Goal: Communication & Community: Answer question/provide support

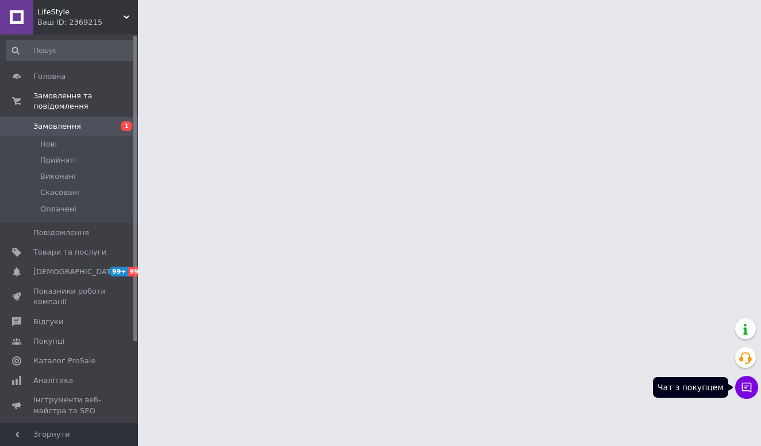
click at [743, 386] on icon at bounding box center [746, 387] width 11 height 11
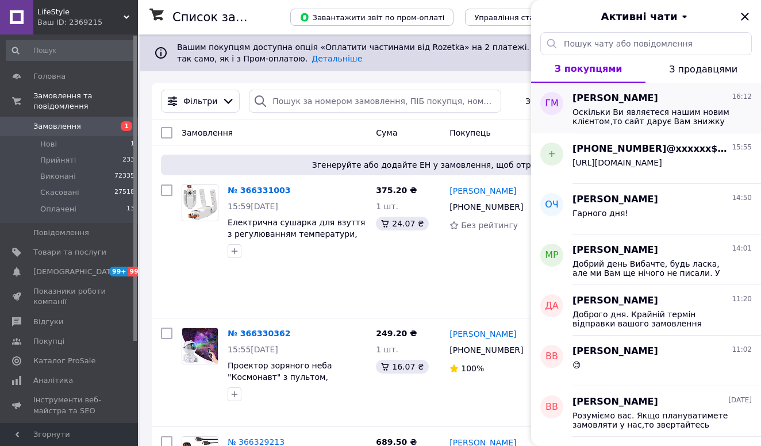
click at [616, 113] on span "Оскільки Ви являєтеся нашим новим клієнтом,то сайт дарує Вам знижку до -40% на …" at bounding box center [653, 116] width 163 height 18
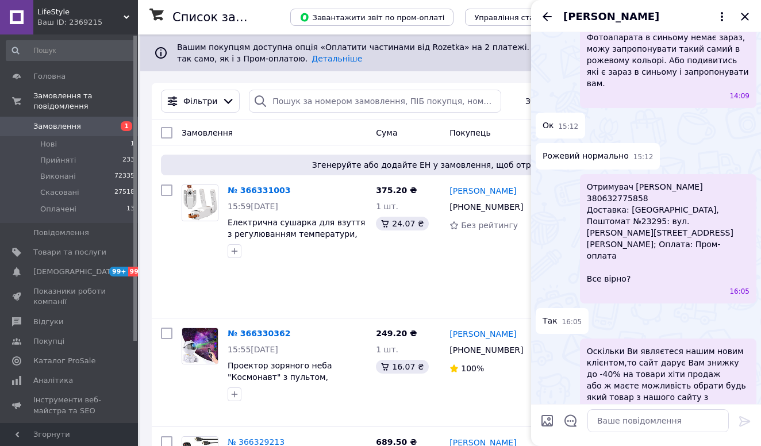
scroll to position [309, 0]
click at [546, 419] on input "Завантажити файли" at bounding box center [547, 421] width 14 height 14
type input "C:\fakepath\photo_2025-02-22 11.12.18.jpeg"
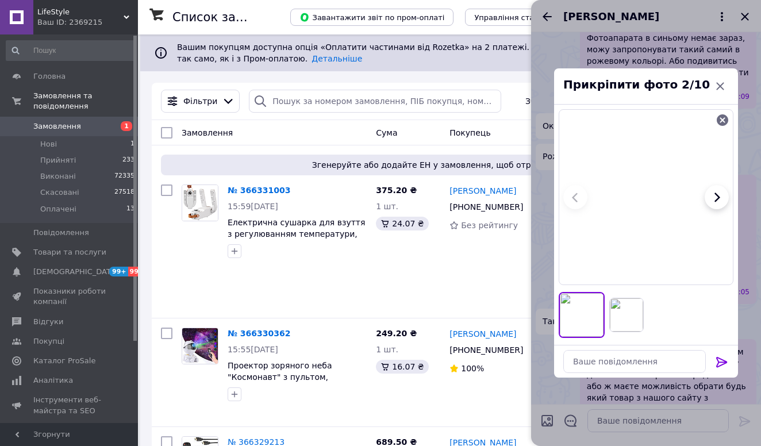
click at [717, 360] on icon at bounding box center [722, 362] width 14 height 14
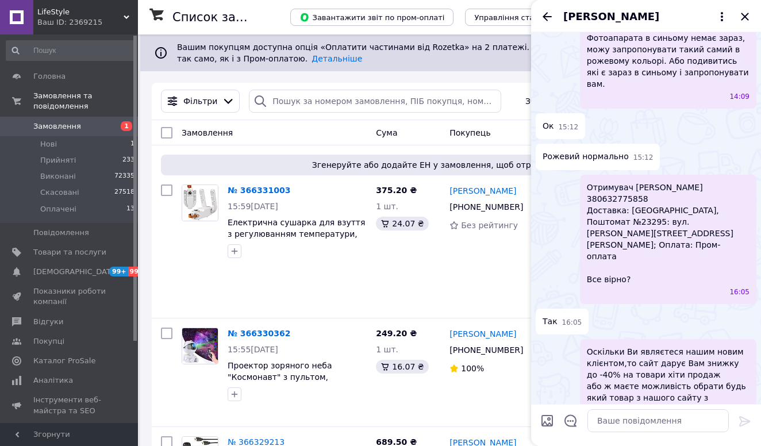
scroll to position [521, 0]
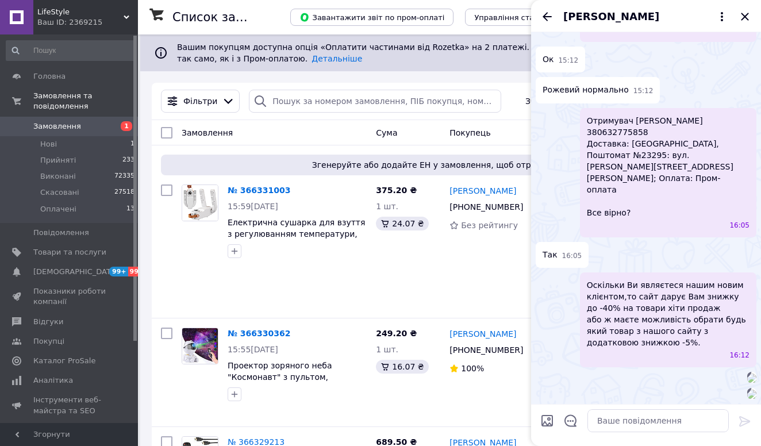
click at [549, 418] on input "Завантажити файли" at bounding box center [547, 421] width 14 height 14
type input "C:\fakepath\photo_2025-03-12 16.02.44.jpeg"
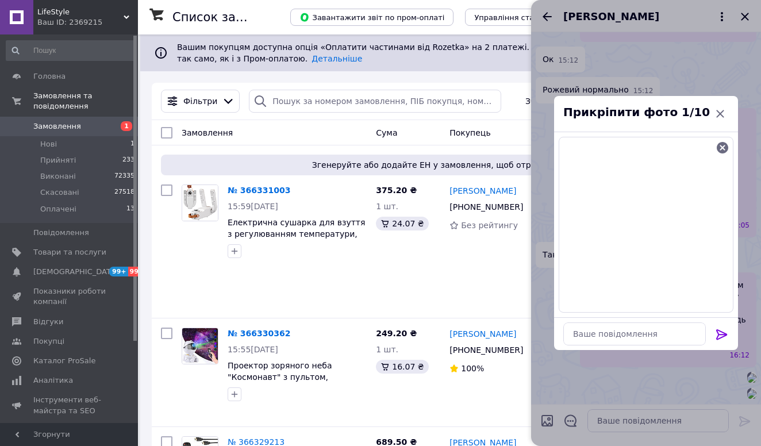
click at [720, 330] on icon at bounding box center [722, 335] width 14 height 14
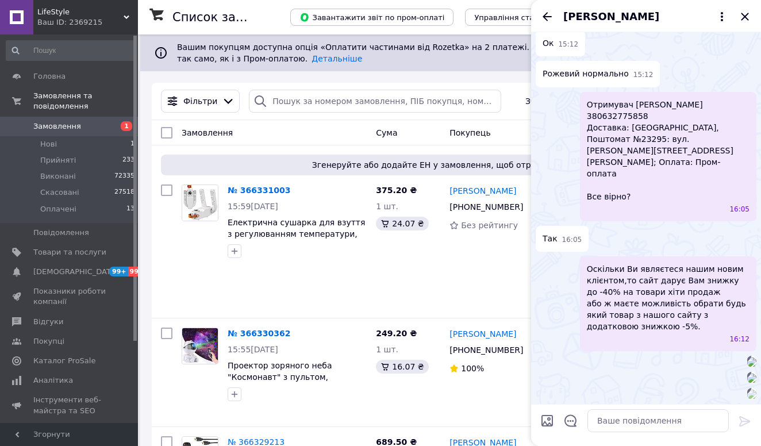
click at [554, 413] on div at bounding box center [547, 423] width 23 height 28
click at [545, 421] on input "Завантажити файли" at bounding box center [547, 421] width 14 height 14
type input "C:\fakepath\photo_2025-07-23 10.23.29.jpeg"
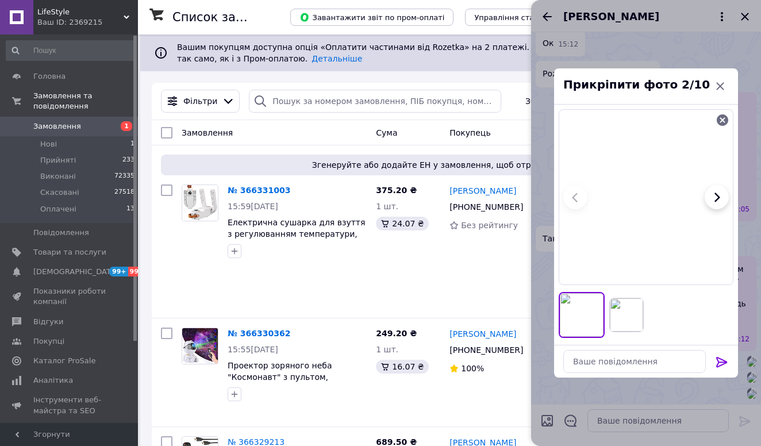
click at [722, 362] on icon at bounding box center [721, 362] width 11 height 10
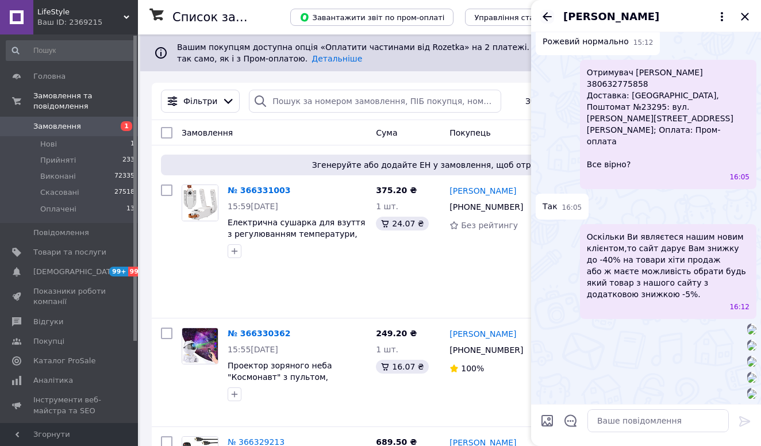
scroll to position [1123, 0]
click at [545, 16] on icon "Назад" at bounding box center [547, 16] width 9 height 9
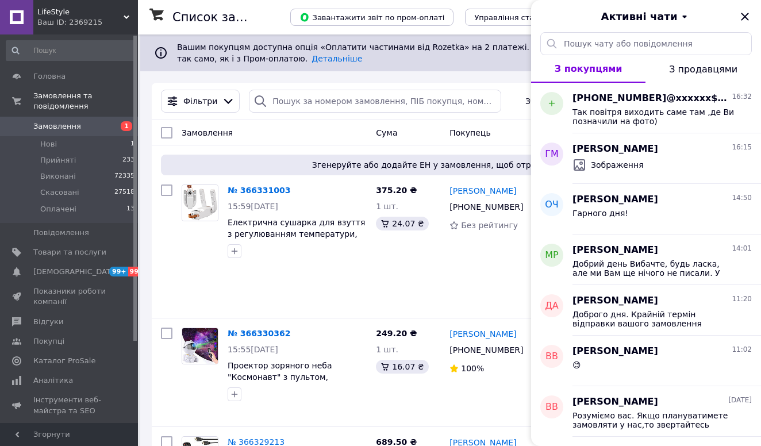
drag, startPoint x: 71, startPoint y: 18, endPoint x: 57, endPoint y: 142, distance: 124.3
click at [71, 18] on div "Ваш ID: 2369215" at bounding box center [87, 22] width 101 height 10
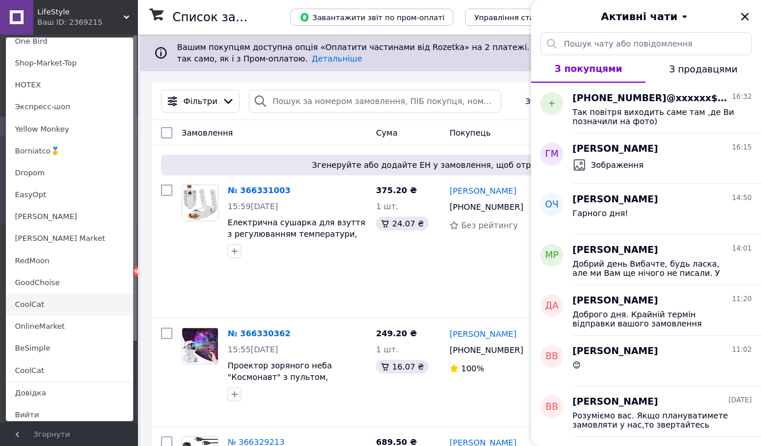
scroll to position [786, 0]
click at [57, 318] on link "OnlineMarket" at bounding box center [69, 327] width 126 height 22
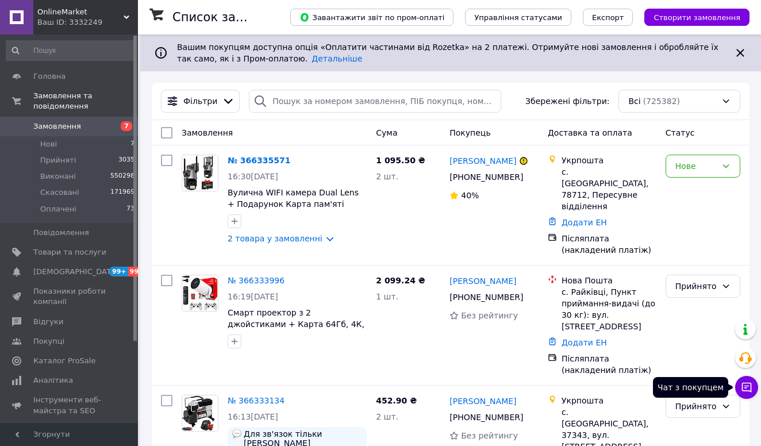
click at [748, 382] on icon at bounding box center [746, 387] width 11 height 11
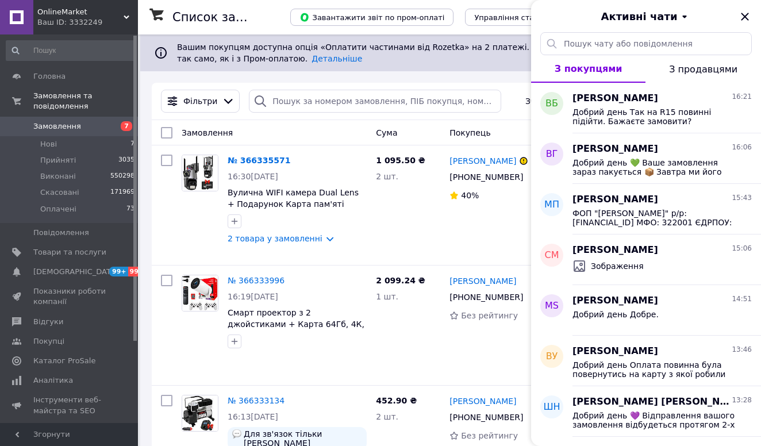
click at [112, 14] on span "OnlineMarket" at bounding box center [80, 12] width 86 height 10
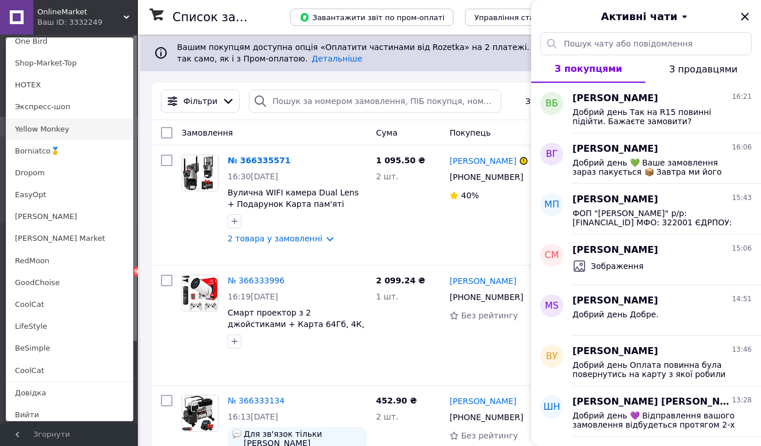
scroll to position [786, 0]
click at [34, 218] on link "[PERSON_NAME]" at bounding box center [69, 217] width 126 height 22
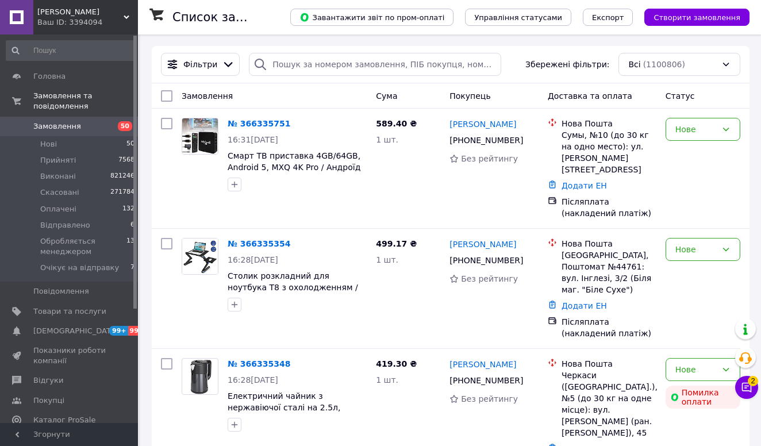
click at [744, 386] on icon at bounding box center [746, 387] width 11 height 11
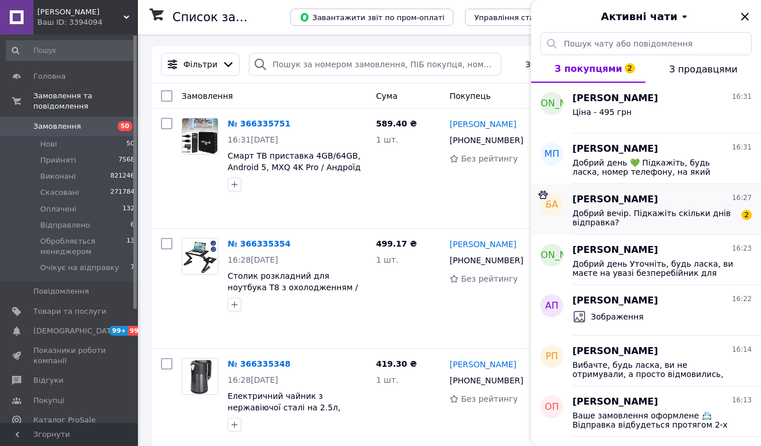
click at [635, 229] on div "Богдан Анна 16:27 Добрий вечір. Підкажіть скільки днів відправка? 2" at bounding box center [666, 209] width 188 height 51
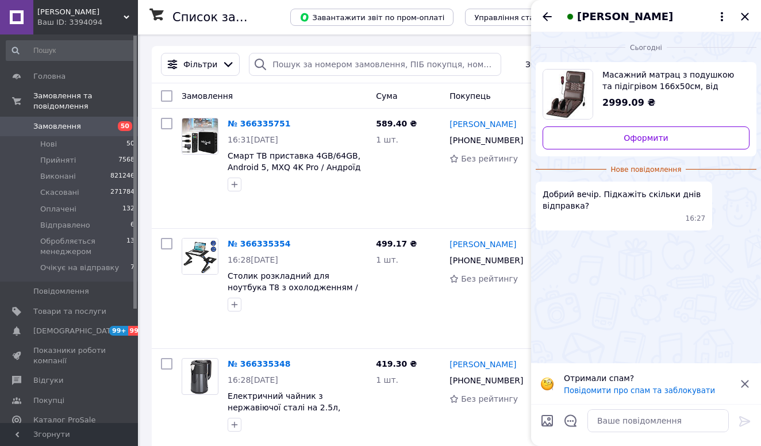
click at [648, 82] on span "Масажний матрац з подушкою та підігрівом 166х50см, від мережі / Вібраційний кил…" at bounding box center [671, 80] width 138 height 23
click at [608, 422] on textarea at bounding box center [657, 420] width 141 height 23
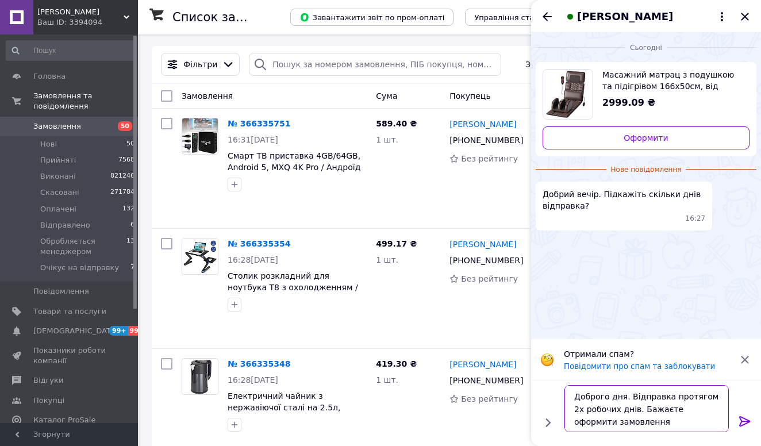
type textarea "Доброго дня. Відправка протягом 2х робочих днів. Бажаєте оформити замовлення?"
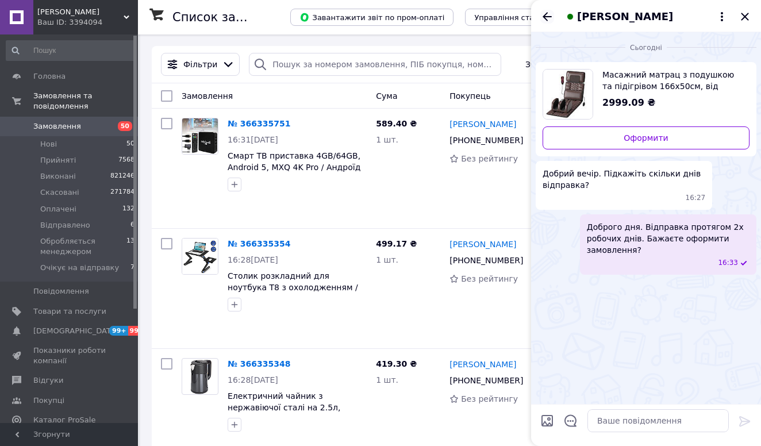
click at [541, 12] on icon "Назад" at bounding box center [547, 17] width 14 height 14
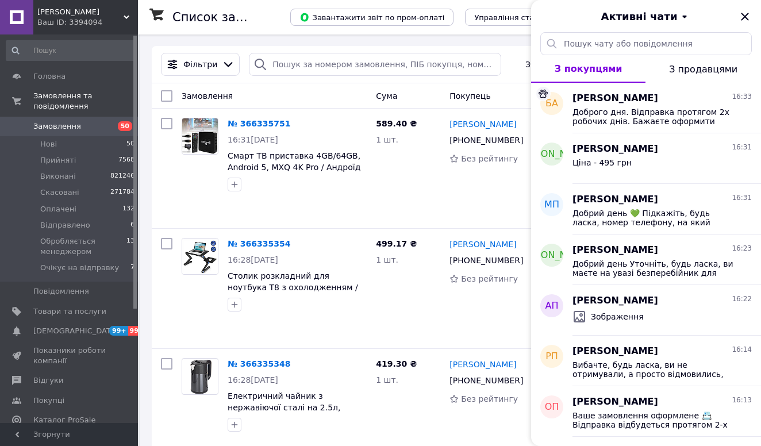
drag, startPoint x: 93, startPoint y: 10, endPoint x: 79, endPoint y: 99, distance: 90.2
click at [93, 10] on span "[PERSON_NAME]" at bounding box center [80, 12] width 86 height 10
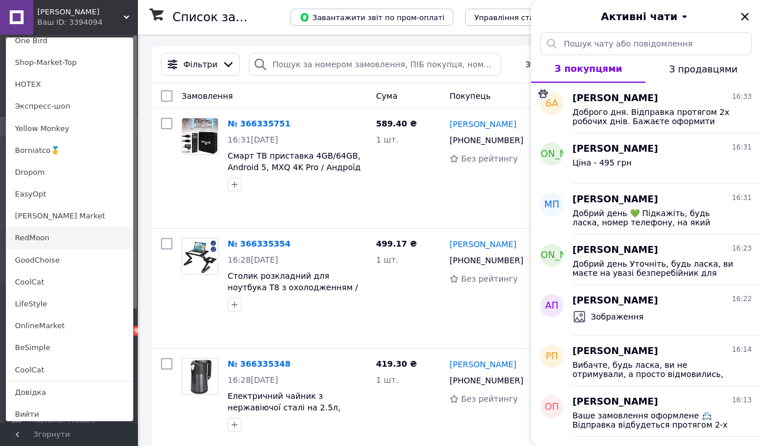
scroll to position [786, 0]
click at [31, 243] on link "RedMoon" at bounding box center [69, 239] width 126 height 22
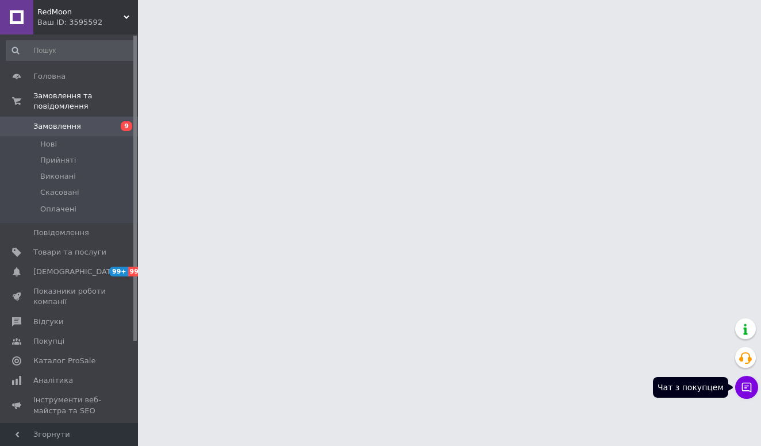
click at [751, 394] on button "Чат з покупцем" at bounding box center [746, 387] width 23 height 23
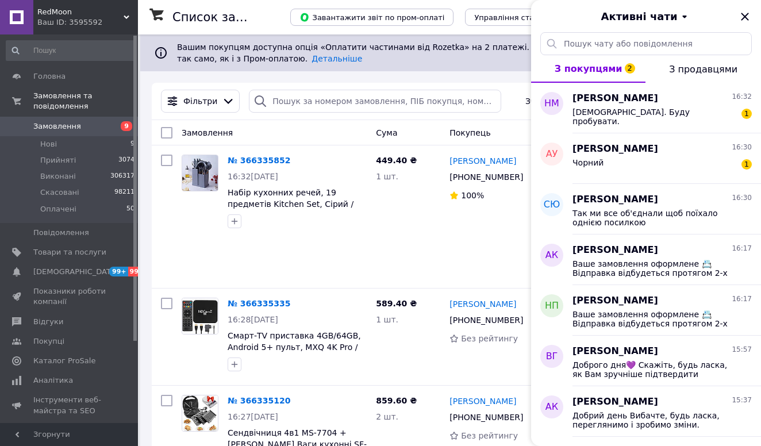
click at [87, 11] on span "RedMoon" at bounding box center [80, 12] width 86 height 10
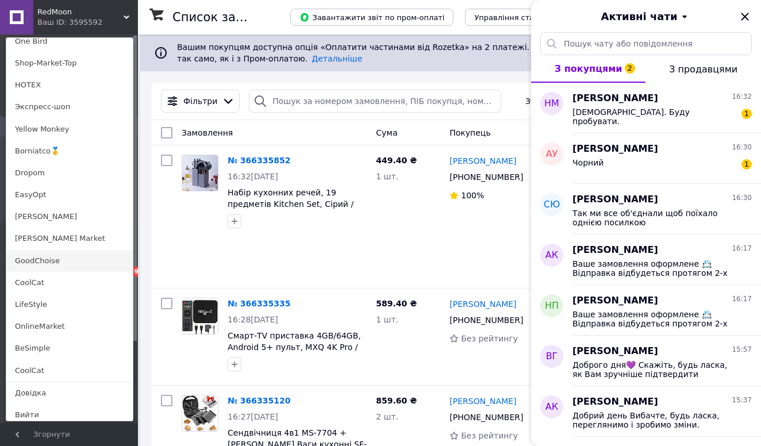
scroll to position [786, 0]
click at [46, 261] on link "GoodChoise" at bounding box center [69, 262] width 126 height 22
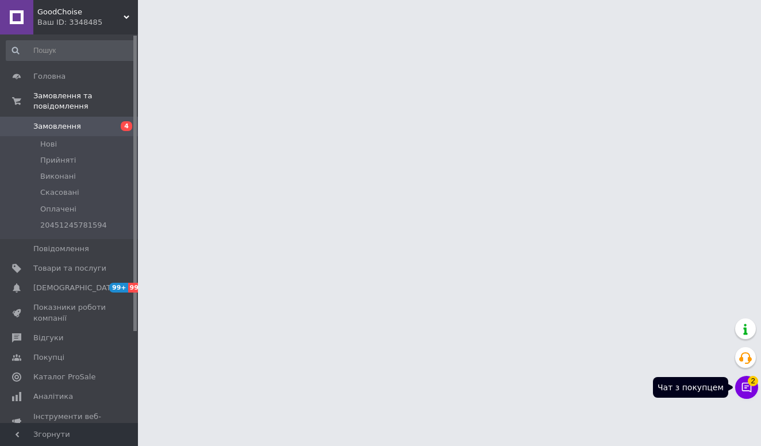
click at [741, 388] on icon at bounding box center [746, 387] width 11 height 11
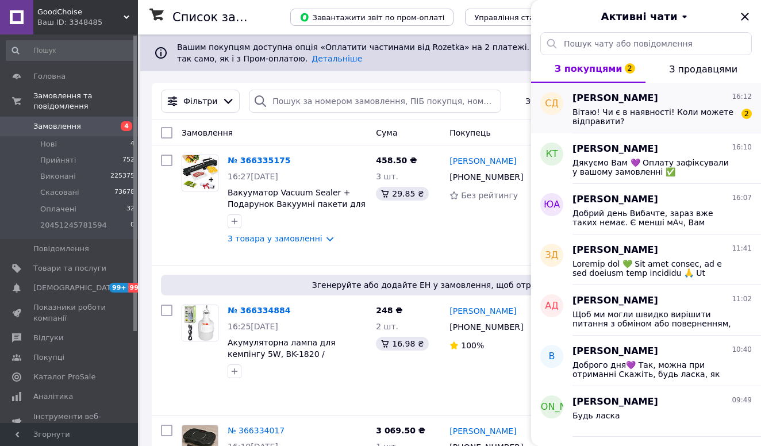
click at [680, 125] on span "Вітаю! Чи є в наявності! Коли можете відправити?" at bounding box center [653, 116] width 163 height 18
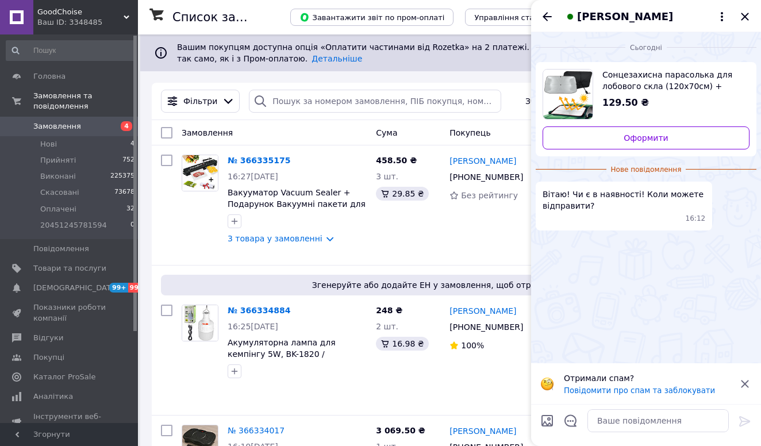
click at [647, 79] on span "Сонцезахисна парасолька для лобового скла (120х70см) + чохол / Захисна автоштор…" at bounding box center [671, 80] width 138 height 23
click at [618, 417] on textarea at bounding box center [657, 420] width 141 height 23
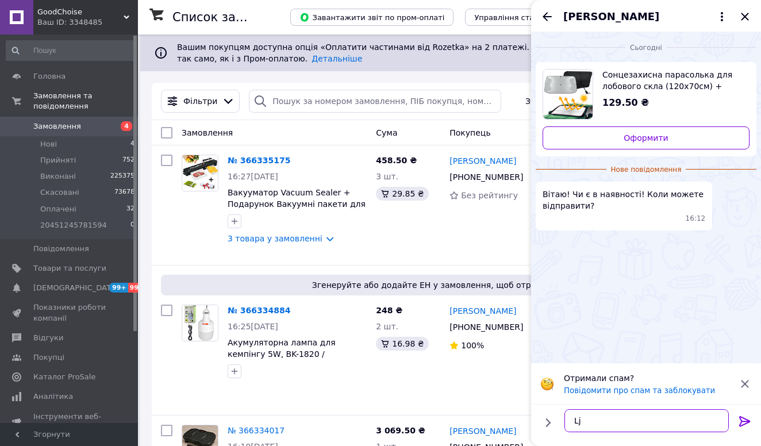
type textarea "L"
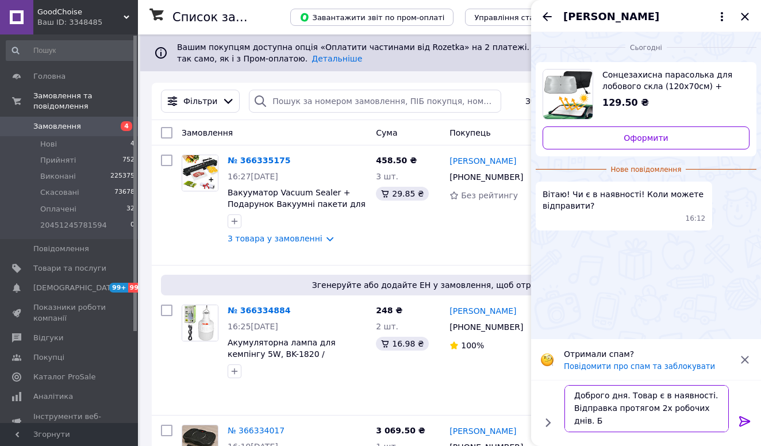
scroll to position [1, 0]
type textarea "Доброго дня. Товар є в наявності. Відправка протягом 2х робочих днів. Бажаєте з…"
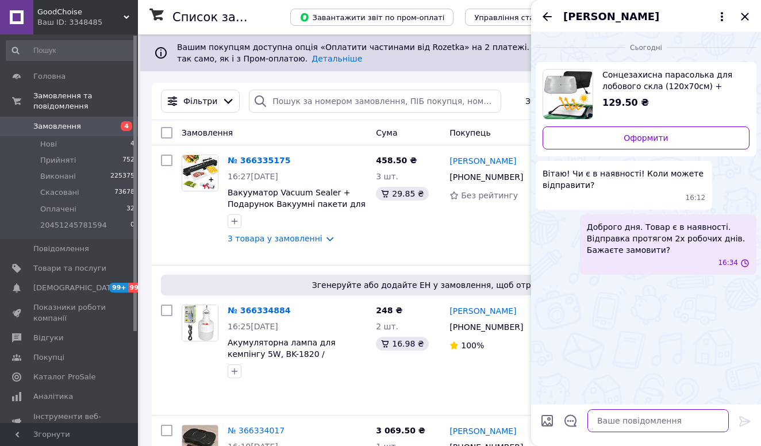
scroll to position [0, 0]
click at [543, 14] on icon "Назад" at bounding box center [547, 17] width 14 height 14
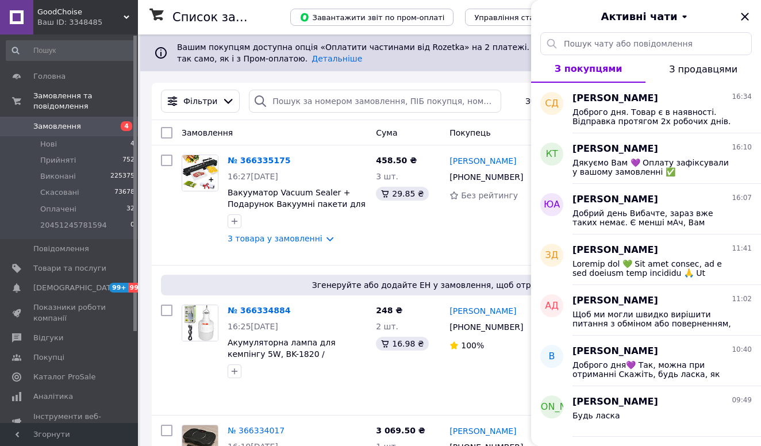
drag, startPoint x: 82, startPoint y: 10, endPoint x: 82, endPoint y: 16, distance: 6.3
click at [82, 10] on span "GoodChoise" at bounding box center [80, 12] width 86 height 10
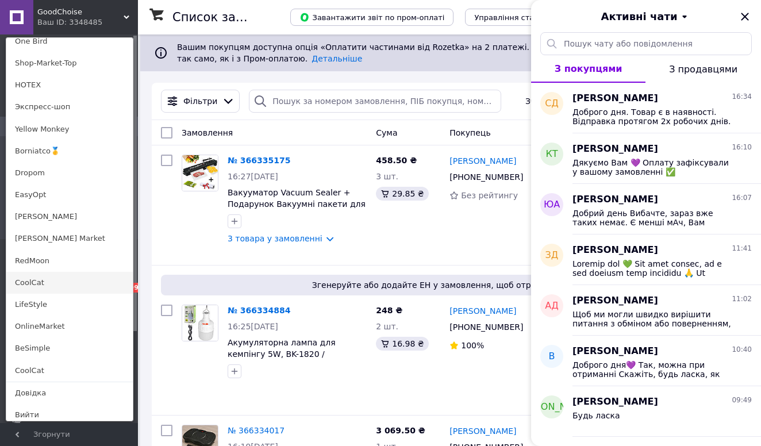
scroll to position [786, 0]
click at [68, 278] on link "CoolCat" at bounding box center [69, 283] width 126 height 22
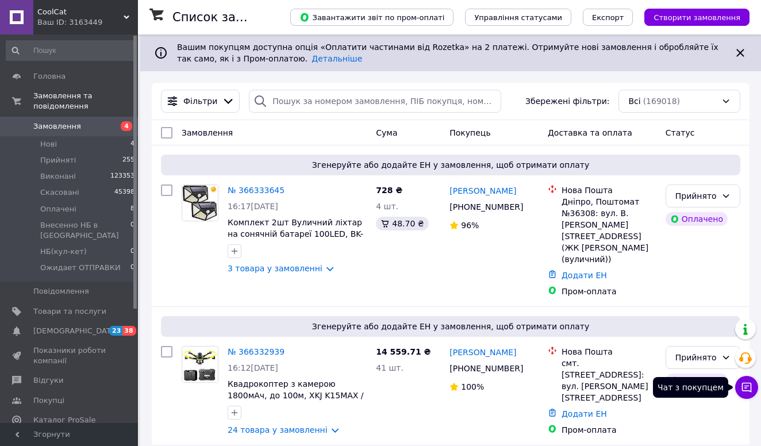
click at [749, 381] on button "Чат з покупцем" at bounding box center [746, 387] width 23 height 23
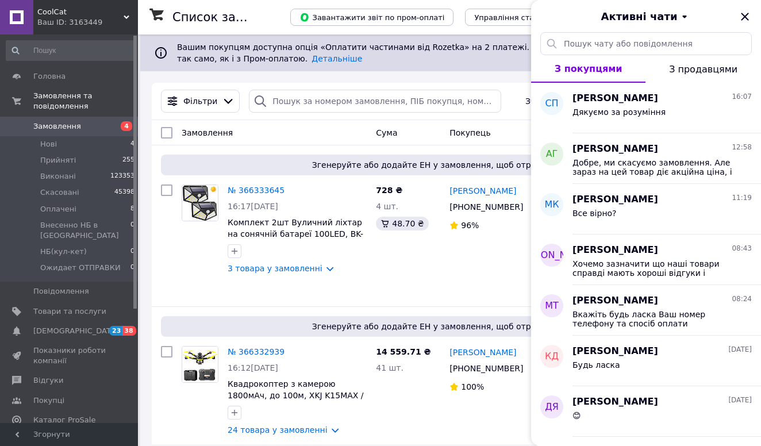
drag, startPoint x: 70, startPoint y: 20, endPoint x: 68, endPoint y: 183, distance: 163.8
click at [70, 20] on div "Ваш ID: 3163449" at bounding box center [87, 22] width 101 height 10
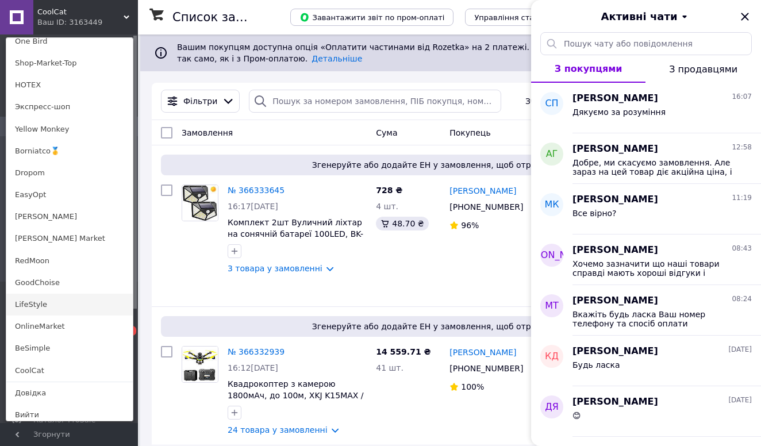
scroll to position [786, 0]
click at [27, 297] on link "LifeStyle" at bounding box center [69, 305] width 126 height 22
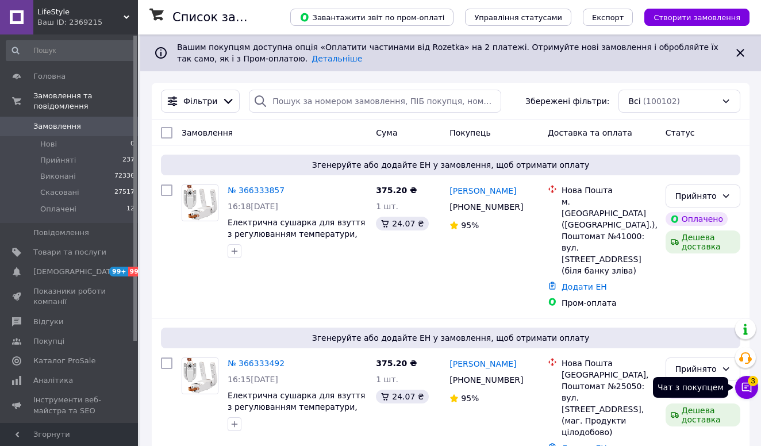
click at [751, 388] on icon at bounding box center [747, 388] width 10 height 10
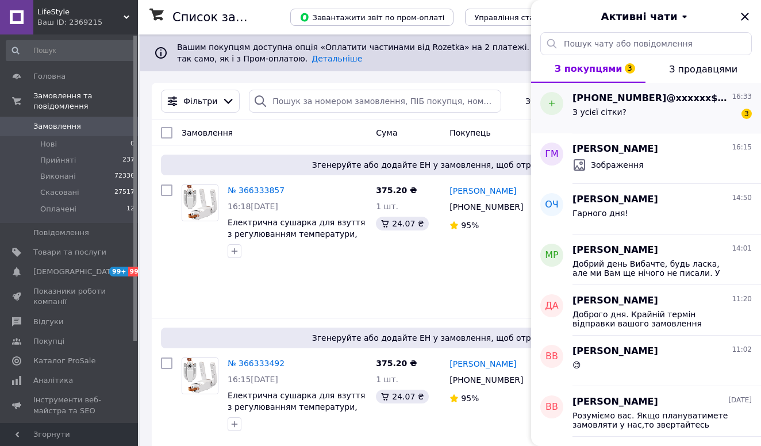
click at [623, 113] on div "З усієї сітки? 3" at bounding box center [661, 114] width 179 height 18
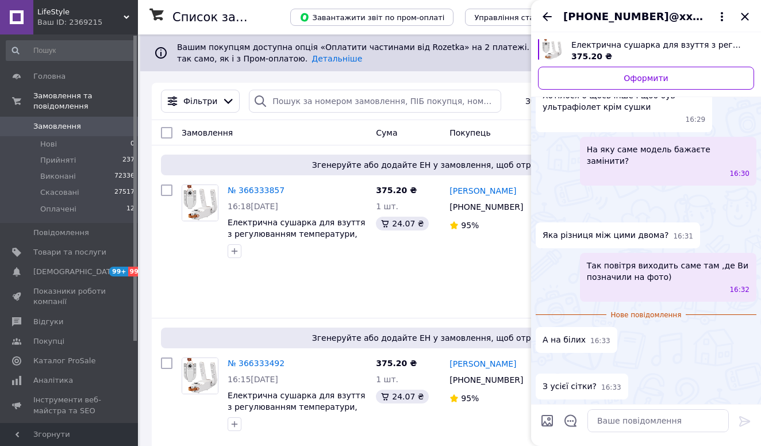
scroll to position [1440, 0]
click at [545, 359] on img at bounding box center [540, 363] width 9 height 9
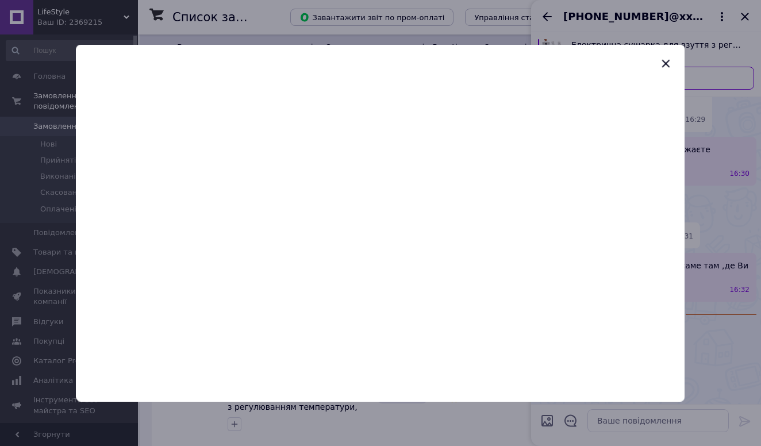
scroll to position [1437, 0]
click at [710, 286] on div at bounding box center [380, 223] width 761 height 446
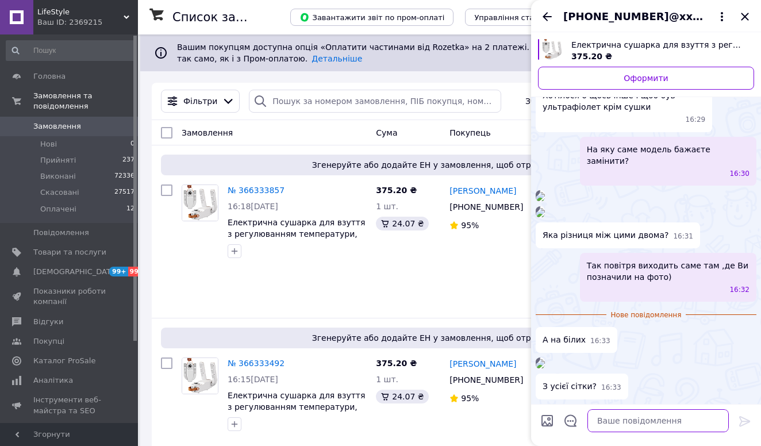
click at [606, 418] on textarea at bounding box center [657, 420] width 141 height 23
type textarea "n"
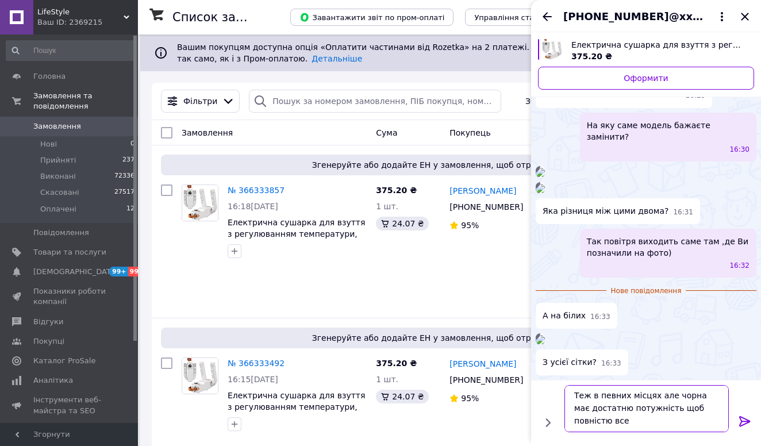
scroll to position [1, 0]
type textarea "Теж в певних місцях але чорна має достатню потужність щоб повністю все прошити"
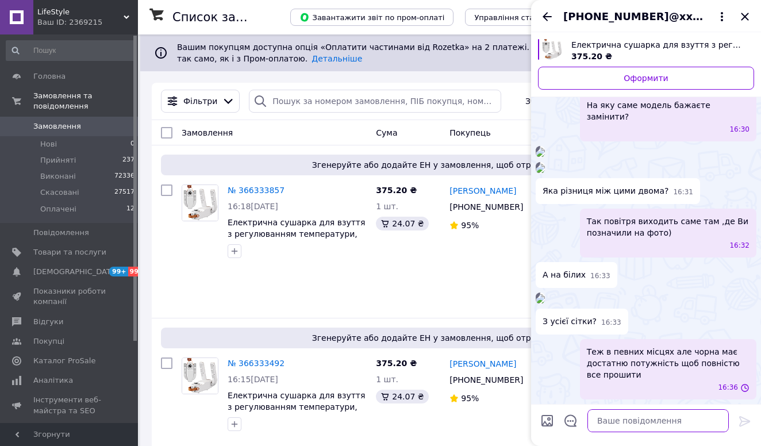
scroll to position [1482, 0]
click at [547, 14] on icon "Назад" at bounding box center [547, 17] width 14 height 14
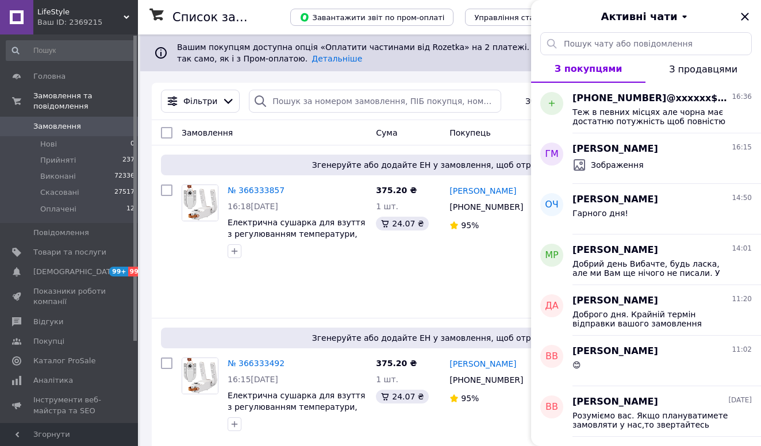
click at [92, 26] on div "Ваш ID: 2369215" at bounding box center [87, 22] width 101 height 10
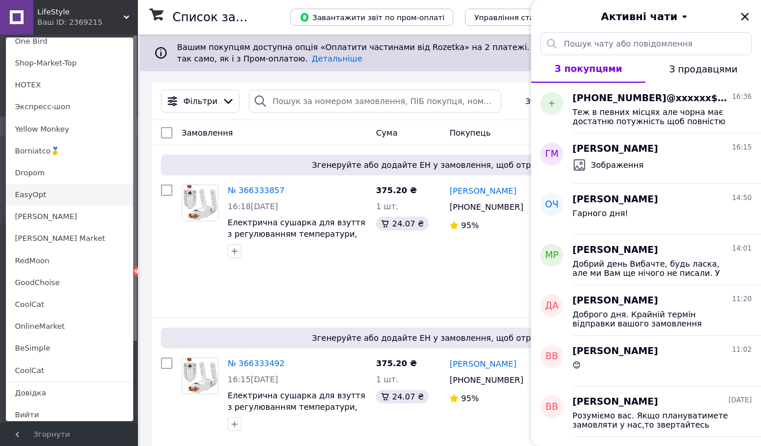
scroll to position [786, 0]
click at [44, 188] on link "EasyOpt" at bounding box center [69, 195] width 126 height 22
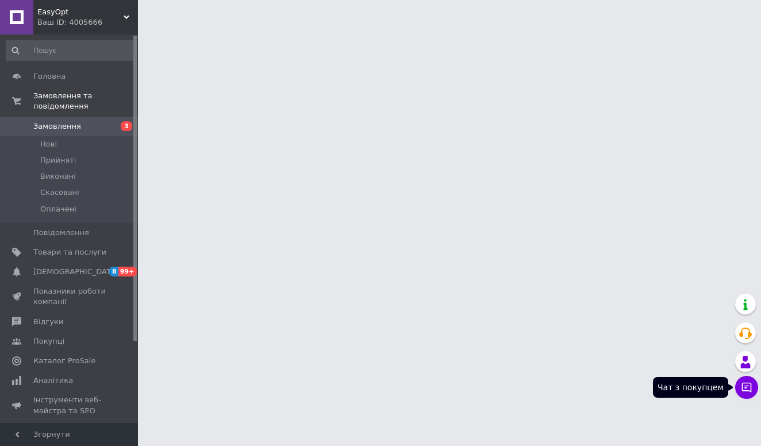
click at [748, 396] on button "Чат з покупцем" at bounding box center [746, 387] width 23 height 23
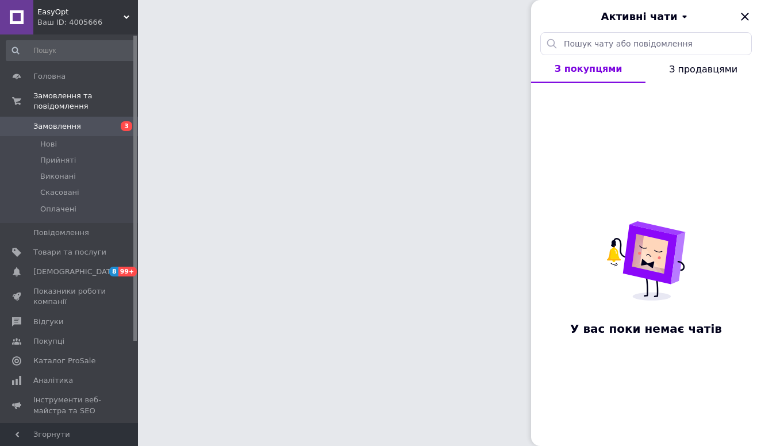
click at [66, 28] on div "EasyOpt Ваш ID: 4005666" at bounding box center [85, 17] width 105 height 34
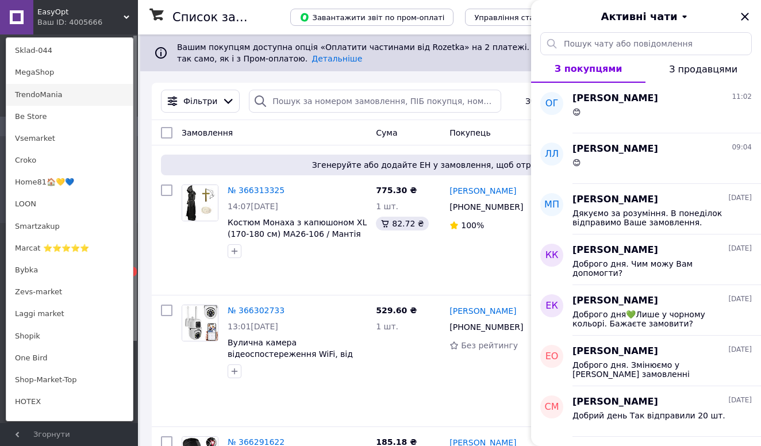
scroll to position [468, 0]
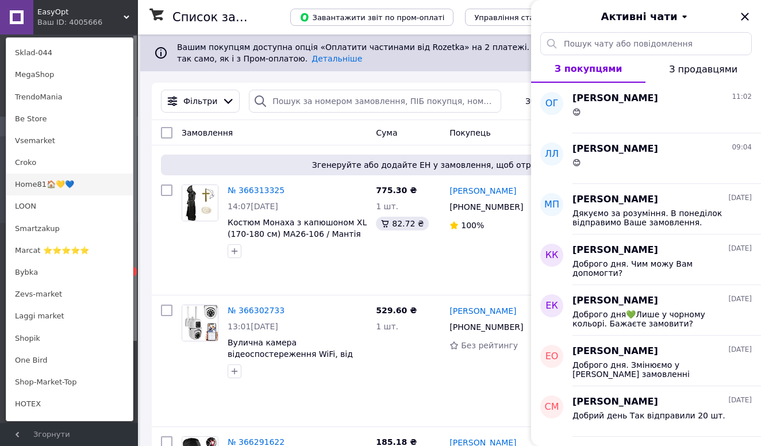
click at [82, 177] on link "Home81🏠💛💙" at bounding box center [69, 185] width 126 height 22
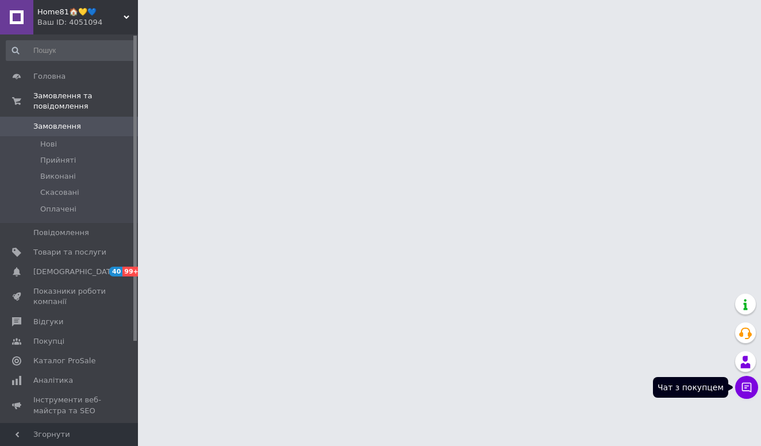
click at [739, 387] on button "Чат з покупцем" at bounding box center [746, 387] width 23 height 23
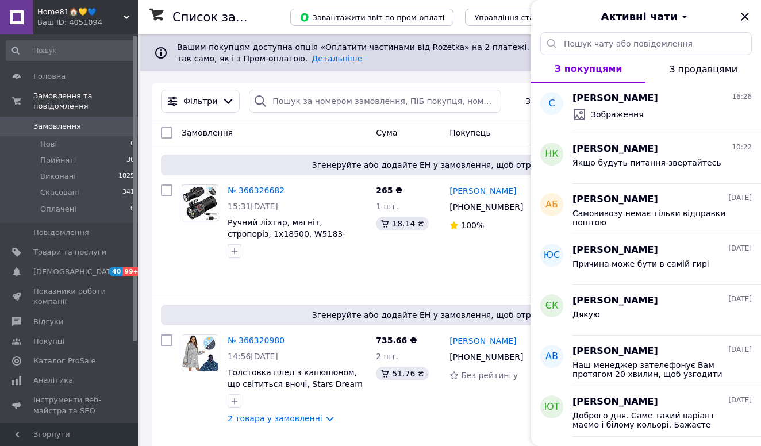
click at [75, 22] on div "Ваш ID: 4051094" at bounding box center [87, 22] width 101 height 10
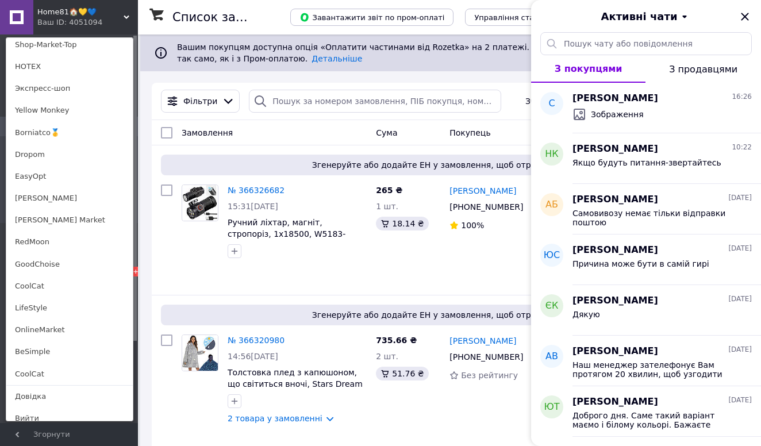
scroll to position [689, 0]
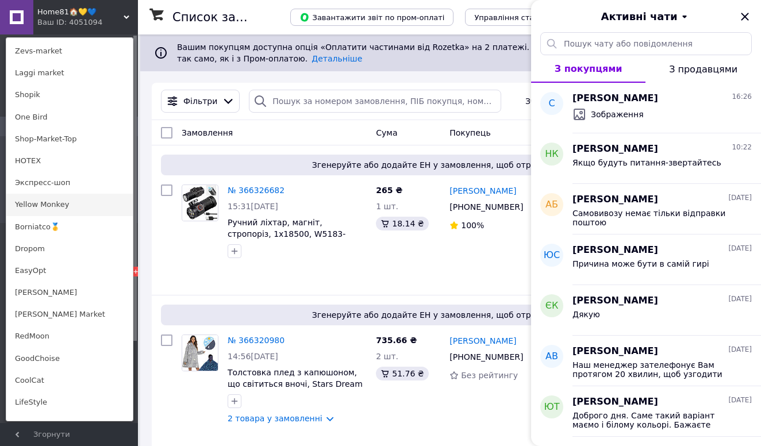
click at [45, 197] on link "Yellow Monkey" at bounding box center [69, 205] width 126 height 22
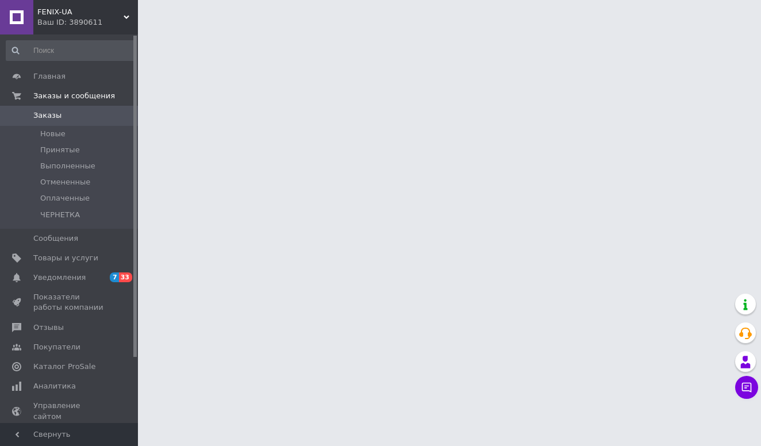
click at [748, 402] on div "Менеджер Чат с покупателем Тех поддержка Чат с покупателем" at bounding box center [746, 346] width 23 height 113
click at [744, 383] on icon at bounding box center [747, 388] width 10 height 10
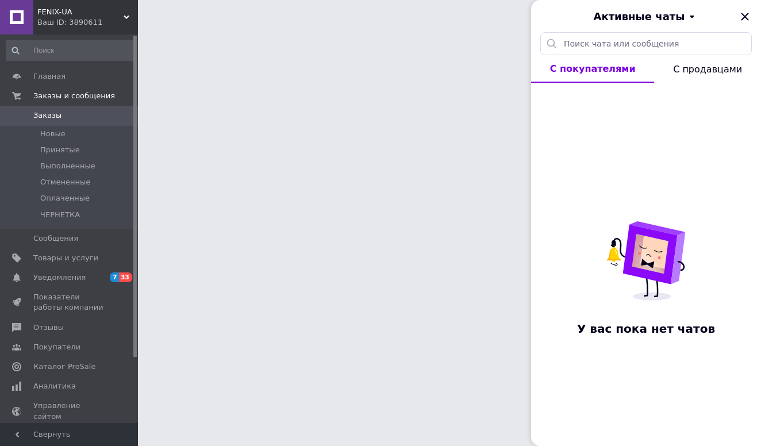
click at [96, 28] on div "FENIX-UA Ваш ID: 3890611" at bounding box center [85, 17] width 105 height 34
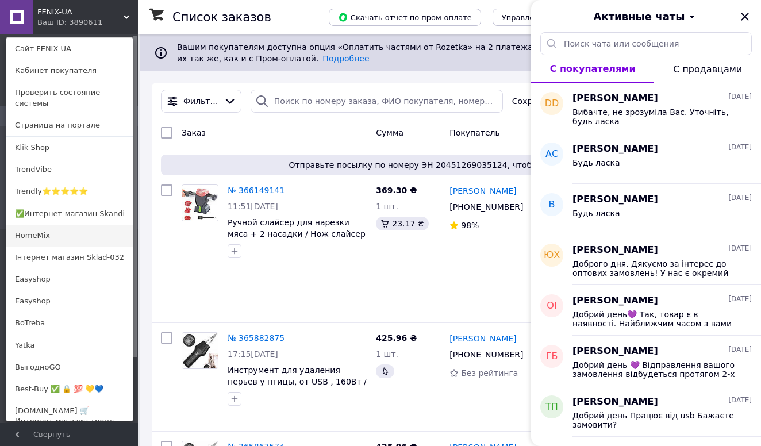
click at [49, 236] on link "HomeMix" at bounding box center [69, 236] width 126 height 22
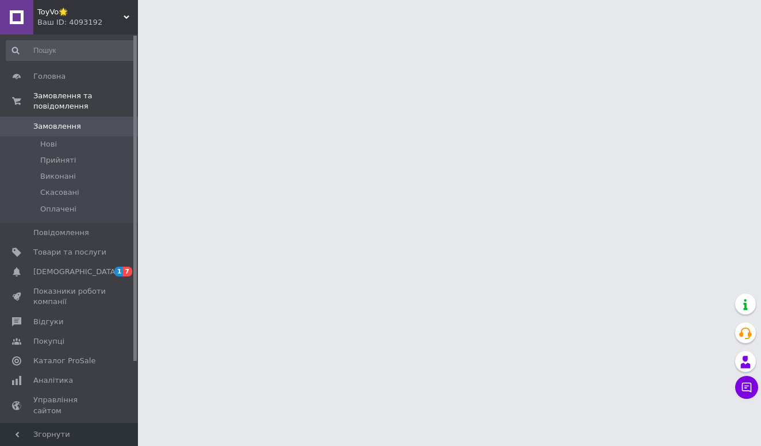
click at [750, 395] on button "Чат з покупцем" at bounding box center [746, 387] width 23 height 23
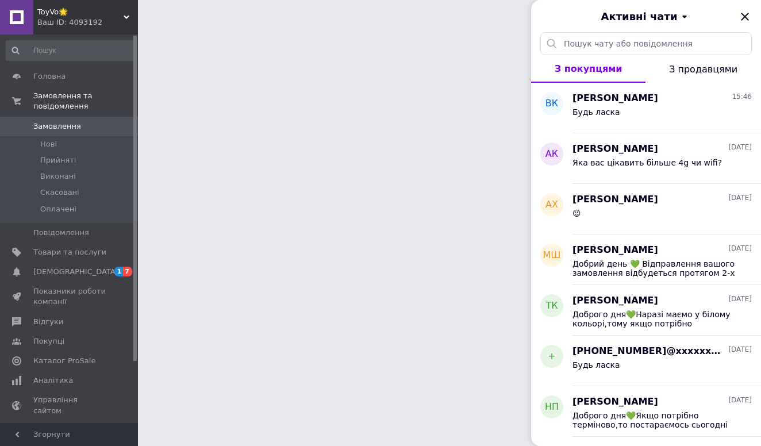
click at [94, 16] on span "ToyVo🌟" at bounding box center [80, 12] width 86 height 10
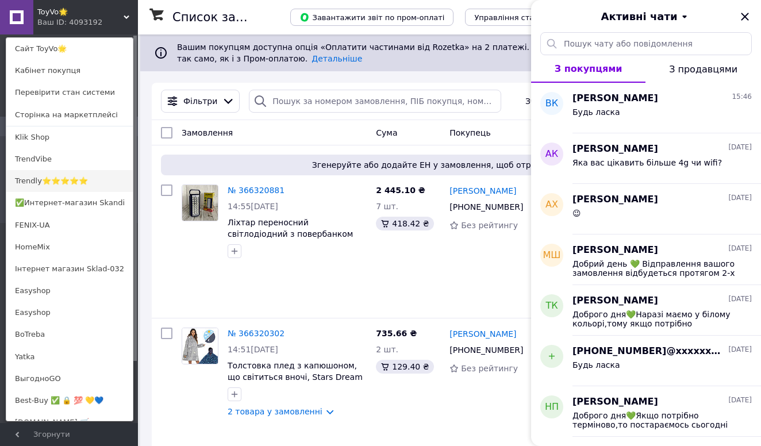
scroll to position [276, 0]
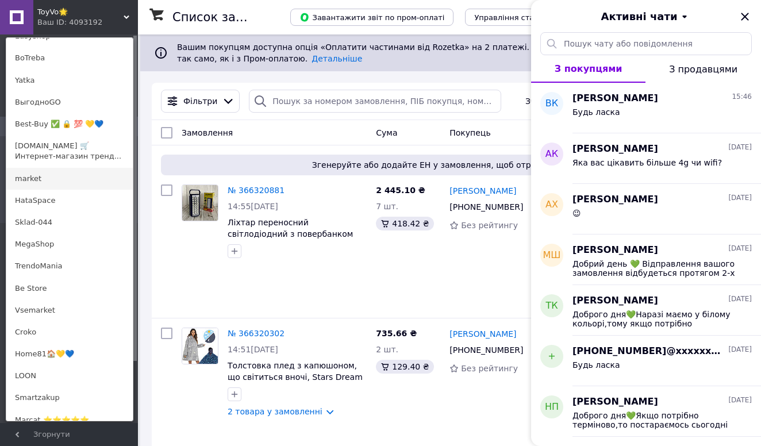
click at [46, 178] on link "market" at bounding box center [69, 179] width 126 height 22
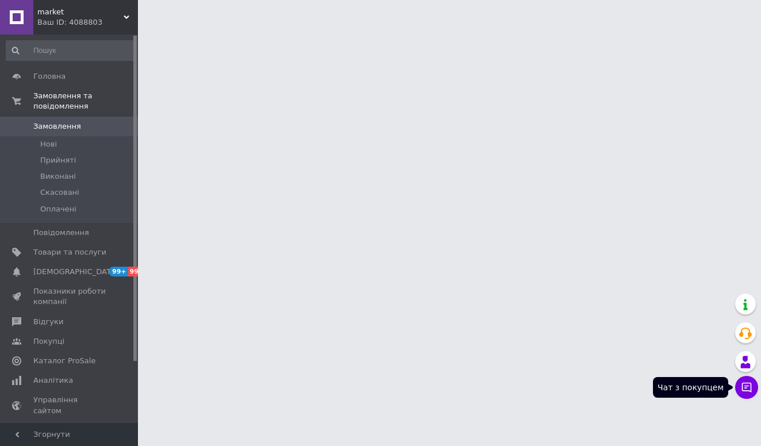
click at [752, 388] on icon at bounding box center [746, 387] width 11 height 11
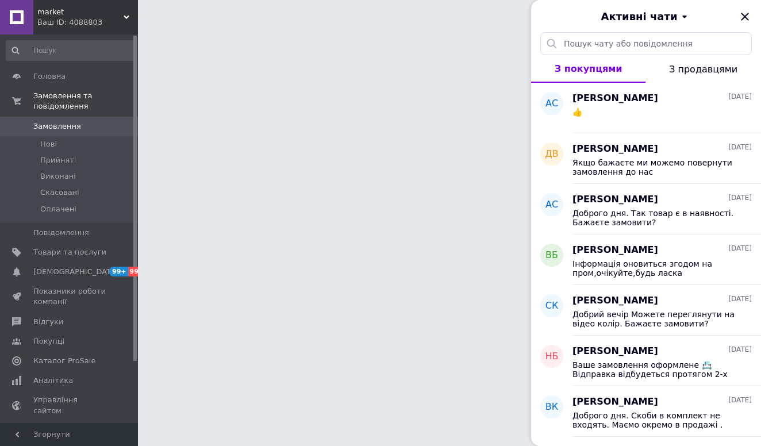
click at [104, 27] on div "Ваш ID: 4088803" at bounding box center [87, 22] width 101 height 10
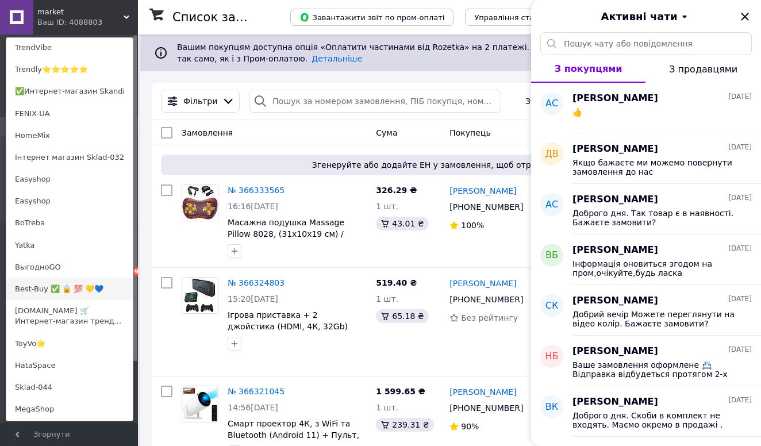
scroll to position [124, 0]
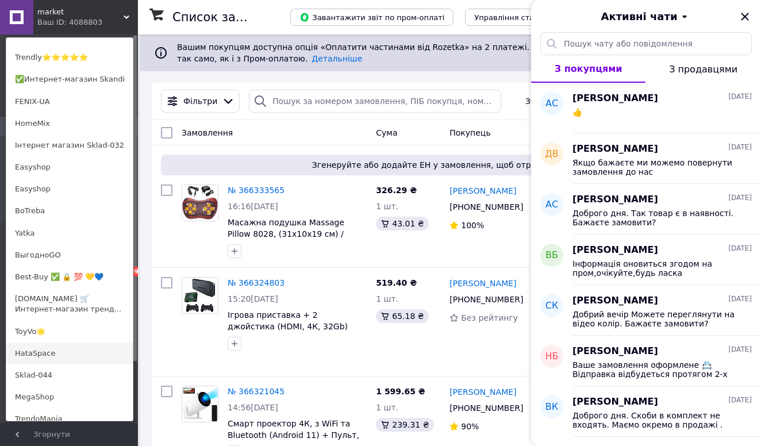
click at [55, 355] on link "HataSpace" at bounding box center [69, 354] width 126 height 22
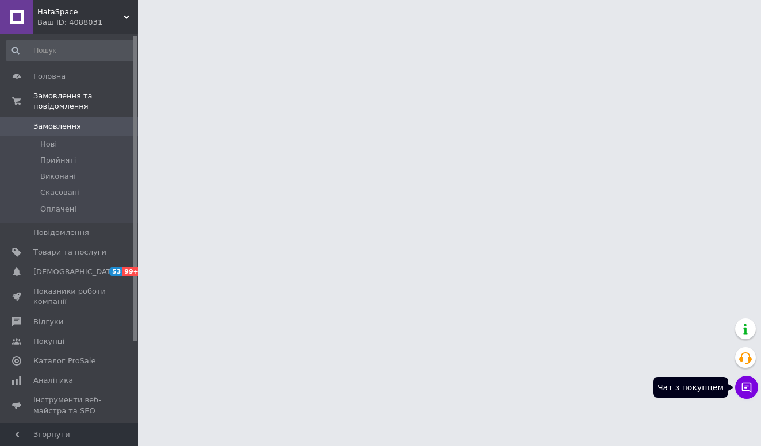
click at [745, 384] on icon at bounding box center [746, 387] width 11 height 11
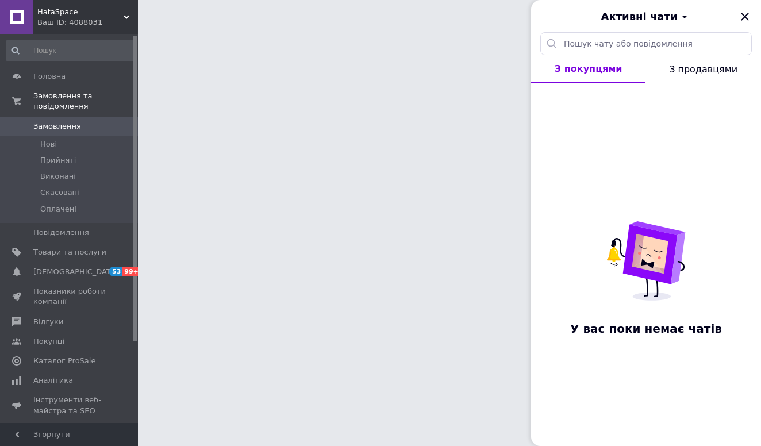
click at [59, 14] on span "HataSpace" at bounding box center [80, 12] width 86 height 10
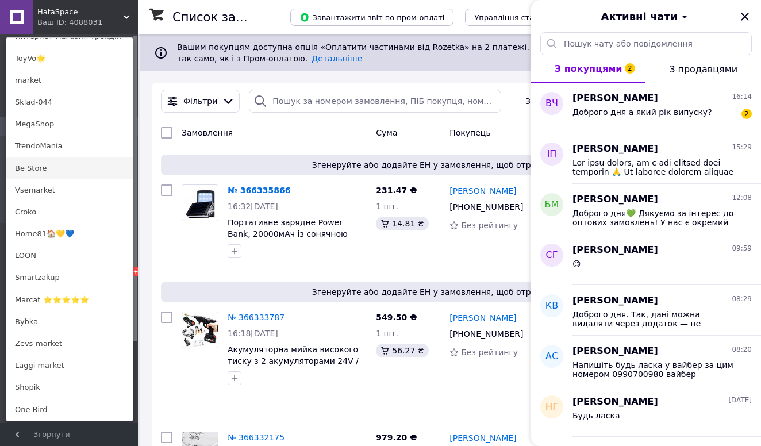
scroll to position [368, 0]
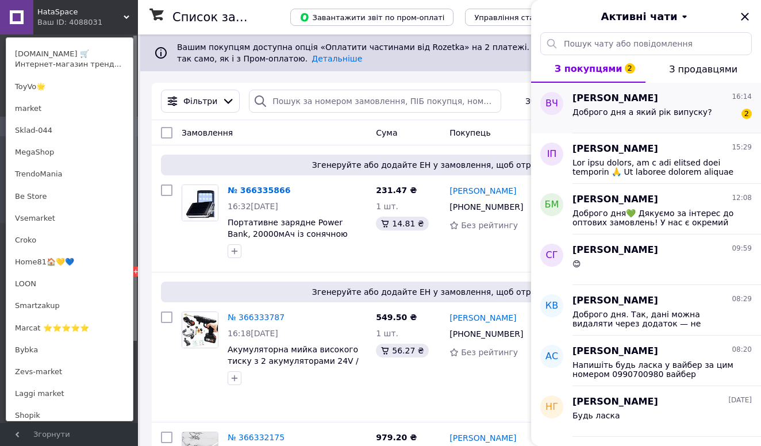
click at [629, 106] on div "Доброго дня а який рік випуску? 2" at bounding box center [661, 114] width 179 height 18
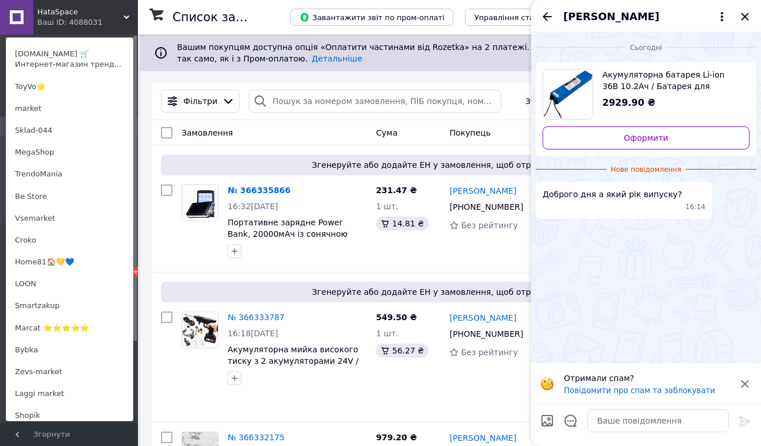
click at [632, 93] on div "Акумуляторна батарея Li-ion 36В 10.2Ач / Батарея для самокату / Акумулятор для …" at bounding box center [671, 89] width 156 height 41
click at [617, 418] on textarea at bounding box center [657, 420] width 141 height 23
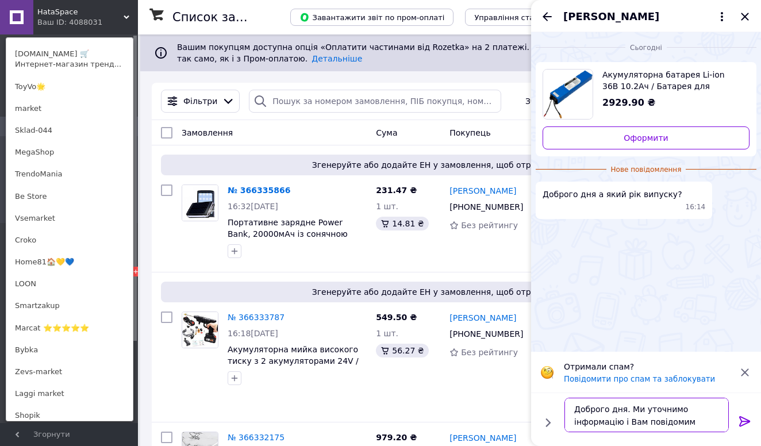
type textarea "Доброго дня. Ми уточнимо інформацію і Вам повідомимо"
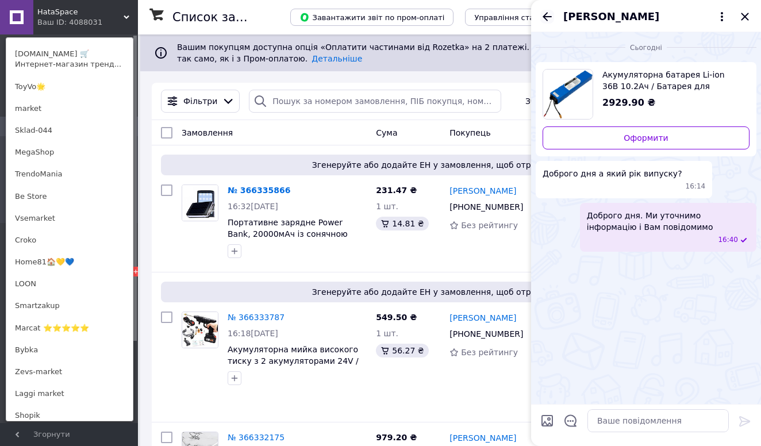
click at [543, 17] on icon "Назад" at bounding box center [547, 17] width 14 height 14
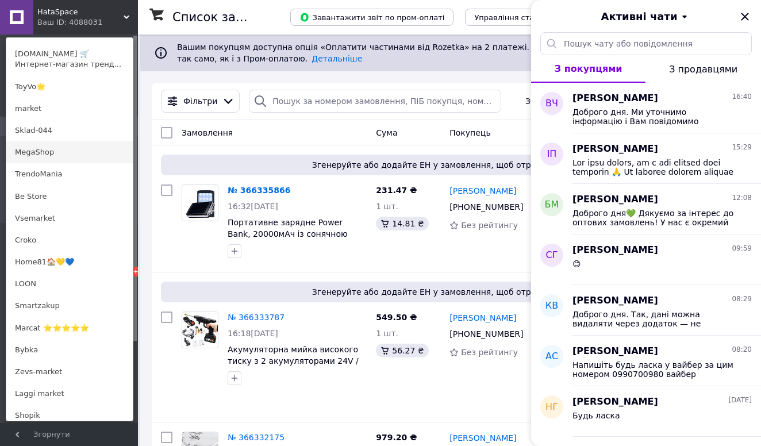
click at [48, 148] on link "MegaShop" at bounding box center [69, 152] width 126 height 22
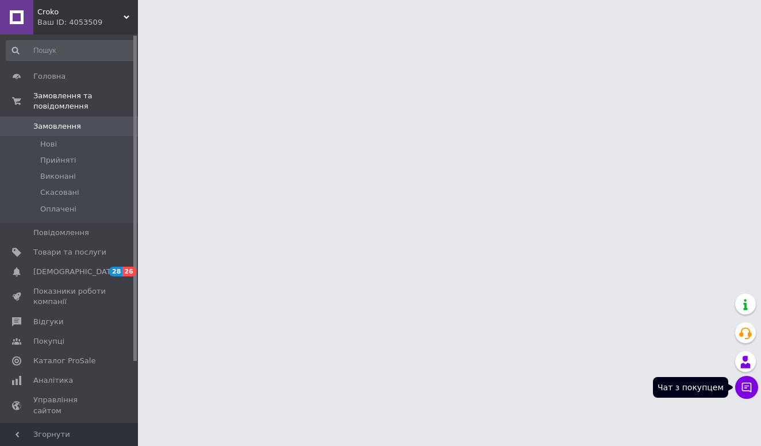
drag, startPoint x: 0, startPoint y: 0, endPoint x: 744, endPoint y: 386, distance: 838.0
click at [744, 386] on icon at bounding box center [746, 387] width 11 height 11
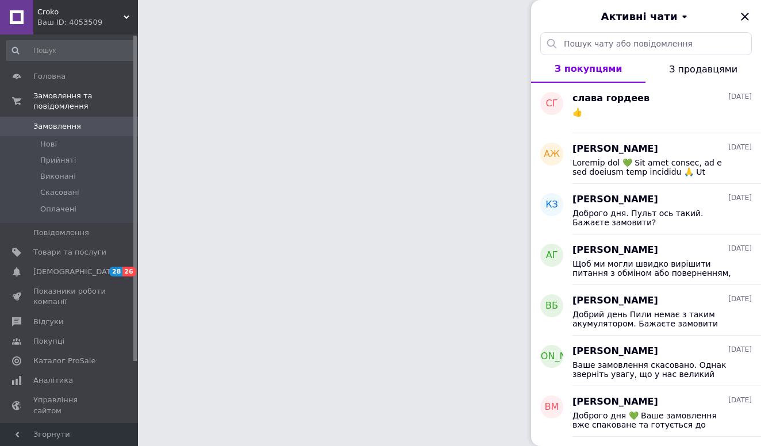
click at [59, 9] on span "Croko" at bounding box center [80, 12] width 86 height 10
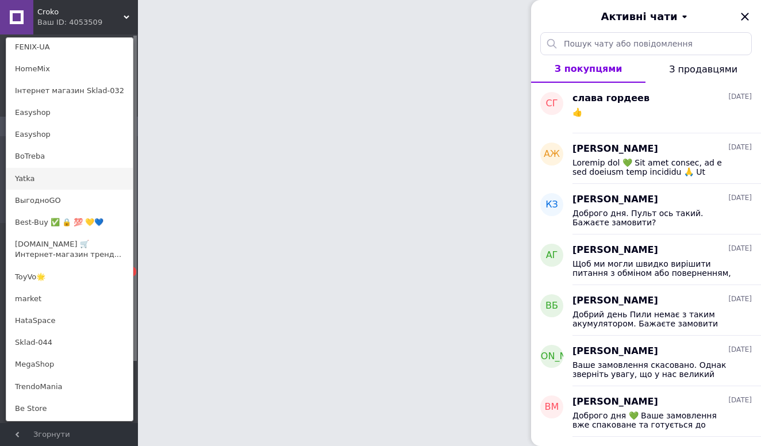
scroll to position [329, 0]
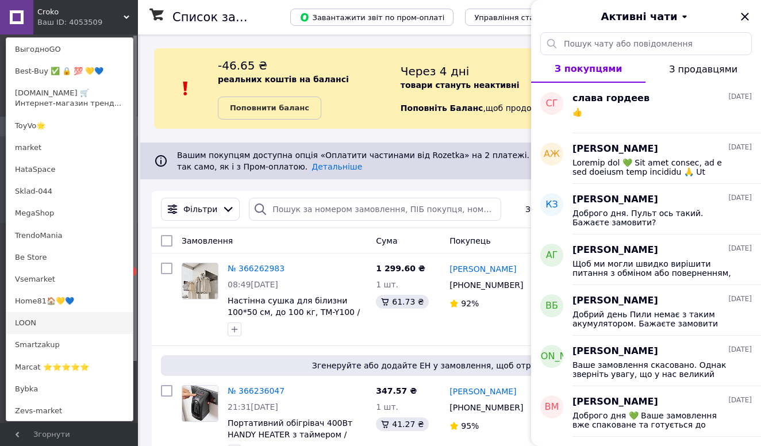
click at [47, 323] on link "LOON" at bounding box center [69, 323] width 126 height 22
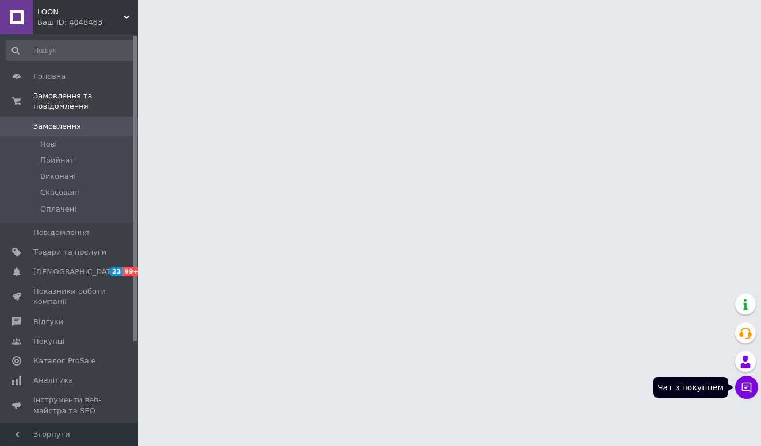
click at [749, 391] on icon at bounding box center [747, 388] width 10 height 10
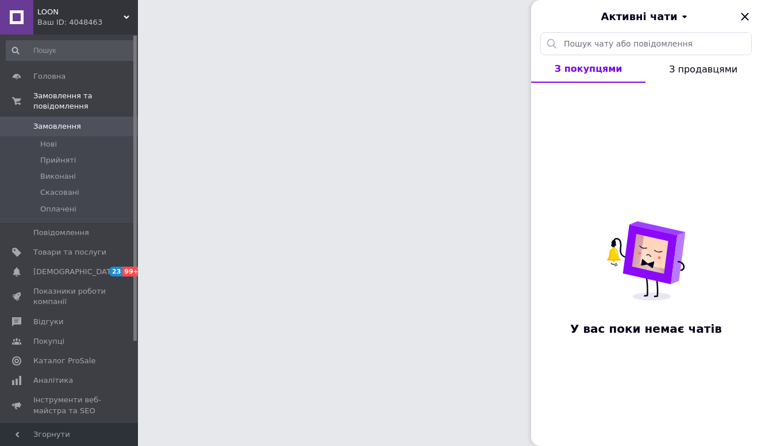
click at [60, 16] on span "LOON" at bounding box center [80, 12] width 86 height 10
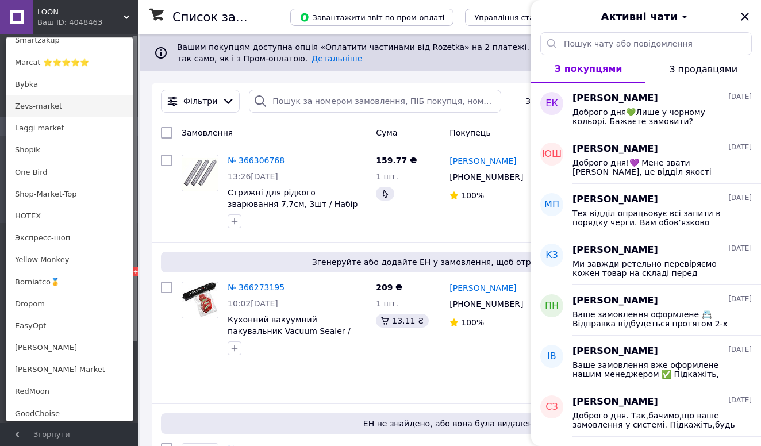
scroll to position [573, 0]
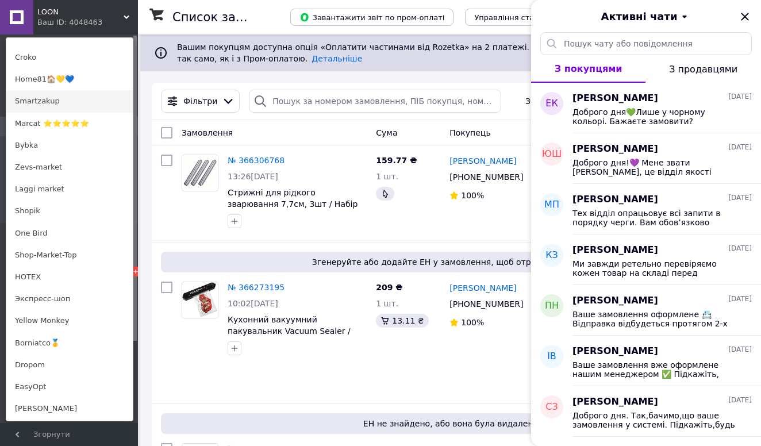
click at [54, 96] on link "Smartzakup" at bounding box center [69, 101] width 126 height 22
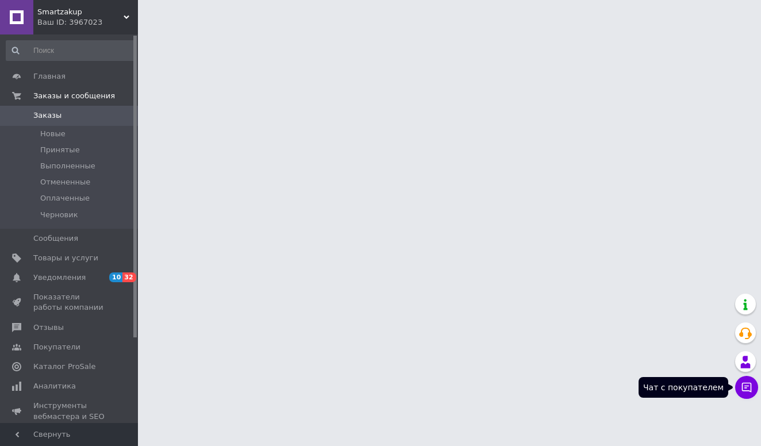
click at [752, 388] on button "Чат с покупателем" at bounding box center [746, 387] width 23 height 23
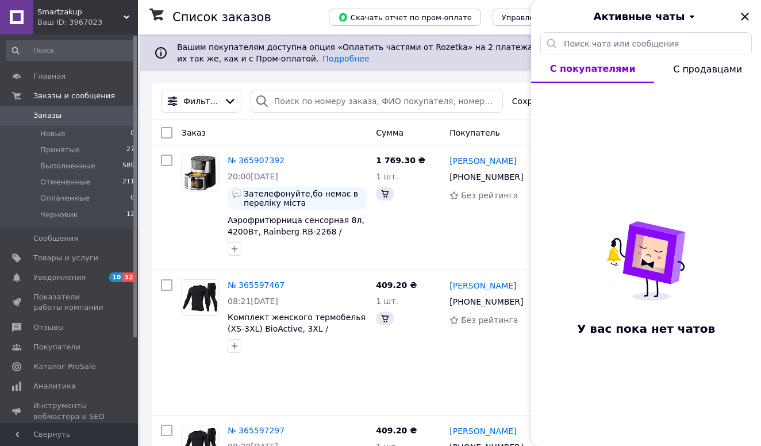
click at [61, 17] on div "Ваш ID: 3967023" at bounding box center [87, 22] width 101 height 10
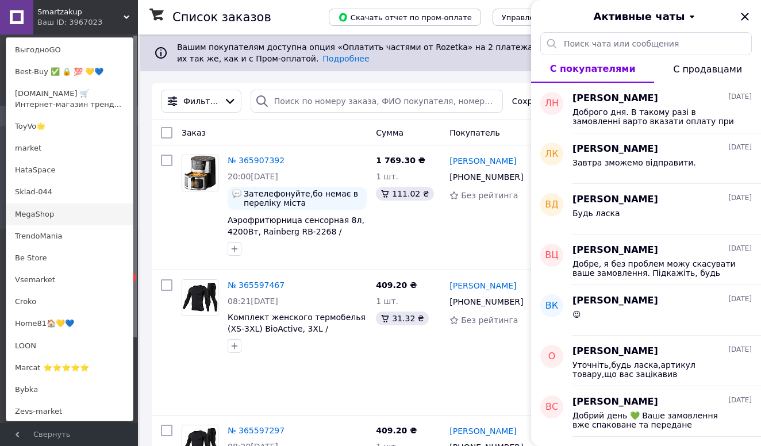
scroll to position [437, 0]
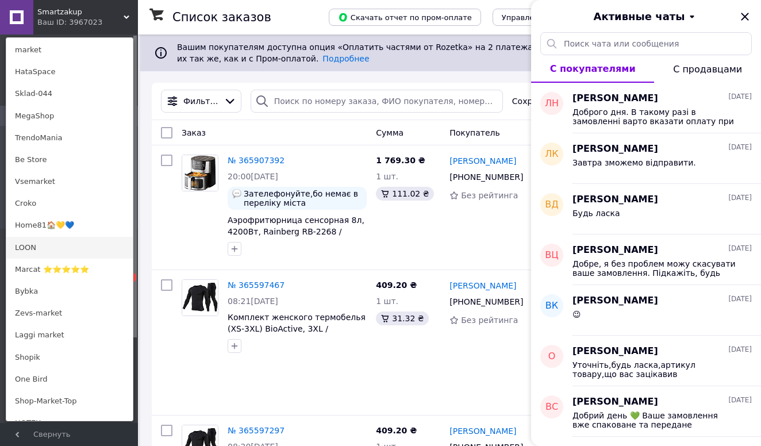
click at [53, 247] on link "LOON" at bounding box center [69, 248] width 126 height 22
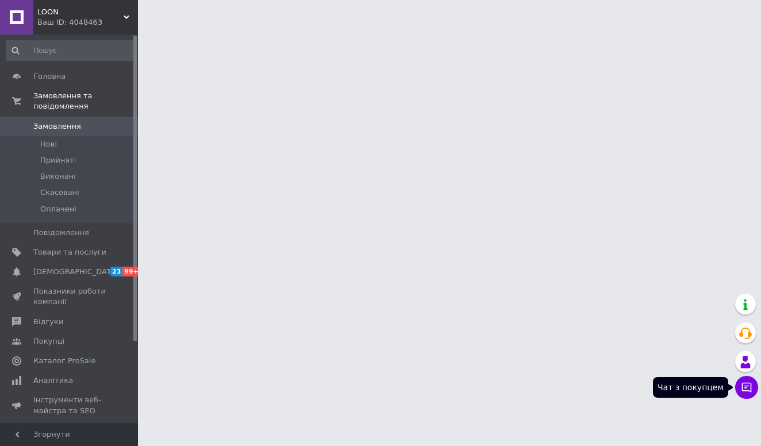
click at [749, 384] on icon at bounding box center [746, 387] width 11 height 11
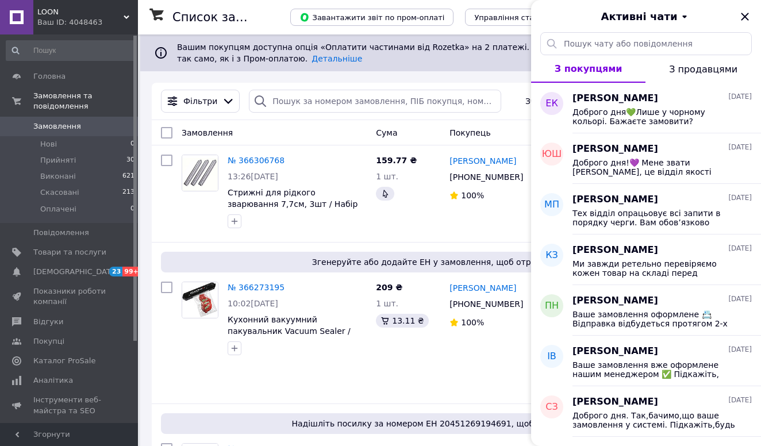
click at [79, 23] on div "Ваш ID: 4048463" at bounding box center [87, 22] width 101 height 10
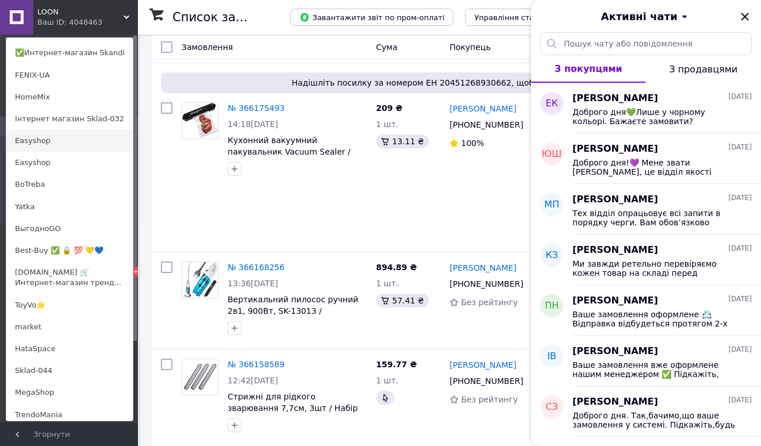
scroll to position [400, 0]
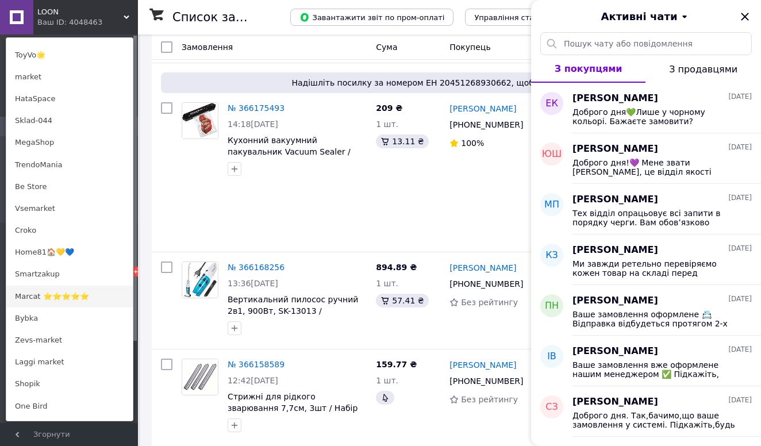
click at [72, 287] on link "Marcat ⭐⭐⭐⭐⭐" at bounding box center [69, 297] width 126 height 22
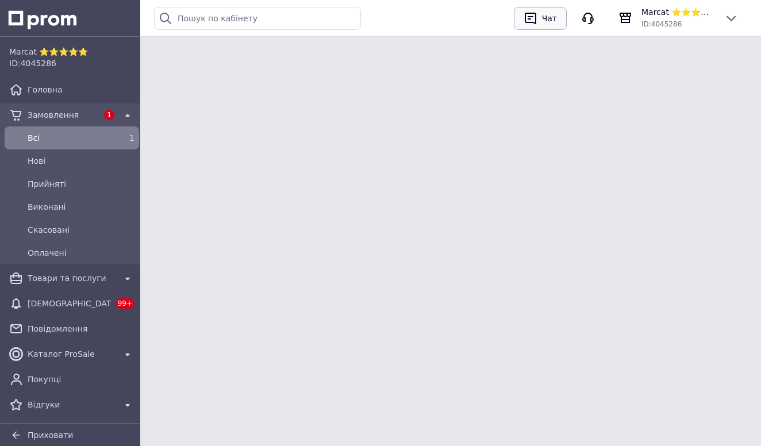
click at [549, 24] on div "Чат" at bounding box center [550, 18] width 20 height 17
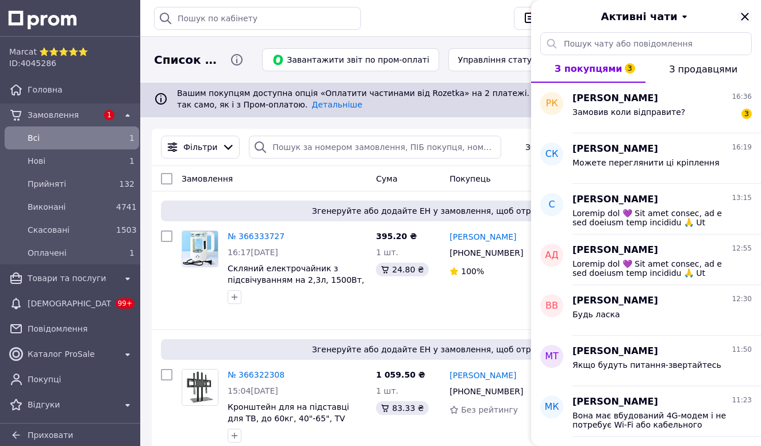
click at [740, 19] on icon "Закрити" at bounding box center [745, 17] width 14 height 14
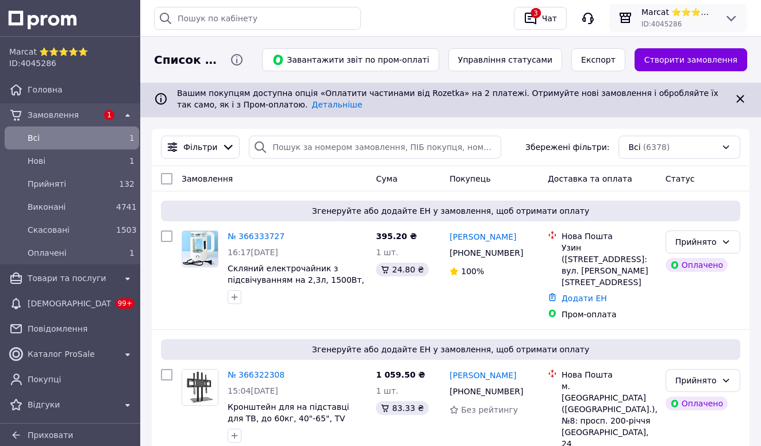
click at [683, 10] on span "Marcat ⭐⭐⭐⭐⭐" at bounding box center [678, 11] width 74 height 11
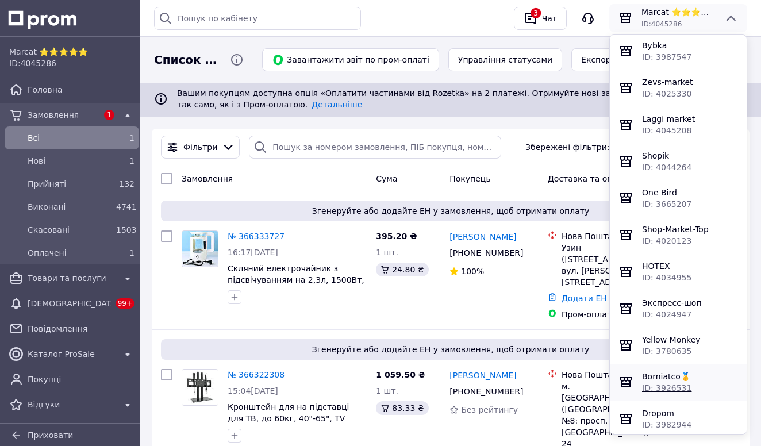
scroll to position [1088, 0]
click at [649, 49] on span "Bybka" at bounding box center [654, 44] width 25 height 9
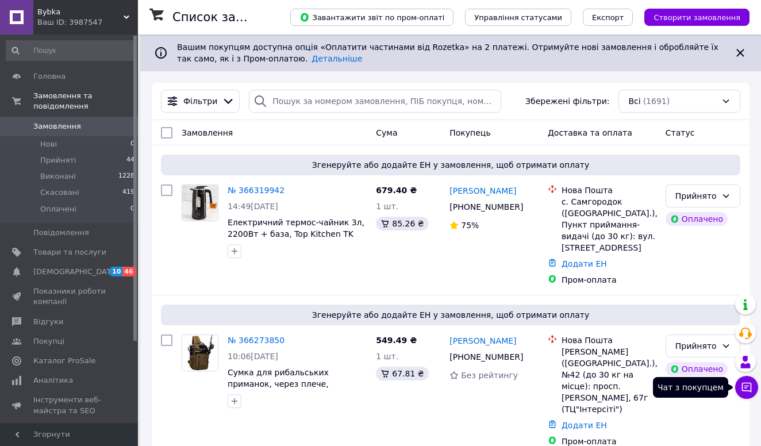
click at [744, 383] on icon at bounding box center [747, 388] width 10 height 10
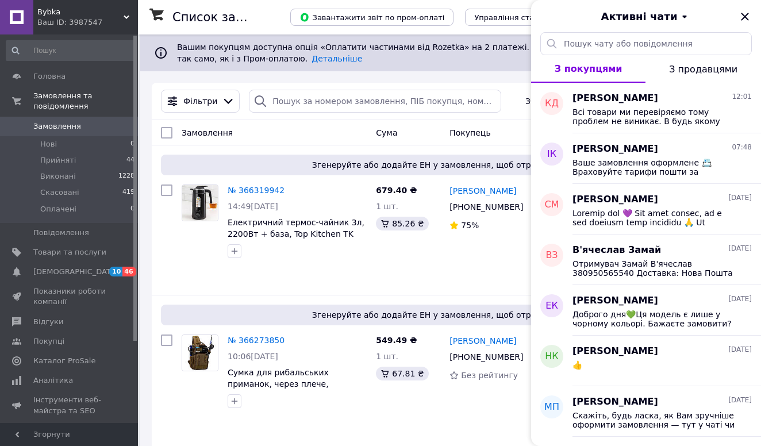
click at [57, 20] on div "Ваш ID: 3987547" at bounding box center [87, 22] width 101 height 10
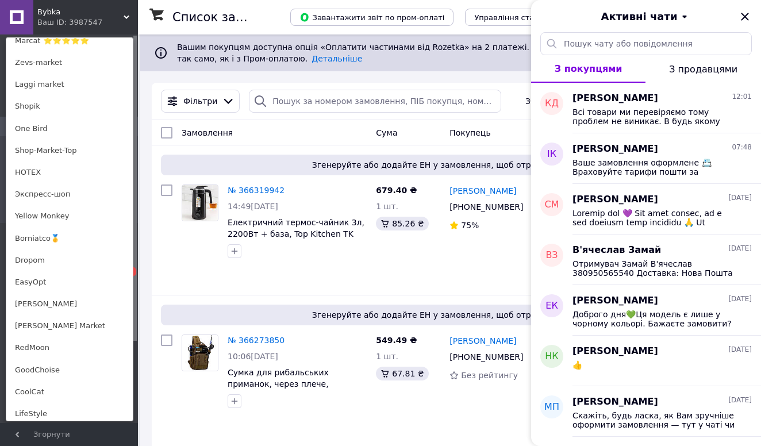
scroll to position [741, 0]
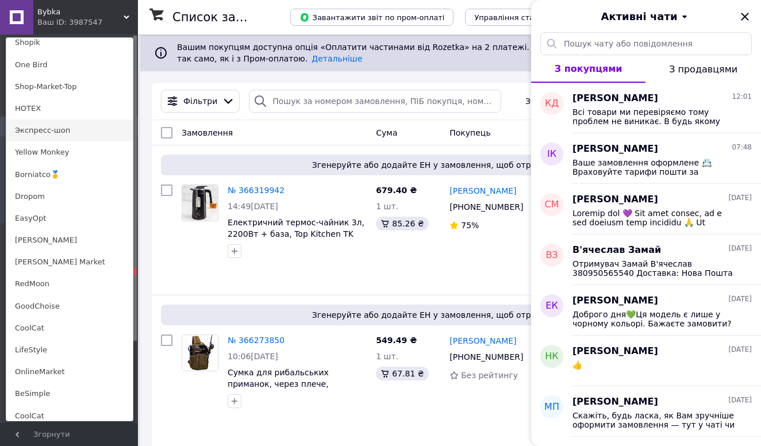
click at [61, 128] on link "Экспресс-шоп" at bounding box center [69, 131] width 126 height 22
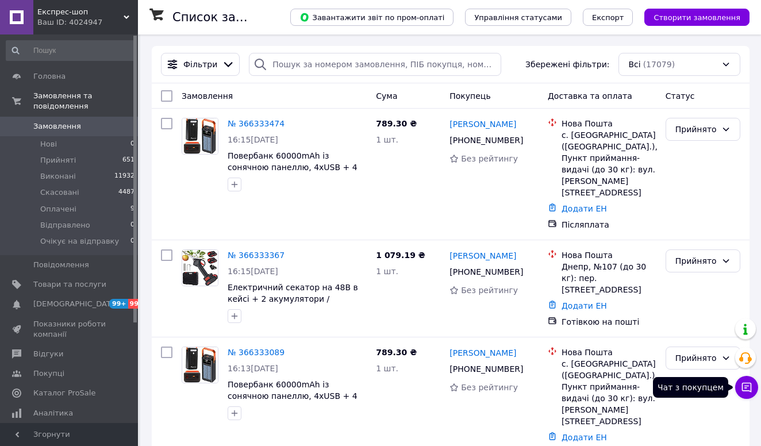
click at [740, 389] on button "Чат з покупцем" at bounding box center [746, 387] width 23 height 23
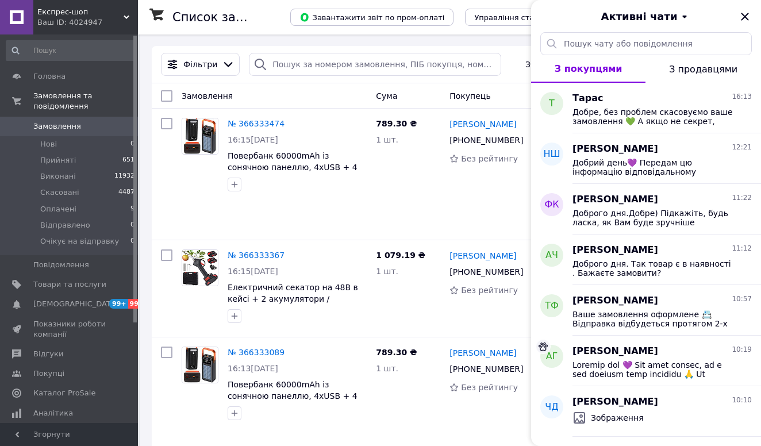
click at [63, 9] on span "Експрес-шоп" at bounding box center [80, 12] width 86 height 10
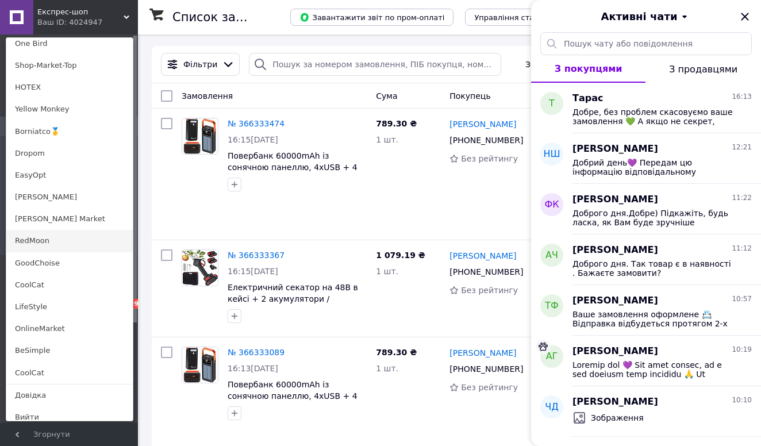
scroll to position [743, 0]
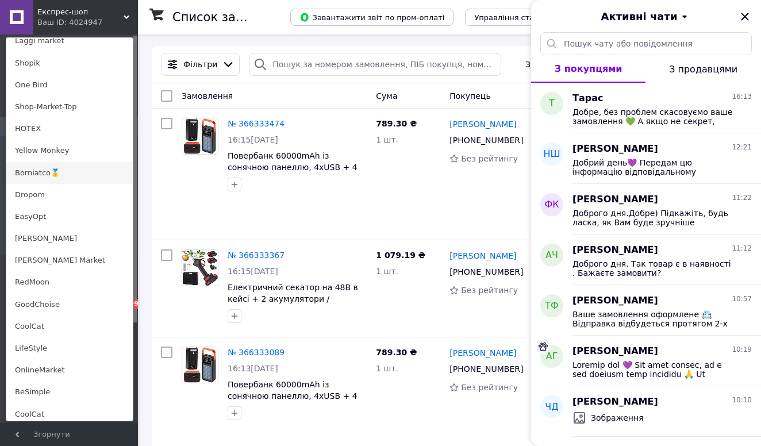
click at [58, 173] on link "Borniatco🥇" at bounding box center [69, 173] width 126 height 22
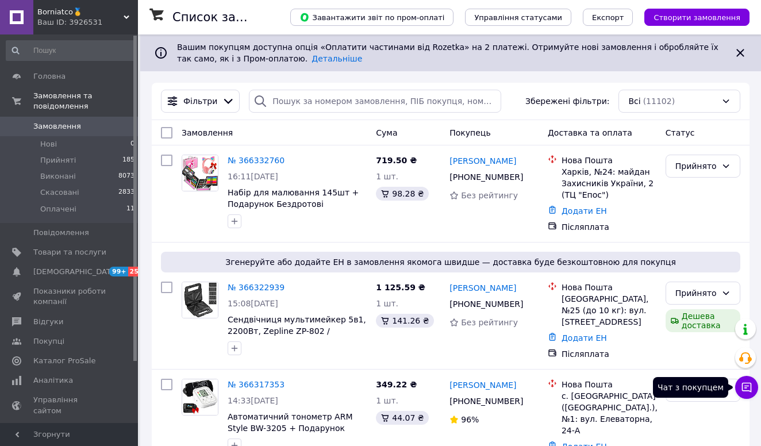
click at [747, 389] on icon at bounding box center [746, 387] width 11 height 11
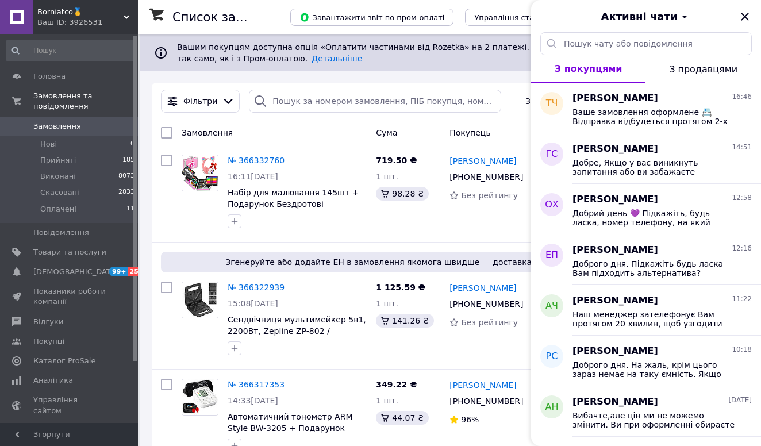
click at [87, 13] on span "Borniatco🥇" at bounding box center [80, 12] width 86 height 10
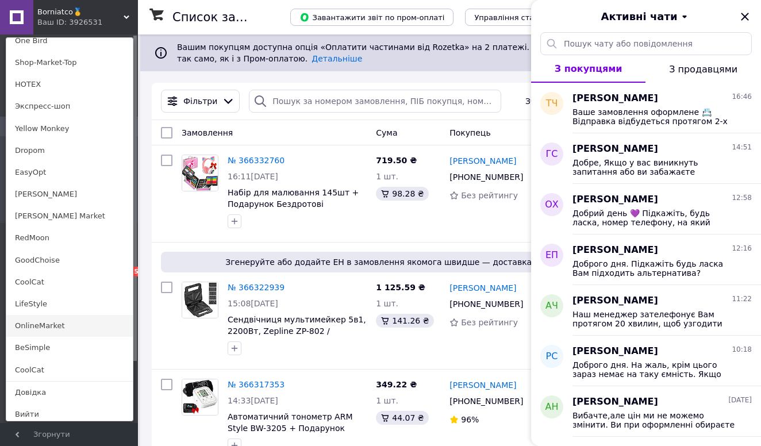
scroll to position [786, 0]
click at [55, 323] on link "OnlineMarket" at bounding box center [69, 327] width 126 height 22
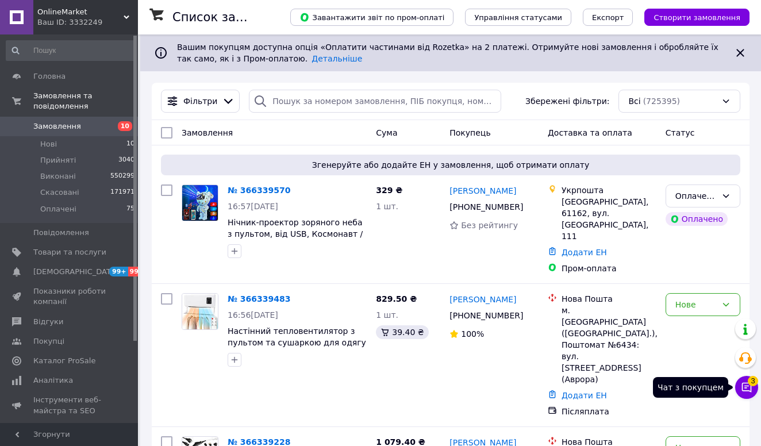
click at [741, 392] on icon at bounding box center [746, 387] width 11 height 11
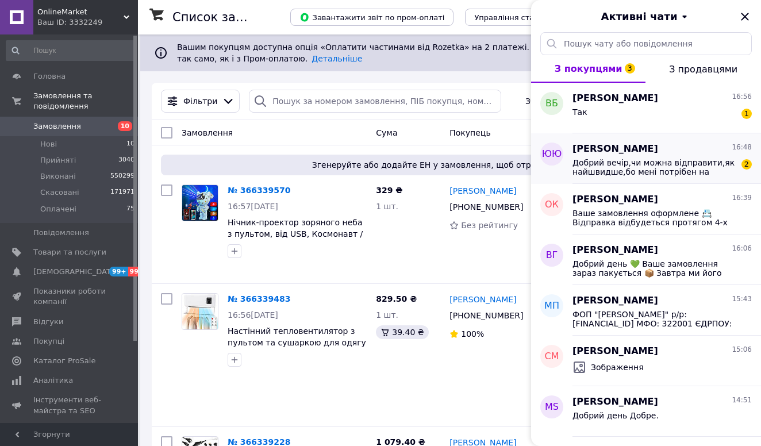
click at [661, 175] on span "Добрий вечір,чи можна відправити,як найшвидше,бо мені потрібен на 14.10)" at bounding box center [653, 167] width 163 height 18
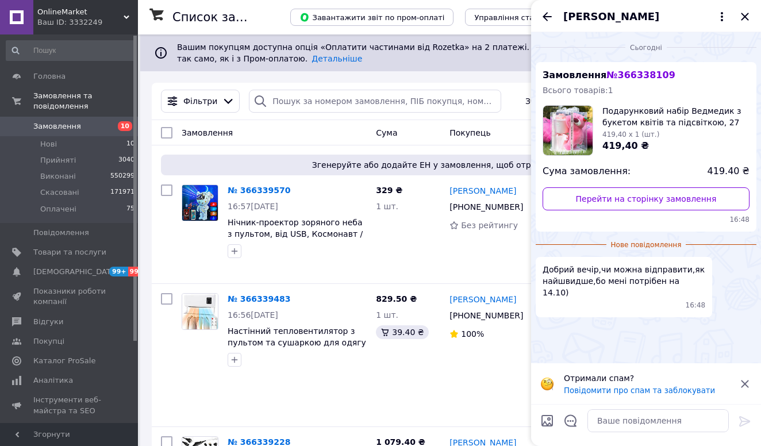
click at [607, 438] on div at bounding box center [646, 425] width 230 height 42
click at [605, 422] on textarea at bounding box center [657, 420] width 141 height 23
paste textarea "Добрий день 💚 Відправлення вашого замовлення відбудеться протягом 4-х робочих д…"
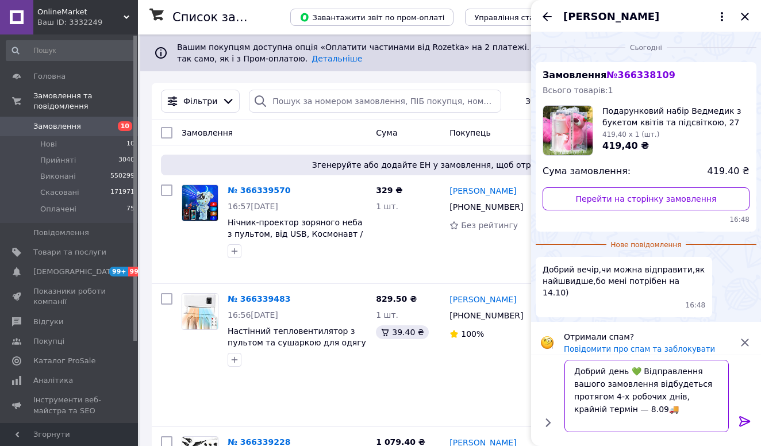
click at [615, 406] on textarea "Добрий день 💚 Відправлення вашого замовлення відбудеться протягом 4-х робочих д…" at bounding box center [646, 396] width 164 height 72
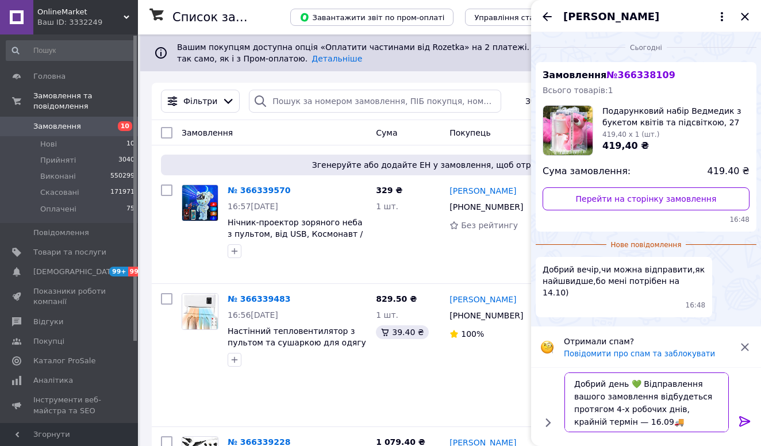
click at [632, 421] on textarea "Добрий день 💚 Відправлення вашого замовлення відбудеться протягом 4-х робочих д…" at bounding box center [646, 402] width 164 height 60
type textarea "Добрий день 💚 Відправлення вашого замовлення відбудеться протягом 4-х робочих д…"
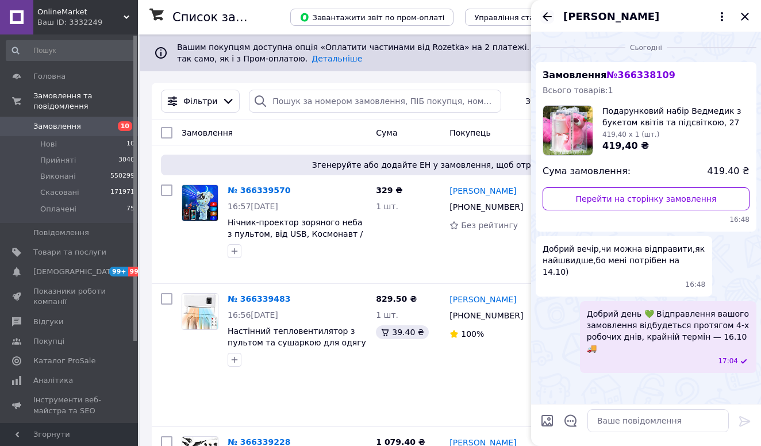
click at [547, 17] on icon "Назад" at bounding box center [547, 16] width 9 height 9
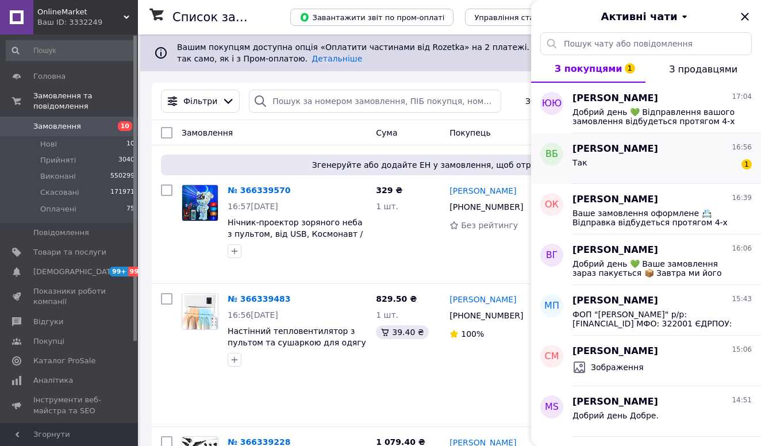
click at [576, 165] on span "Так" at bounding box center [579, 162] width 15 height 9
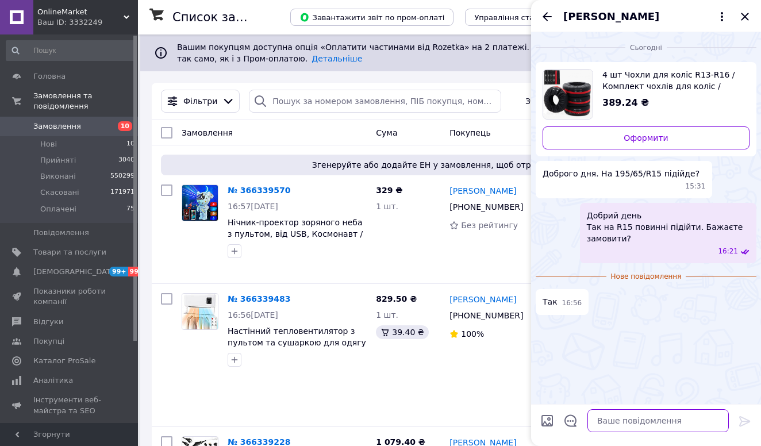
click at [607, 429] on textarea at bounding box center [657, 420] width 141 height 23
paste textarea "Наш менеджер зателефонує Вам протягом 20 хвилин, щоб узгодити всі деталі замовл…"
type textarea "Наш менеджер зателефонує Вам протягом 20 хвилин, щоб узгодити всі деталі замовл…"
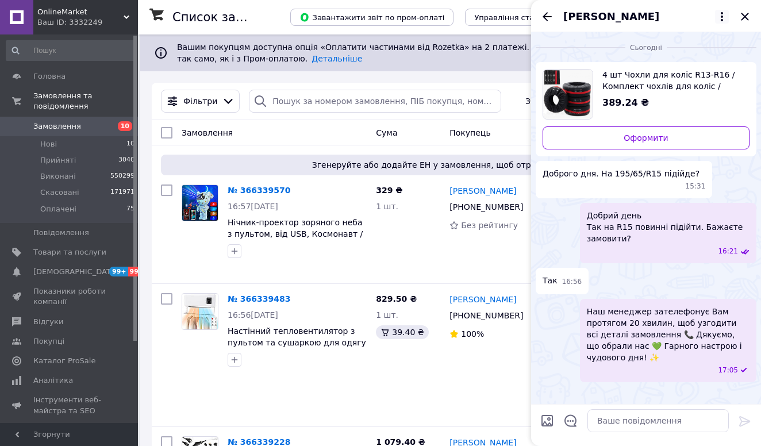
click at [722, 18] on icon at bounding box center [722, 17] width 14 height 14
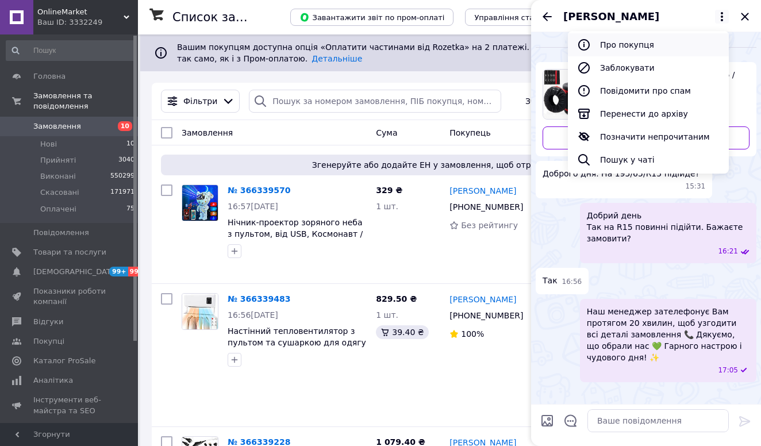
click at [645, 41] on button "Про покупця" at bounding box center [648, 44] width 161 height 23
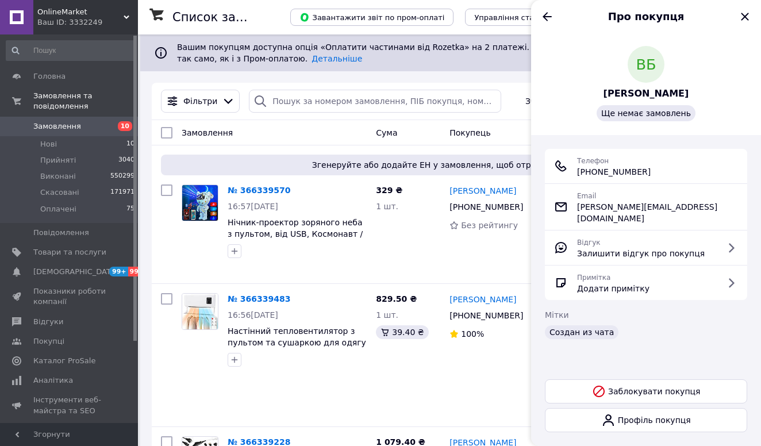
drag, startPoint x: 574, startPoint y: 171, endPoint x: 699, endPoint y: 168, distance: 125.3
click at [700, 168] on div "Телефон +380 (97) 701-67-98" at bounding box center [646, 166] width 184 height 23
copy span "+380 (97) 701-67-98"
click at [548, 19] on icon "Назад" at bounding box center [547, 17] width 14 height 14
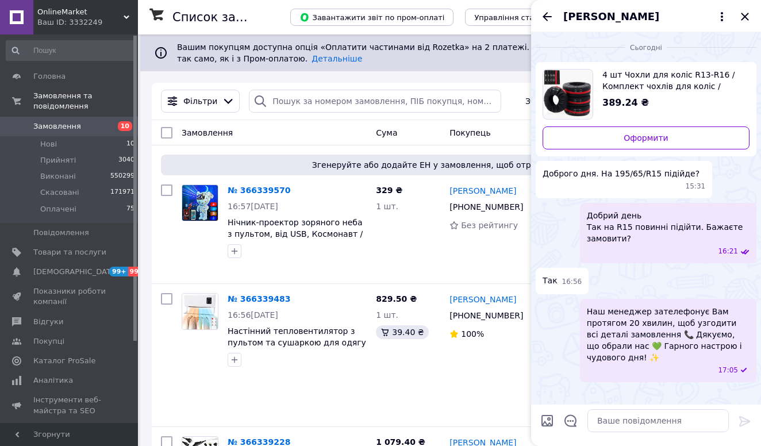
click at [610, 70] on span "4 шт Чохли для коліс R13-R16 / Комплект чохлів для коліс / Чохли на запаску / Ч…" at bounding box center [671, 80] width 138 height 23
click at [545, 17] on icon "Назад" at bounding box center [547, 16] width 9 height 9
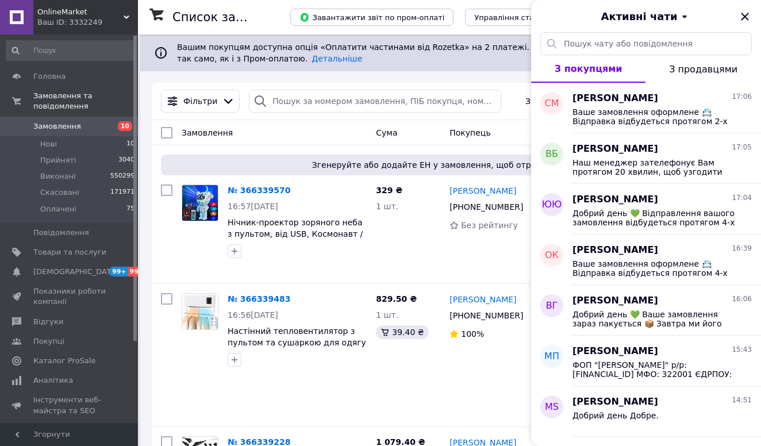
click at [90, 19] on div "Ваш ID: 3332249" at bounding box center [87, 22] width 101 height 10
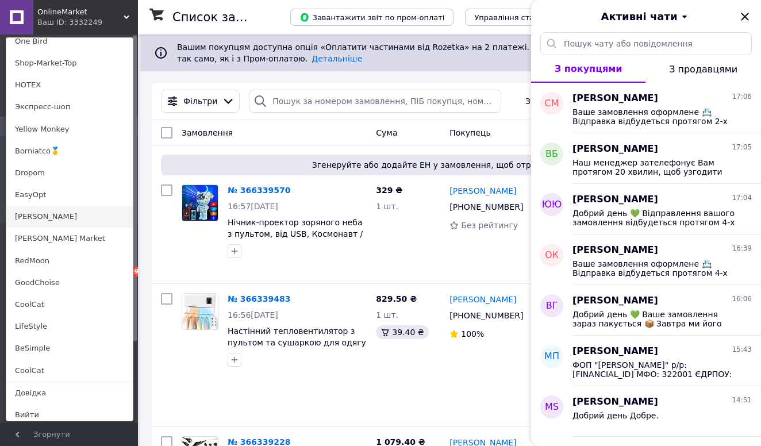
scroll to position [786, 0]
click at [56, 217] on link "[PERSON_NAME]" at bounding box center [69, 217] width 126 height 22
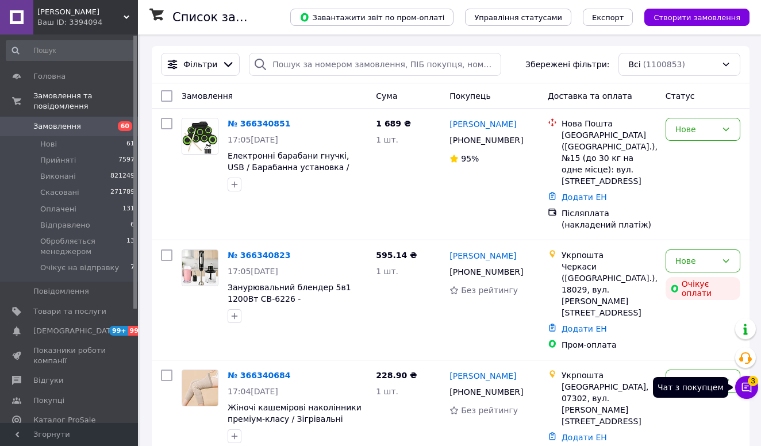
click at [753, 384] on button "Чат з покупцем 3" at bounding box center [746, 387] width 23 height 23
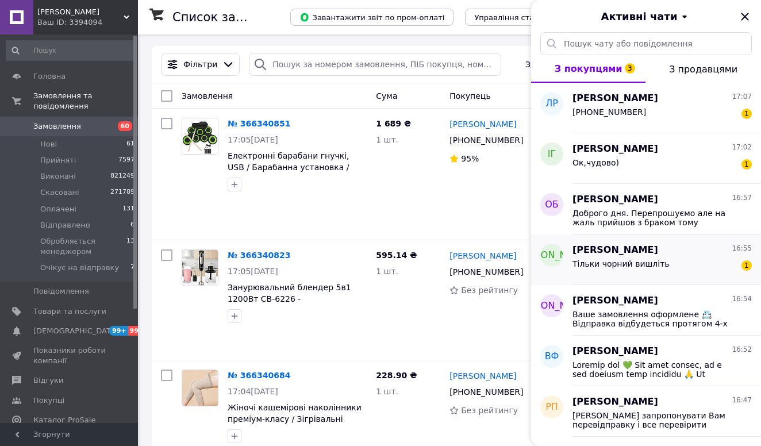
click at [679, 261] on div "Тільки чорний вишліть 1" at bounding box center [661, 266] width 179 height 18
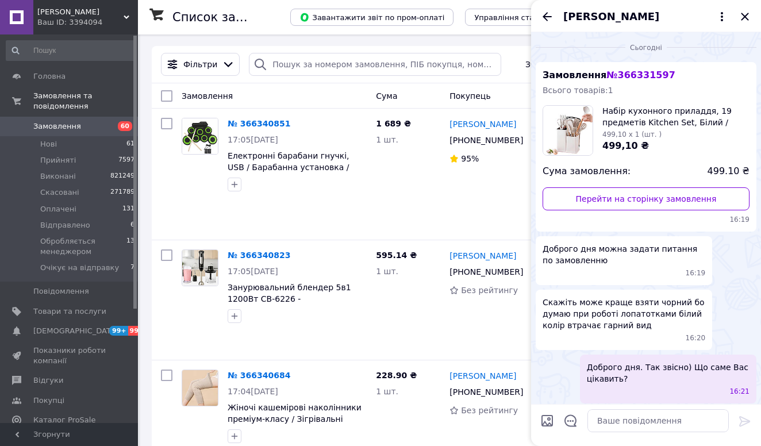
scroll to position [455, 0]
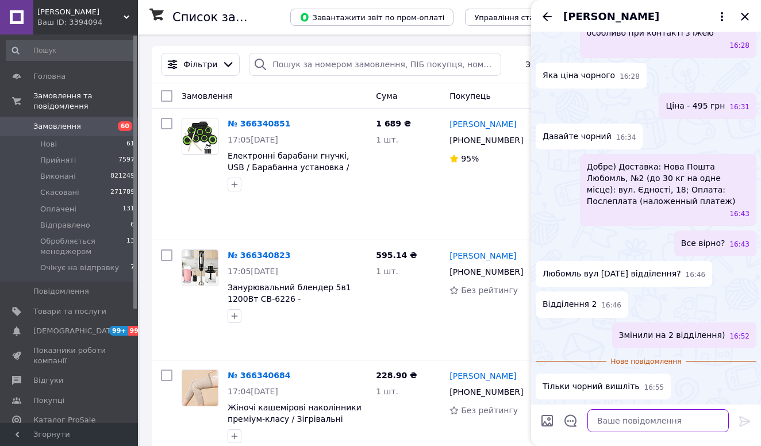
click at [630, 420] on textarea at bounding box center [657, 420] width 141 height 23
type textarea "Звісно"
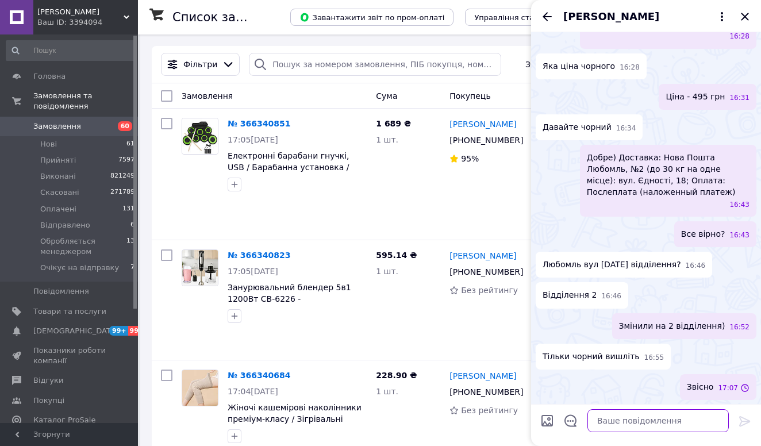
scroll to position [464, 0]
click at [609, 422] on textarea at bounding box center [657, 420] width 141 height 23
paste textarea "Оскільки Ви являєтеся нашим новим клієнтом,то сайт дарує Вам знижку до -40% на …"
type textarea "Оскільки Ви являєтеся нашим новим клієнтом,то сайт дарує Вам знижку до -40% на …"
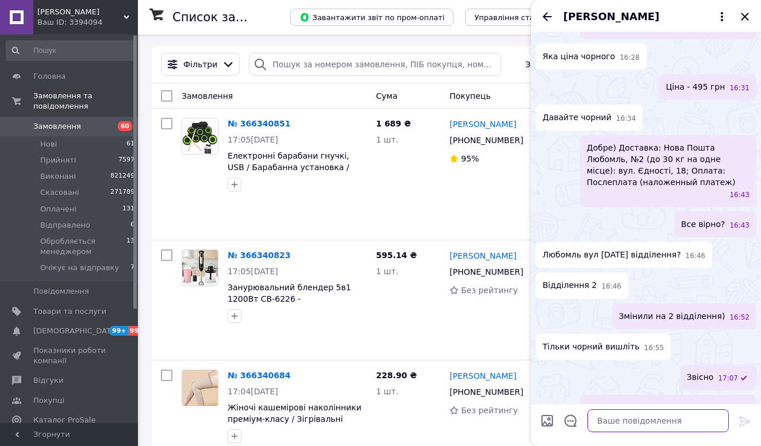
scroll to position [564, 0]
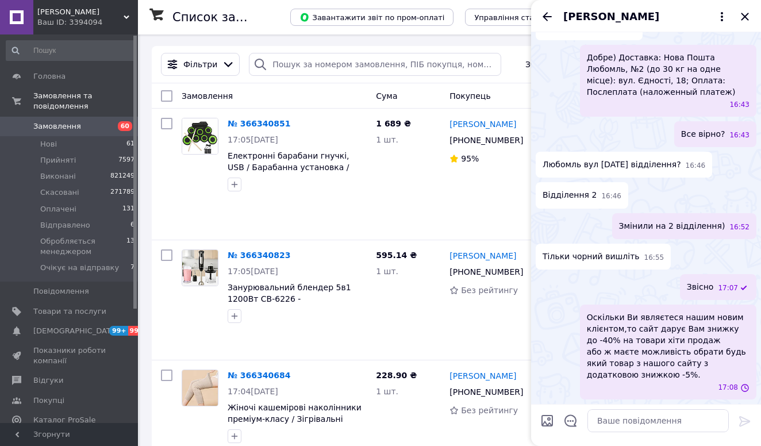
click at [548, 424] on input "Завантажити файли" at bounding box center [547, 421] width 14 height 14
type input "C:\fakepath\photo_[DATE] [DATE].jpeg"
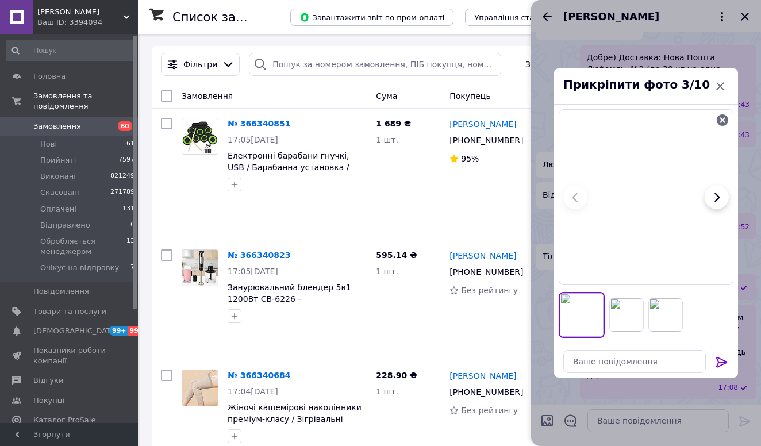
click at [724, 362] on icon at bounding box center [722, 362] width 14 height 14
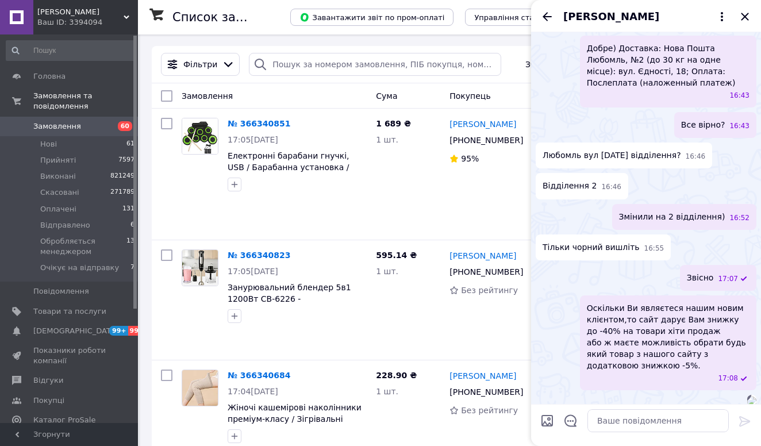
scroll to position [881, 0]
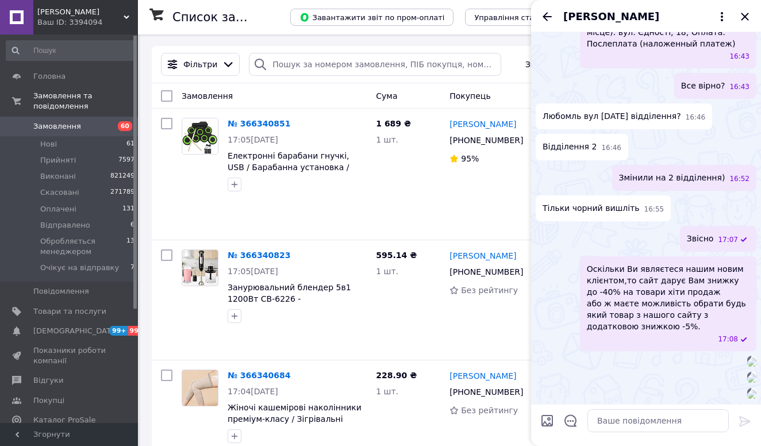
click at [544, 420] on input "Завантажити файли" at bounding box center [547, 421] width 14 height 14
type input "C:\fakepath\photo_[DATE] [DATE].jpeg"
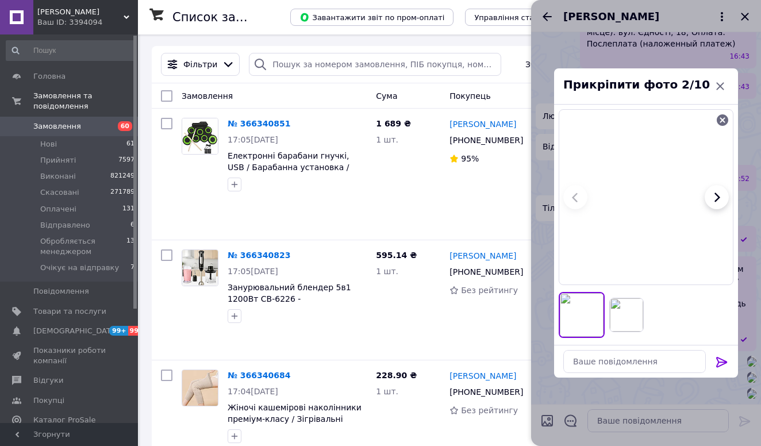
click at [722, 357] on icon at bounding box center [722, 362] width 14 height 14
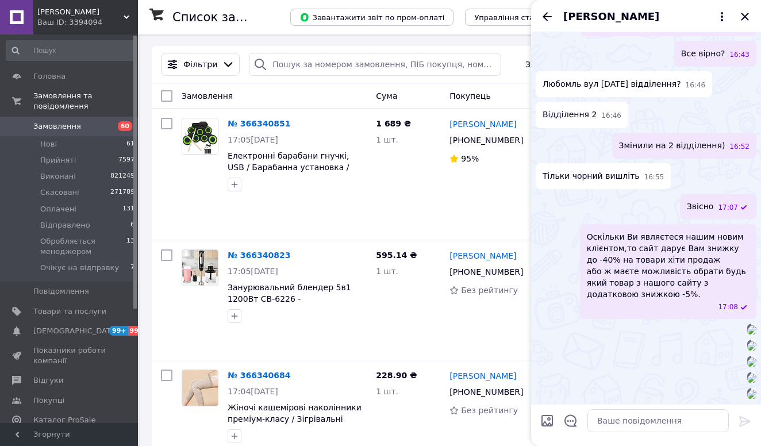
scroll to position [1378, 0]
click at [544, 18] on icon "Назад" at bounding box center [547, 17] width 14 height 14
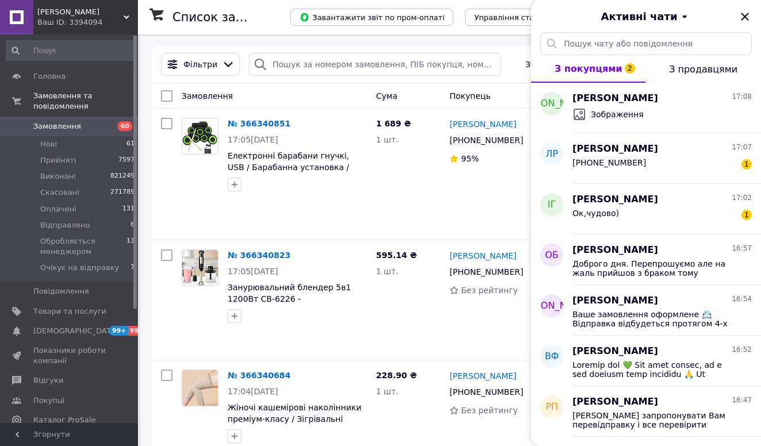
click at [72, 8] on span "[PERSON_NAME]" at bounding box center [80, 12] width 86 height 10
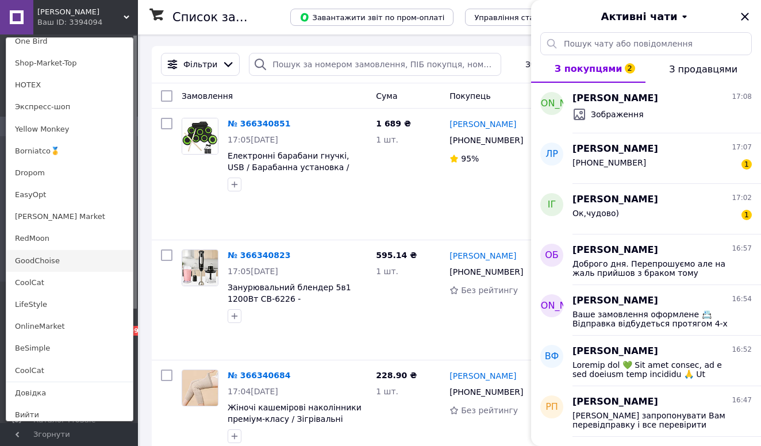
scroll to position [786, 0]
click at [44, 231] on link "RedMoon" at bounding box center [69, 239] width 126 height 22
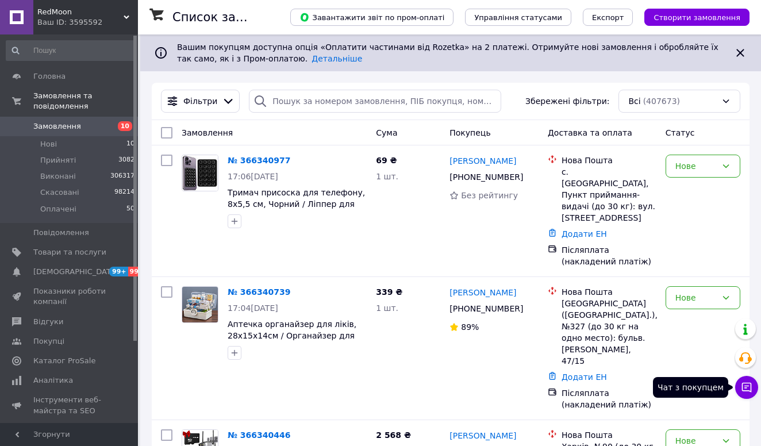
click at [752, 382] on button "Чат з покупцем" at bounding box center [746, 387] width 23 height 23
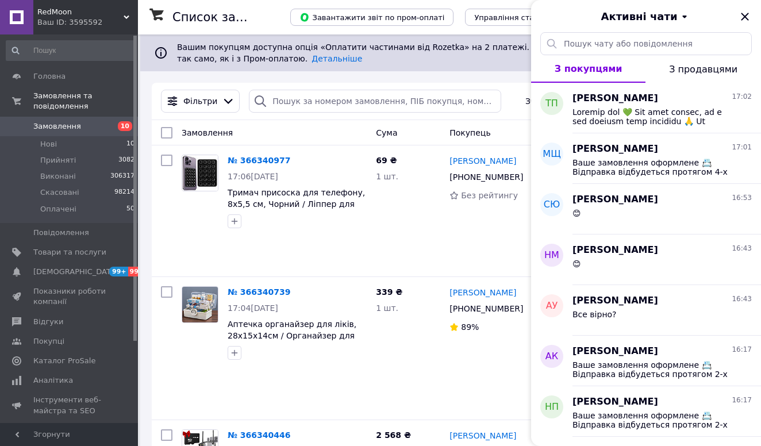
click at [86, 20] on div "Ваш ID: 3595592" at bounding box center [87, 22] width 101 height 10
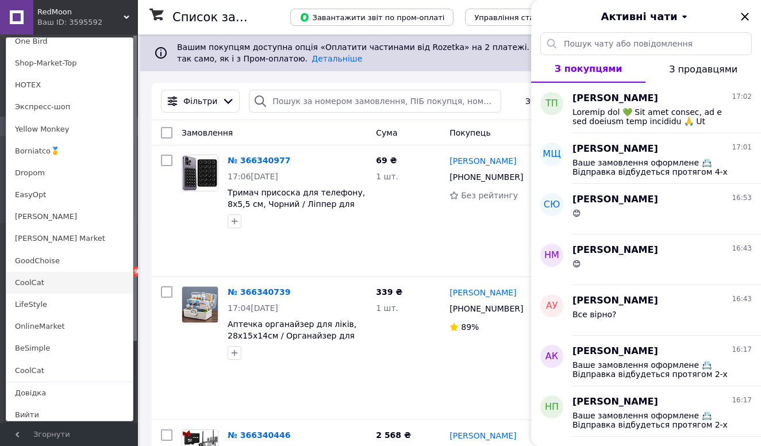
scroll to position [786, 0]
click at [51, 257] on link "GoodChoise" at bounding box center [69, 262] width 126 height 22
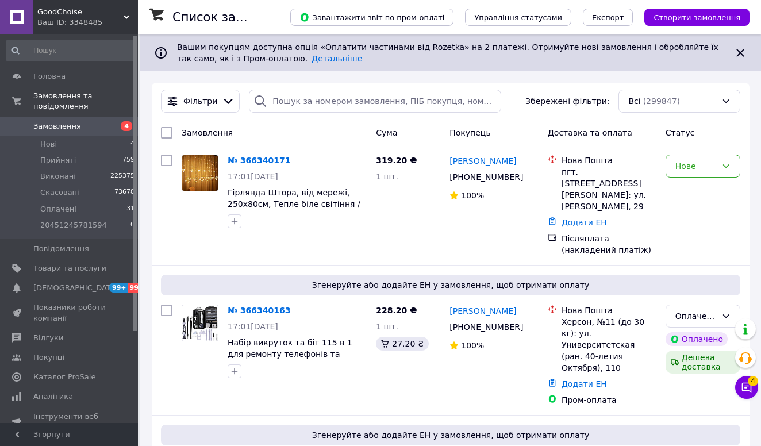
click at [745, 393] on button "Чат з покупцем 4" at bounding box center [746, 387] width 23 height 23
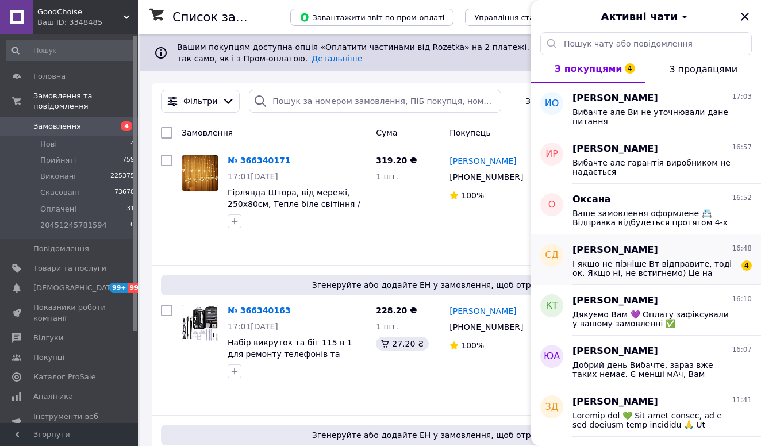
click at [637, 254] on span "Світлана Денисенко" at bounding box center [615, 250] width 86 height 13
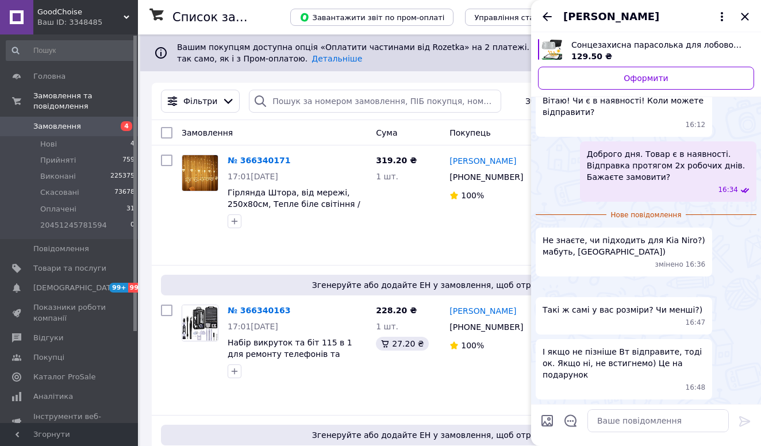
scroll to position [159, 0]
click at [553, 46] on img "Переглянути товар" at bounding box center [551, 49] width 21 height 21
click at [618, 416] on textarea at bounding box center [657, 420] width 141 height 23
paste textarea "Розміри 120 х 70 см"
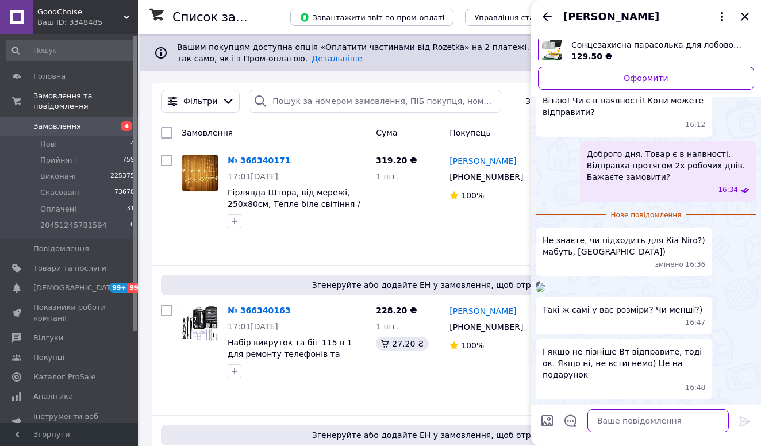
type textarea "Розміри 120 х 70 см"
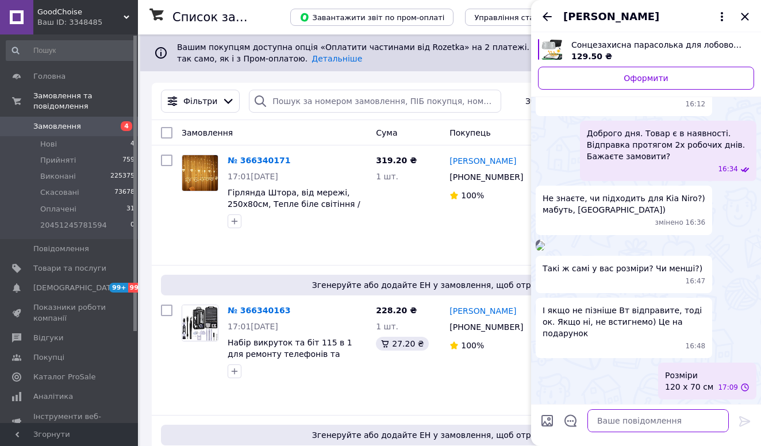
scroll to position [213, 0]
type textarea "Завтра зможемо відправити)"
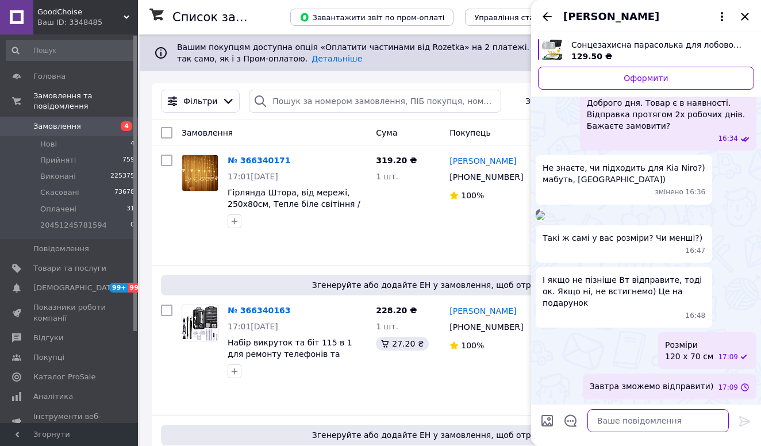
scroll to position [244, 0]
click at [551, 15] on icon "Назад" at bounding box center [547, 17] width 14 height 14
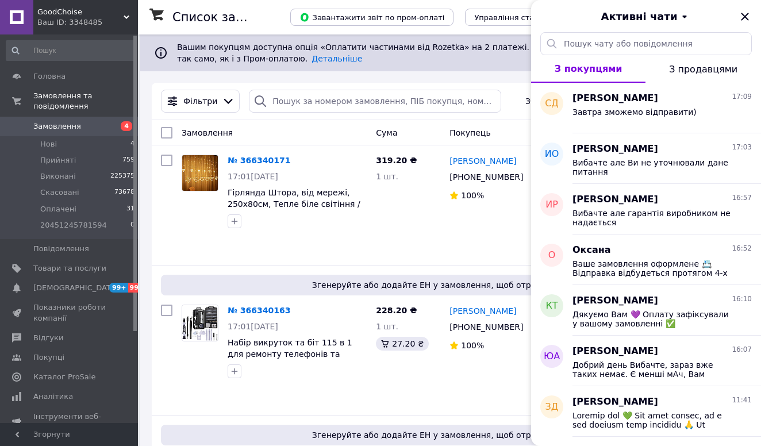
click at [98, 33] on div "GoodChoise Ваш ID: 3348485" at bounding box center [85, 17] width 105 height 34
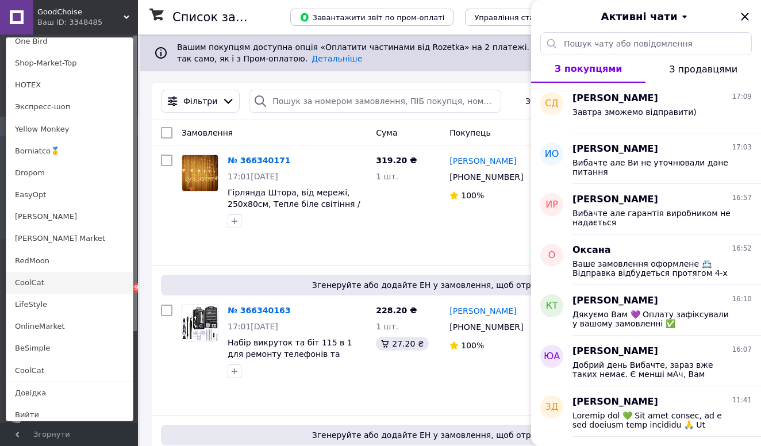
scroll to position [786, 0]
click at [29, 282] on link "CoolCat" at bounding box center [69, 283] width 126 height 22
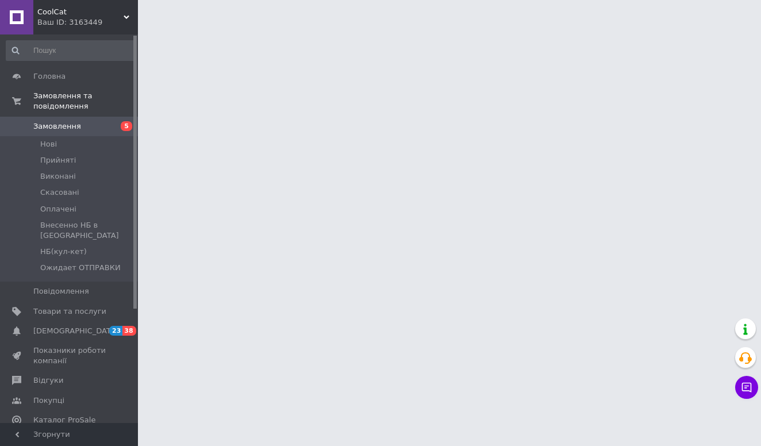
click at [747, 390] on icon at bounding box center [746, 387] width 11 height 11
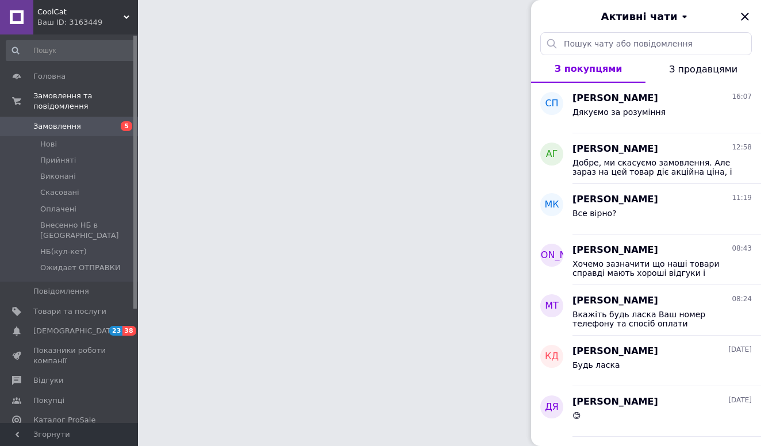
click at [81, 17] on div "Ваш ID: 3163449" at bounding box center [87, 22] width 101 height 10
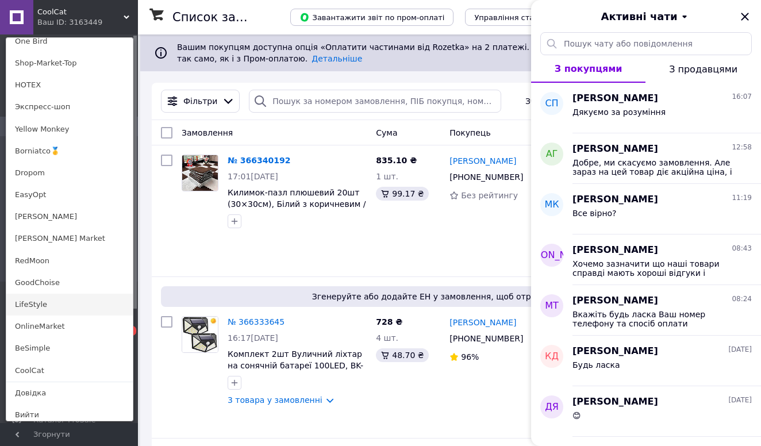
scroll to position [786, 0]
click at [36, 298] on link "LifeStyle" at bounding box center [69, 305] width 126 height 22
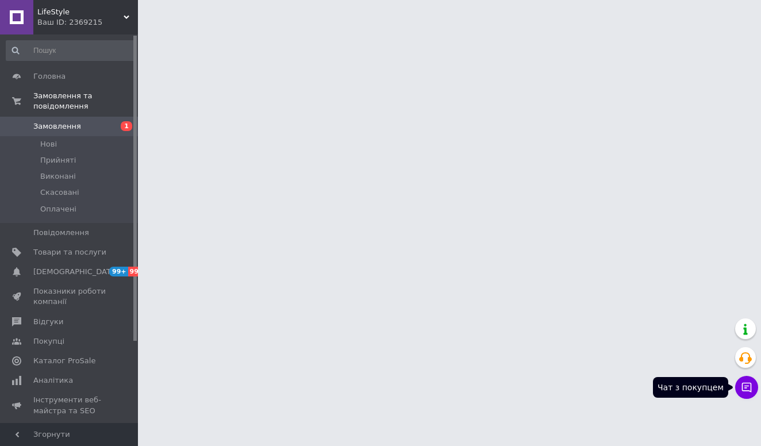
click at [740, 390] on button "Чат з покупцем" at bounding box center [746, 387] width 23 height 23
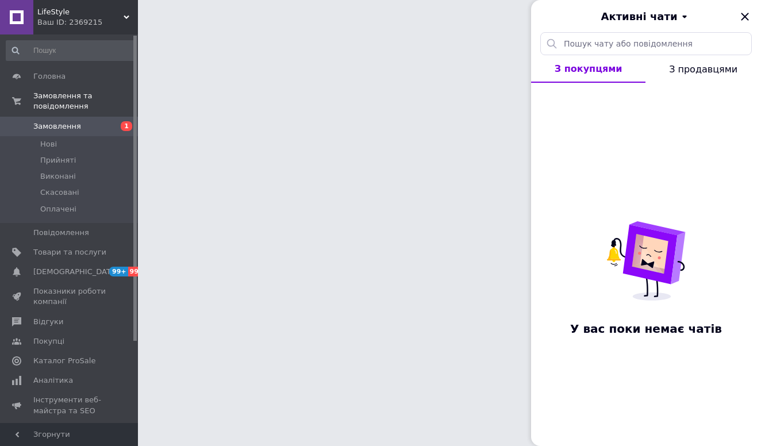
click at [66, 20] on div "Ваш ID: 2369215" at bounding box center [87, 22] width 101 height 10
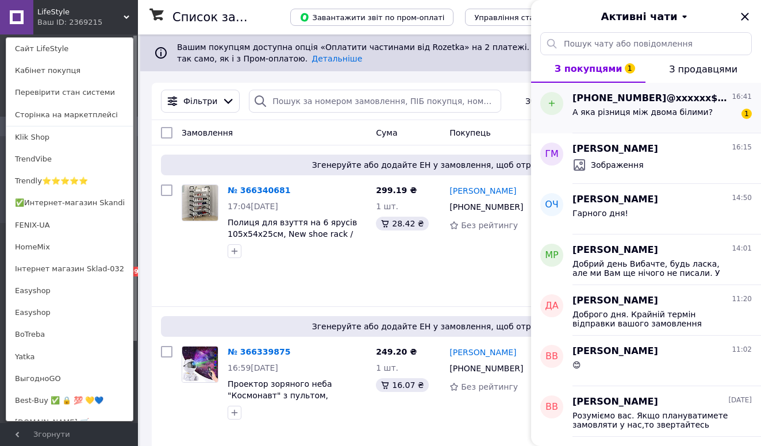
click at [586, 118] on div "А яка різниця між двома білими?" at bounding box center [642, 115] width 140 height 16
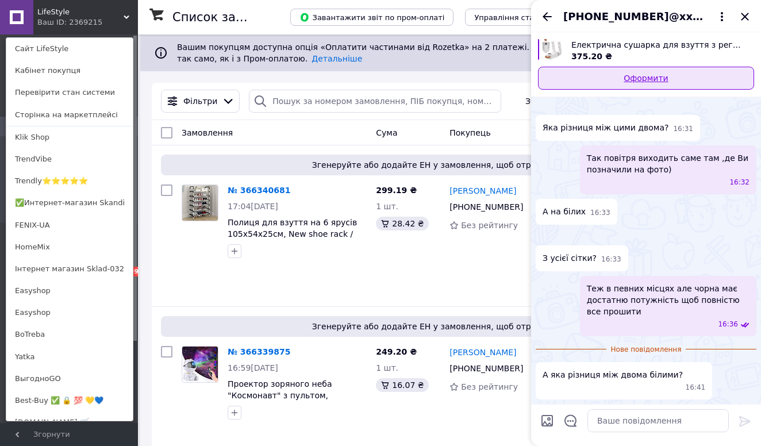
scroll to position [1533, 0]
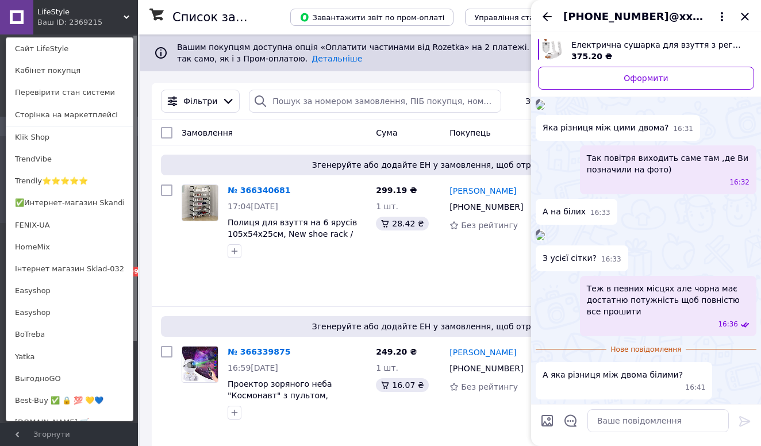
click at [545, 231] on img at bounding box center [540, 235] width 9 height 9
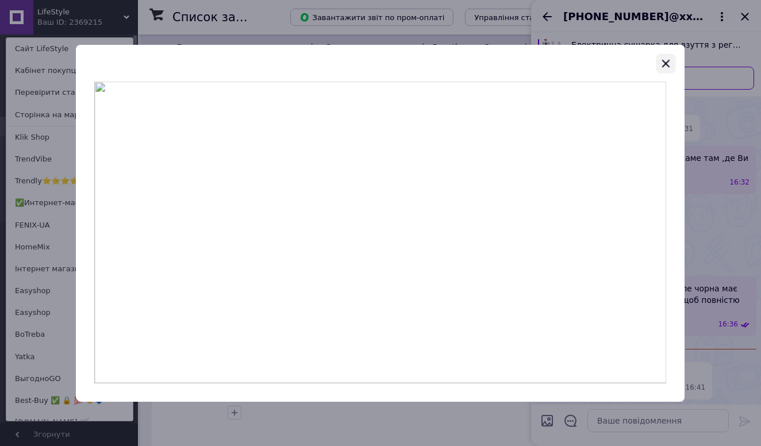
click at [664, 63] on icon "button" at bounding box center [666, 64] width 14 height 14
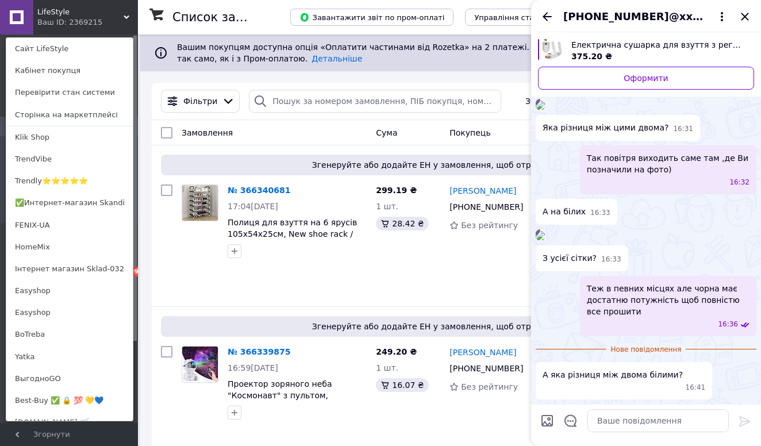
scroll to position [1223, 0]
click at [545, 110] on img at bounding box center [540, 105] width 9 height 9
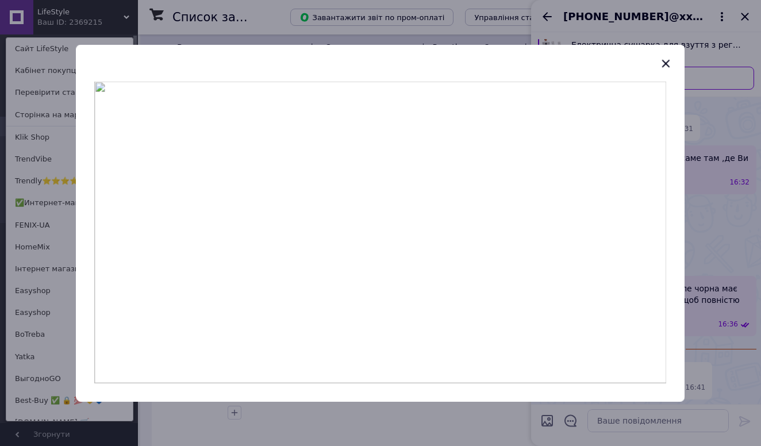
click at [706, 153] on div at bounding box center [380, 223] width 761 height 446
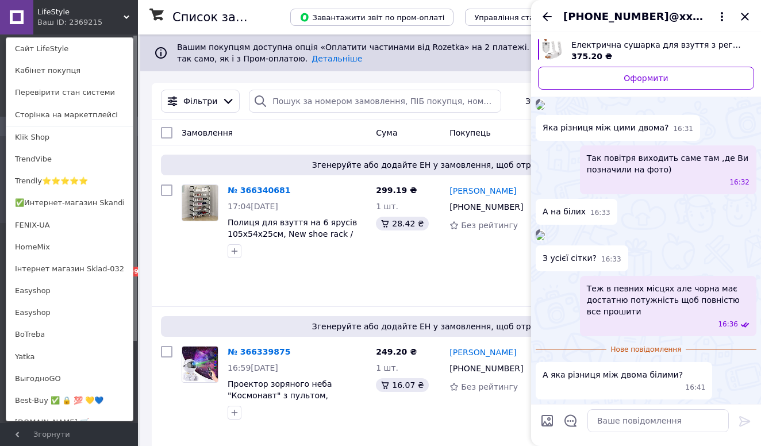
scroll to position [1533, 0]
click at [607, 416] on textarea at bounding box center [657, 420] width 141 height 23
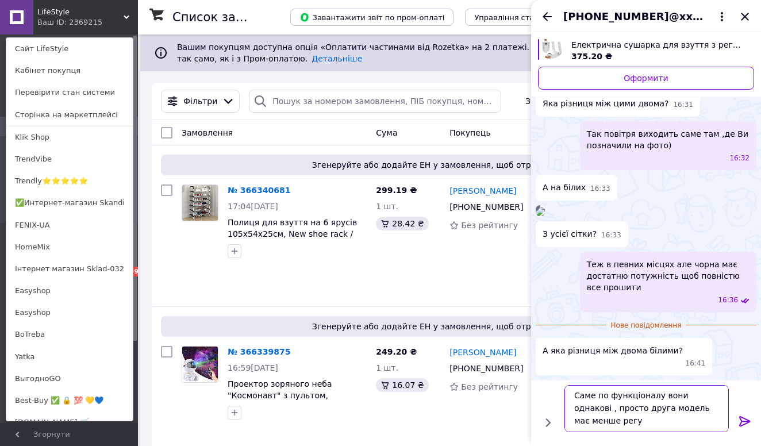
scroll to position [1, 0]
type textarea "Саме по функціоналу вони однакові , просто друга модель має менше регулювання т…"
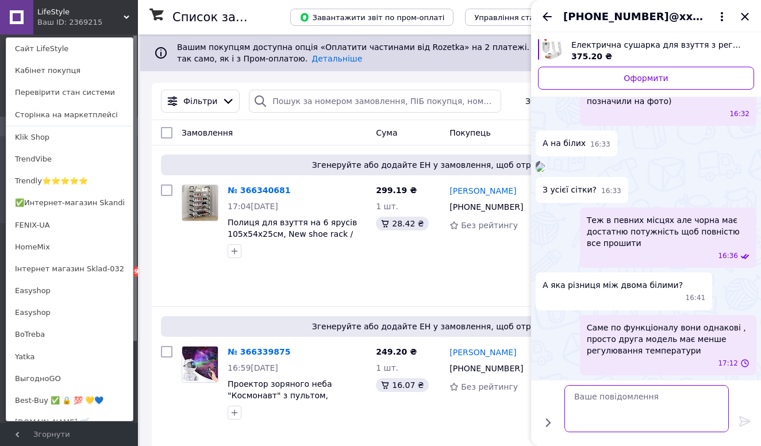
scroll to position [1577, 0]
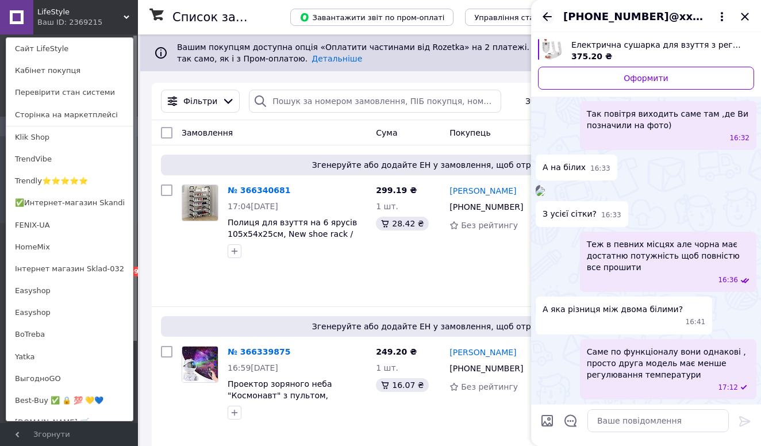
click at [545, 13] on icon "Назад" at bounding box center [547, 17] width 14 height 14
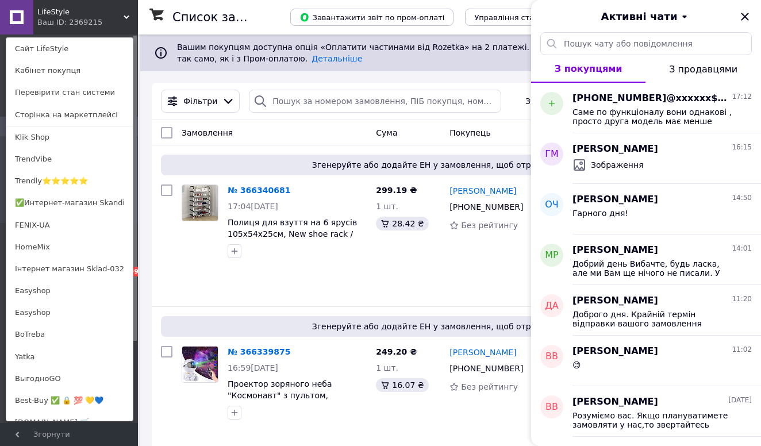
click at [104, 14] on div "LifeStyle Ваш ID: 2369215 Сайт LifeStyle Кабінет покупця Перевірити стан систем…" at bounding box center [69, 17] width 138 height 34
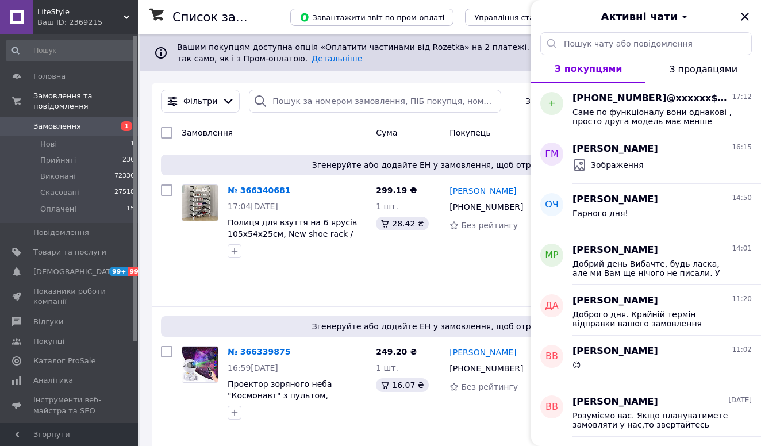
drag, startPoint x: 112, startPoint y: 22, endPoint x: 108, endPoint y: 81, distance: 59.3
click at [112, 22] on div "Ваш ID: 2369215" at bounding box center [87, 22] width 101 height 10
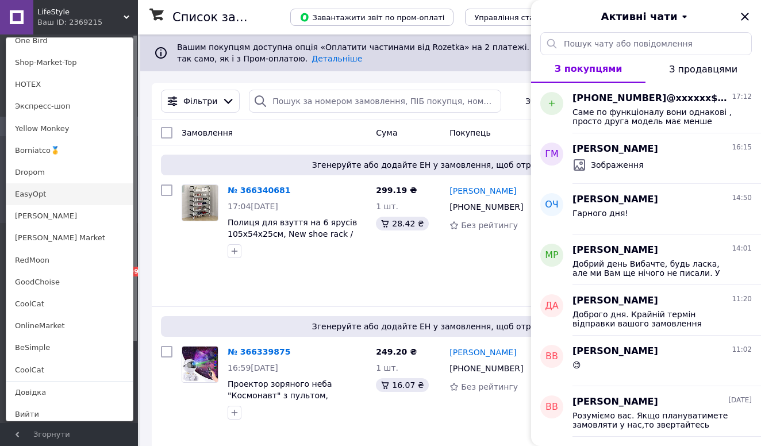
scroll to position [786, 0]
click at [60, 184] on link "EasyOpt" at bounding box center [69, 195] width 126 height 22
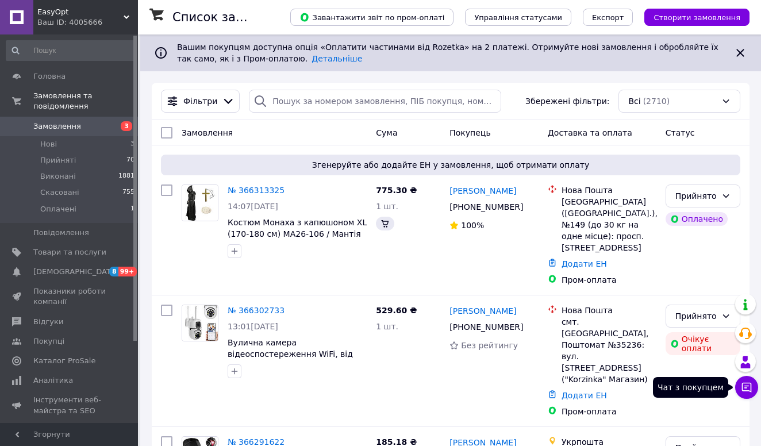
click at [741, 389] on icon at bounding box center [746, 387] width 11 height 11
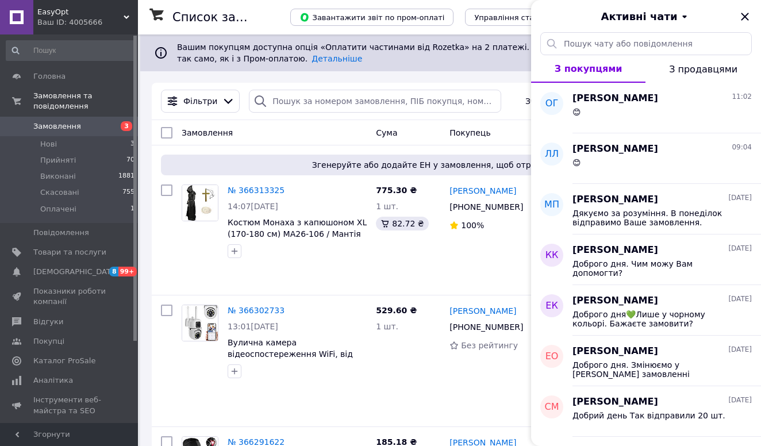
click at [94, 15] on span "EasyOpt" at bounding box center [80, 12] width 86 height 10
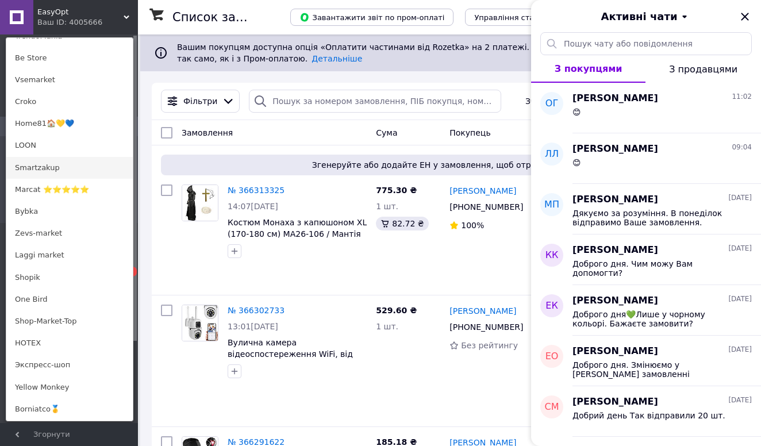
scroll to position [530, 0]
click at [47, 118] on link "Home81🏠💛💙" at bounding box center [69, 122] width 126 height 22
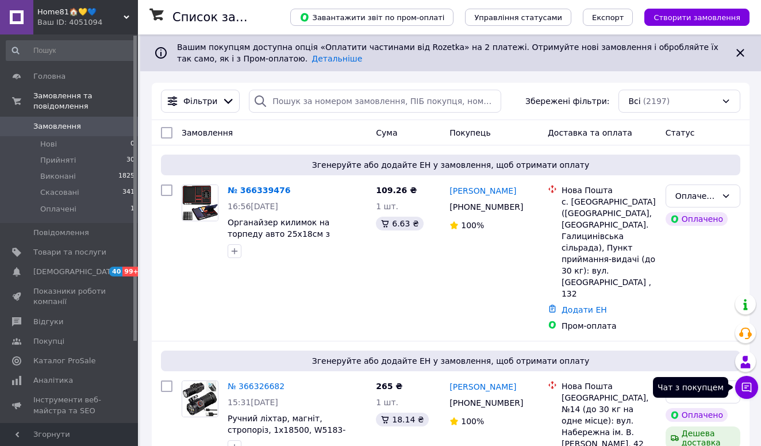
click at [749, 385] on icon at bounding box center [746, 387] width 11 height 11
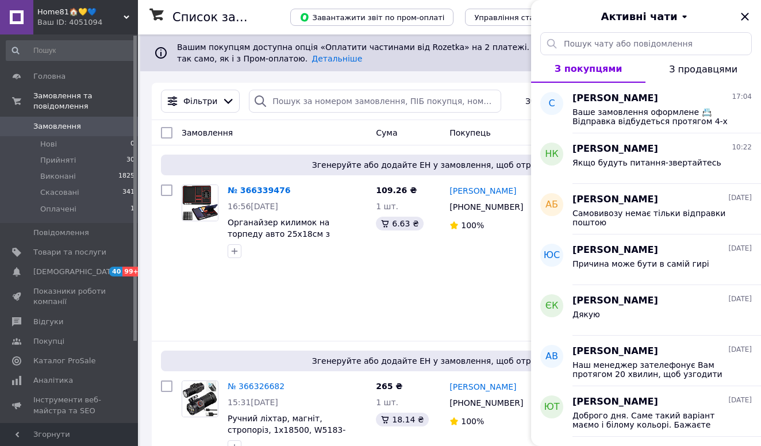
click at [59, 8] on span "Home81🏠💛💙" at bounding box center [80, 12] width 86 height 10
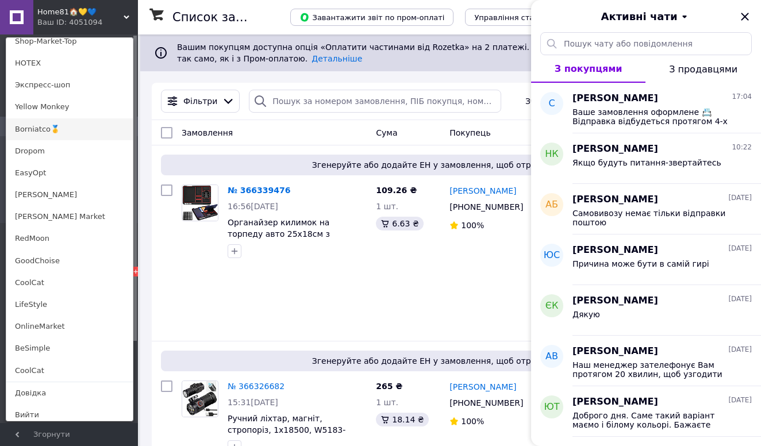
scroll to position [786, 0]
click at [57, 99] on link "Yellow Monkey" at bounding box center [69, 108] width 126 height 22
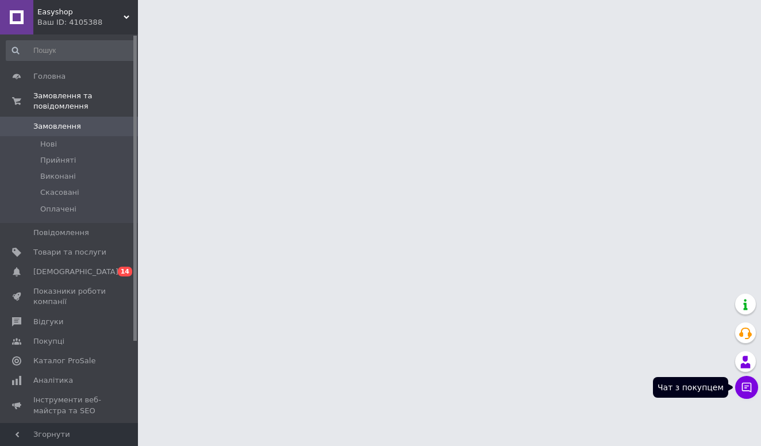
click at [741, 393] on icon at bounding box center [746, 387] width 11 height 11
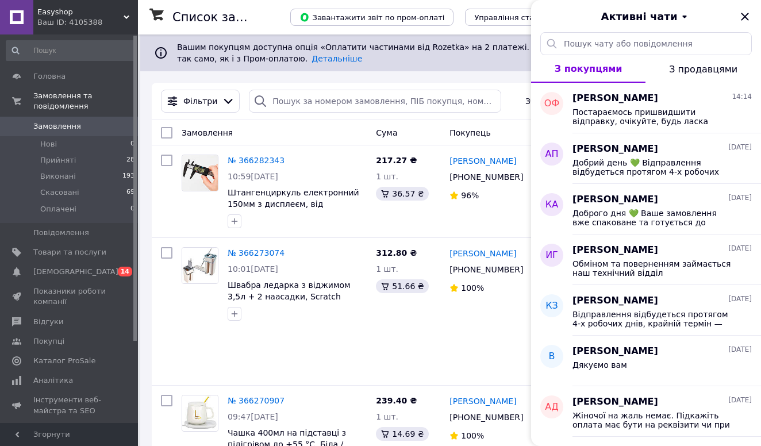
click at [94, 17] on span "Easyshop" at bounding box center [80, 12] width 86 height 10
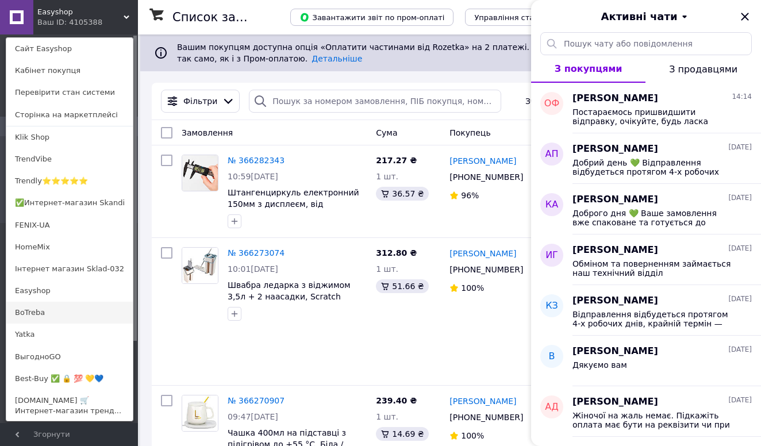
click at [47, 309] on link "BoTreba" at bounding box center [69, 313] width 126 height 22
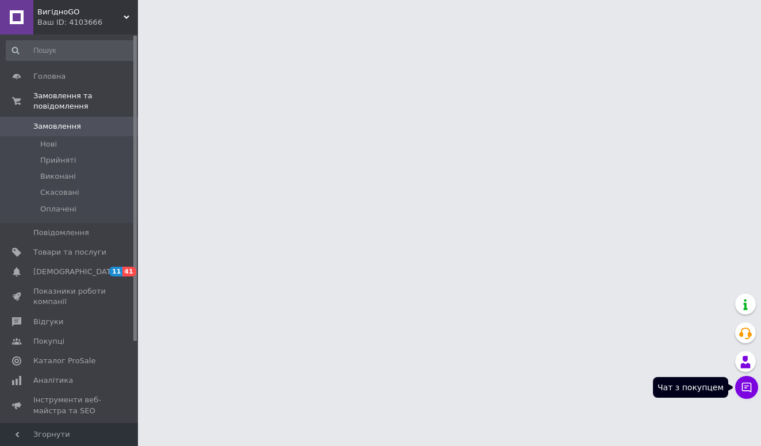
click at [740, 390] on button "Чат з покупцем" at bounding box center [746, 387] width 23 height 23
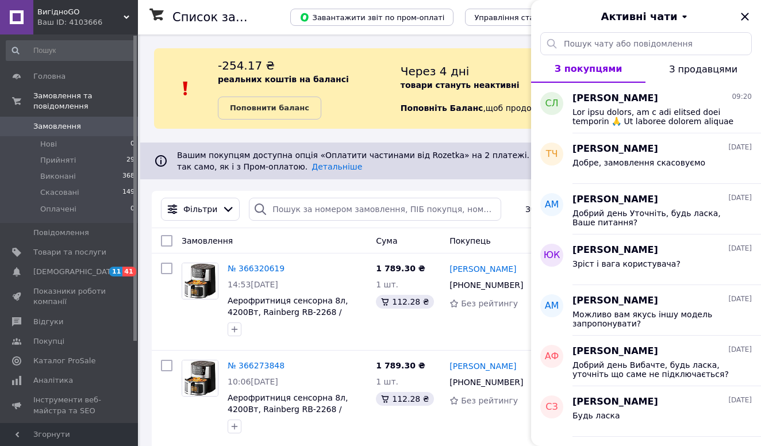
click at [118, 25] on div "Ваш ID: 4103666" at bounding box center [87, 22] width 101 height 10
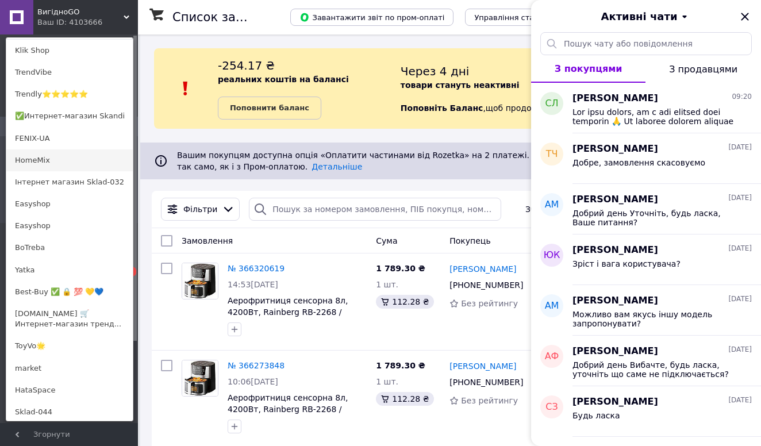
scroll to position [87, 0]
click at [78, 287] on link "Best-Buy ✅ 🔒 💯 💛💙" at bounding box center [69, 291] width 126 height 22
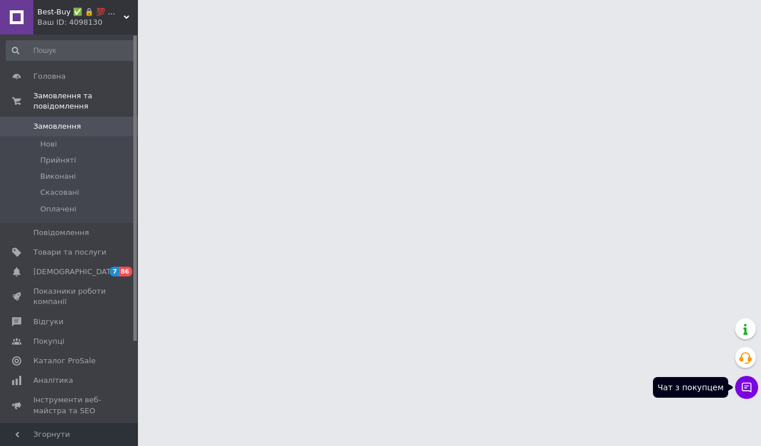
click at [748, 391] on icon at bounding box center [747, 388] width 10 height 10
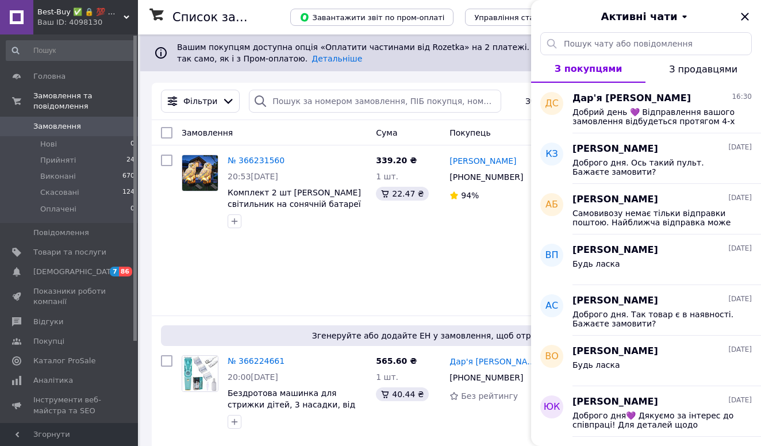
click at [90, 12] on span "Best-Buy ✅ 🔒 💯 💛💙" at bounding box center [80, 12] width 86 height 10
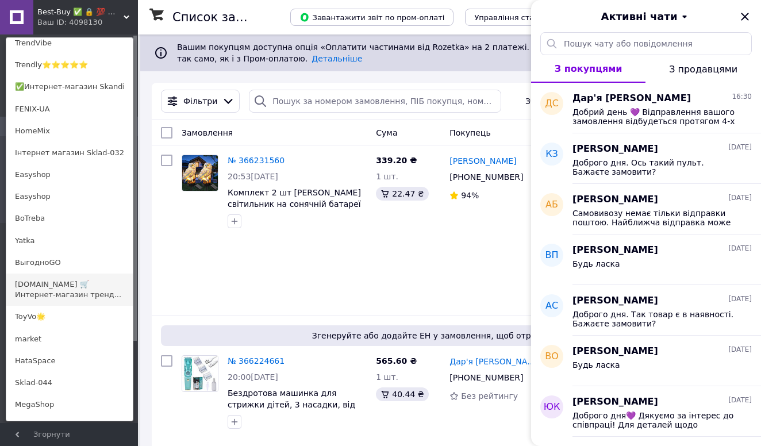
scroll to position [117, 0]
click at [57, 324] on link "ToyVo🌟" at bounding box center [69, 316] width 126 height 22
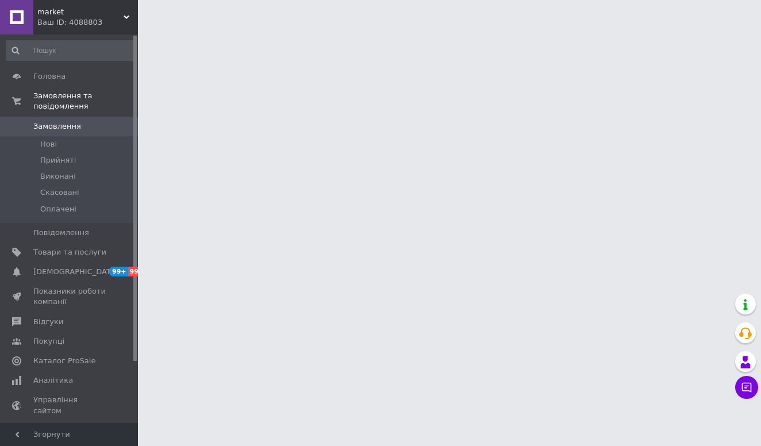
click at [752, 387] on button "Чат з покупцем" at bounding box center [746, 387] width 23 height 23
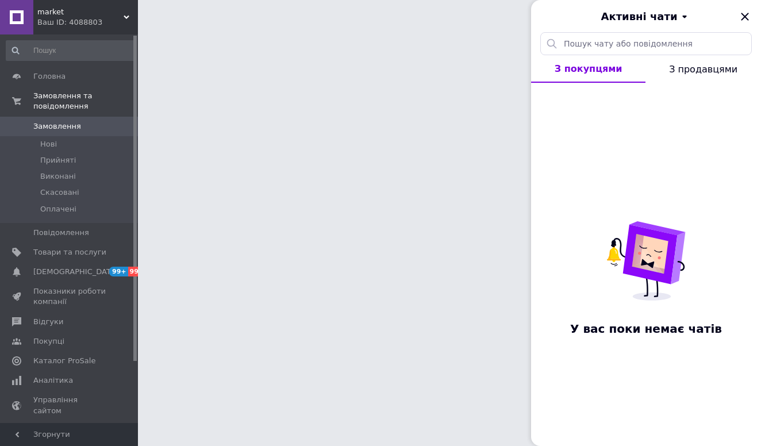
click at [43, 14] on span "market" at bounding box center [80, 12] width 86 height 10
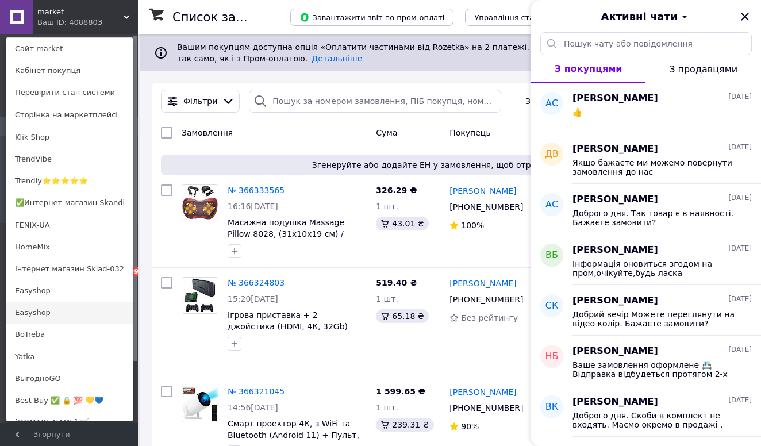
scroll to position [316, 0]
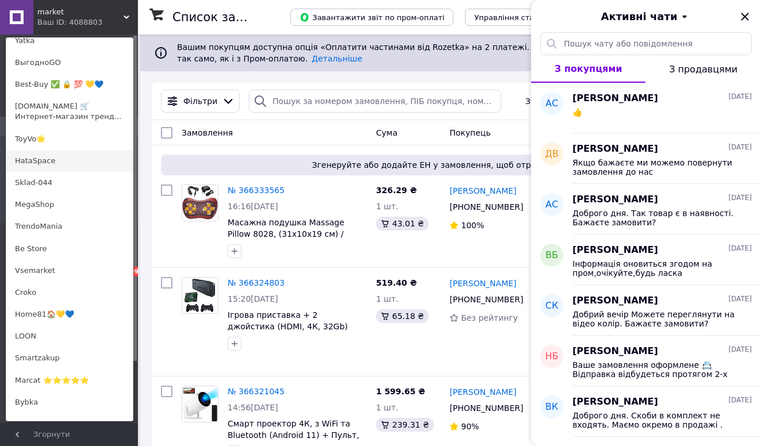
click at [30, 159] on link "HataSpace" at bounding box center [69, 161] width 126 height 22
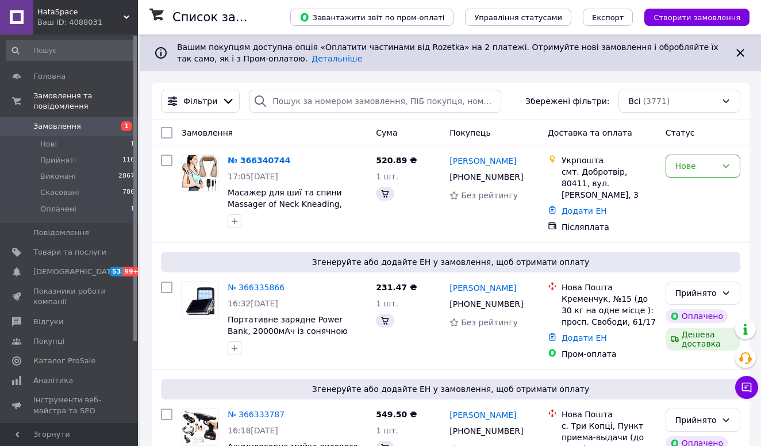
click at [752, 390] on icon at bounding box center [746, 387] width 11 height 11
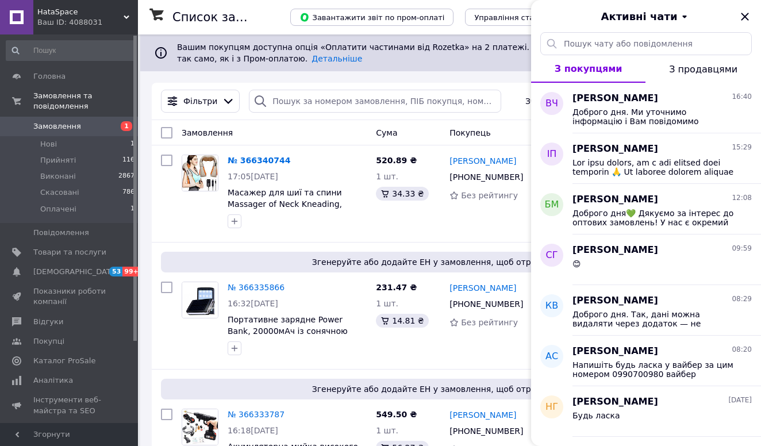
click at [79, 16] on span "HataSpace" at bounding box center [80, 12] width 86 height 10
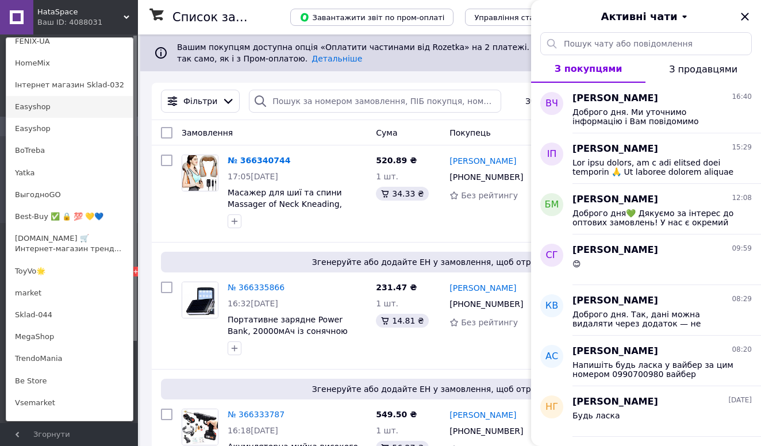
scroll to position [412, 0]
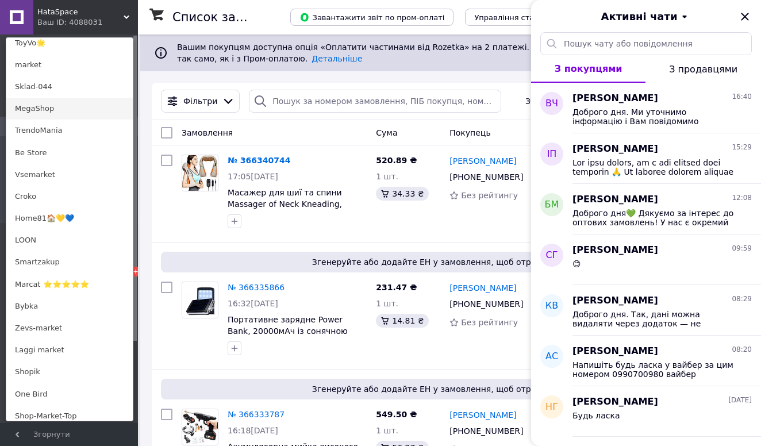
click at [58, 107] on link "MegaShop" at bounding box center [69, 109] width 126 height 22
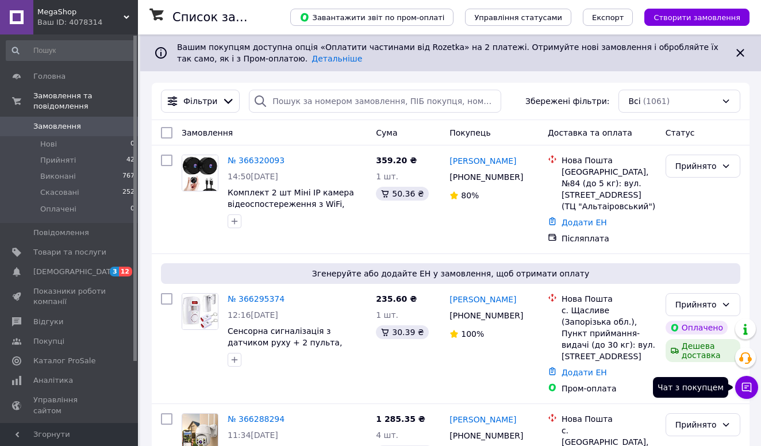
click at [748, 386] on icon at bounding box center [746, 387] width 11 height 11
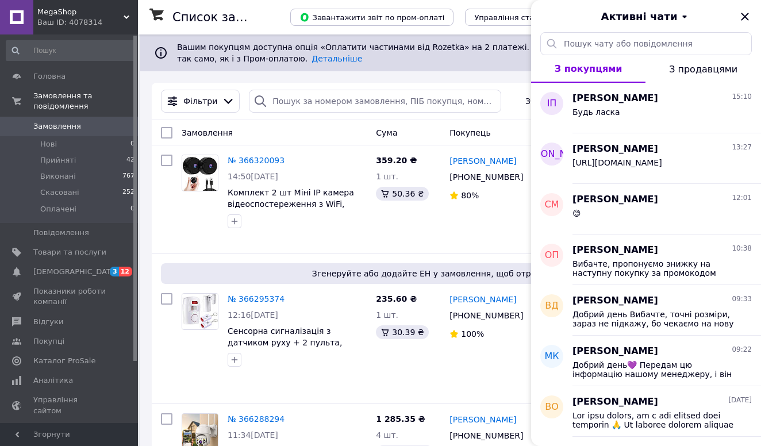
click at [45, 18] on div "Ваш ID: 4078314" at bounding box center [87, 22] width 101 height 10
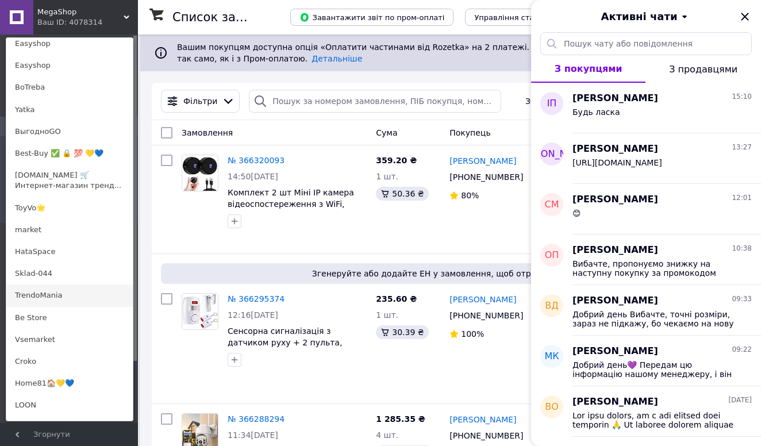
scroll to position [251, 0]
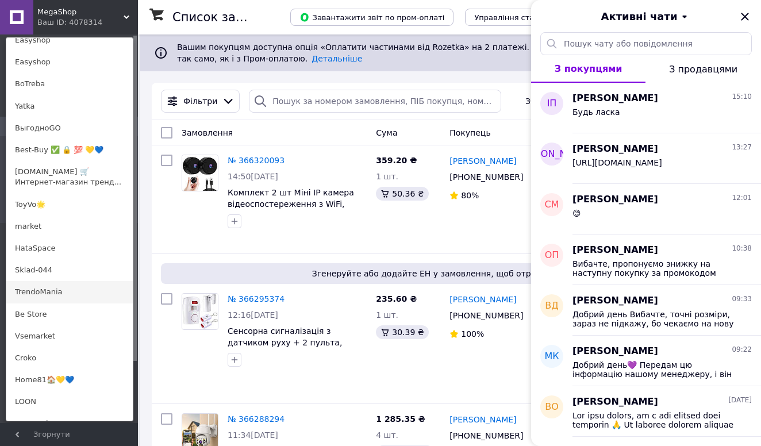
click at [43, 291] on link "TrendoMania" at bounding box center [69, 292] width 126 height 22
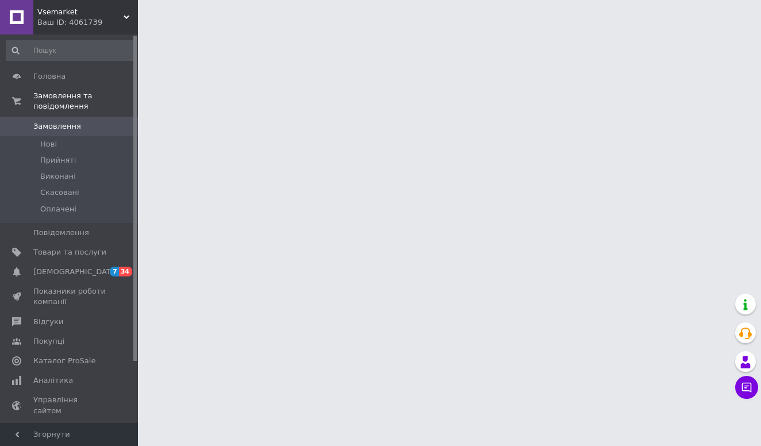
click at [747, 384] on icon at bounding box center [746, 387] width 11 height 11
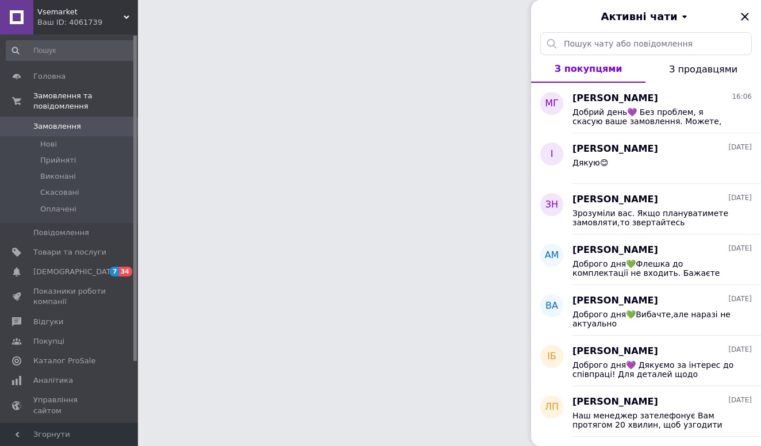
click at [112, 19] on div "Ваш ID: 4061739" at bounding box center [87, 22] width 101 height 10
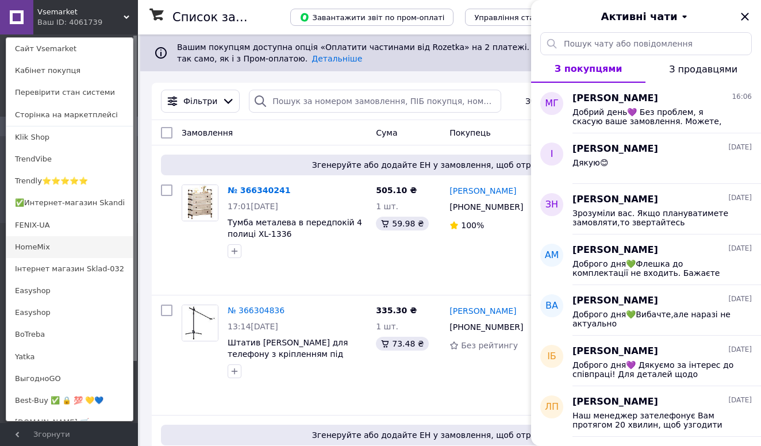
scroll to position [337, 0]
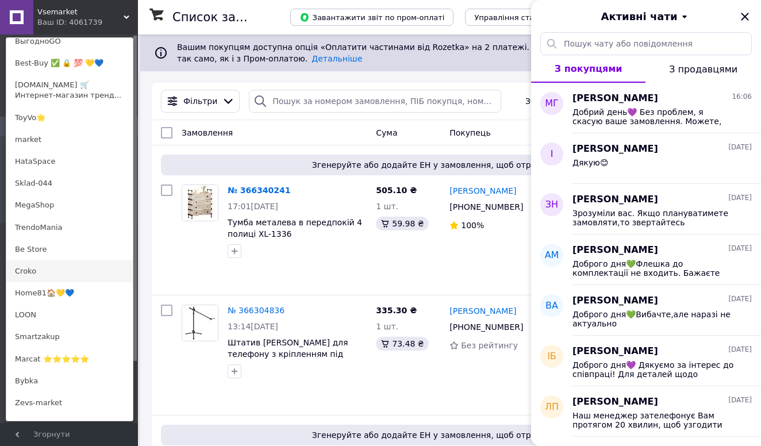
click at [63, 270] on link "Croko" at bounding box center [69, 271] width 126 height 22
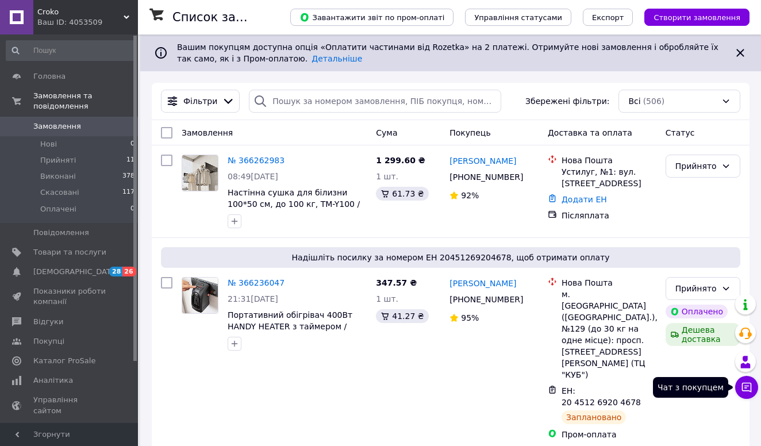
click at [741, 391] on icon at bounding box center [746, 387] width 11 height 11
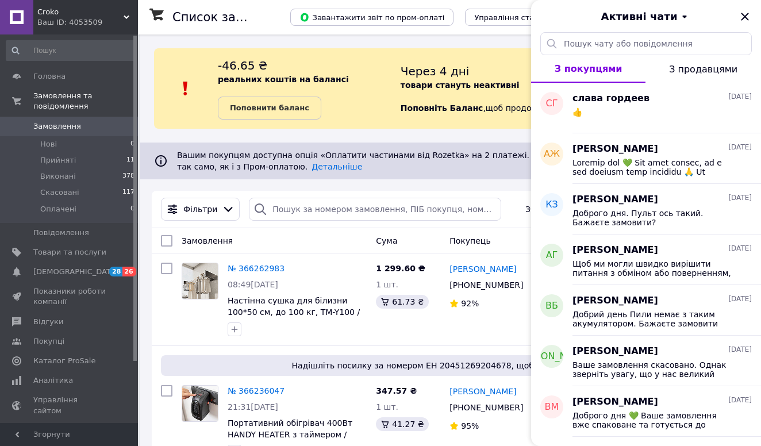
click at [61, 11] on span "Croko" at bounding box center [80, 12] width 86 height 10
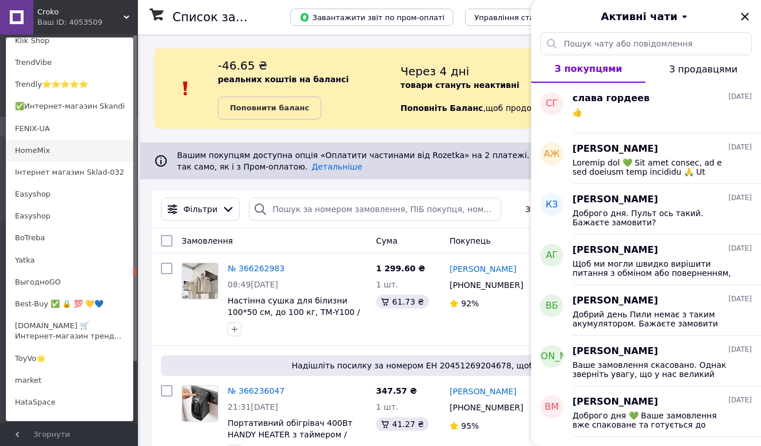
scroll to position [285, 0]
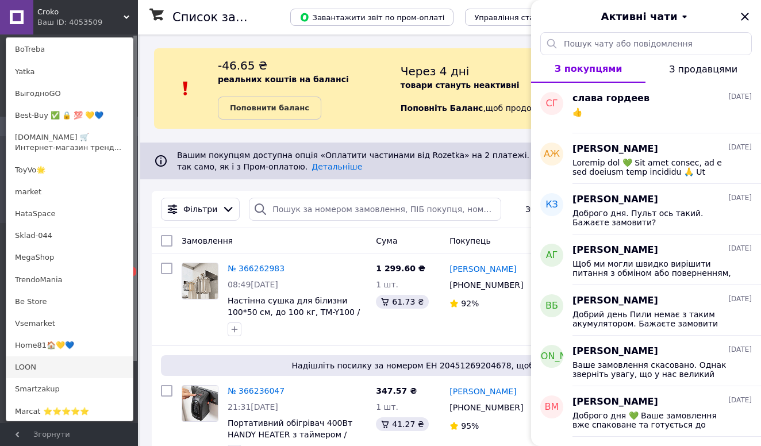
click at [52, 363] on link "LOON" at bounding box center [69, 367] width 126 height 22
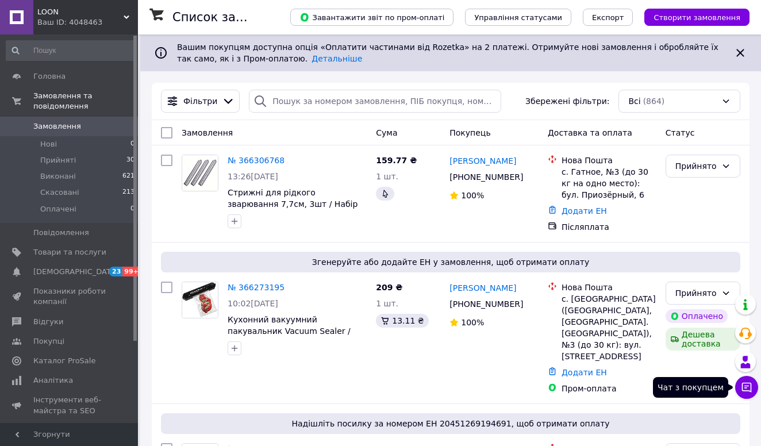
click at [740, 392] on button "Чат з покупцем" at bounding box center [746, 387] width 23 height 23
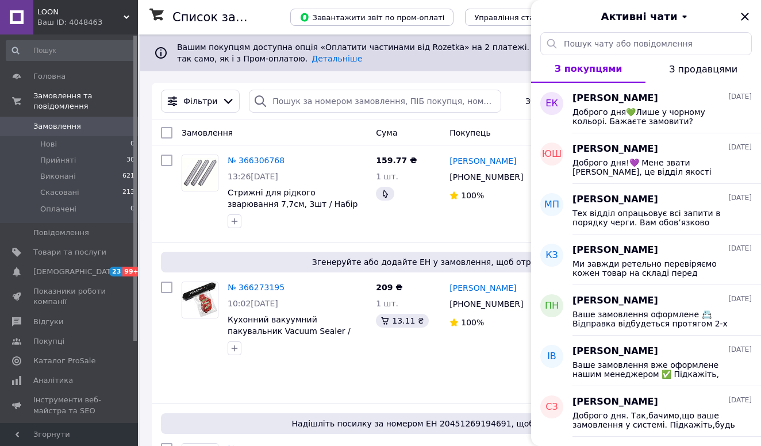
click at [67, 11] on span "LOON" at bounding box center [80, 12] width 86 height 10
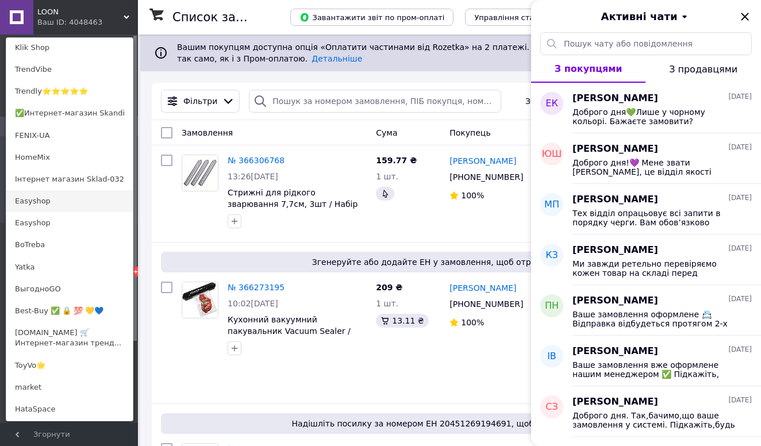
scroll to position [318, 0]
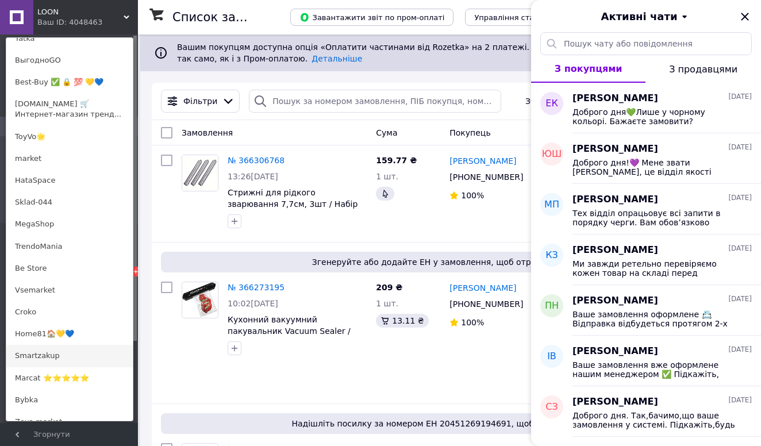
click at [33, 351] on link "Smartzakup" at bounding box center [69, 356] width 126 height 22
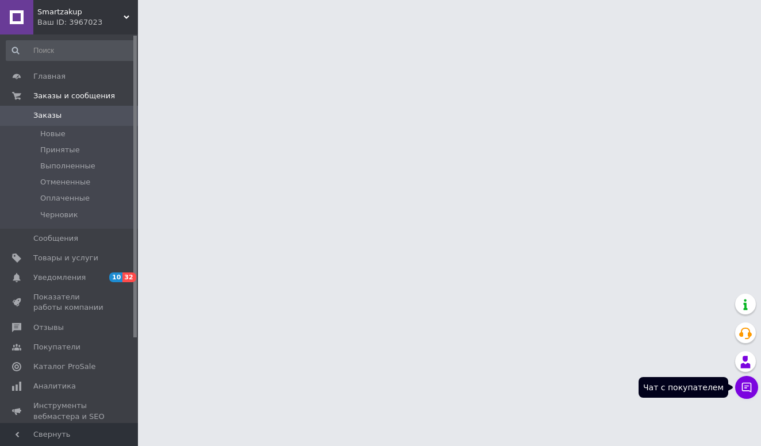
click at [745, 392] on icon at bounding box center [746, 387] width 11 height 11
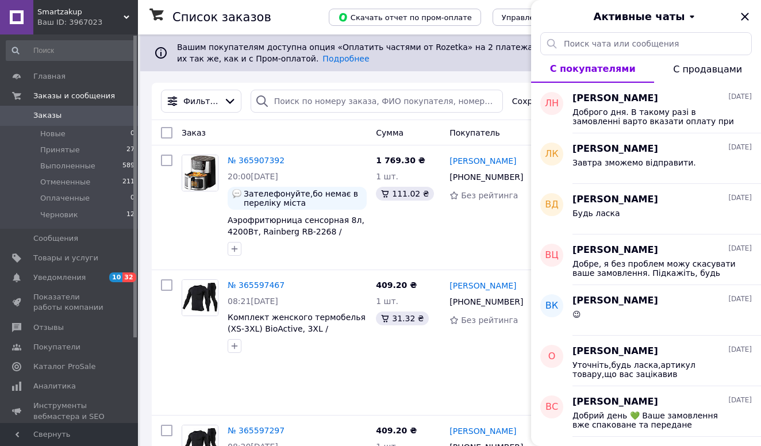
click at [99, 20] on div "Ваш ID: 3967023" at bounding box center [87, 22] width 101 height 10
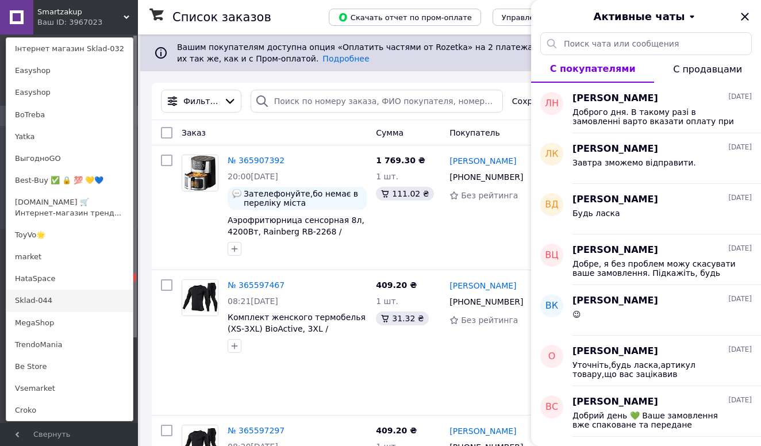
scroll to position [579, 0]
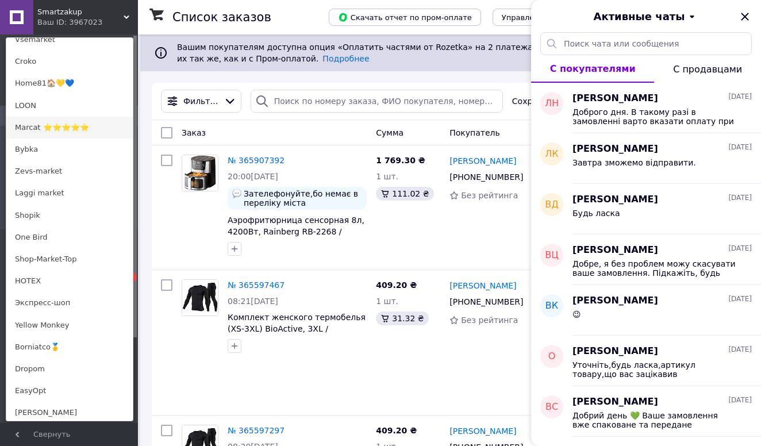
click at [63, 129] on link "Marcat ⭐⭐⭐⭐⭐" at bounding box center [69, 128] width 126 height 22
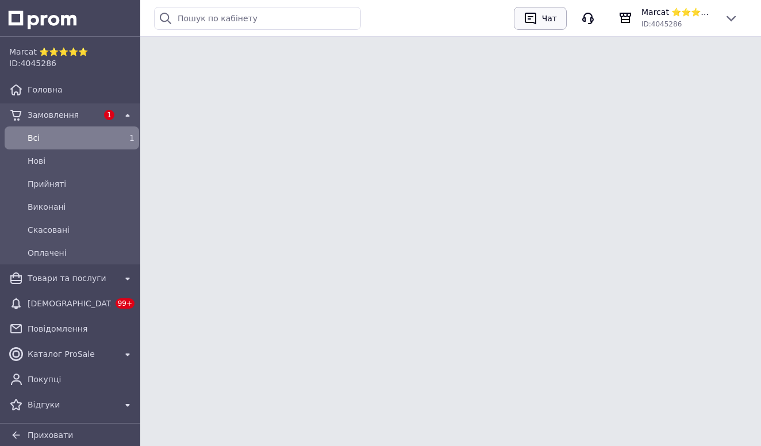
click at [557, 22] on div "Чат" at bounding box center [550, 18] width 20 height 17
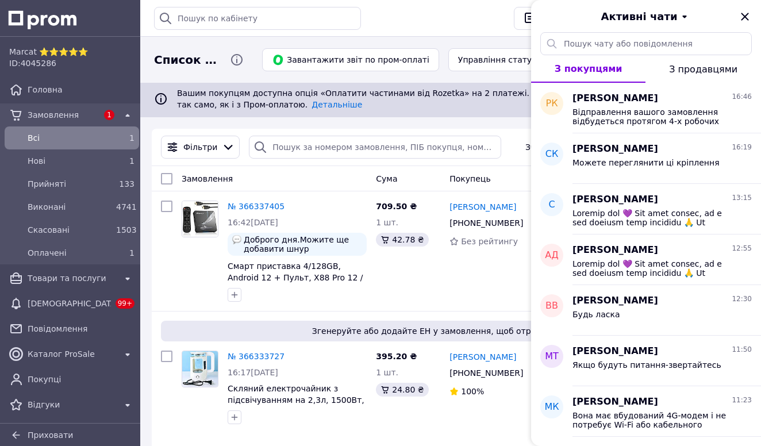
click at [752, 14] on div "Активні чати" at bounding box center [646, 16] width 230 height 32
click at [742, 10] on icon "Закрити" at bounding box center [745, 17] width 14 height 14
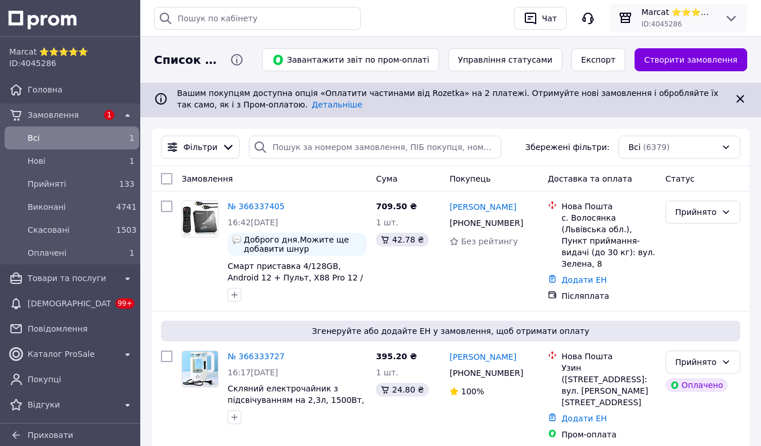
click at [700, 7] on span "Marcat ⭐⭐⭐⭐⭐" at bounding box center [678, 11] width 74 height 11
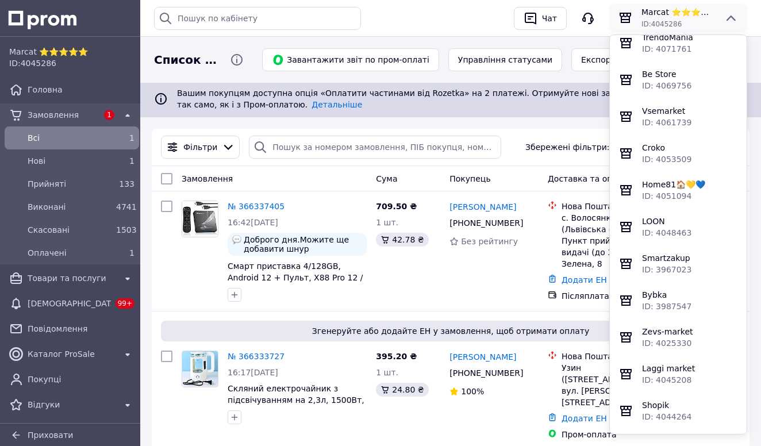
scroll to position [955, 0]
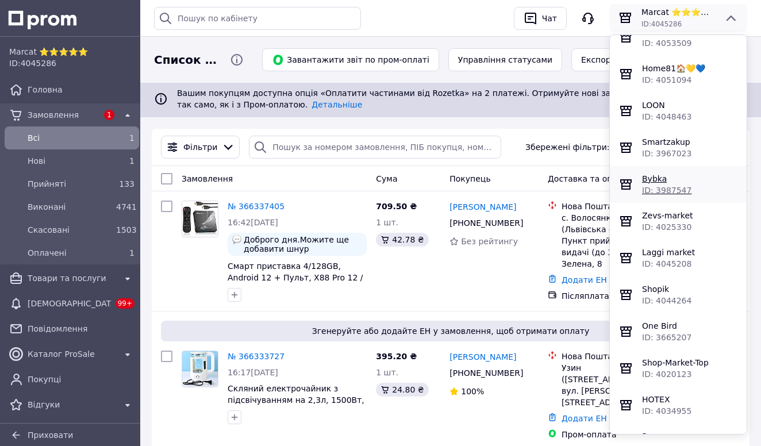
click at [648, 183] on span "Bybka" at bounding box center [654, 178] width 25 height 9
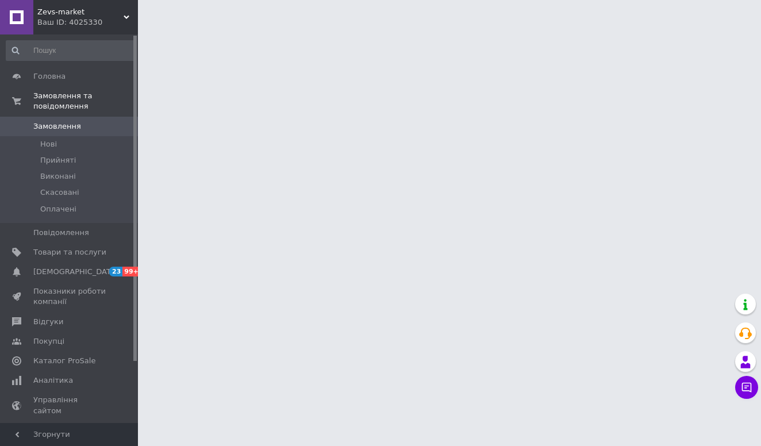
click at [741, 391] on icon at bounding box center [746, 387] width 11 height 11
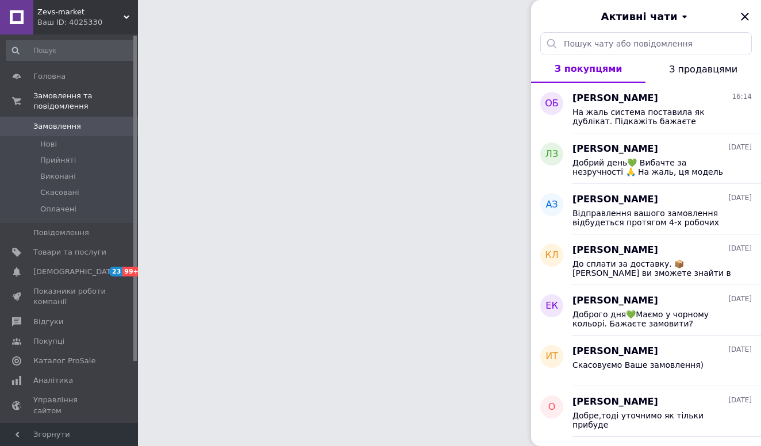
click at [86, 6] on div "Zevs-market Ваш ID: 4025330" at bounding box center [85, 17] width 105 height 34
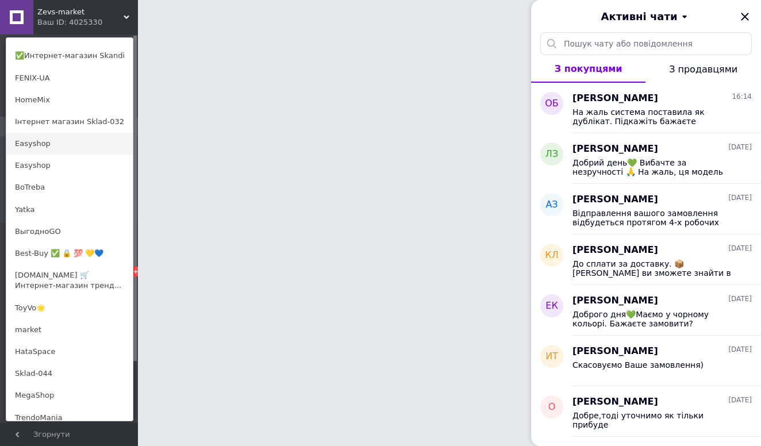
scroll to position [589, 0]
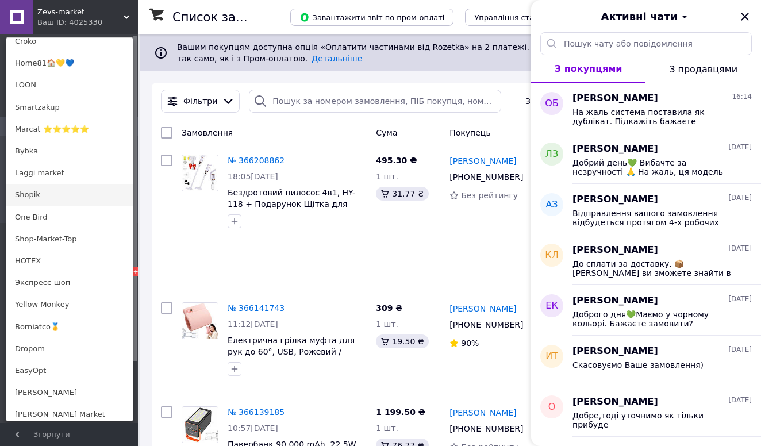
click at [48, 201] on link "Shopik" at bounding box center [69, 195] width 126 height 22
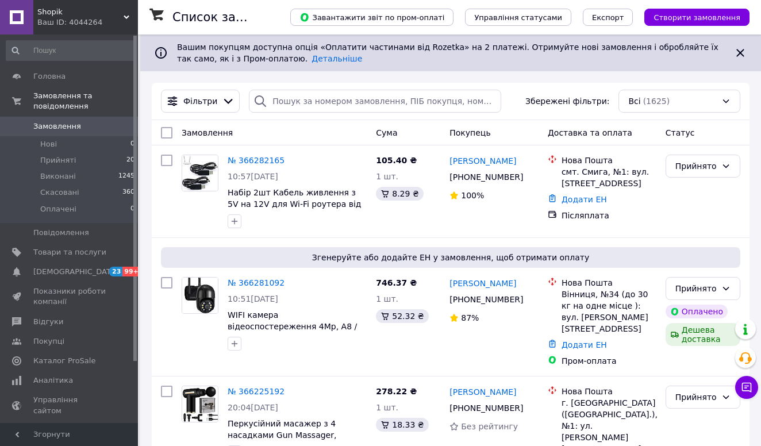
click at [57, 9] on span "Shopik" at bounding box center [80, 12] width 86 height 10
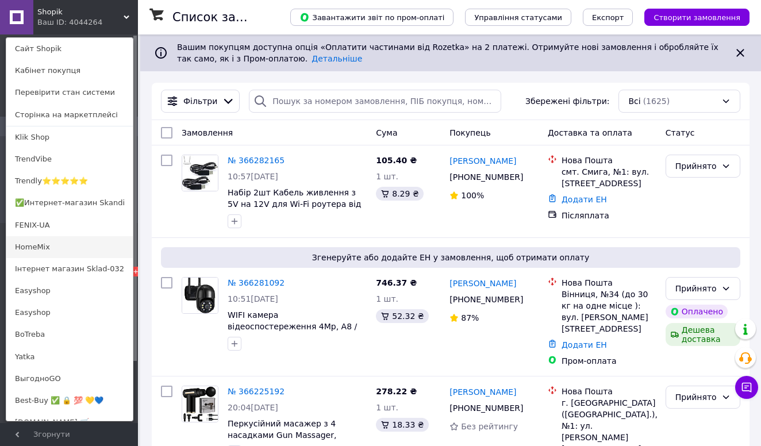
scroll to position [545, 0]
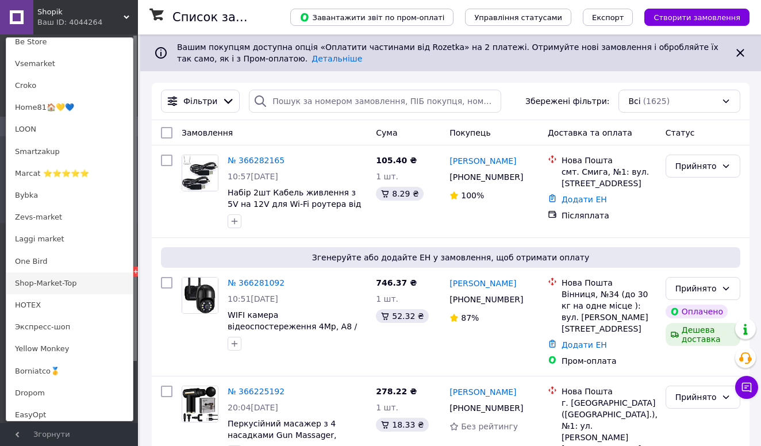
click at [67, 282] on link "Shop-Market-Top" at bounding box center [69, 283] width 126 height 22
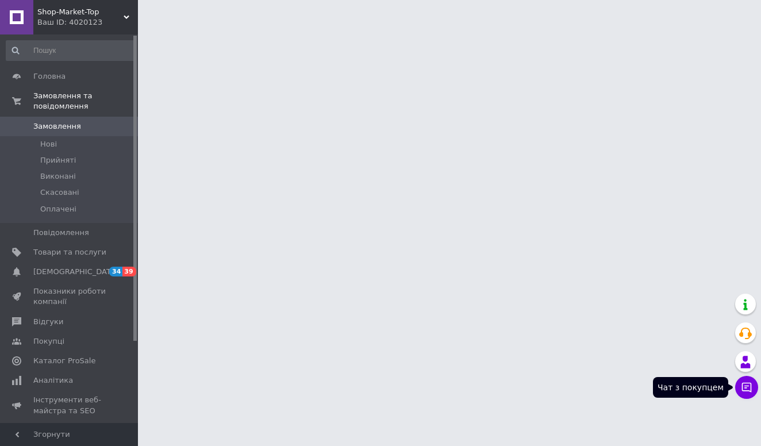
click at [747, 388] on icon at bounding box center [746, 387] width 11 height 11
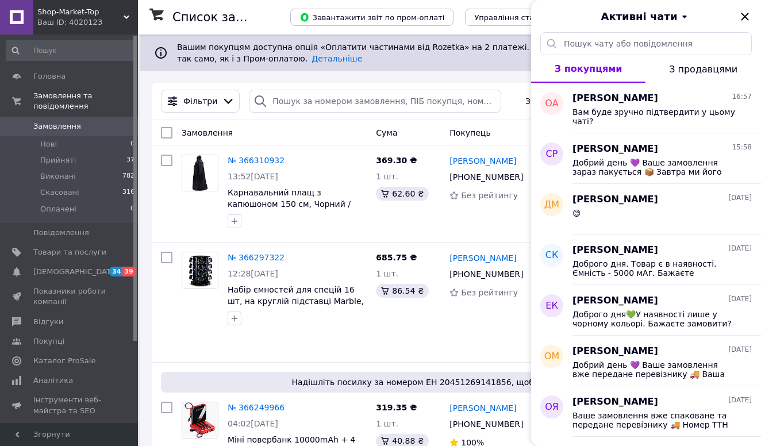
click at [88, 16] on span "Shop-Market-Top" at bounding box center [80, 12] width 86 height 10
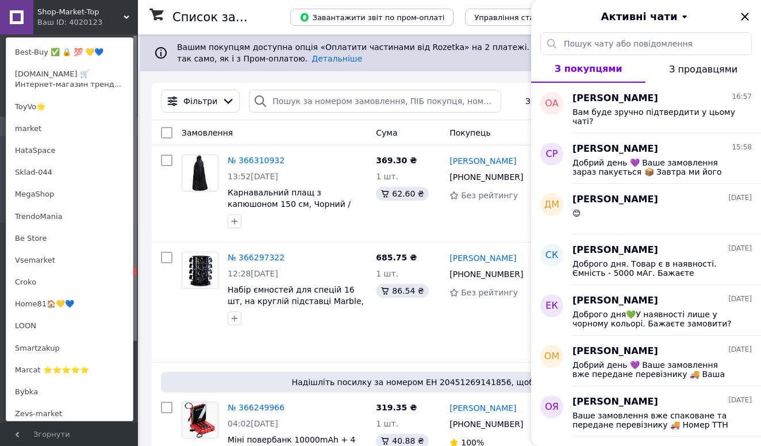
scroll to position [706, 0]
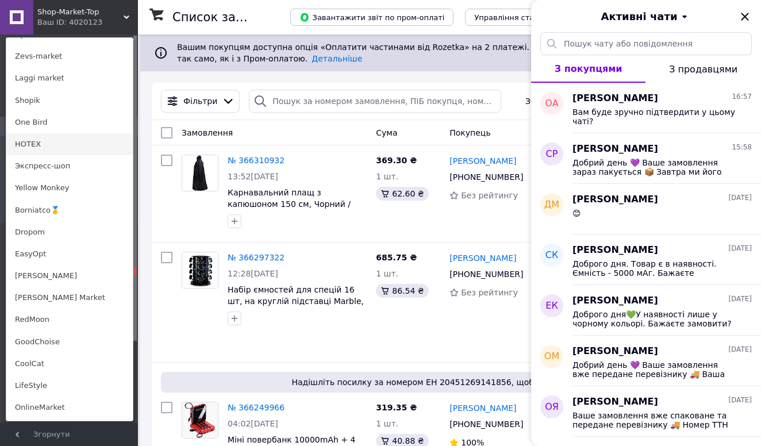
click at [43, 139] on link "HOTEX" at bounding box center [69, 144] width 126 height 22
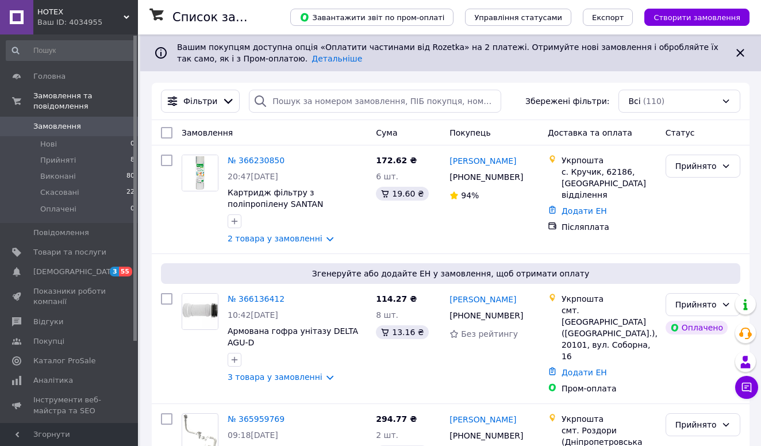
click at [743, 384] on icon at bounding box center [747, 388] width 10 height 10
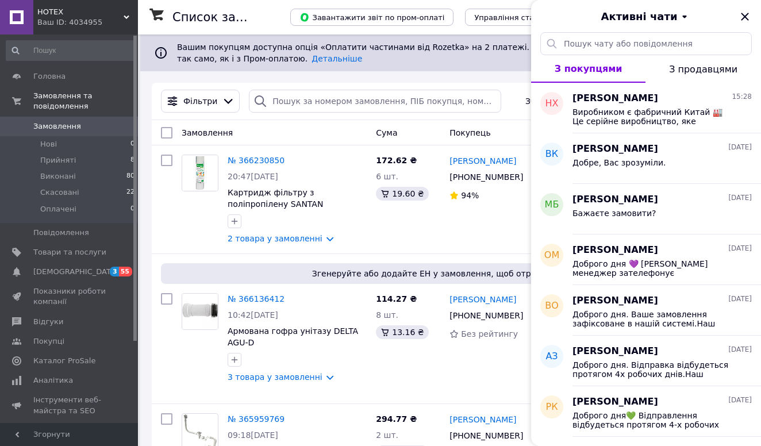
click at [82, 11] on span "HOTEX" at bounding box center [80, 12] width 86 height 10
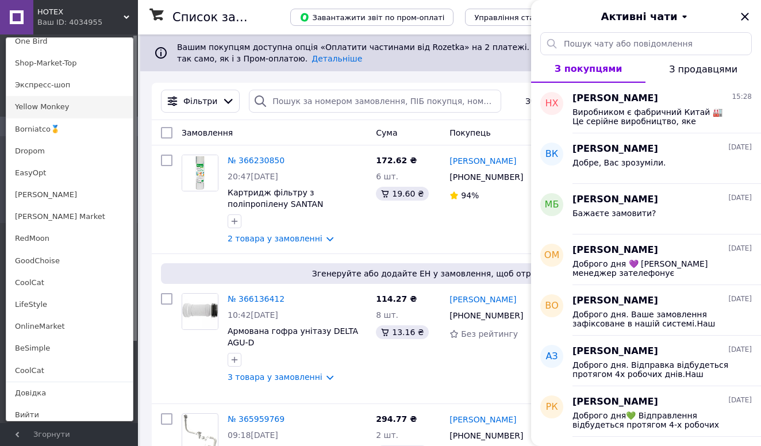
scroll to position [786, 0]
click at [61, 89] on link "Экспресс-шоп" at bounding box center [69, 86] width 126 height 22
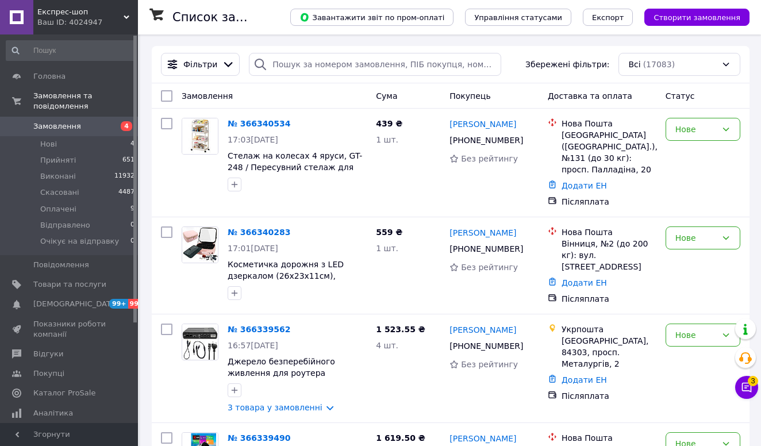
click at [751, 392] on icon at bounding box center [747, 388] width 10 height 10
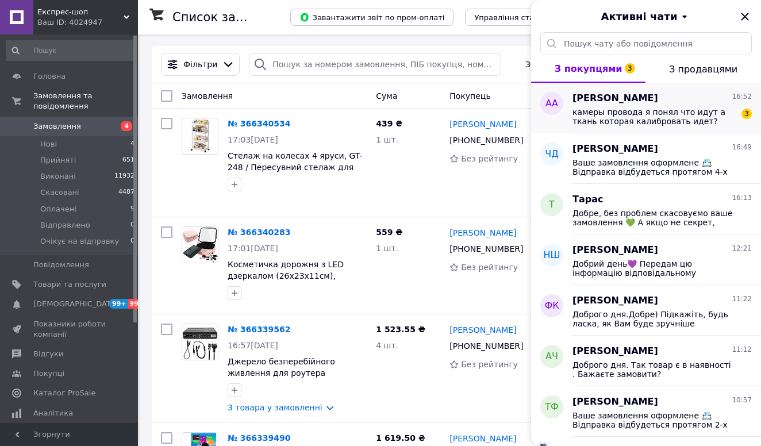
click at [676, 118] on span "камеры провода я понял что идут а ткань которая калибровать идет?" at bounding box center [653, 116] width 163 height 18
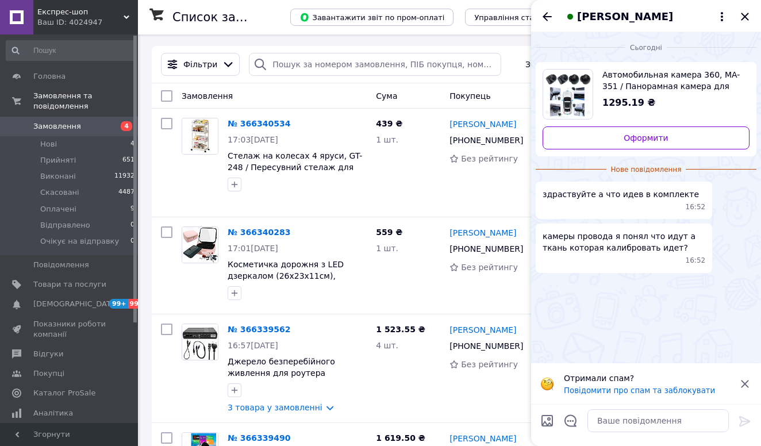
click at [638, 83] on span "Автомобильная камера 360, MA-351 / Панорамная камера для автомобиля / Панорамна…" at bounding box center [671, 80] width 138 height 23
click at [638, 432] on textarea at bounding box center [657, 420] width 141 height 23
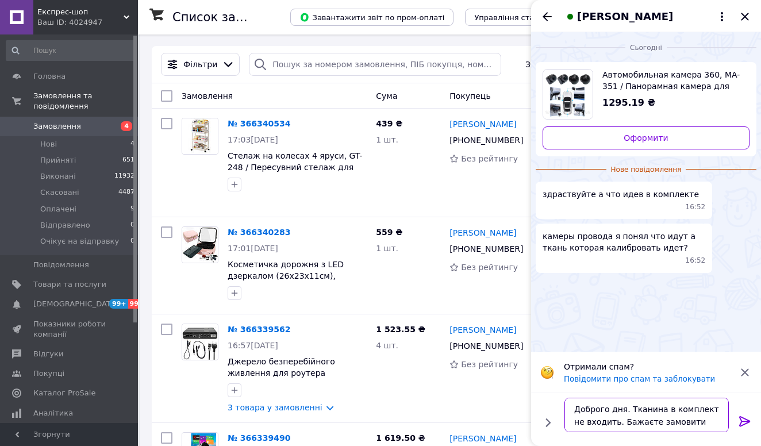
type textarea "Доброго дня. Тканина в комплект не входить. Бажаєте замовити ?"
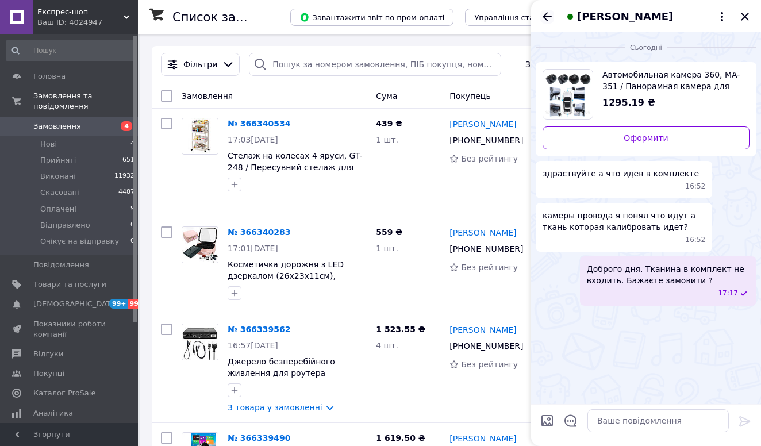
click at [547, 16] on icon "Назад" at bounding box center [547, 16] width 9 height 9
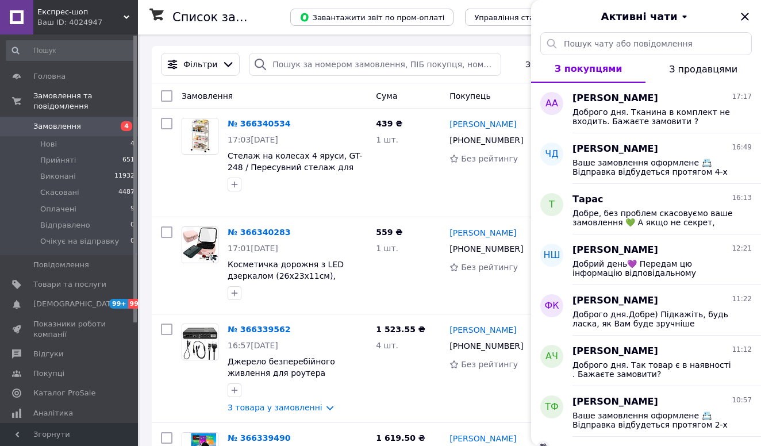
click at [93, 18] on div "Ваш ID: 4024947" at bounding box center [87, 22] width 101 height 10
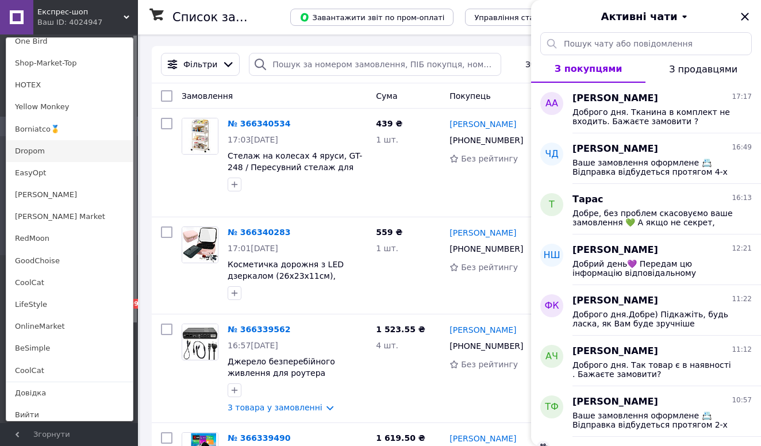
scroll to position [786, 0]
click at [47, 130] on link "Borniatco🥇" at bounding box center [69, 130] width 126 height 22
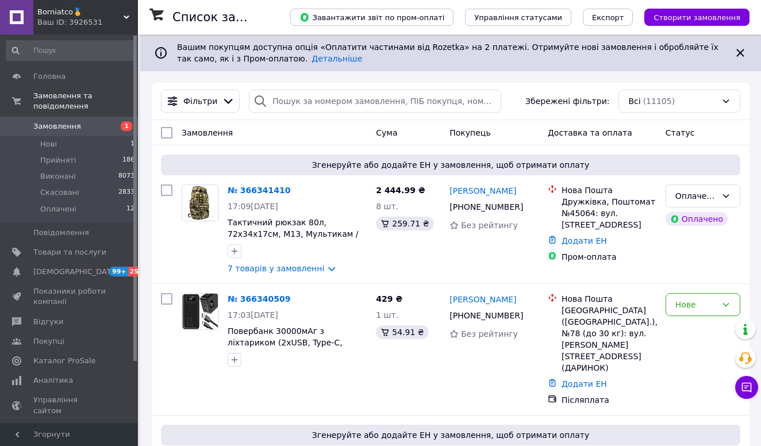
click at [746, 398] on button "Чат з покупцем" at bounding box center [746, 387] width 23 height 23
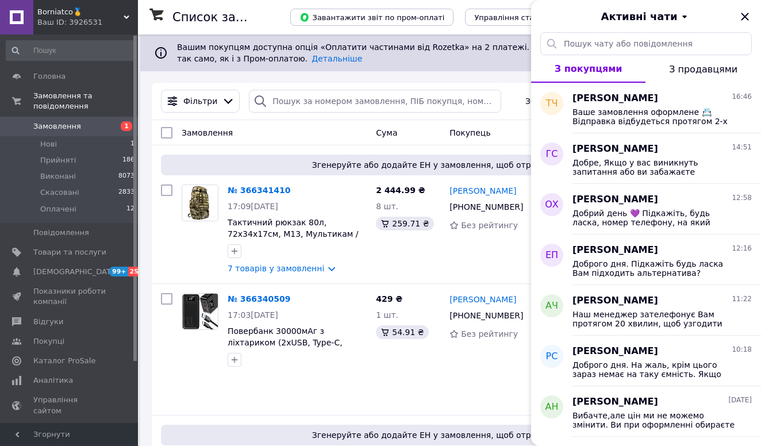
click at [98, 17] on div "Ваш ID: 3926531" at bounding box center [87, 22] width 101 height 10
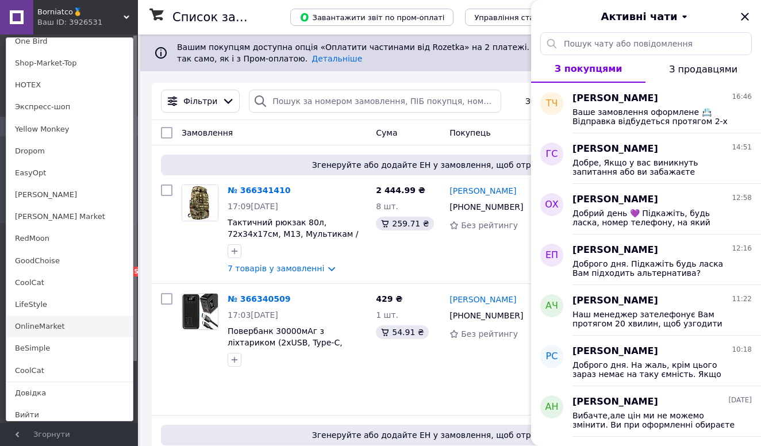
scroll to position [786, 0]
click at [34, 320] on link "OnlineMarket" at bounding box center [69, 327] width 126 height 22
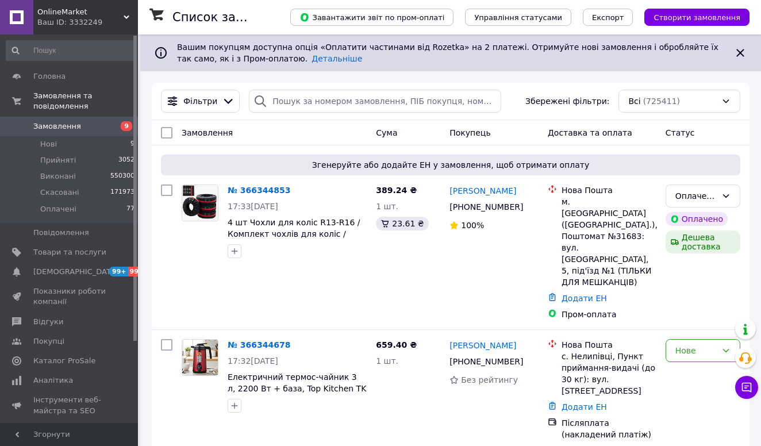
click at [739, 391] on button "Чат з покупцем" at bounding box center [746, 387] width 23 height 23
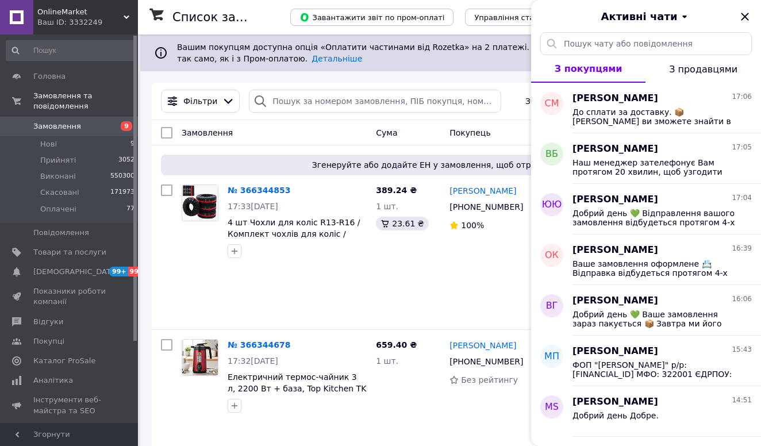
click at [86, 20] on div "Ваш ID: 3332249" at bounding box center [87, 22] width 101 height 10
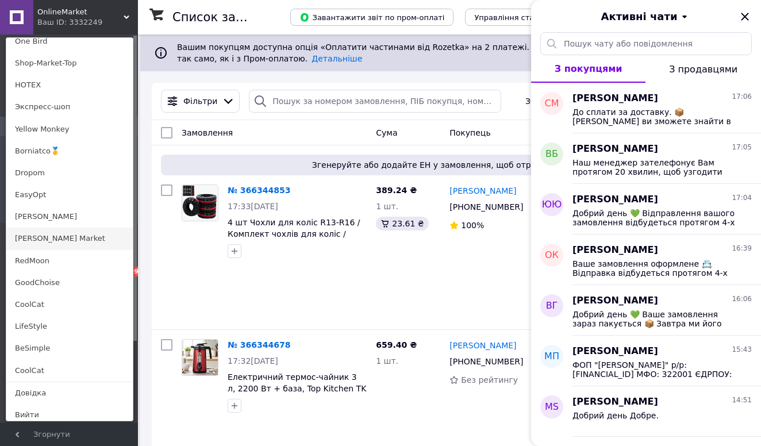
scroll to position [786, 0]
click at [587, 110] on span "До сплати за доставку. 📦 [PERSON_NAME] ви зможете знайти в нашому чат-боті: @In…" at bounding box center [653, 116] width 163 height 18
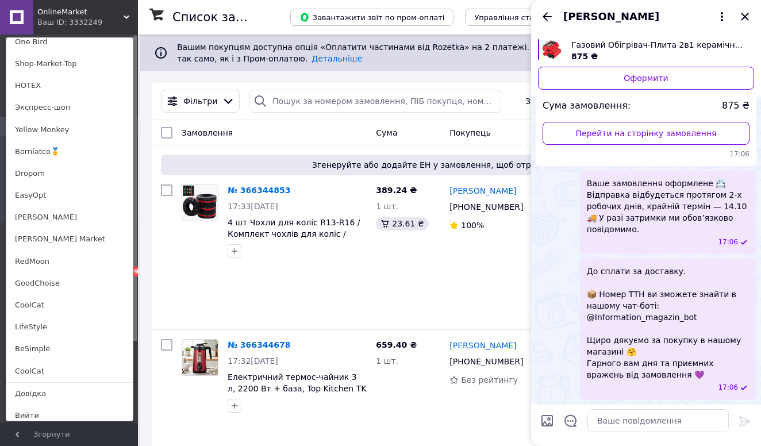
scroll to position [2432, 0]
click at [545, 14] on icon "Назад" at bounding box center [547, 16] width 9 height 9
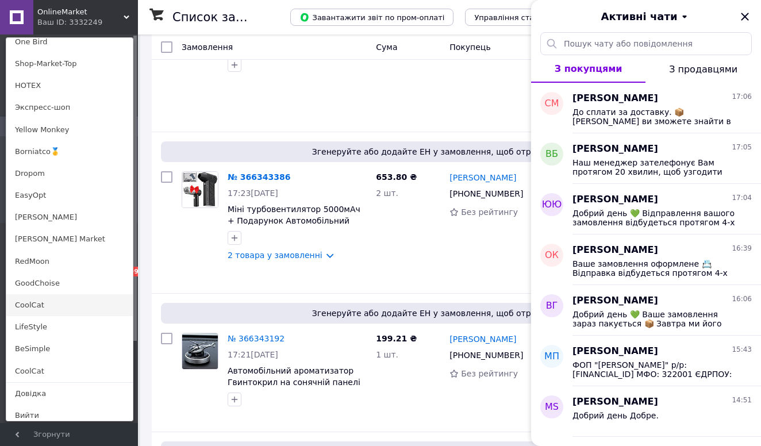
scroll to position [1041, 0]
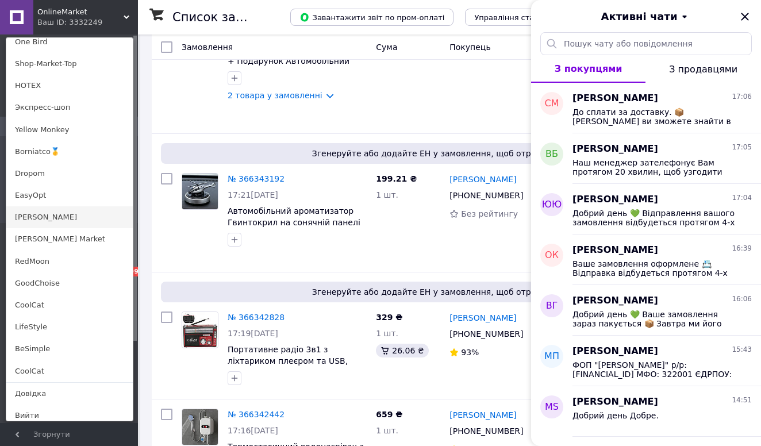
click at [28, 211] on link "[PERSON_NAME]" at bounding box center [69, 217] width 126 height 22
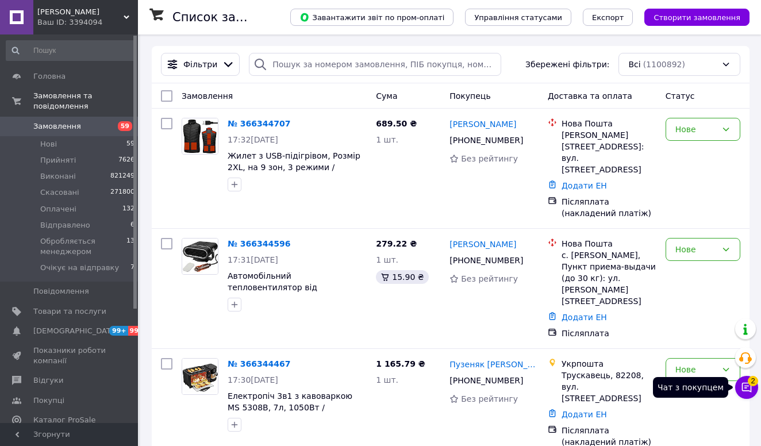
click at [741, 385] on icon at bounding box center [746, 387] width 11 height 11
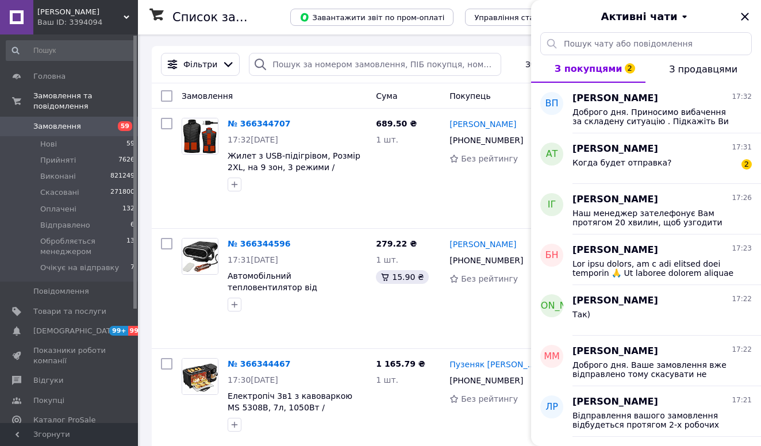
click at [71, 12] on span "[PERSON_NAME]" at bounding box center [80, 12] width 86 height 10
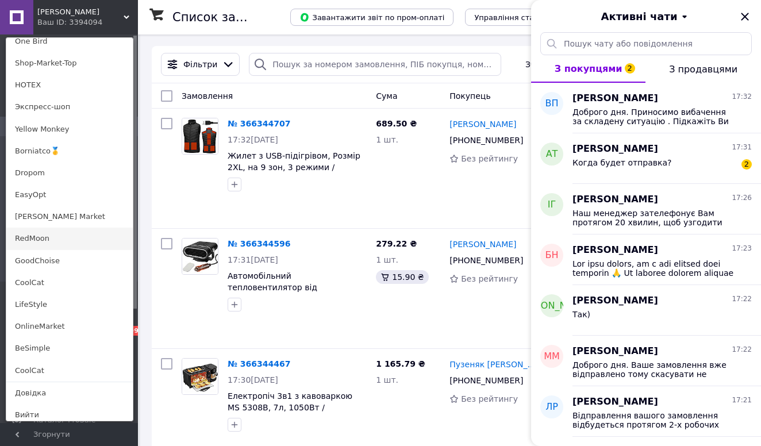
scroll to position [786, 0]
click at [28, 234] on link "RedMoon" at bounding box center [69, 239] width 126 height 22
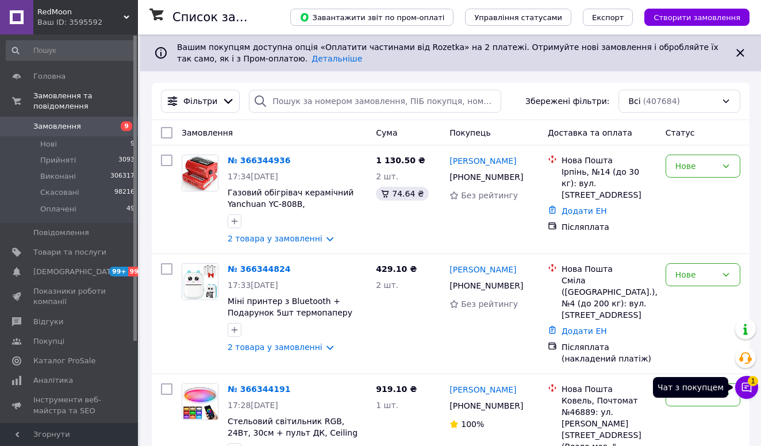
click at [747, 381] on button "Чат з покупцем 1" at bounding box center [746, 387] width 23 height 23
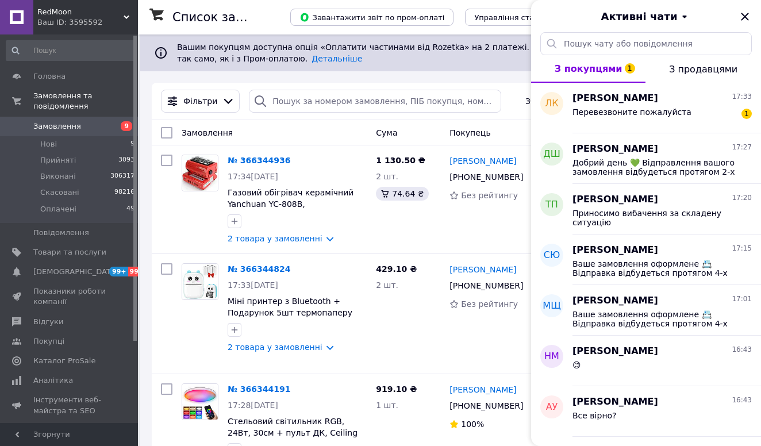
click at [64, 19] on div "Ваш ID: 3595592" at bounding box center [87, 22] width 101 height 10
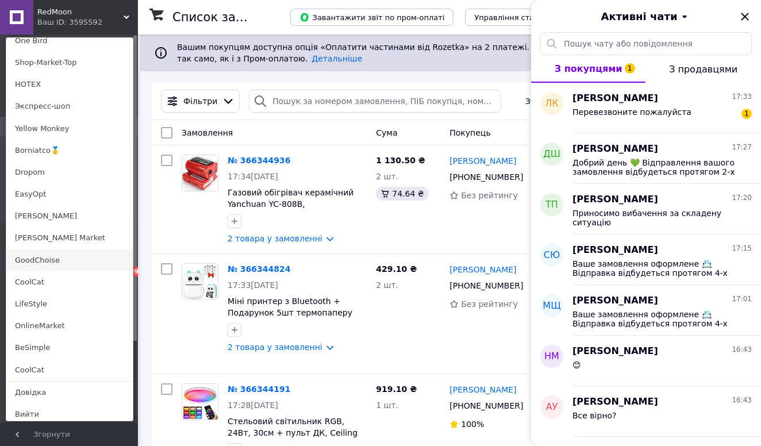
scroll to position [786, 0]
click at [30, 257] on link "GoodChoise" at bounding box center [69, 262] width 126 height 22
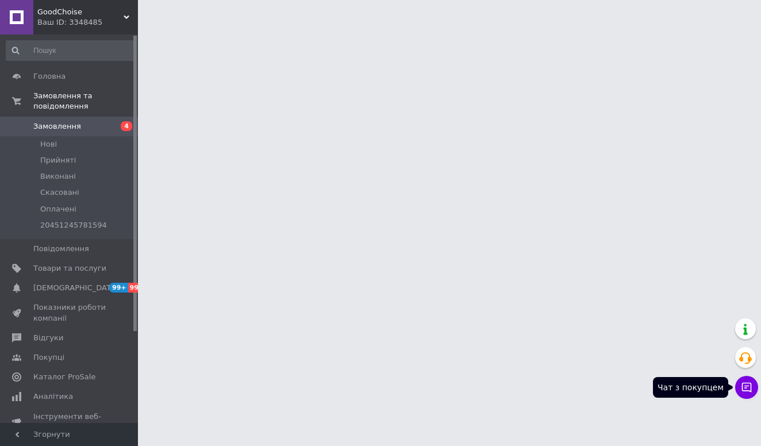
click at [741, 394] on button "Чат з покупцем" at bounding box center [746, 387] width 23 height 23
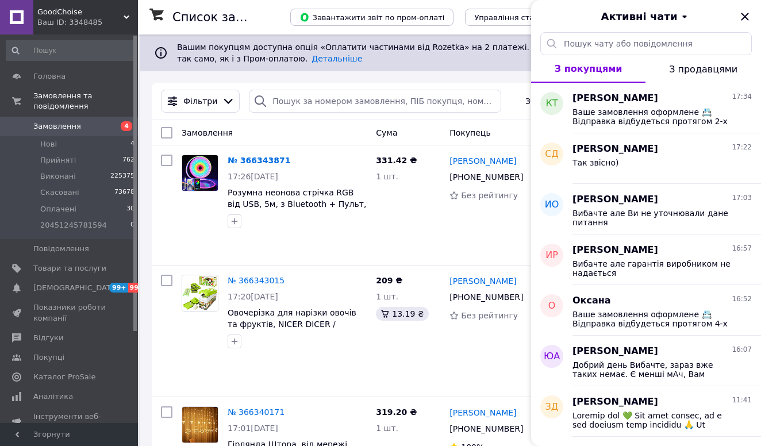
click at [80, 18] on div "Ваш ID: 3348485" at bounding box center [87, 22] width 101 height 10
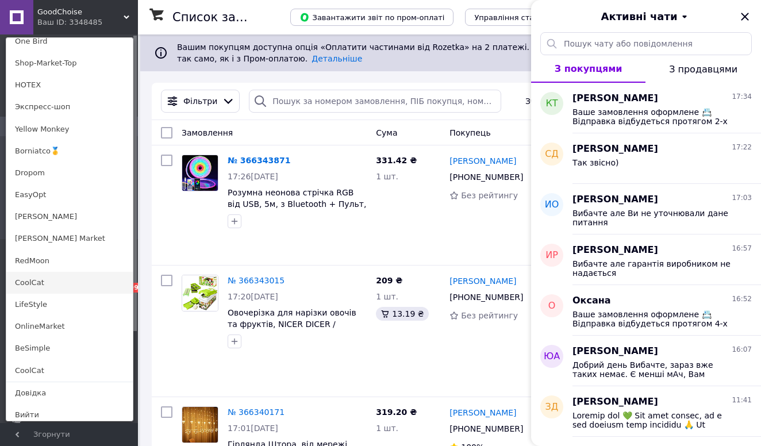
scroll to position [786, 0]
click at [45, 277] on link "CoolCat" at bounding box center [69, 283] width 126 height 22
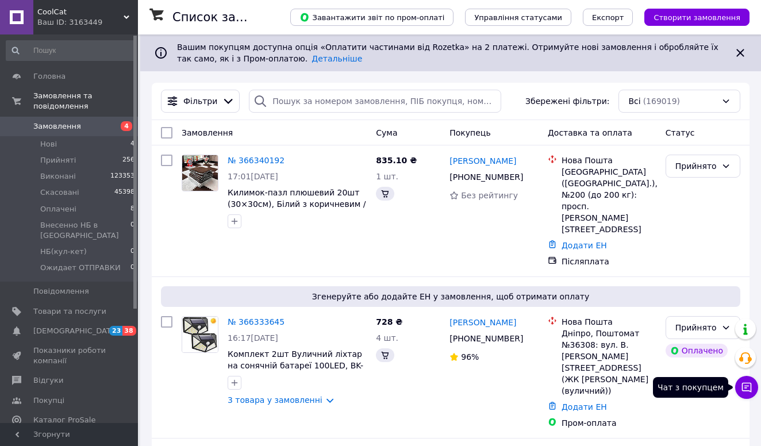
click at [756, 389] on button "Чат з покупцем" at bounding box center [746, 387] width 23 height 23
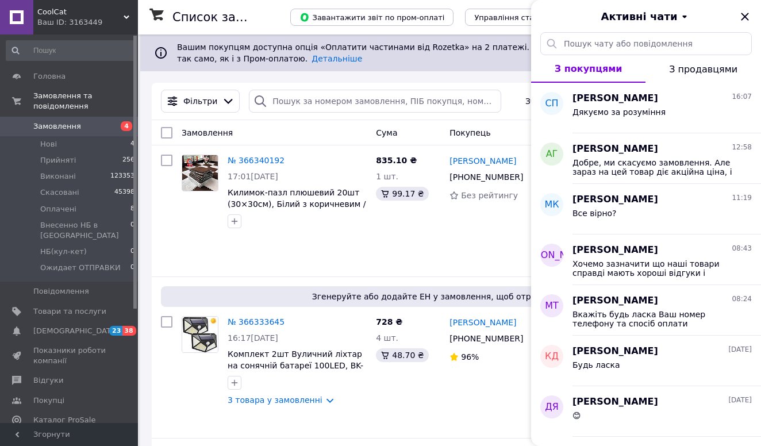
click at [63, 9] on span "CoolCat" at bounding box center [80, 12] width 86 height 10
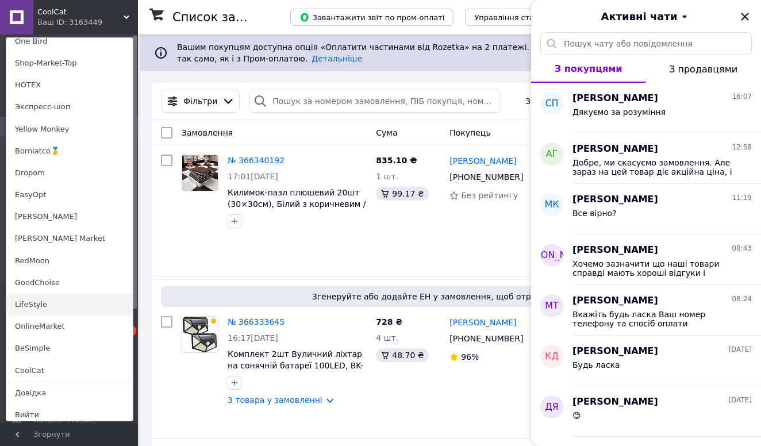
scroll to position [786, 0]
click at [47, 298] on link "LifeStyle" at bounding box center [69, 305] width 126 height 22
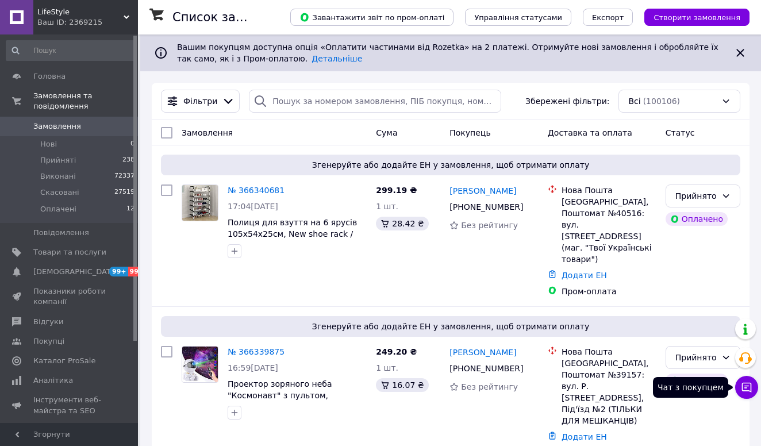
click at [748, 388] on icon at bounding box center [746, 387] width 11 height 11
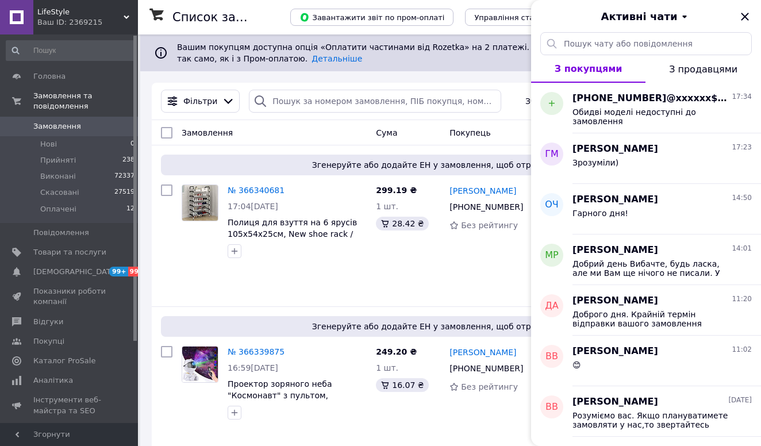
click at [63, 14] on span "LifeStyle" at bounding box center [80, 12] width 86 height 10
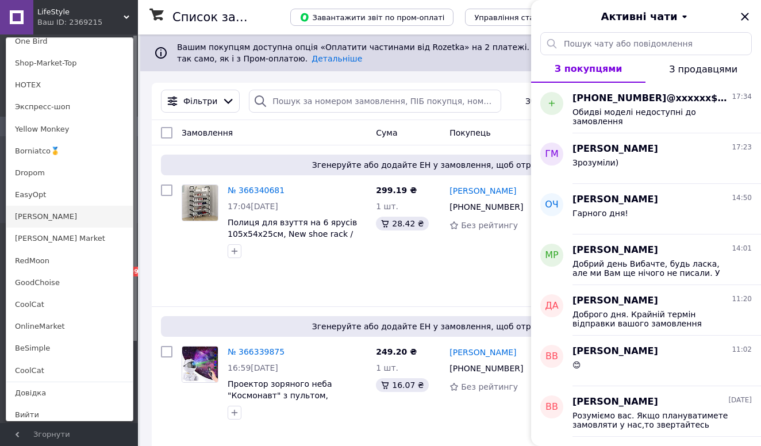
scroll to position [786, 0]
click at [40, 193] on link "EasyOpt" at bounding box center [69, 195] width 126 height 22
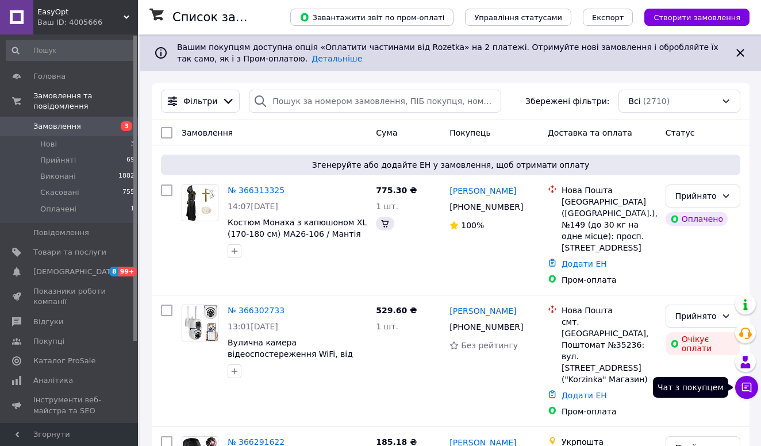
click at [757, 392] on button "Чат з покупцем" at bounding box center [746, 387] width 23 height 23
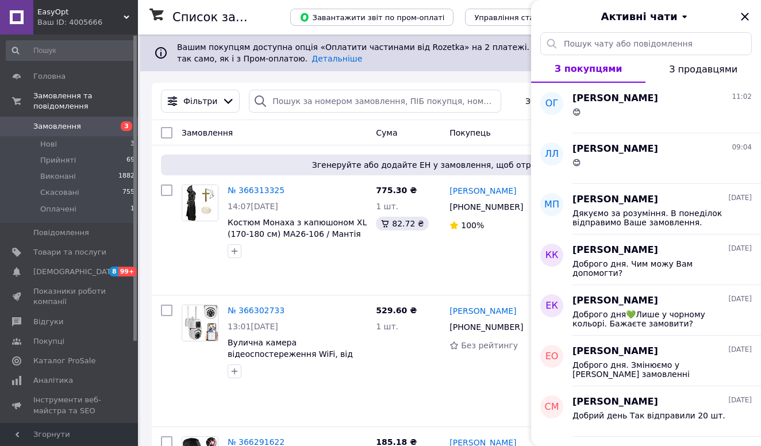
click at [97, 17] on span "EasyOpt" at bounding box center [80, 12] width 86 height 10
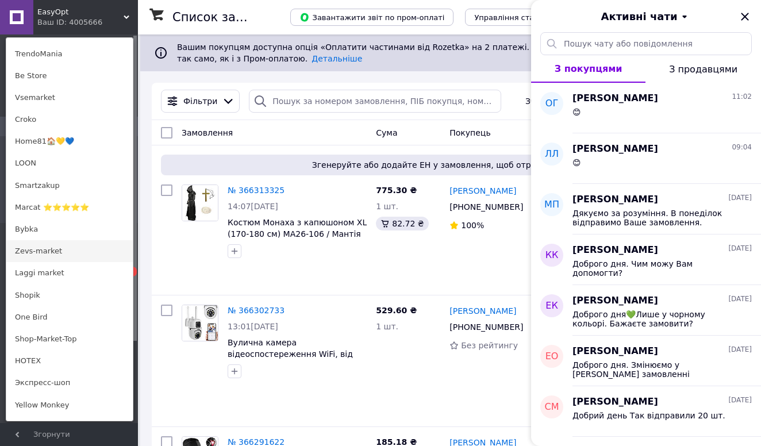
scroll to position [487, 0]
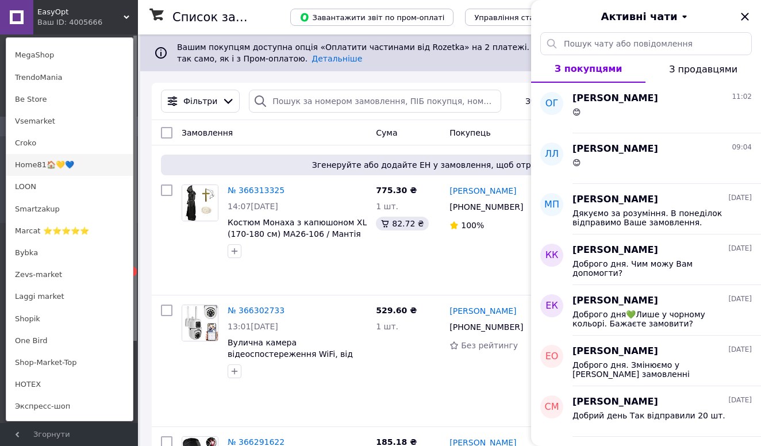
click at [61, 160] on link "Home81🏠💛💙" at bounding box center [69, 165] width 126 height 22
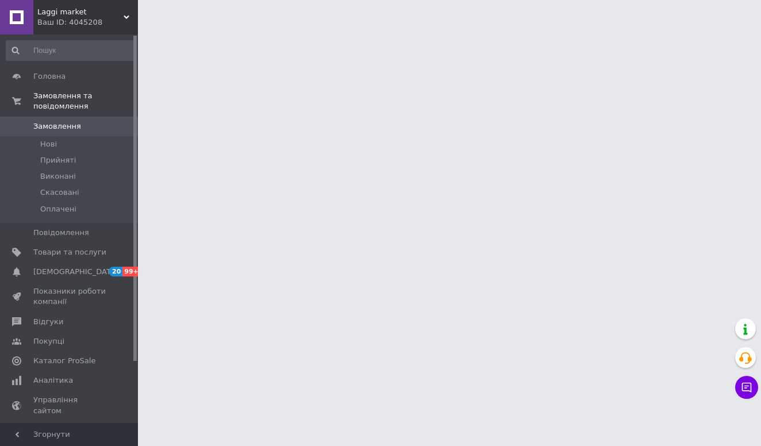
click at [747, 387] on icon at bounding box center [746, 387] width 11 height 11
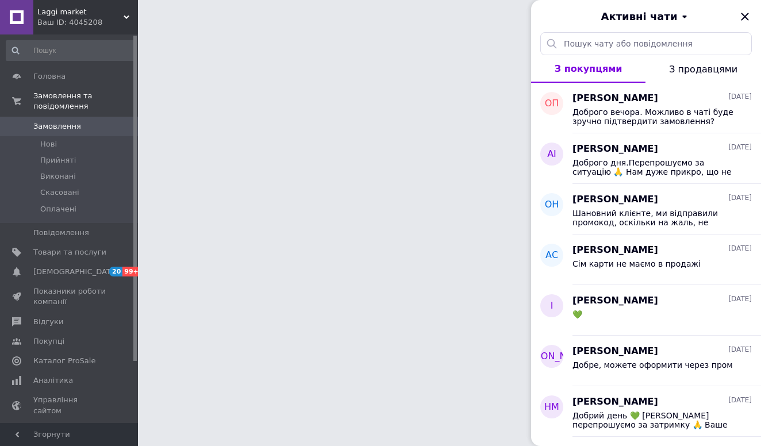
click at [105, 24] on div "Ваш ID: 4045208" at bounding box center [87, 22] width 101 height 10
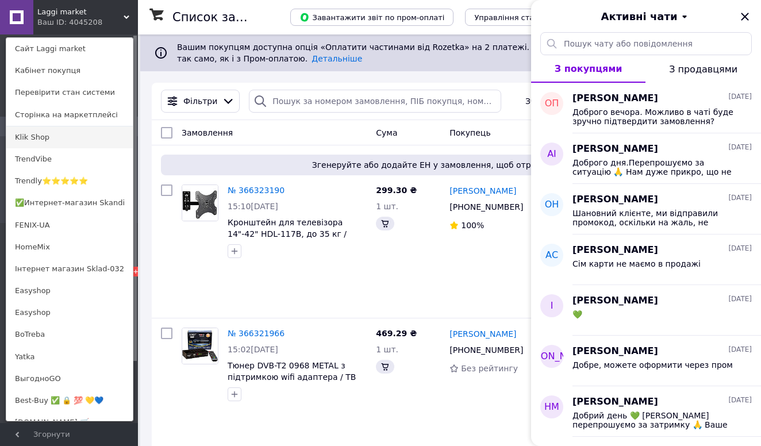
click at [68, 135] on link "Klik Shop" at bounding box center [69, 137] width 126 height 22
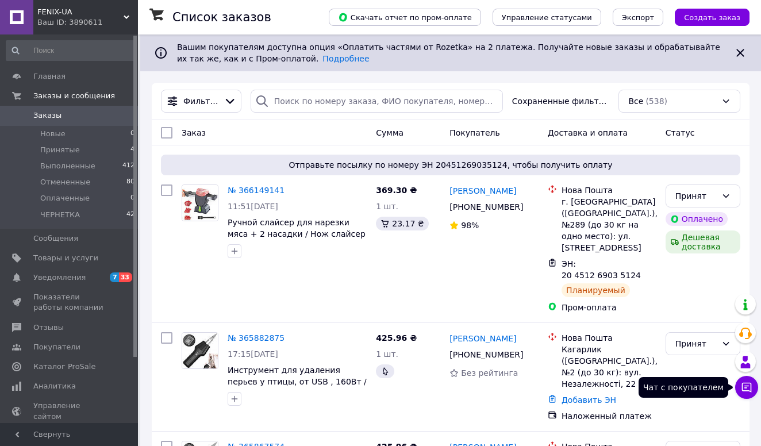
click at [744, 384] on icon at bounding box center [746, 387] width 11 height 11
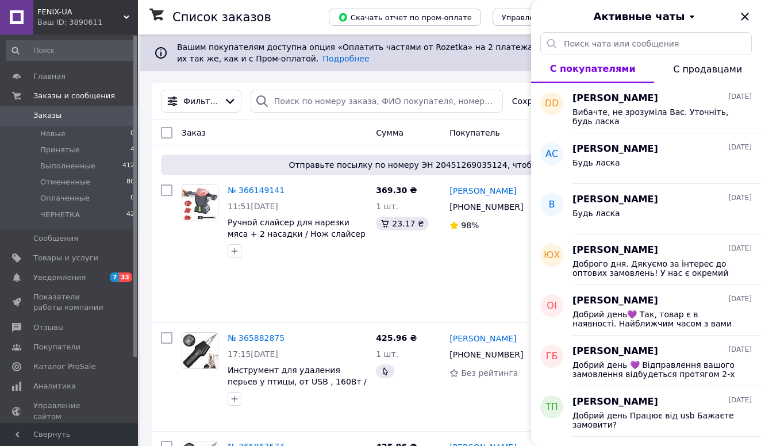
click at [104, 4] on div "FENIX-UA Ваш ID: 3890611" at bounding box center [85, 17] width 105 height 34
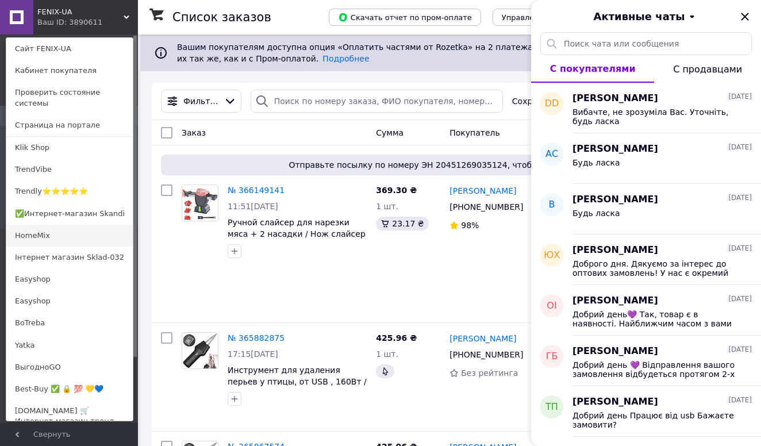
click at [40, 238] on link "HomeMix" at bounding box center [69, 236] width 126 height 22
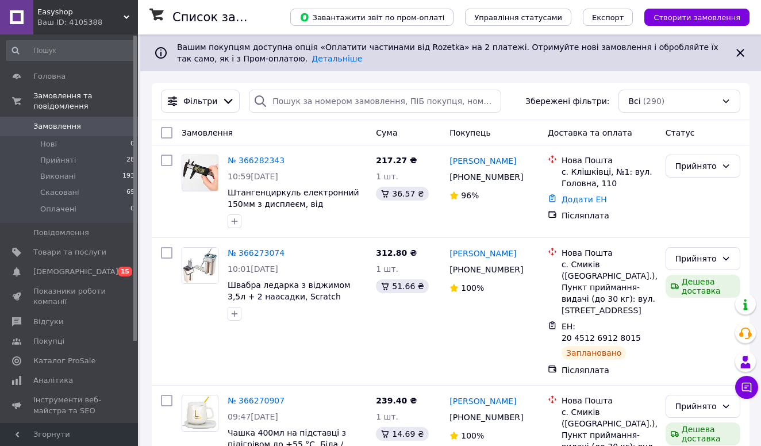
click at [99, 14] on span "Easyshop" at bounding box center [80, 12] width 86 height 10
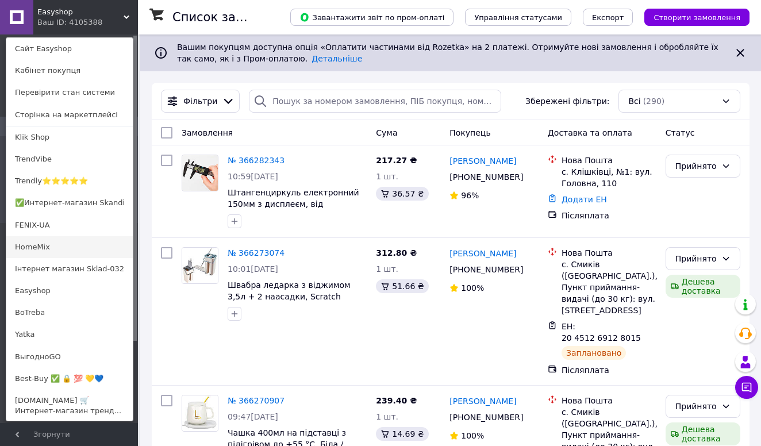
scroll to position [75, 0]
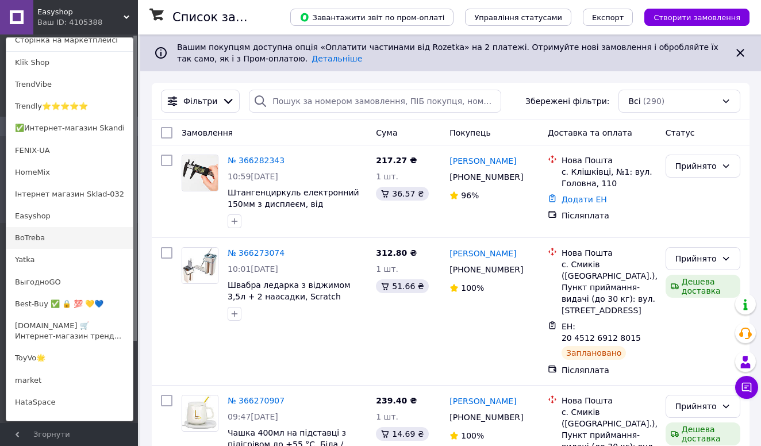
click at [56, 237] on link "BoTreba" at bounding box center [69, 238] width 126 height 22
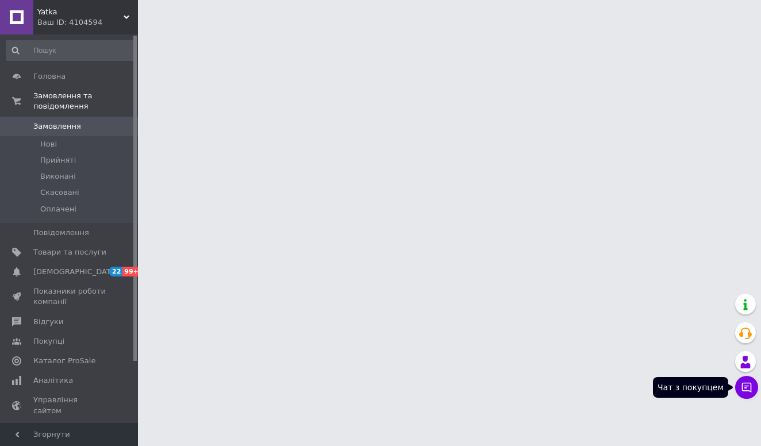
click at [745, 387] on icon at bounding box center [746, 387] width 11 height 11
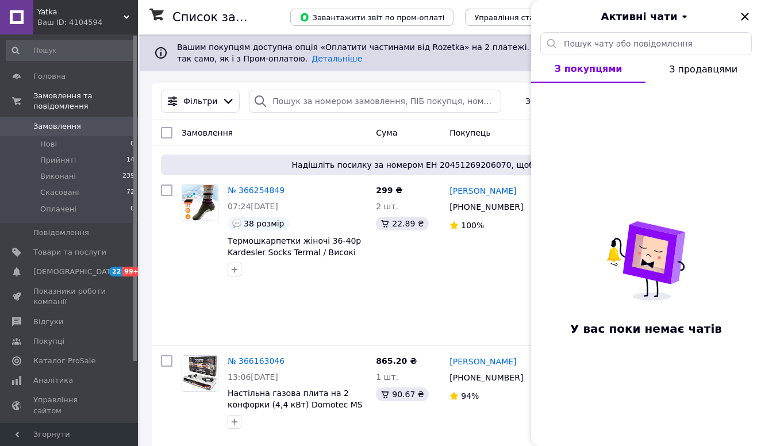
click at [65, 27] on div "Ваш ID: 4104594" at bounding box center [87, 22] width 101 height 10
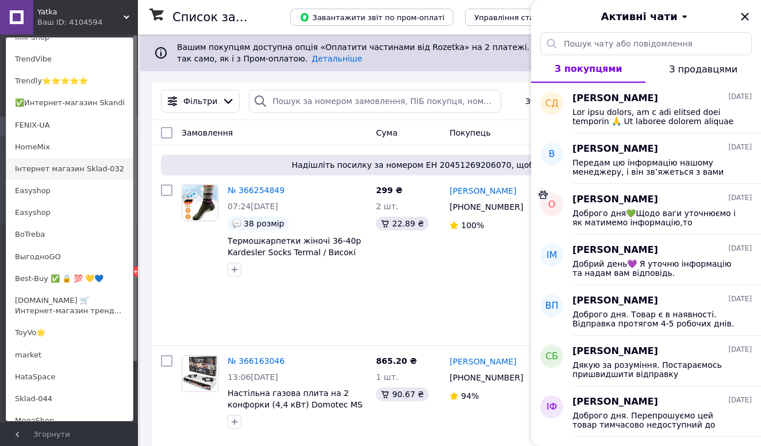
scroll to position [105, 0]
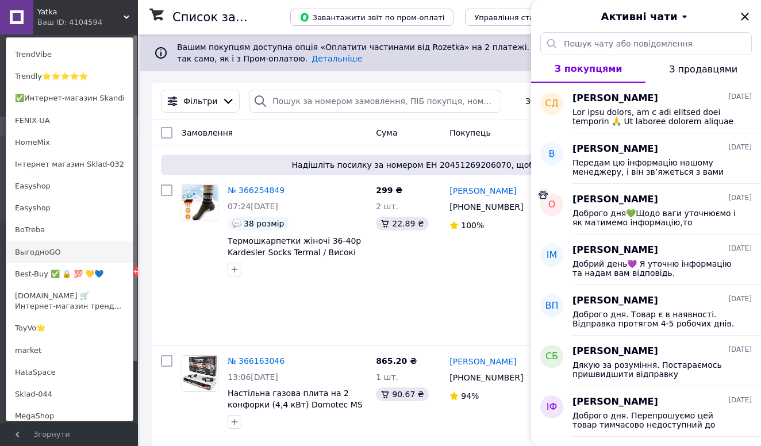
click at [54, 251] on link "ВыгодноGO" at bounding box center [69, 252] width 126 height 22
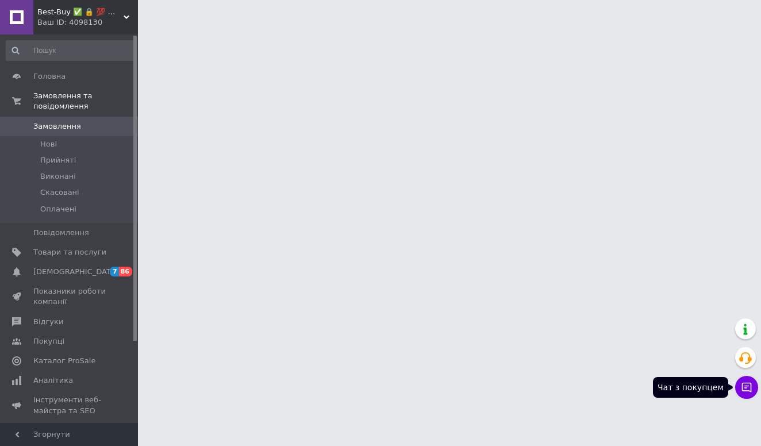
click at [752, 391] on icon at bounding box center [746, 387] width 11 height 11
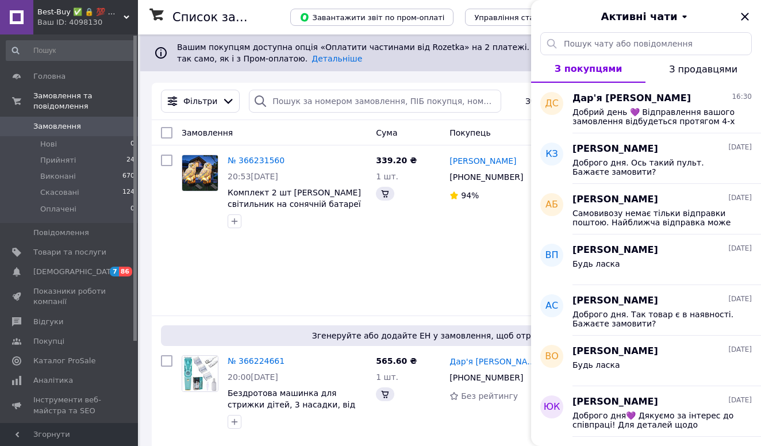
click at [56, 20] on div "Ваш ID: 4098130" at bounding box center [87, 22] width 101 height 10
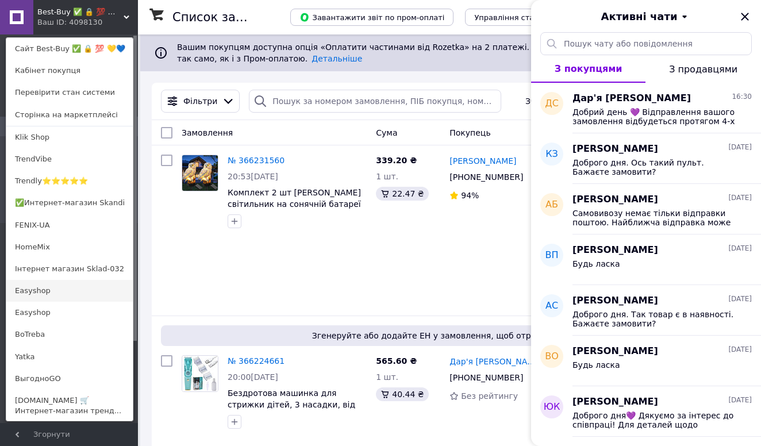
scroll to position [330, 0]
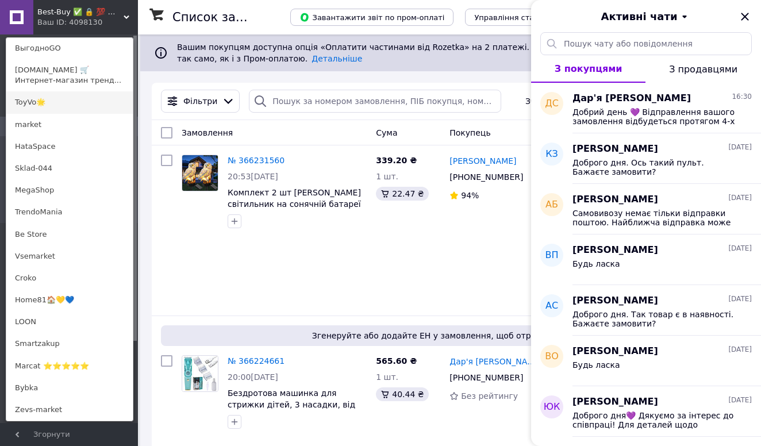
click at [49, 107] on link "ToyVo🌟" at bounding box center [69, 102] width 126 height 22
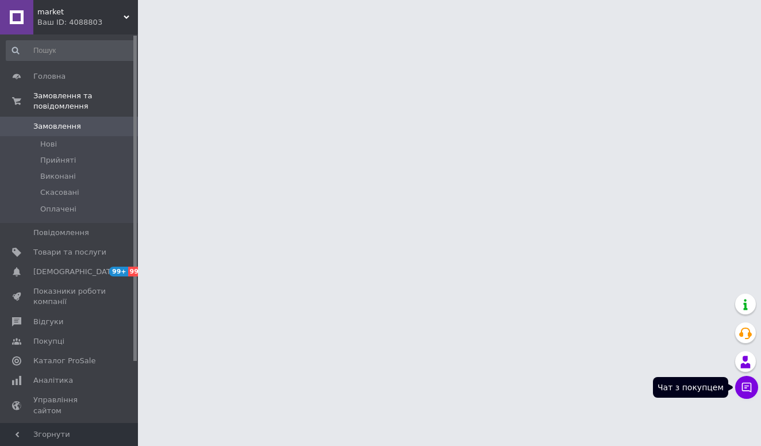
click at [752, 390] on button "Чат з покупцем" at bounding box center [746, 387] width 23 height 23
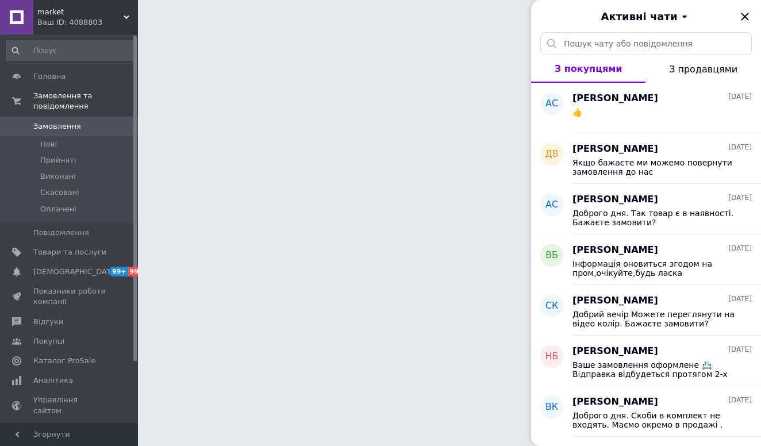
drag, startPoint x: 104, startPoint y: 19, endPoint x: 102, endPoint y: 90, distance: 71.3
click at [104, 19] on div "Ваш ID: 4088803" at bounding box center [87, 22] width 101 height 10
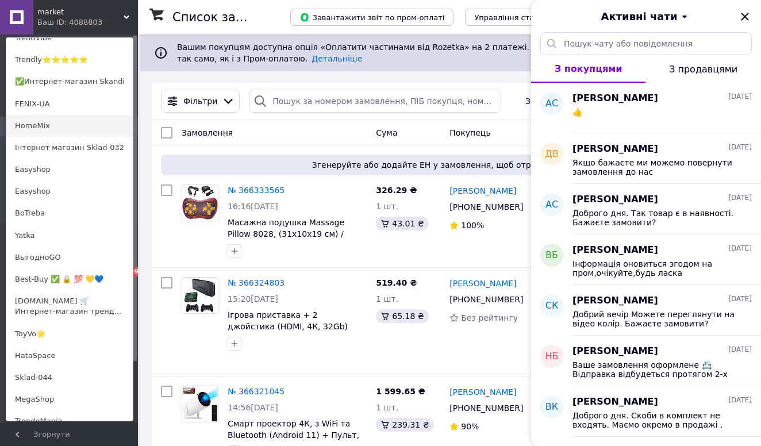
scroll to position [126, 0]
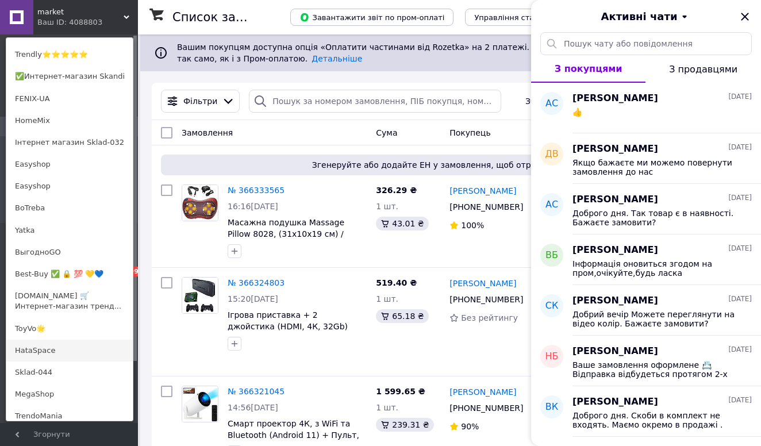
click at [52, 353] on link "HataSpace" at bounding box center [69, 351] width 126 height 22
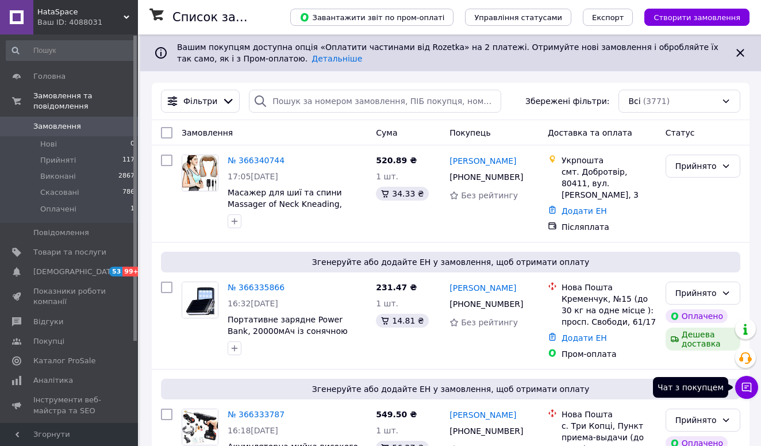
click at [748, 394] on button "Чат з покупцем" at bounding box center [746, 387] width 23 height 23
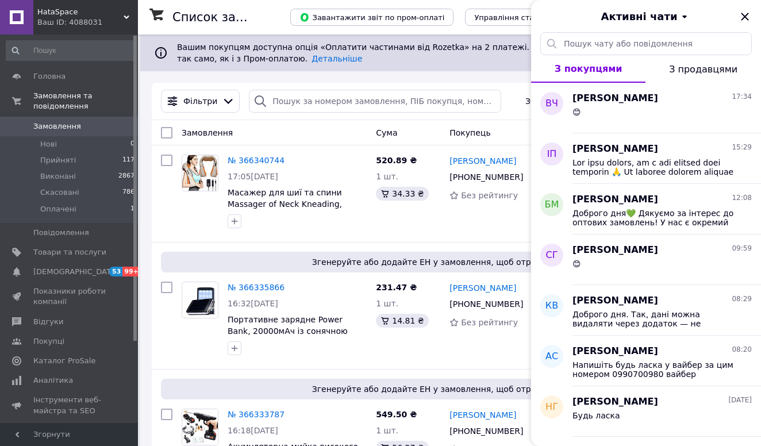
click at [80, 20] on div "Ваш ID: 4088031" at bounding box center [87, 22] width 101 height 10
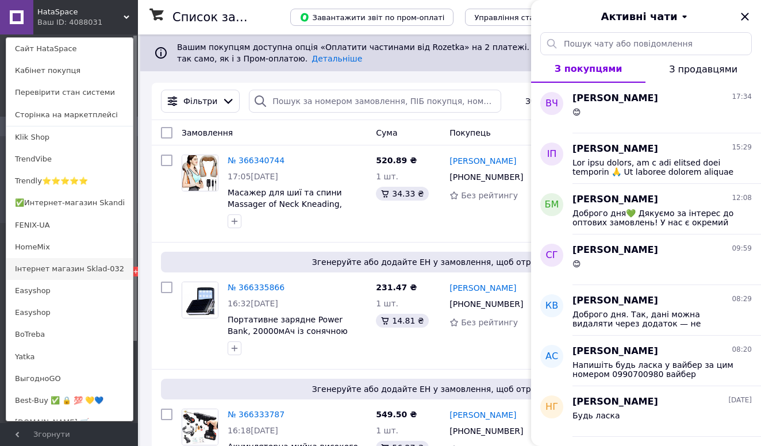
scroll to position [248, 0]
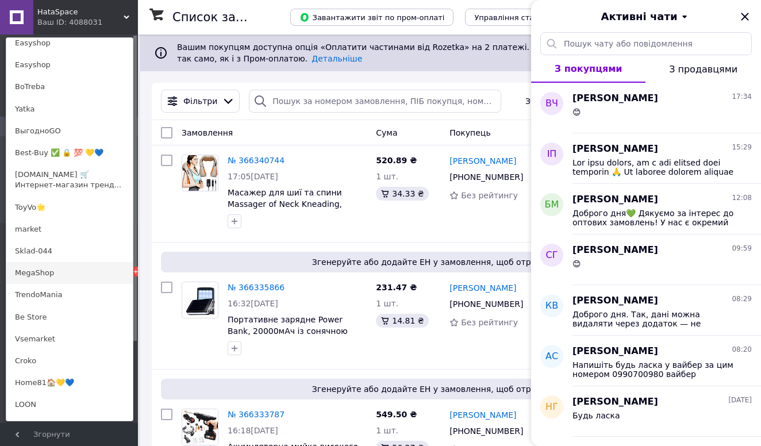
click at [56, 269] on link "MegaShop" at bounding box center [69, 273] width 126 height 22
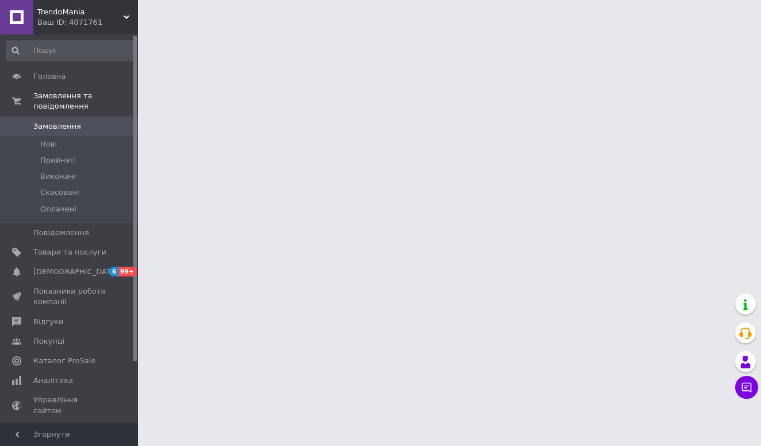
click at [749, 392] on icon at bounding box center [746, 387] width 11 height 11
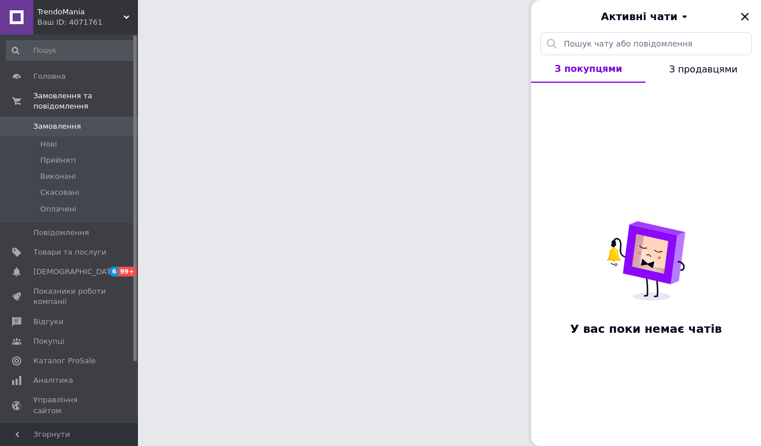
click at [87, 16] on span "TrendoMania" at bounding box center [80, 12] width 86 height 10
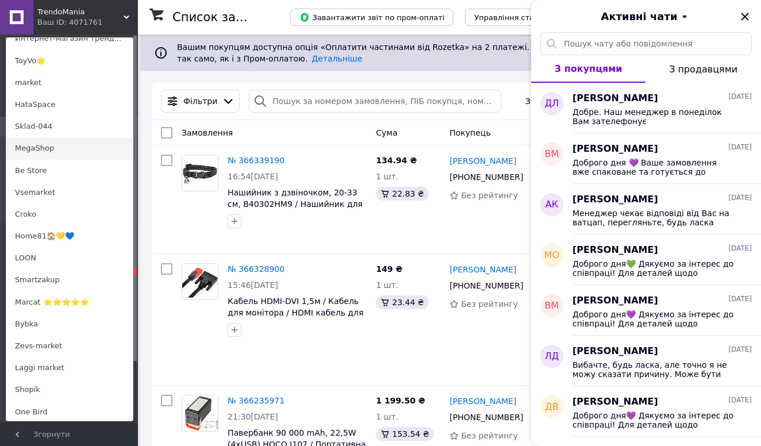
scroll to position [410, 0]
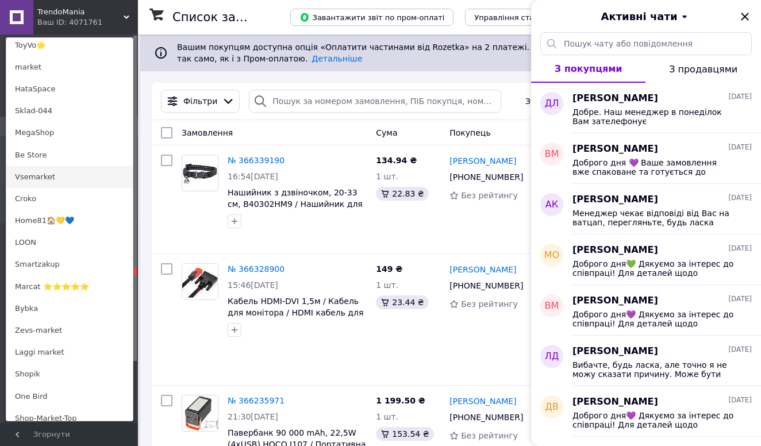
click at [67, 174] on link "Vsemarket" at bounding box center [69, 177] width 126 height 22
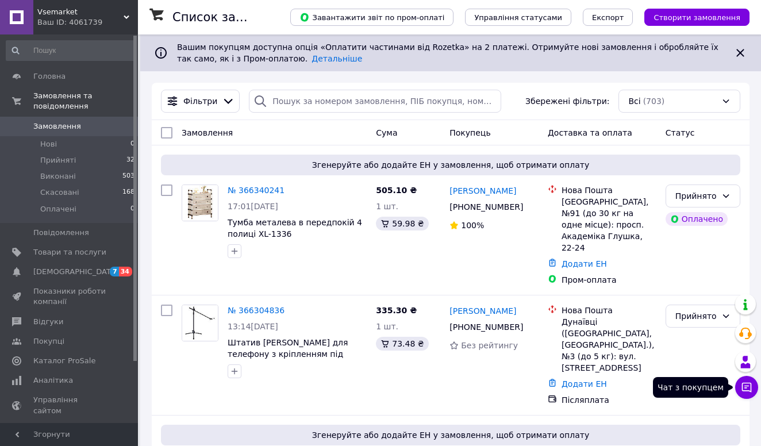
click at [738, 390] on button "Чат з покупцем" at bounding box center [746, 387] width 23 height 23
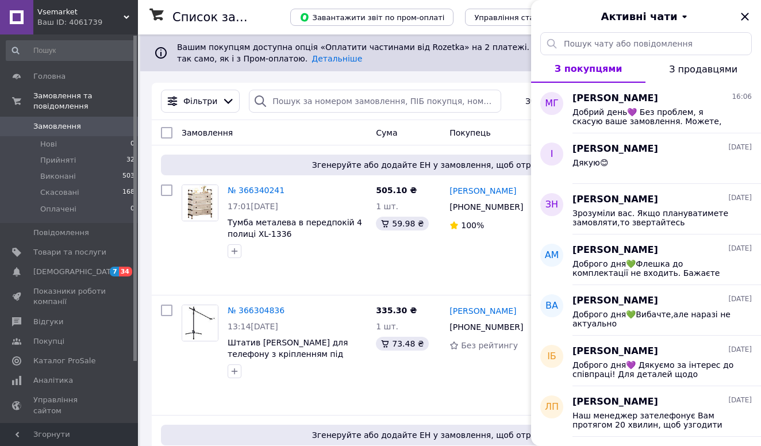
click at [86, 9] on span "Vsemarket" at bounding box center [80, 12] width 86 height 10
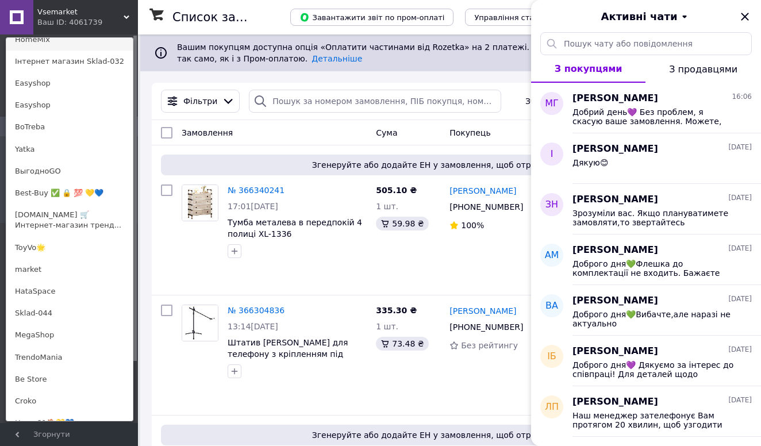
scroll to position [476, 0]
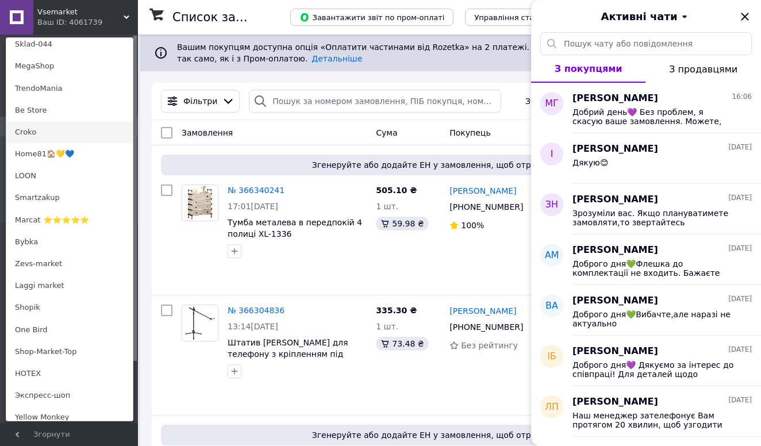
click at [56, 129] on link "Croko" at bounding box center [69, 132] width 126 height 22
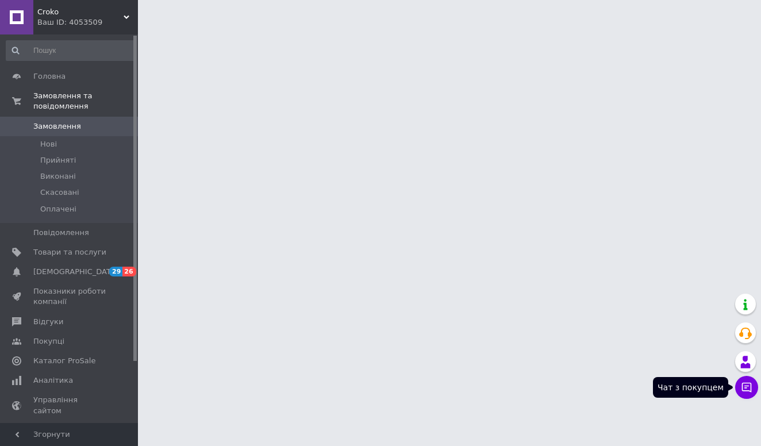
click at [747, 390] on icon at bounding box center [747, 388] width 10 height 10
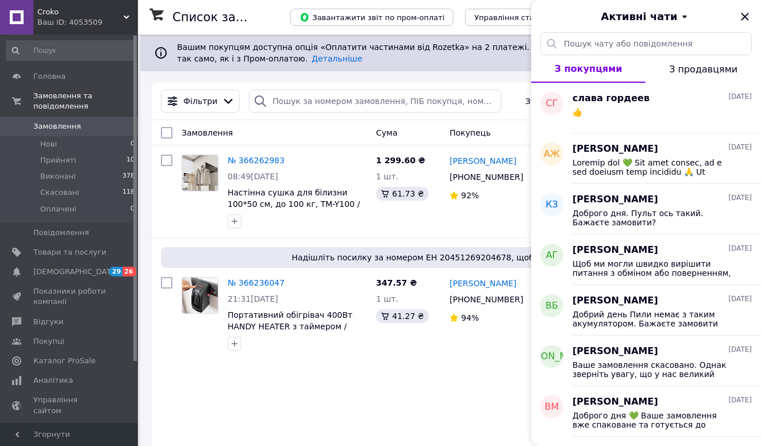
click at [89, 20] on div "Ваш ID: 4053509" at bounding box center [87, 22] width 101 height 10
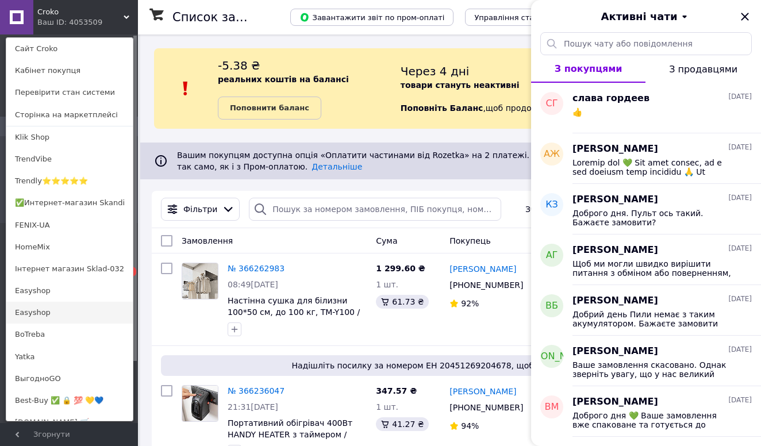
scroll to position [336, 0]
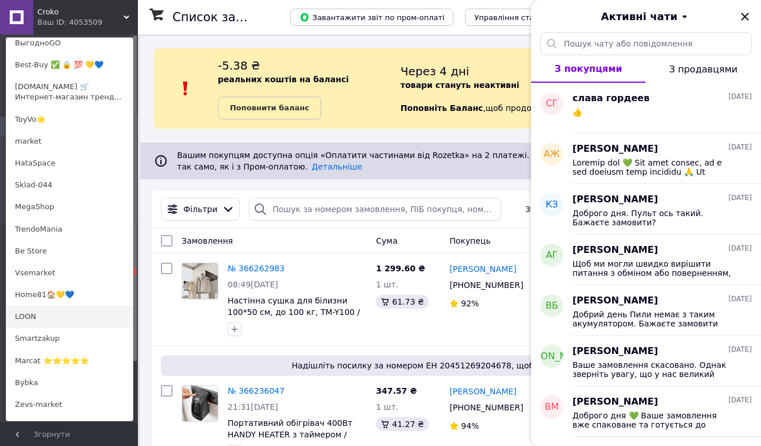
click at [45, 314] on link "LOON" at bounding box center [69, 317] width 126 height 22
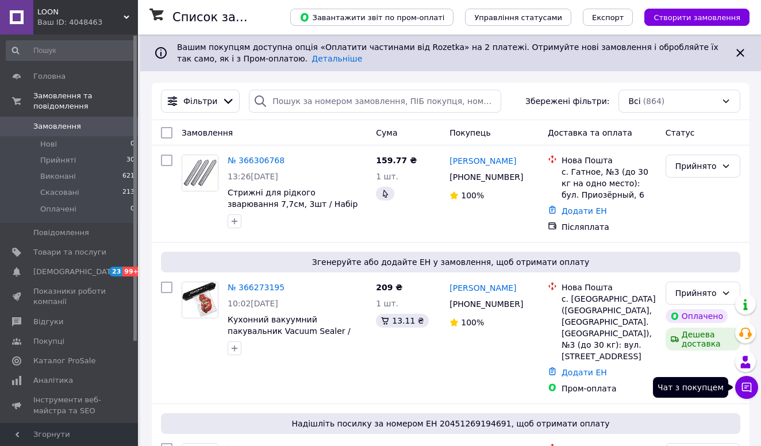
click at [747, 383] on icon at bounding box center [747, 388] width 10 height 10
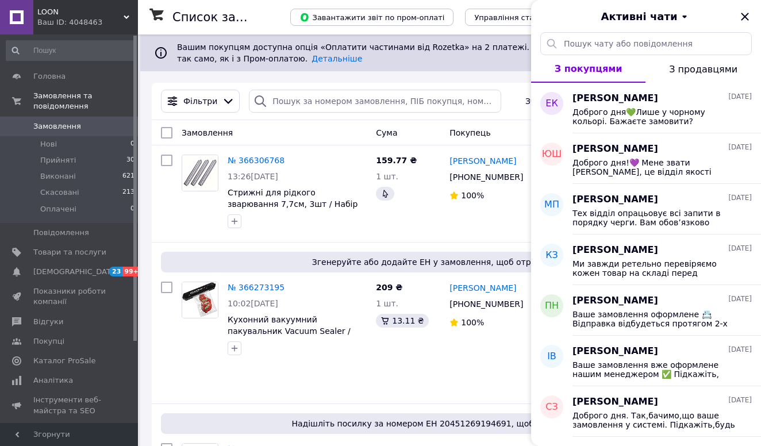
drag, startPoint x: 60, startPoint y: 14, endPoint x: 60, endPoint y: 48, distance: 33.9
click at [60, 14] on span "LOON" at bounding box center [80, 12] width 86 height 10
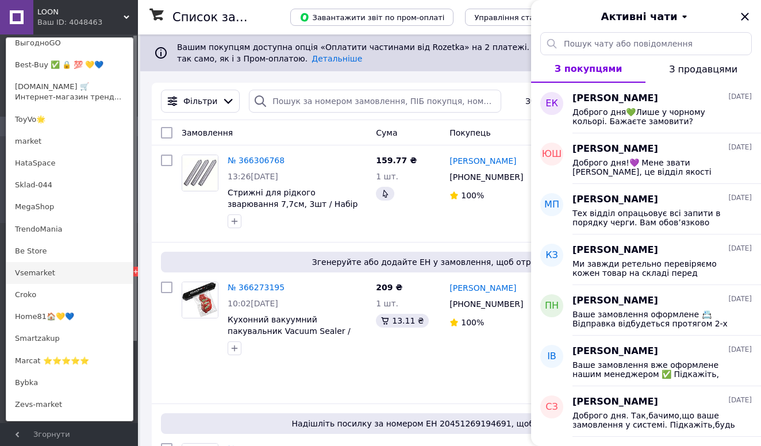
scroll to position [336, 0]
click at [47, 332] on link "Smartzakup" at bounding box center [69, 338] width 126 height 22
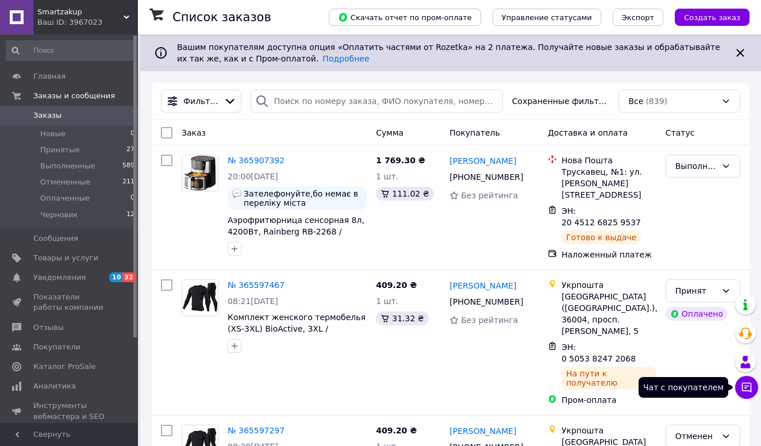
click at [747, 388] on icon at bounding box center [747, 388] width 10 height 10
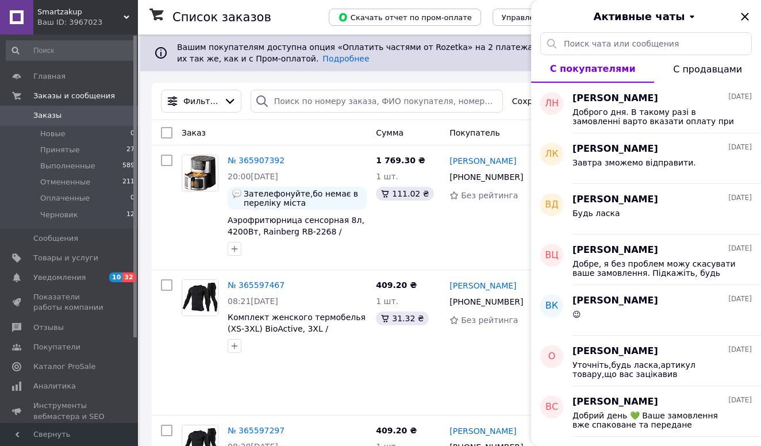
click at [94, 11] on span "Smartzakup" at bounding box center [80, 12] width 86 height 10
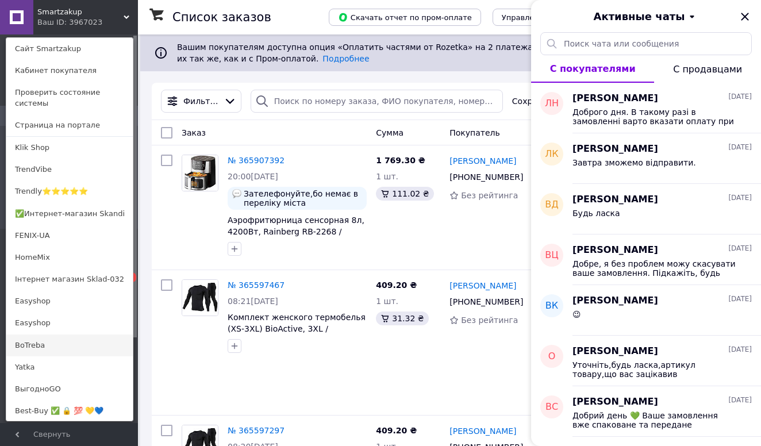
scroll to position [348, 0]
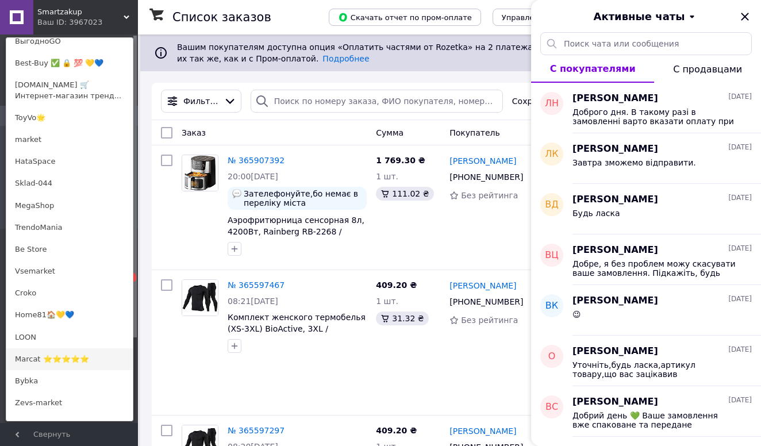
click at [58, 357] on link "Marcat ⭐⭐⭐⭐⭐" at bounding box center [69, 359] width 126 height 22
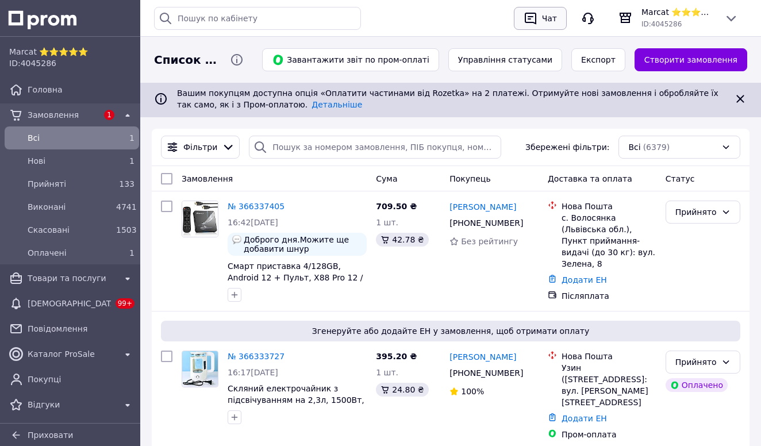
click at [543, 10] on div "Чат" at bounding box center [550, 18] width 20 height 17
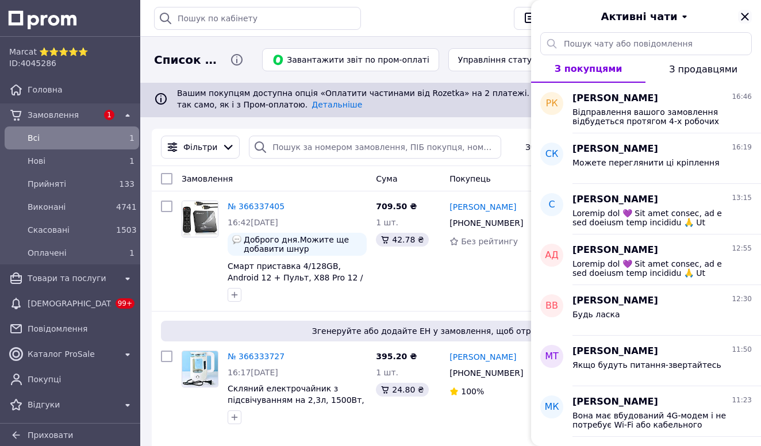
click at [749, 16] on icon "Закрити" at bounding box center [745, 17] width 14 height 14
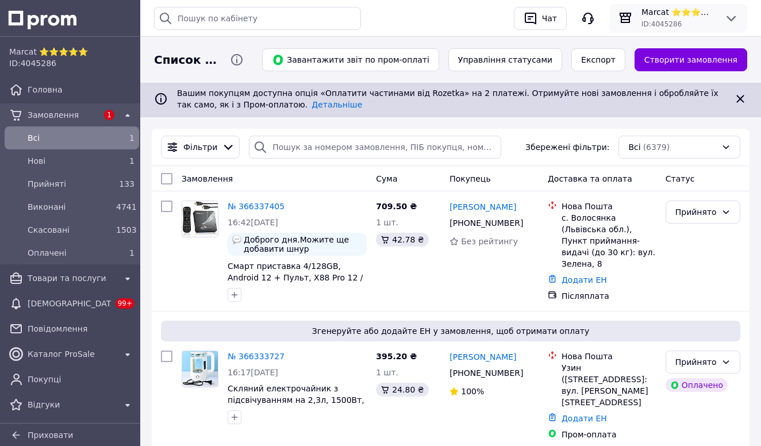
click at [703, 9] on span "Marcat ⭐⭐⭐⭐⭐" at bounding box center [678, 11] width 74 height 11
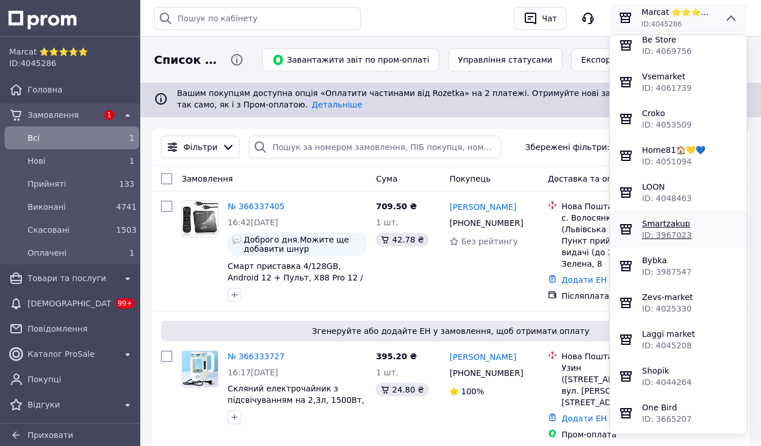
scroll to position [887, 0]
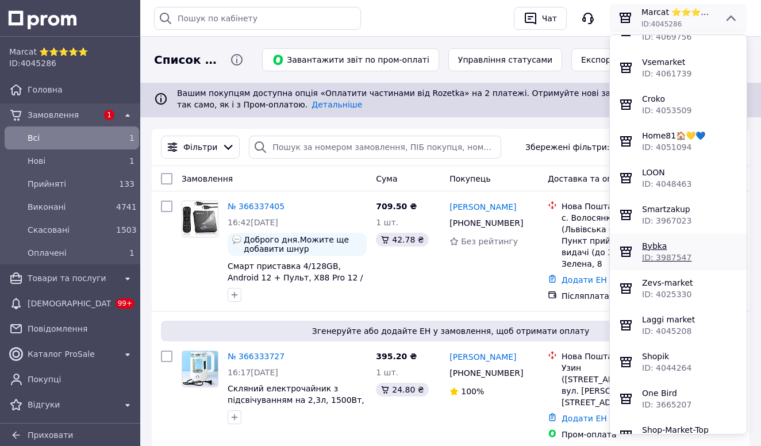
click at [656, 251] on span "Bybka" at bounding box center [654, 245] width 25 height 9
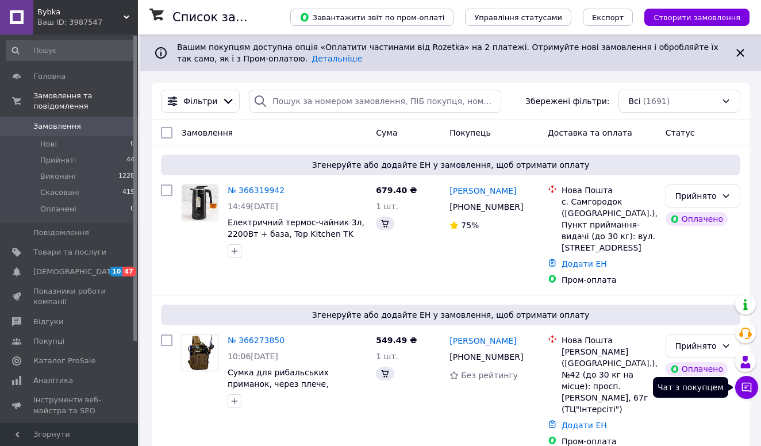
click at [754, 388] on button "Чат з покупцем" at bounding box center [746, 387] width 23 height 23
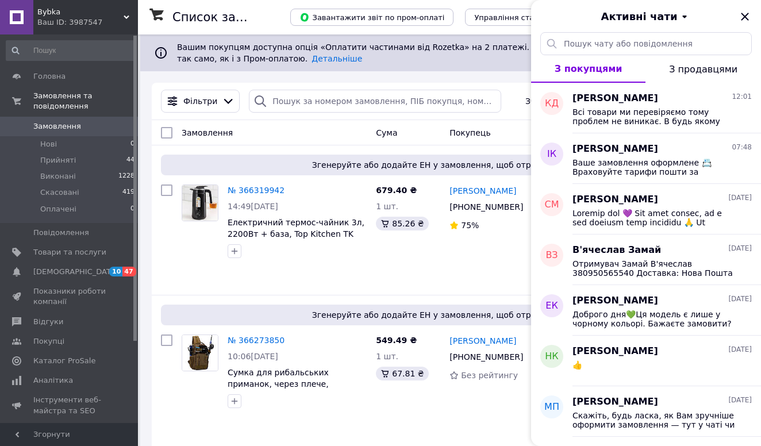
drag, startPoint x: 79, startPoint y: 11, endPoint x: 79, endPoint y: 26, distance: 14.9
click at [79, 11] on span "Bybka" at bounding box center [80, 12] width 86 height 10
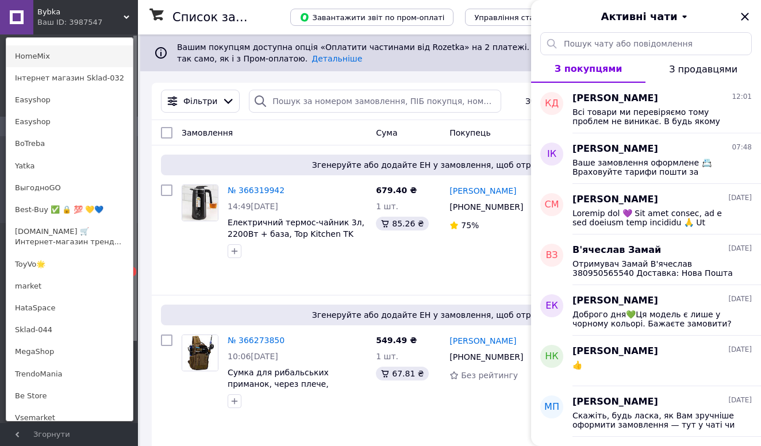
scroll to position [636, 0]
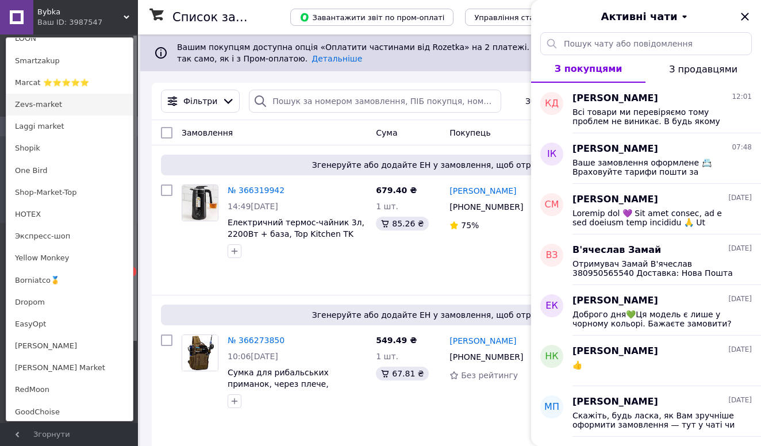
click at [55, 109] on link "Zevs-market" at bounding box center [69, 105] width 126 height 22
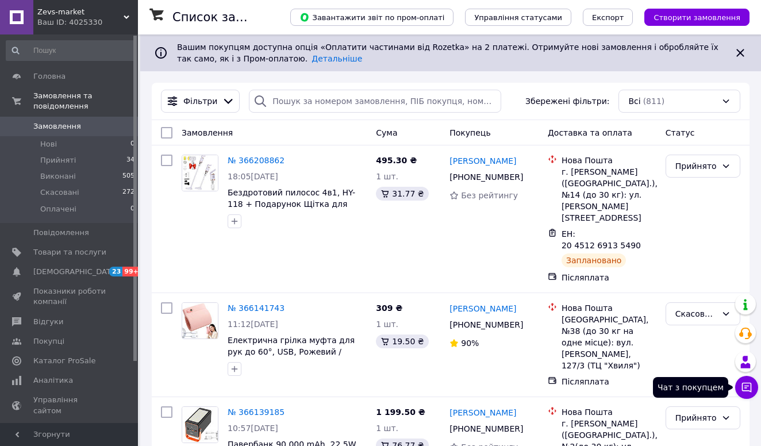
click at [741, 387] on icon at bounding box center [746, 387] width 11 height 11
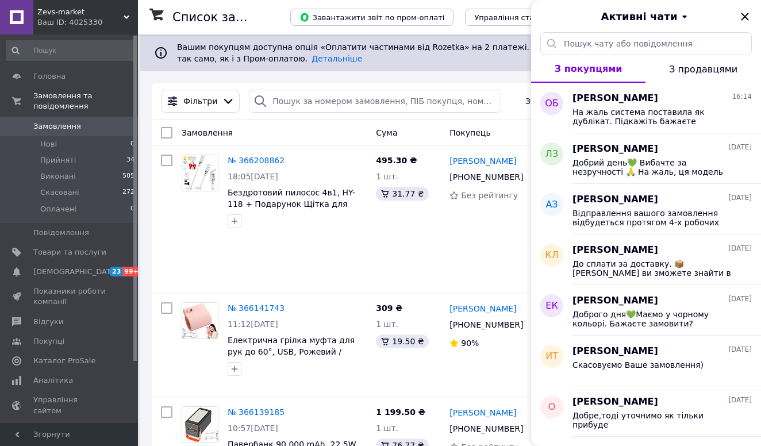
drag, startPoint x: 74, startPoint y: 16, endPoint x: 72, endPoint y: 113, distance: 97.2
click at [74, 15] on span "Zevs-market" at bounding box center [80, 12] width 86 height 10
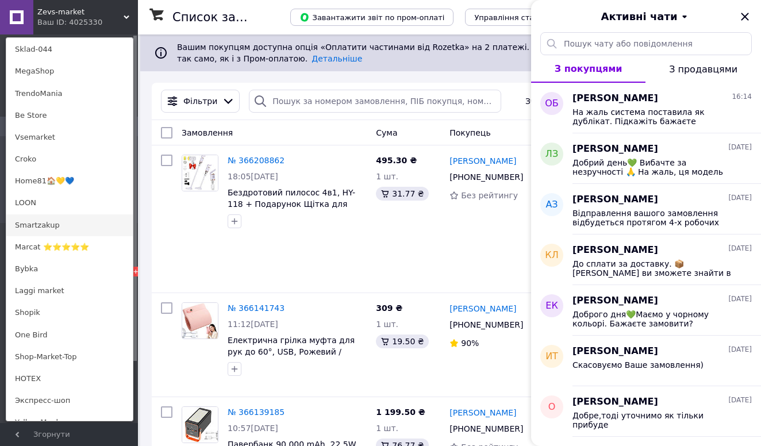
scroll to position [471, 0]
click at [30, 316] on link "Shopik" at bounding box center [69, 313] width 126 height 22
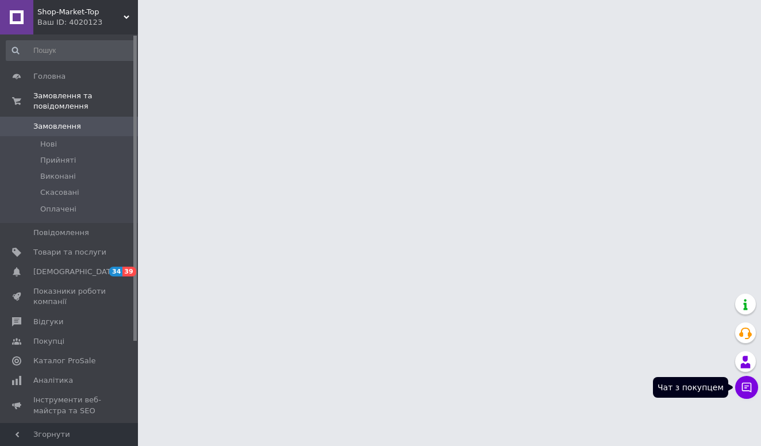
drag, startPoint x: 0, startPoint y: 0, endPoint x: 748, endPoint y: 393, distance: 844.7
click at [748, 393] on button "Чат з покупцем" at bounding box center [746, 387] width 23 height 23
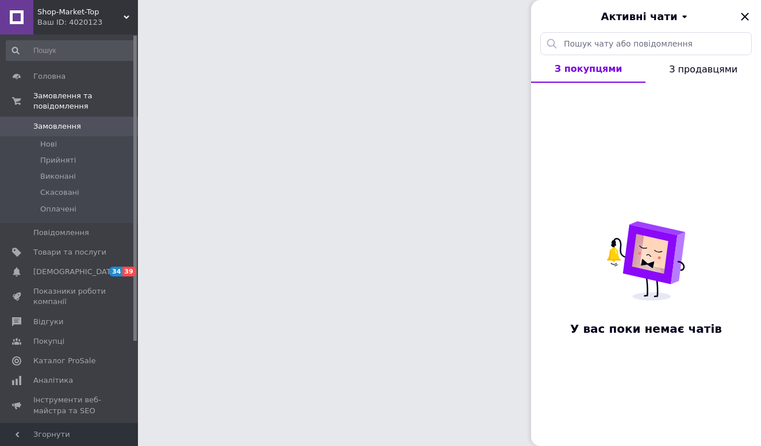
click at [77, 22] on div "Ваш ID: 4020123" at bounding box center [87, 22] width 101 height 10
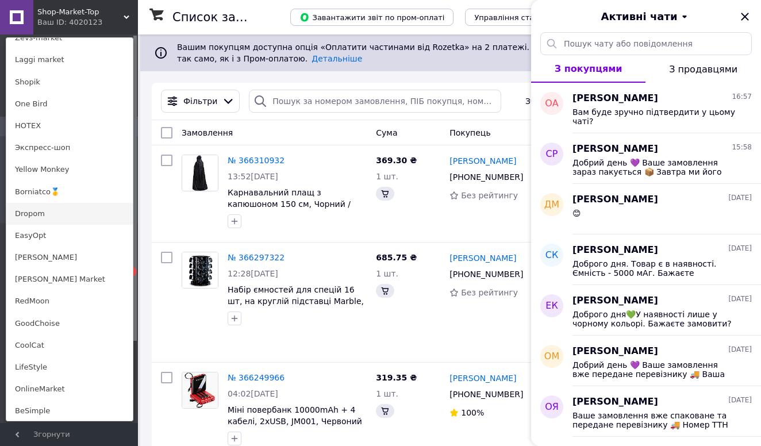
scroll to position [663, 0]
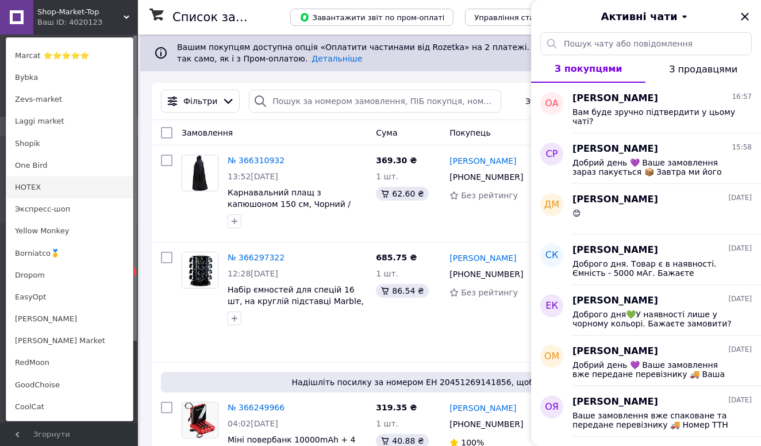
click at [64, 179] on link "HOTEX" at bounding box center [69, 187] width 126 height 22
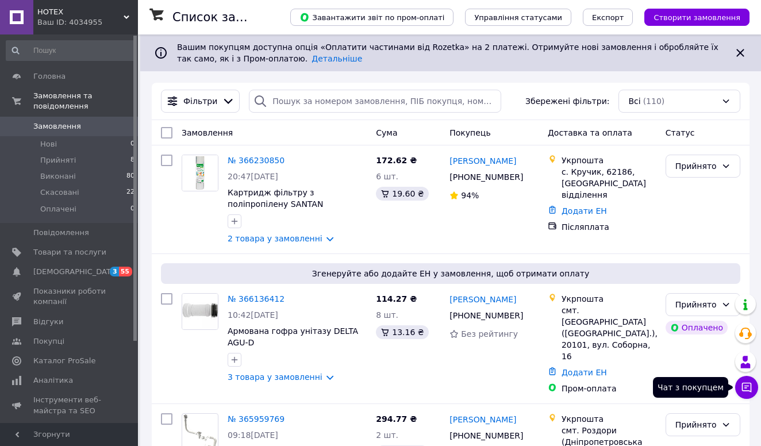
click at [748, 384] on icon at bounding box center [746, 387] width 11 height 11
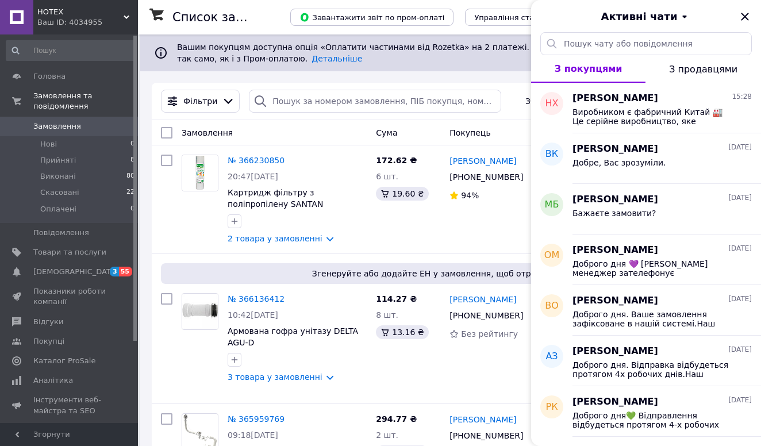
click at [66, 14] on span "HOTEX" at bounding box center [80, 12] width 86 height 10
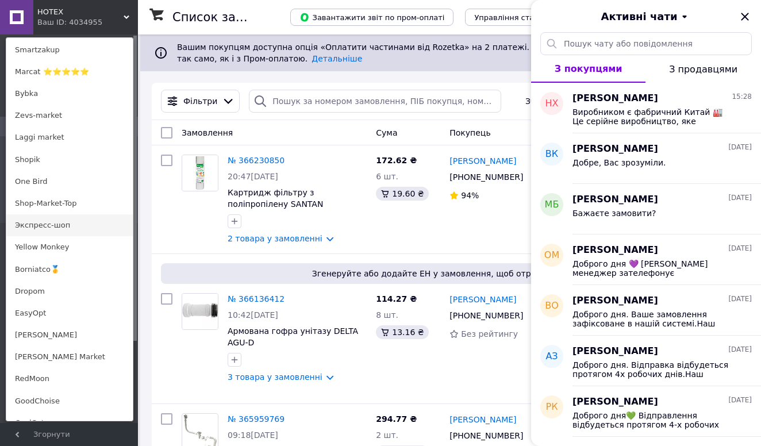
scroll to position [674, 0]
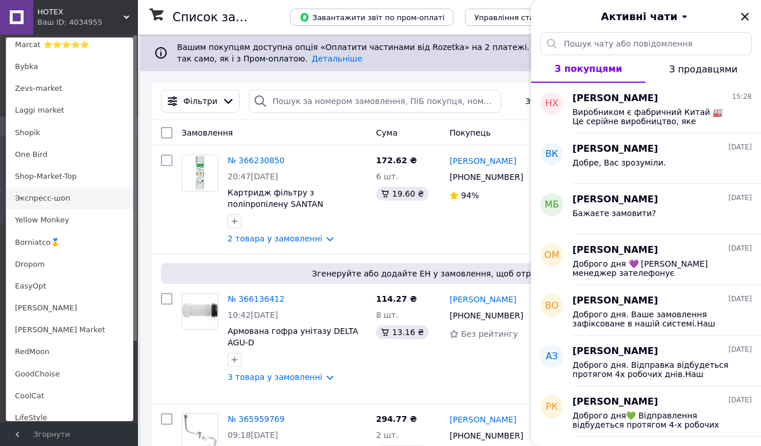
click at [71, 191] on link "Экспресс-шоп" at bounding box center [69, 198] width 126 height 22
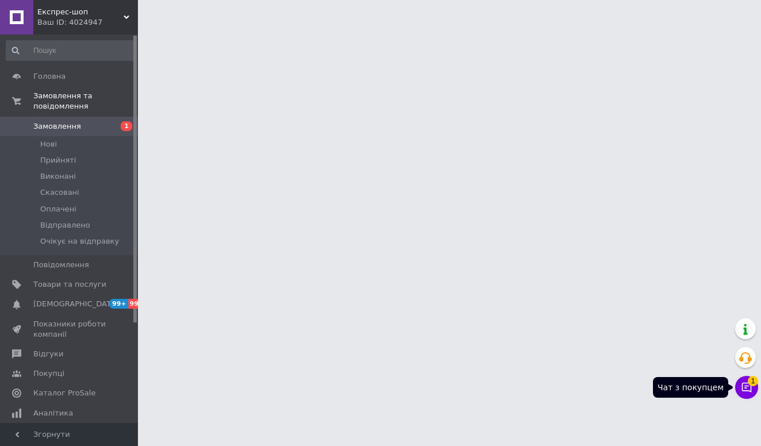
click at [752, 386] on icon at bounding box center [746, 387] width 11 height 11
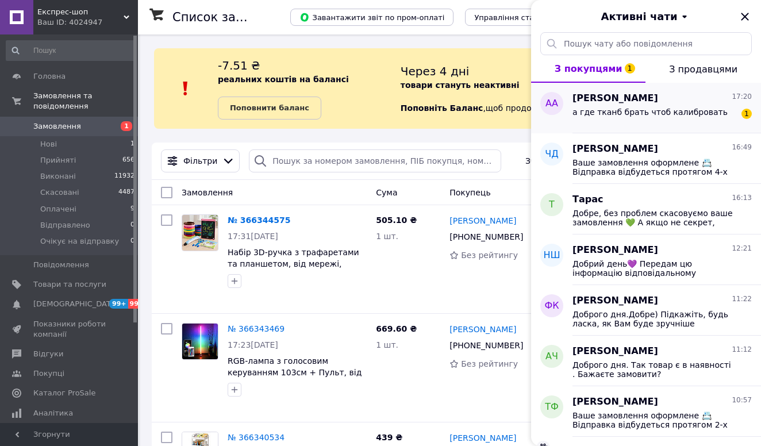
click at [665, 126] on div "[PERSON_NAME] 17:20 а где тканб брать чтоб калибровать 1" at bounding box center [666, 108] width 188 height 51
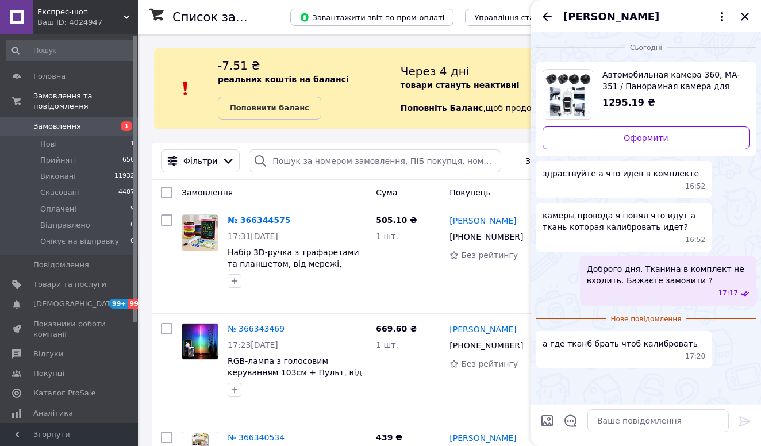
click at [649, 89] on span "Автомобильная камера 360, MA-351 / Панорамная камера для автомобиля / Панорамна…" at bounding box center [671, 80] width 138 height 23
click at [605, 421] on textarea at bounding box center [657, 420] width 141 height 23
type textarea "В"
type textarea "На жаль не маємо даної інформації"
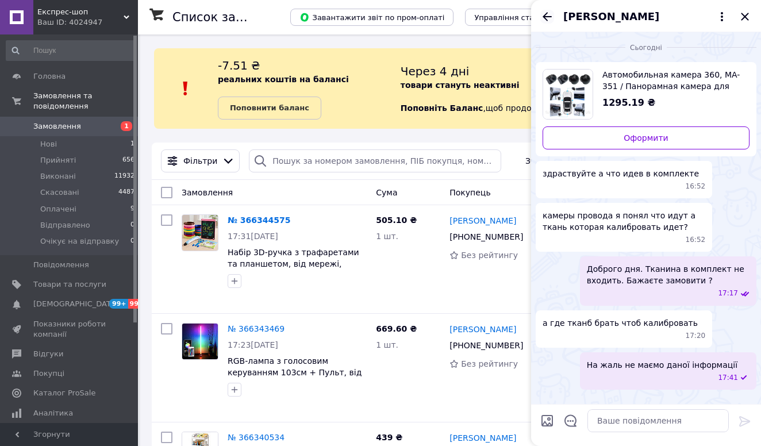
click at [549, 16] on icon "Назад" at bounding box center [547, 16] width 9 height 9
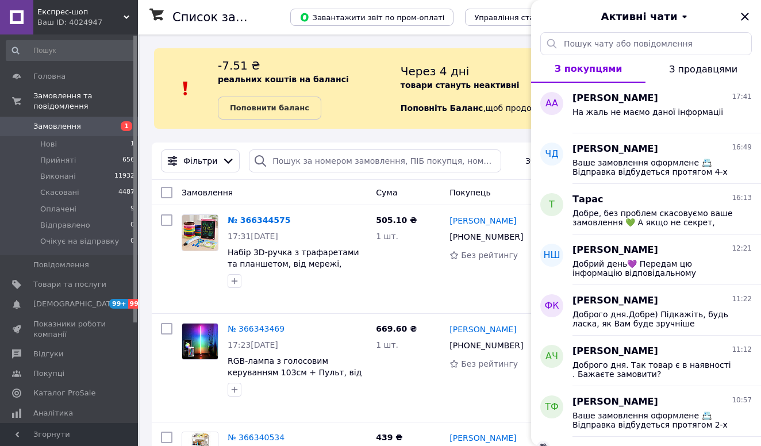
click at [89, 24] on div "Ваш ID: 4024947" at bounding box center [87, 22] width 101 height 10
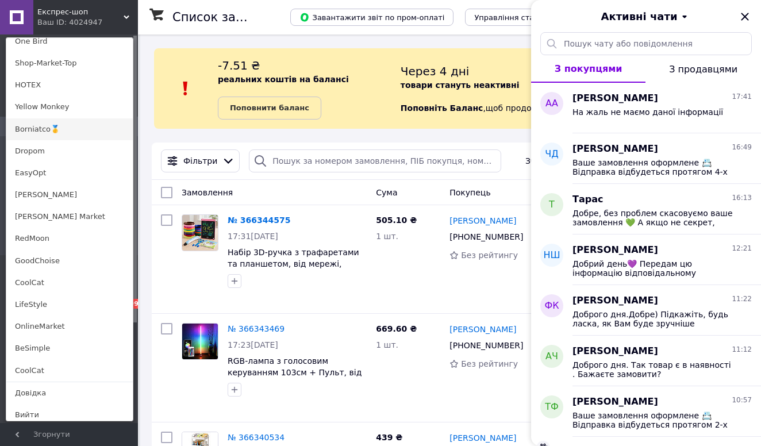
scroll to position [786, 0]
click at [71, 121] on link "Borniatco🥇" at bounding box center [69, 130] width 126 height 22
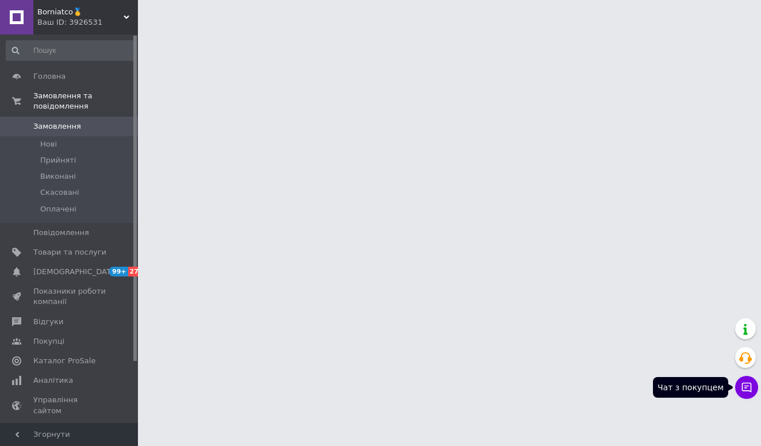
click at [747, 384] on icon at bounding box center [746, 387] width 11 height 11
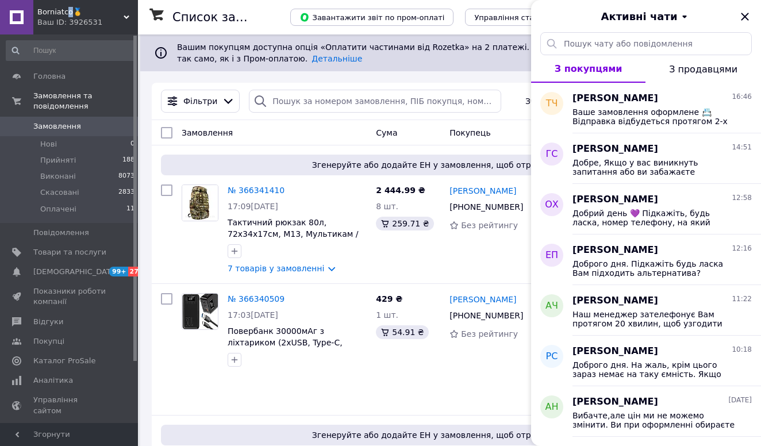
click at [68, 10] on span "Borniatco🥇" at bounding box center [80, 12] width 86 height 10
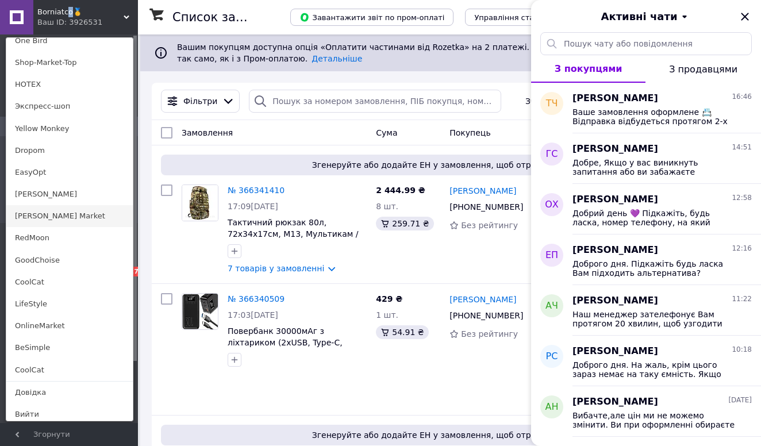
scroll to position [786, 0]
click at [40, 198] on link "[PERSON_NAME]" at bounding box center [69, 195] width 126 height 22
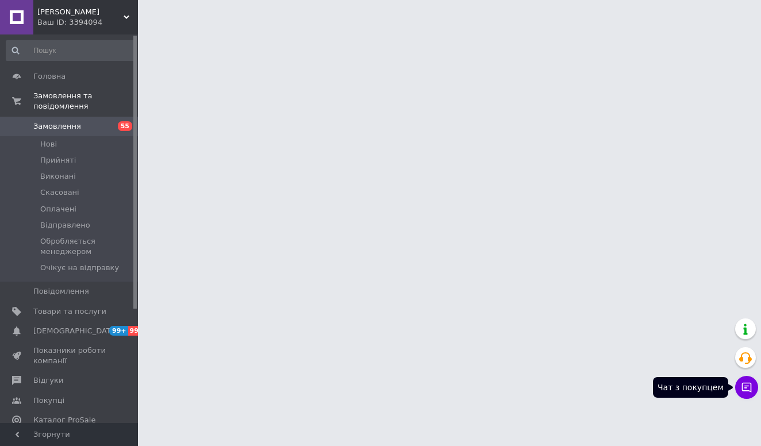
click at [748, 391] on icon at bounding box center [747, 388] width 10 height 10
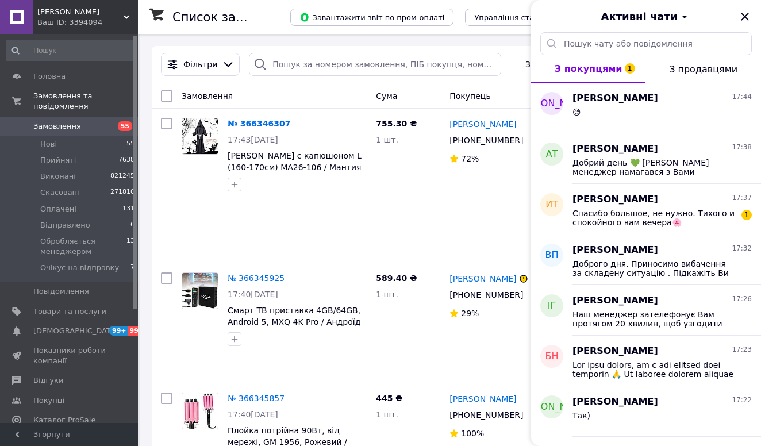
click at [48, 18] on div "Ваш ID: 3394094" at bounding box center [87, 22] width 101 height 10
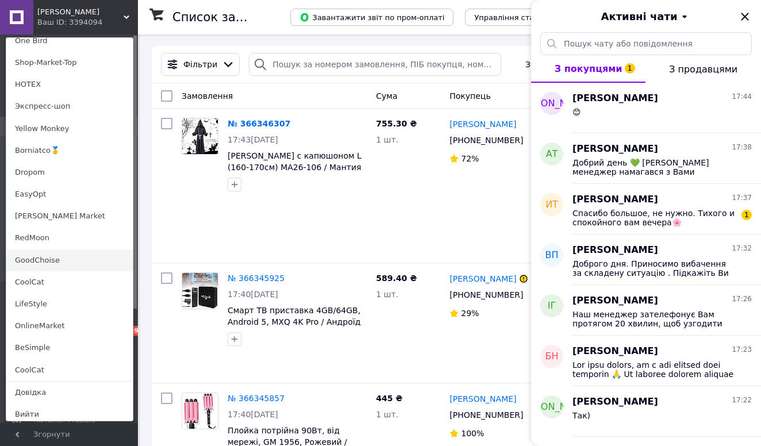
scroll to position [786, 0]
click at [49, 241] on link "RedMoon" at bounding box center [69, 239] width 126 height 22
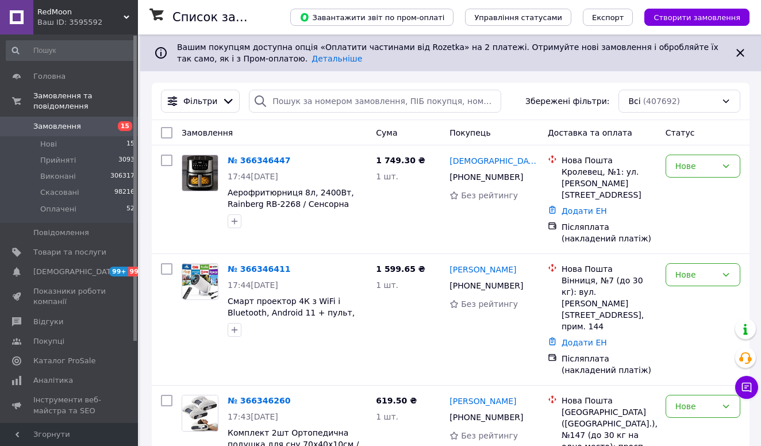
click at [744, 388] on icon at bounding box center [746, 387] width 11 height 11
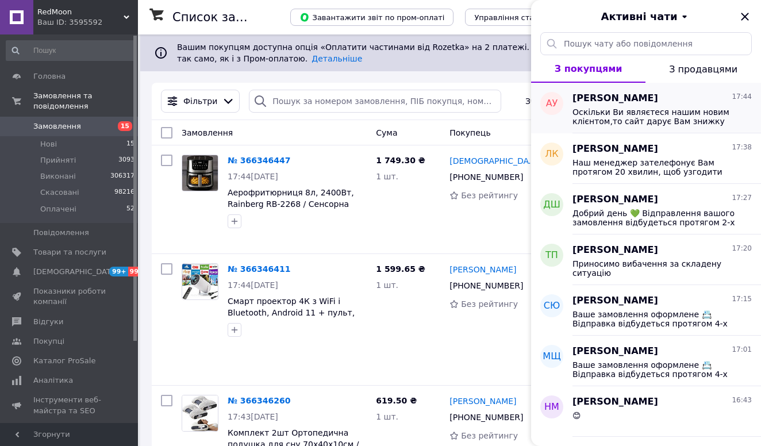
click at [646, 113] on span "Оскільки Ви являєтеся нашим новим клієнтом,то сайт дарує Вам знижку до -40% на …" at bounding box center [653, 116] width 163 height 18
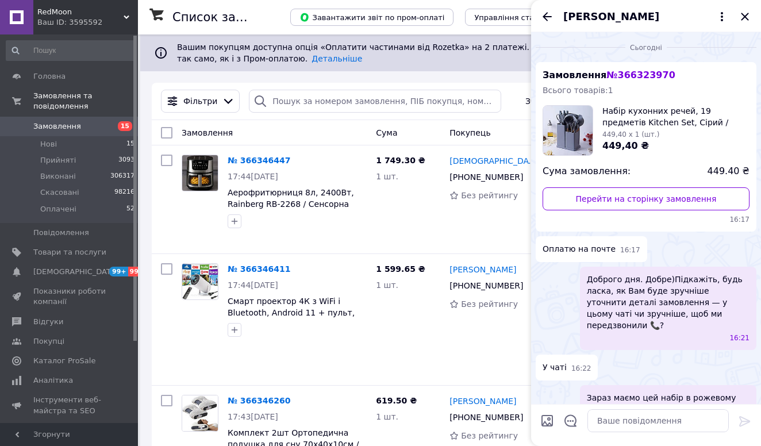
scroll to position [289, 0]
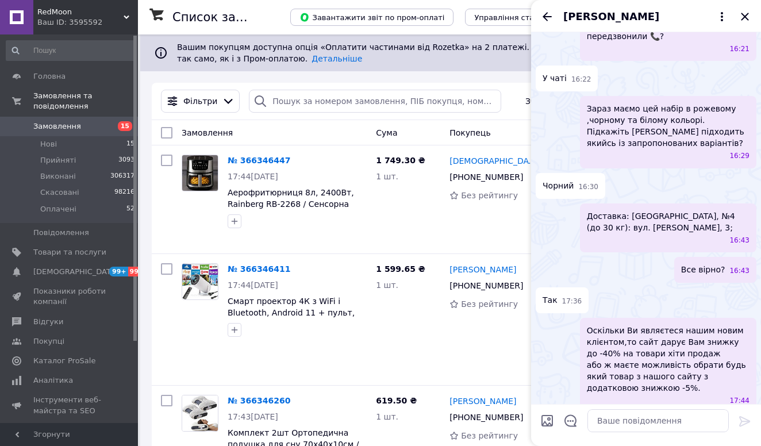
click at [543, 425] on input "Завантажити файли" at bounding box center [547, 421] width 14 height 14
type input "C:\fakepath\photo_2025-02-22 11.12.18.jpeg"
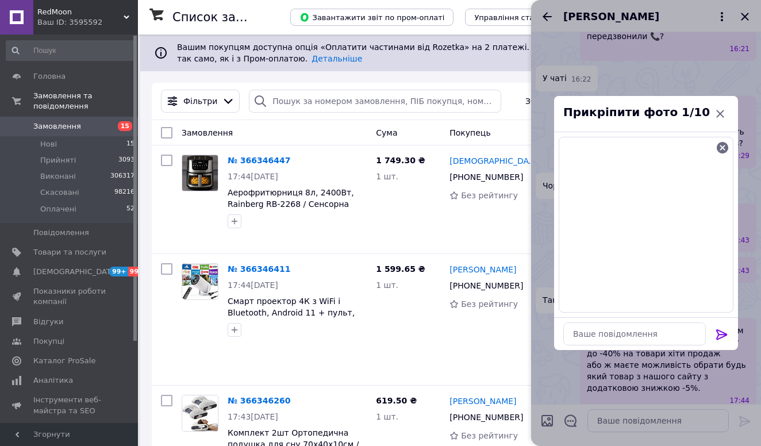
click at [721, 337] on icon at bounding box center [722, 335] width 14 height 14
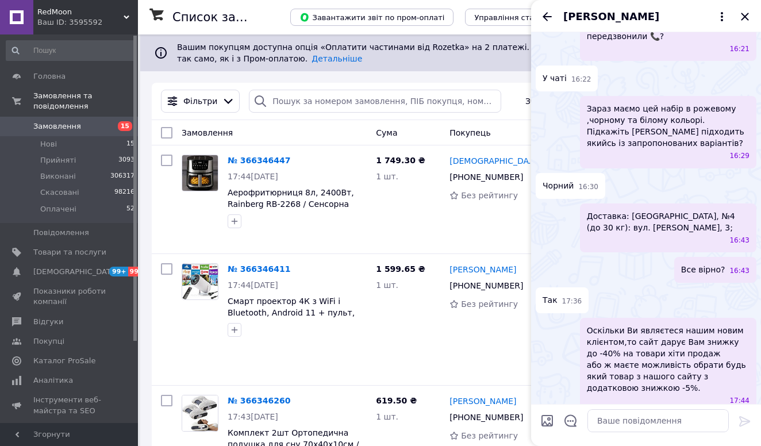
scroll to position [395, 0]
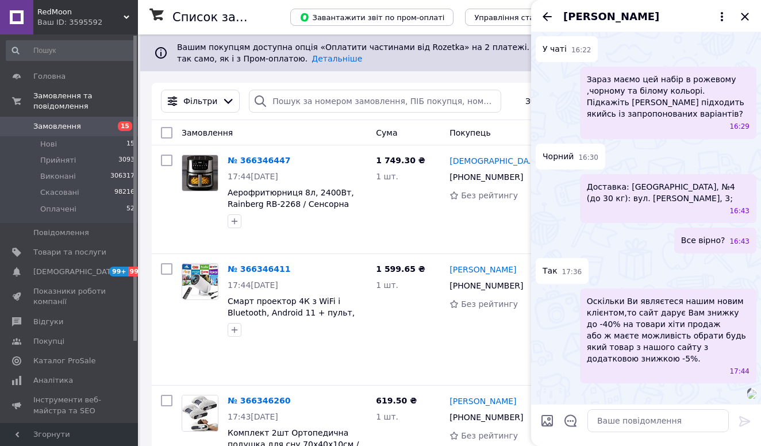
click at [553, 418] on input "Завантажити файли" at bounding box center [547, 421] width 14 height 14
type input "C:\fakepath\photo_2025-07-23 10.23.24.jpeg"
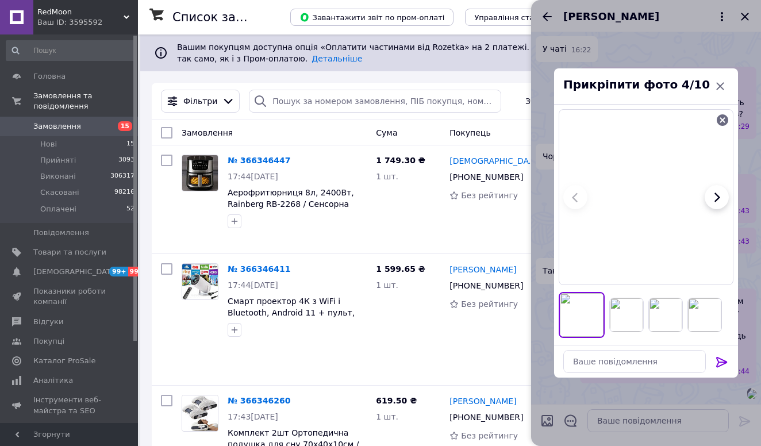
click at [722, 359] on icon at bounding box center [722, 362] width 14 height 14
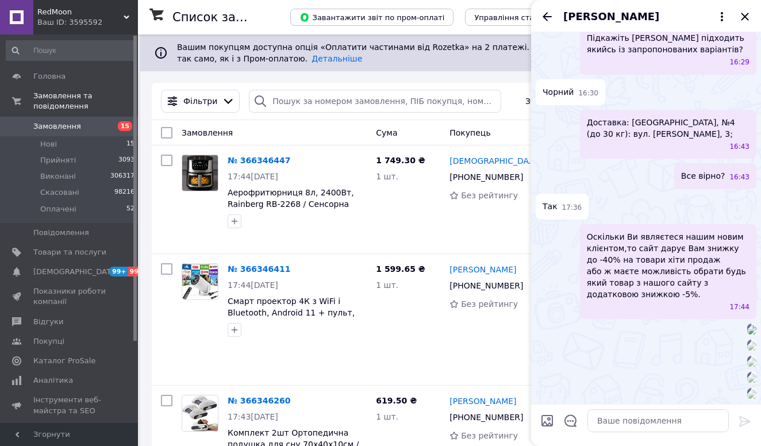
scroll to position [1174, 0]
click at [548, 420] on input "Завантажити файли" at bounding box center [547, 421] width 14 height 14
type input "C:\fakepath\photo_2025-03-12 16.02.44.jpeg"
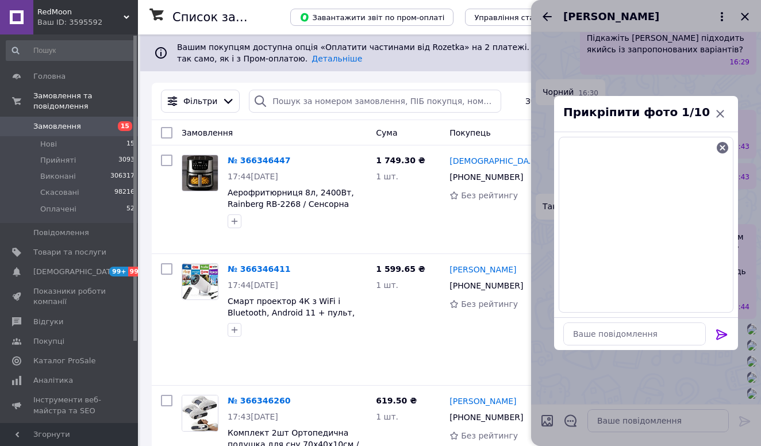
click at [723, 332] on icon at bounding box center [722, 335] width 14 height 14
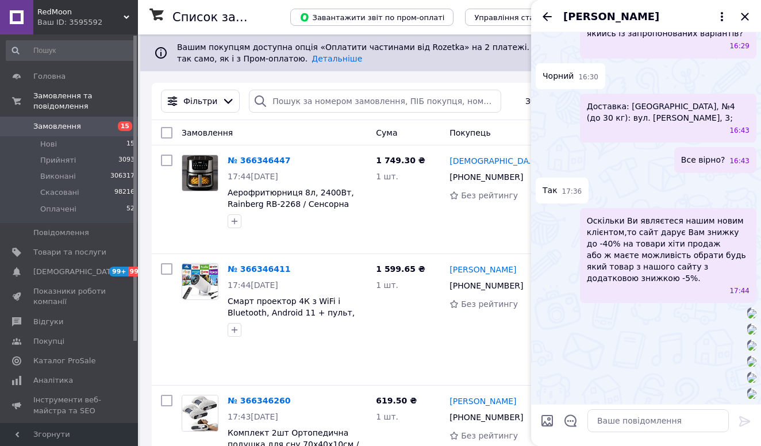
scroll to position [1280, 0]
click at [549, 17] on icon "Назад" at bounding box center [547, 16] width 9 height 9
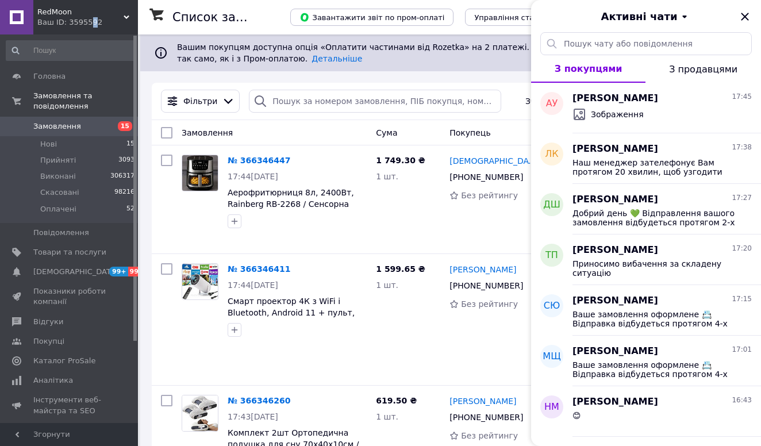
click at [91, 18] on div "Ваш ID: 3595592" at bounding box center [87, 22] width 101 height 10
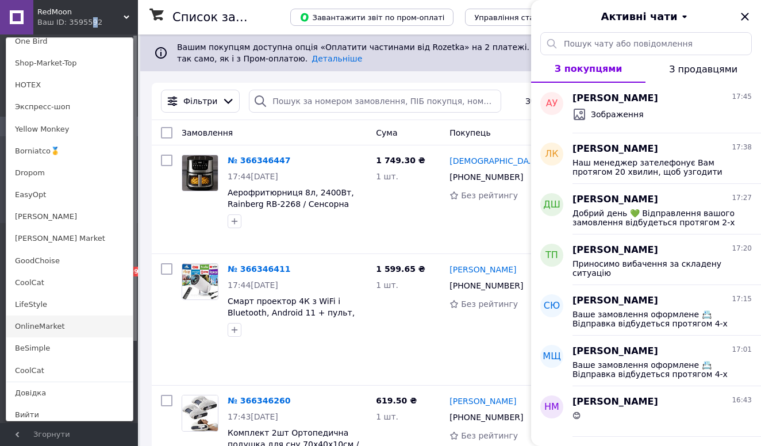
scroll to position [786, 0]
click at [72, 327] on link "OnlineMarket" at bounding box center [69, 327] width 126 height 22
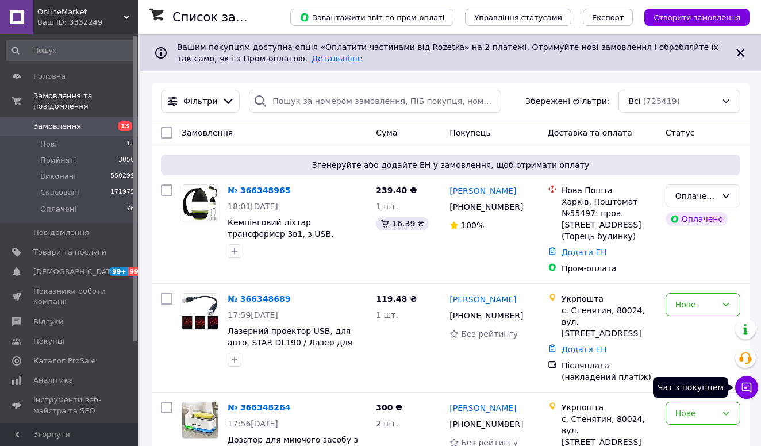
click at [745, 380] on button "Чат з покупцем" at bounding box center [746, 387] width 23 height 23
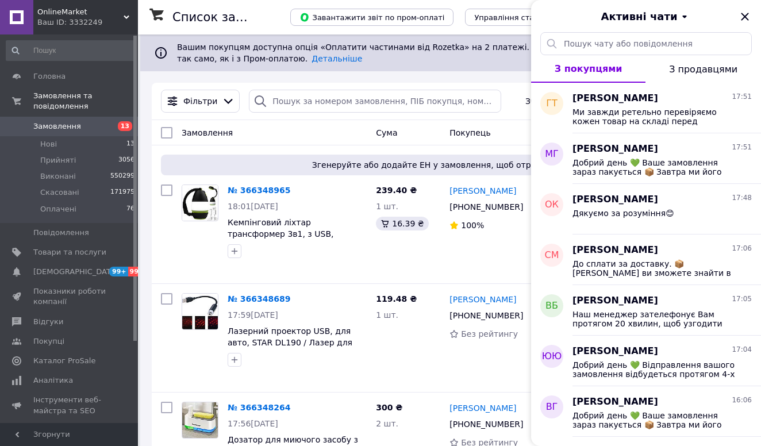
click at [75, 20] on div "Ваш ID: 3332249" at bounding box center [87, 22] width 101 height 10
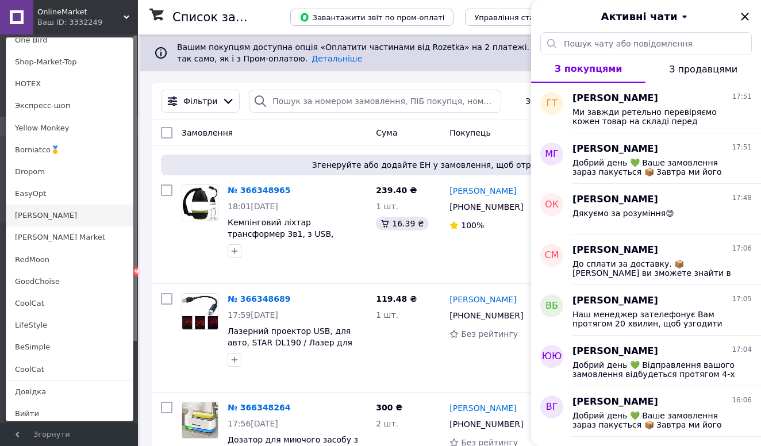
scroll to position [787, 0]
click at [39, 211] on link "[PERSON_NAME]" at bounding box center [69, 217] width 126 height 22
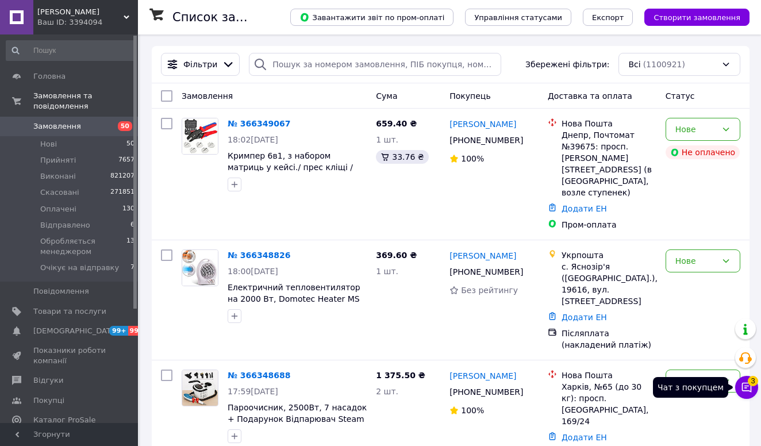
click at [741, 383] on icon at bounding box center [746, 387] width 11 height 11
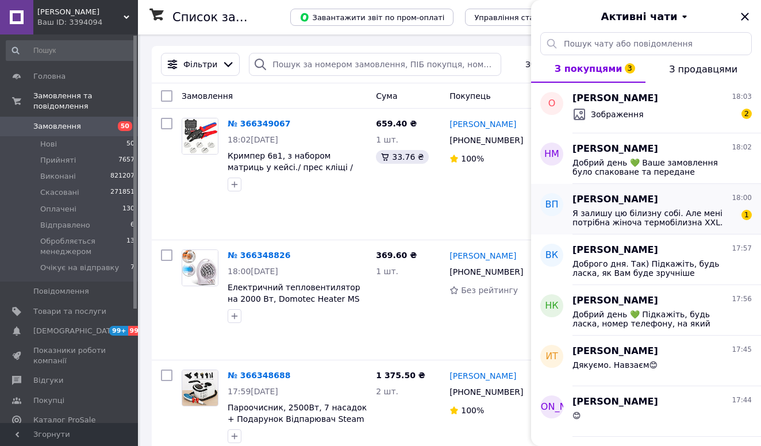
click at [637, 224] on span "Я залишу цю білизну собі. Але мені потрібна жіноча термобілизна XXL. Розмір уто…" at bounding box center [653, 218] width 163 height 18
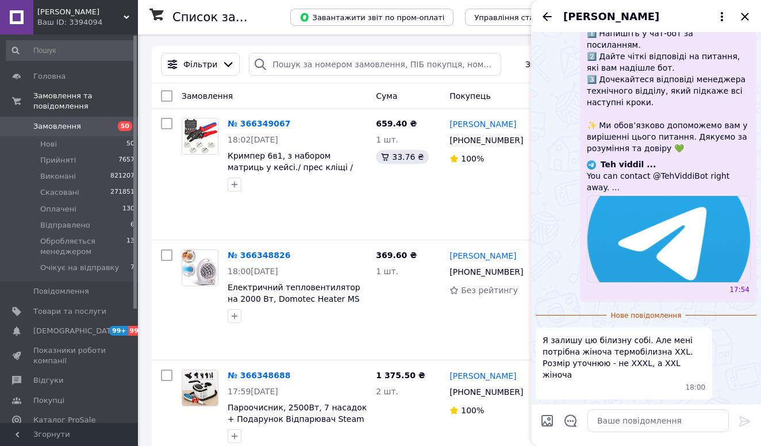
scroll to position [689, 0]
click at [599, 422] on textarea at bounding box center [657, 420] width 141 height 23
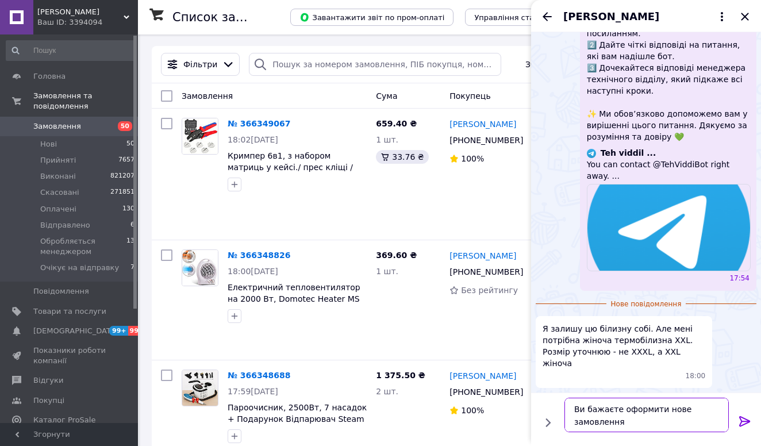
type textarea "Ви бажаєте оформити нове замовлення?"
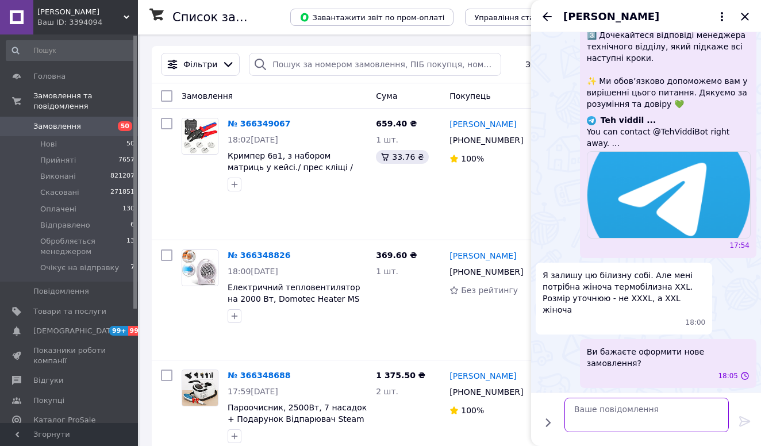
scroll to position [710, 0]
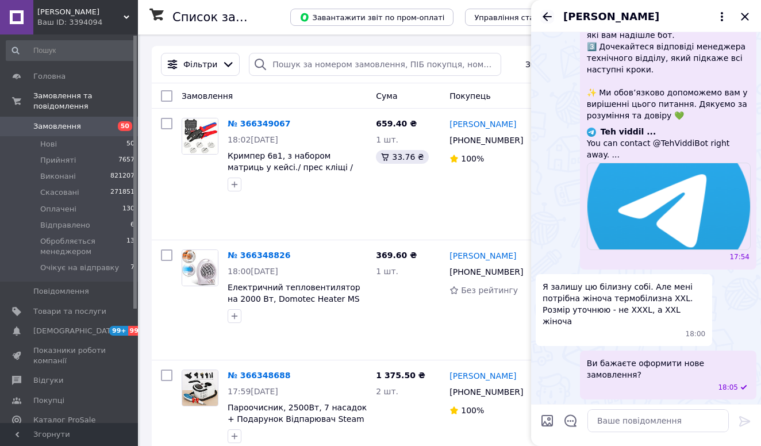
click at [552, 18] on icon "Назад" at bounding box center [547, 17] width 14 height 14
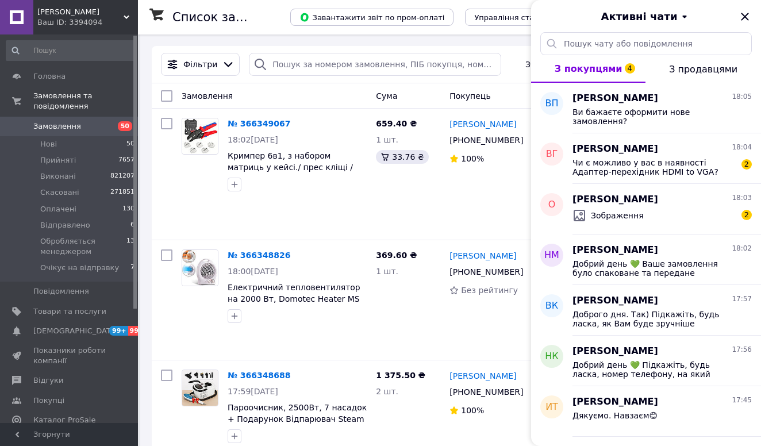
click at [67, 24] on div "Ваш ID: 3394094" at bounding box center [87, 22] width 101 height 10
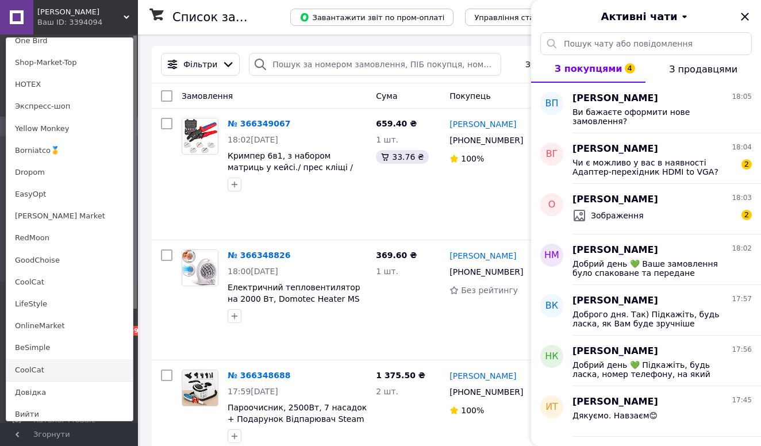
scroll to position [786, 0]
click at [79, 237] on link "RedMoon" at bounding box center [69, 239] width 126 height 22
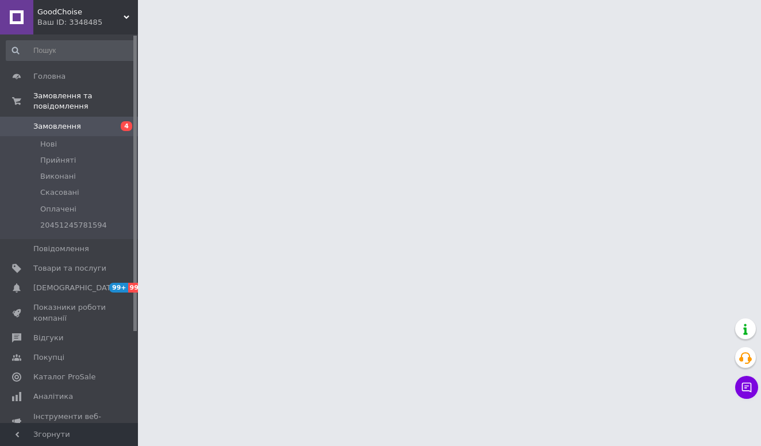
click at [742, 390] on icon at bounding box center [747, 388] width 10 height 10
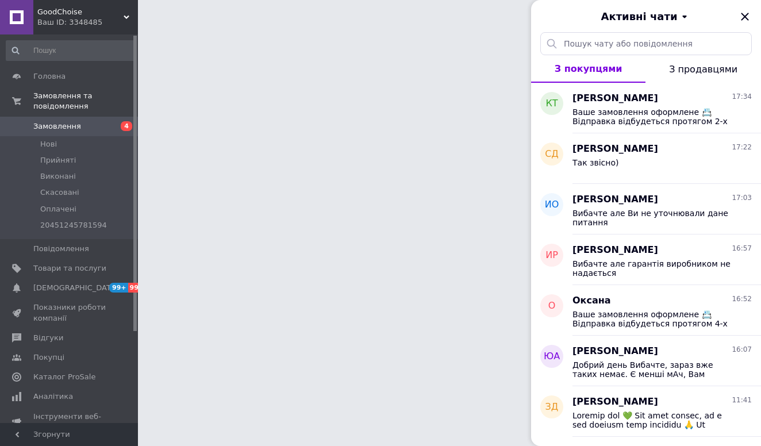
click at [71, 9] on span "GoodChoise" at bounding box center [80, 12] width 86 height 10
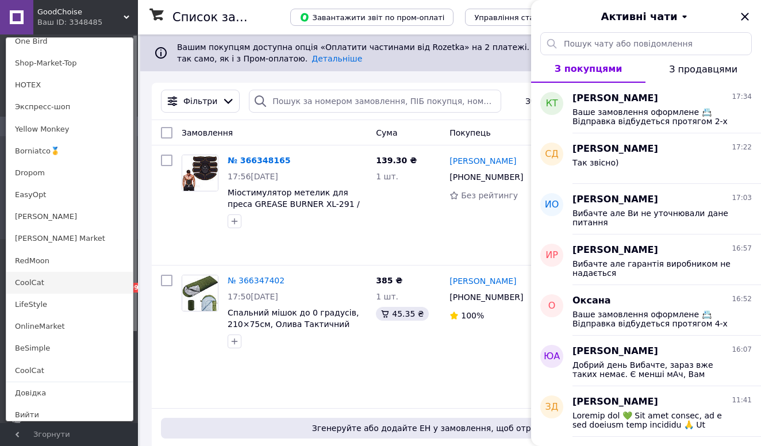
scroll to position [786, 0]
click at [44, 278] on link "CoolCat" at bounding box center [69, 283] width 126 height 22
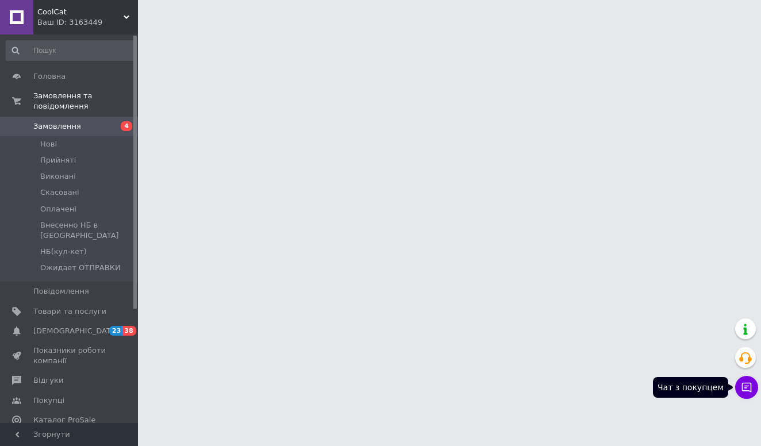
click at [752, 389] on button "Чат з покупцем" at bounding box center [746, 387] width 23 height 23
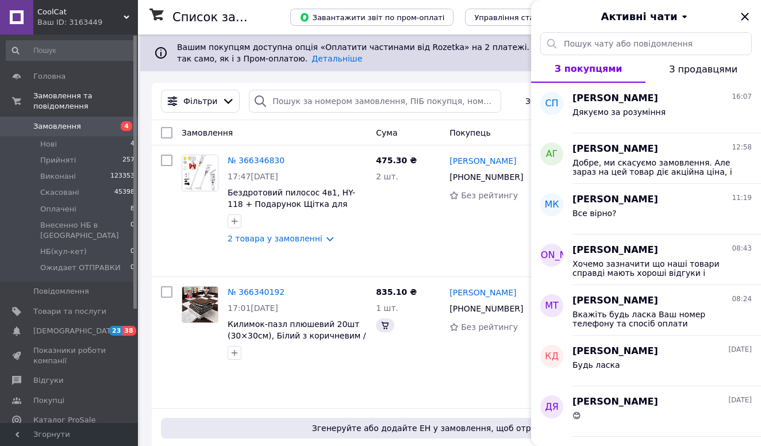
click at [87, 16] on span "CoolCat" at bounding box center [80, 12] width 86 height 10
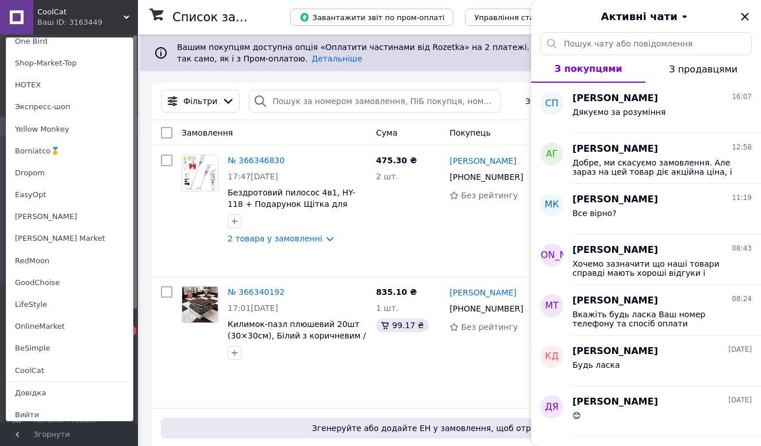
scroll to position [786, 0]
click at [41, 306] on link "LifeStyle" at bounding box center [69, 305] width 126 height 22
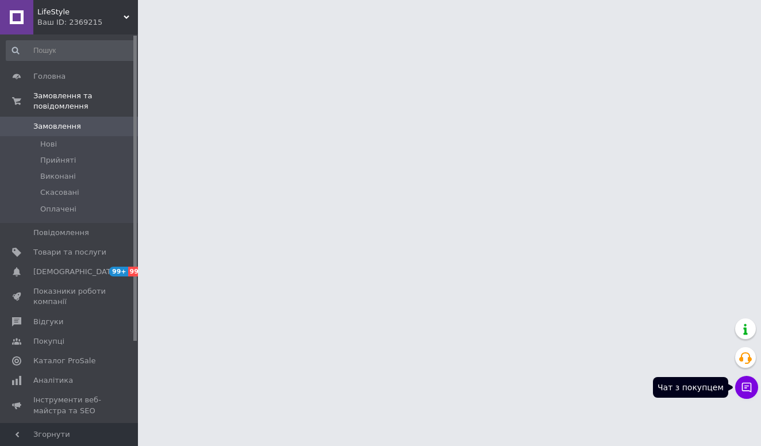
click at [751, 386] on icon at bounding box center [747, 388] width 10 height 10
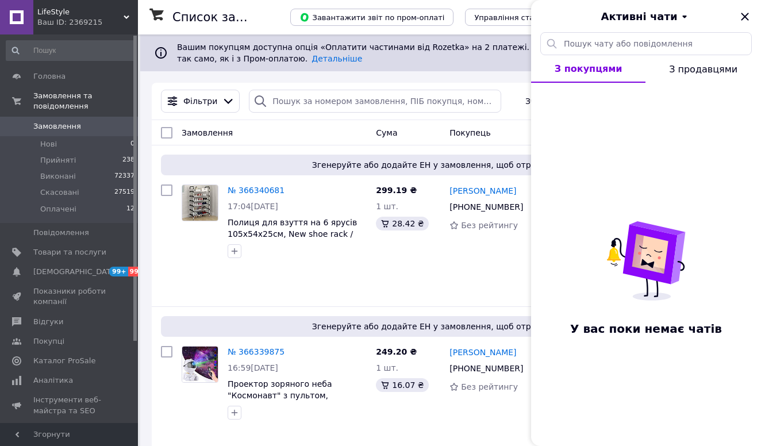
click at [75, 21] on div "Ваш ID: 2369215" at bounding box center [87, 22] width 101 height 10
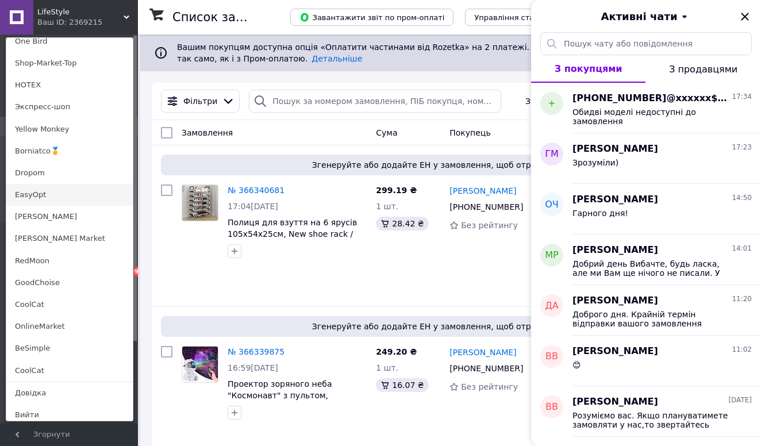
scroll to position [786, 0]
click at [37, 188] on link "EasyOpt" at bounding box center [69, 195] width 126 height 22
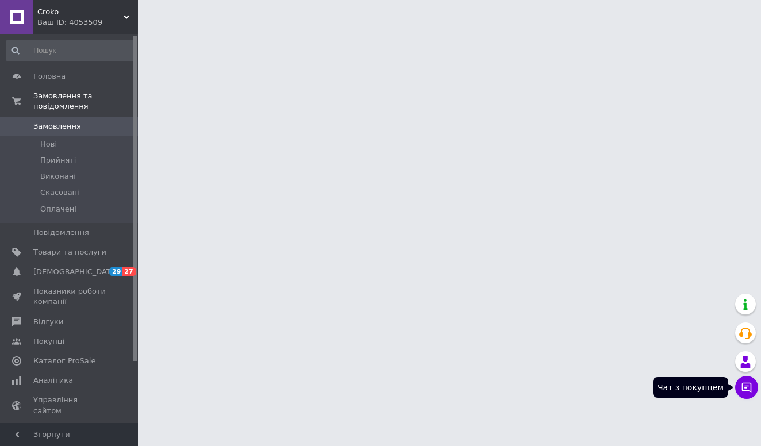
click at [746, 390] on icon at bounding box center [747, 388] width 10 height 10
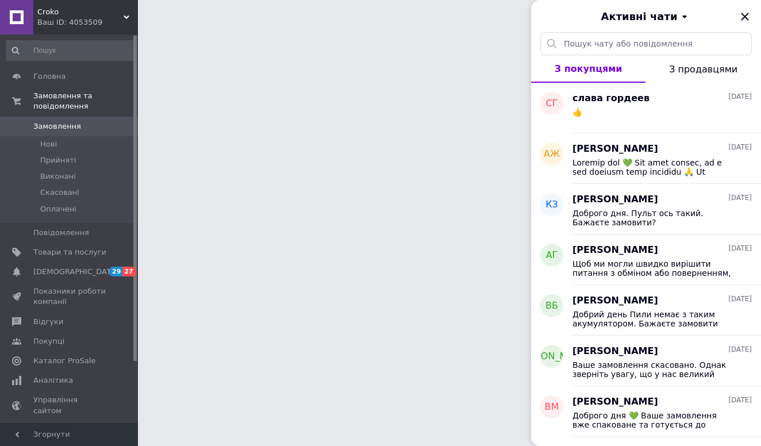
click at [61, 25] on div "Ваш ID: 4053509" at bounding box center [87, 22] width 101 height 10
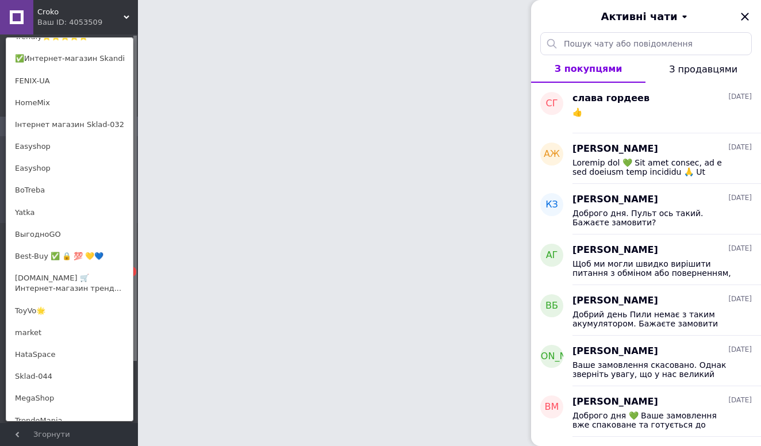
scroll to position [305, 0]
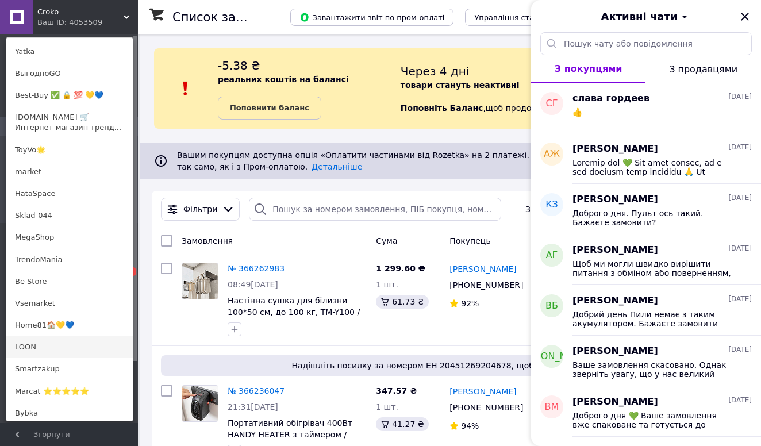
click at [25, 340] on link "LOON" at bounding box center [69, 347] width 126 height 22
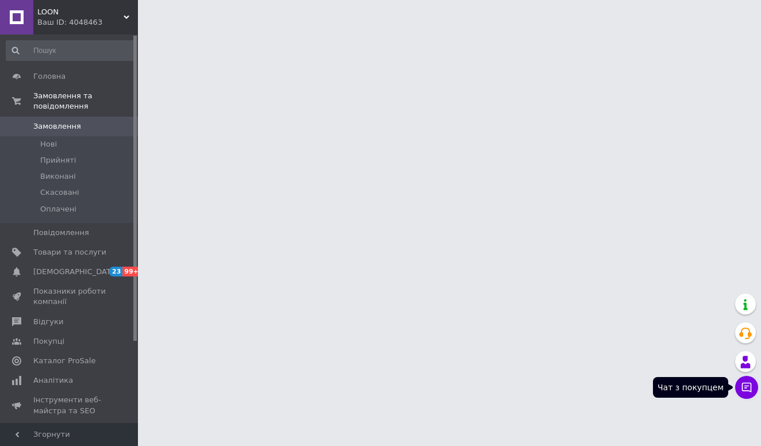
click at [738, 383] on button "Чат з покупцем" at bounding box center [746, 387] width 23 height 23
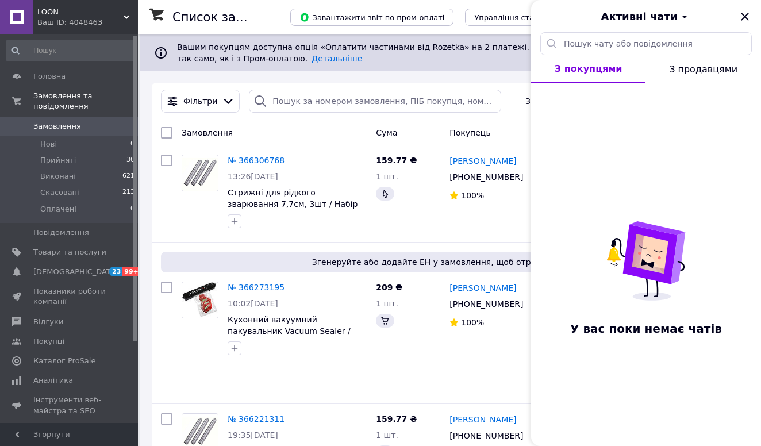
click at [62, 14] on span "LOON" at bounding box center [80, 12] width 86 height 10
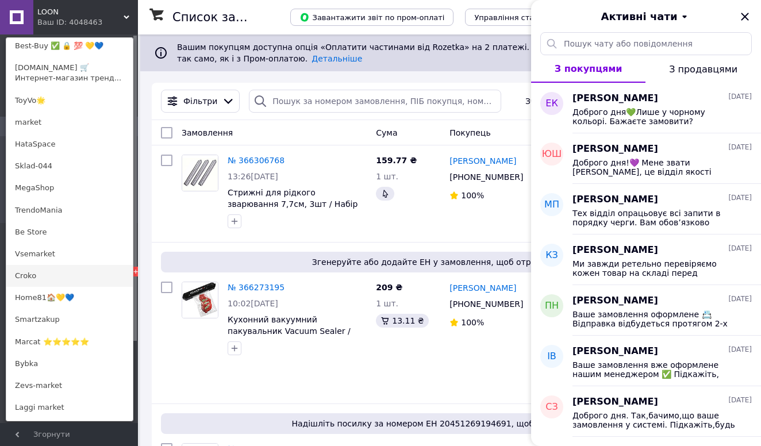
scroll to position [368, 0]
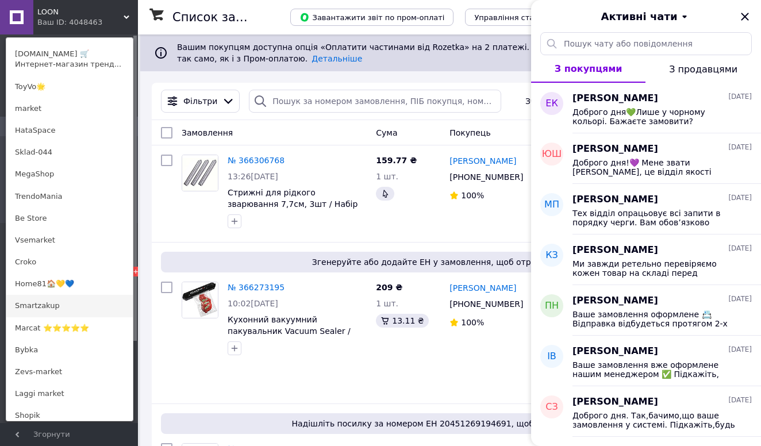
click at [34, 302] on link "Smartzakup" at bounding box center [69, 306] width 126 height 22
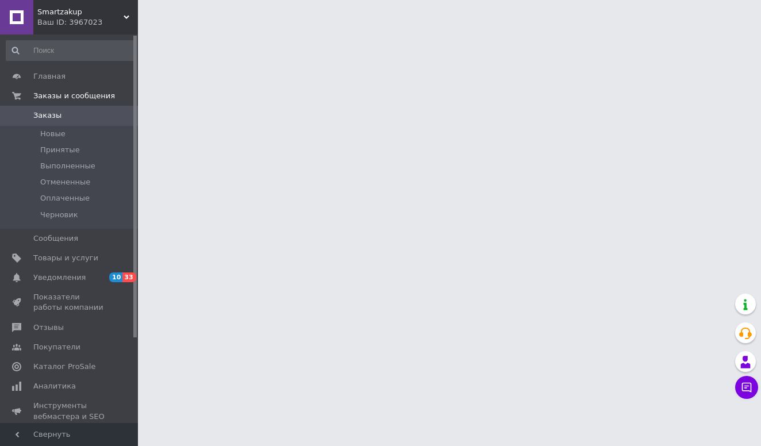
drag, startPoint x: 0, startPoint y: 0, endPoint x: 747, endPoint y: 395, distance: 844.8
click at [747, 395] on button "Чат с покупателем" at bounding box center [746, 387] width 23 height 23
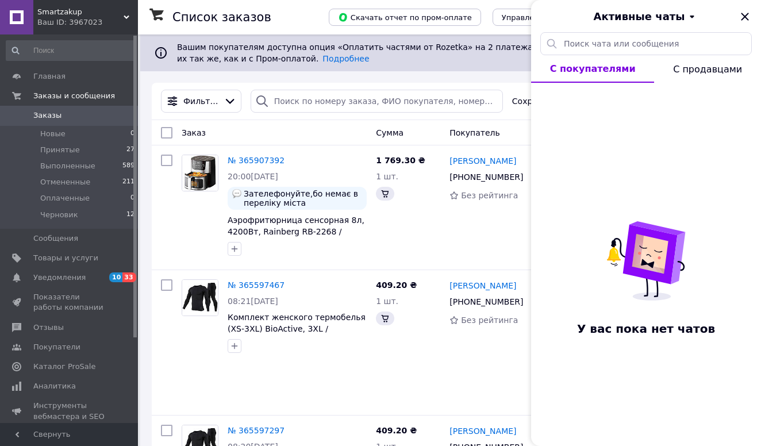
click at [111, 16] on span "Smartzakup" at bounding box center [80, 12] width 86 height 10
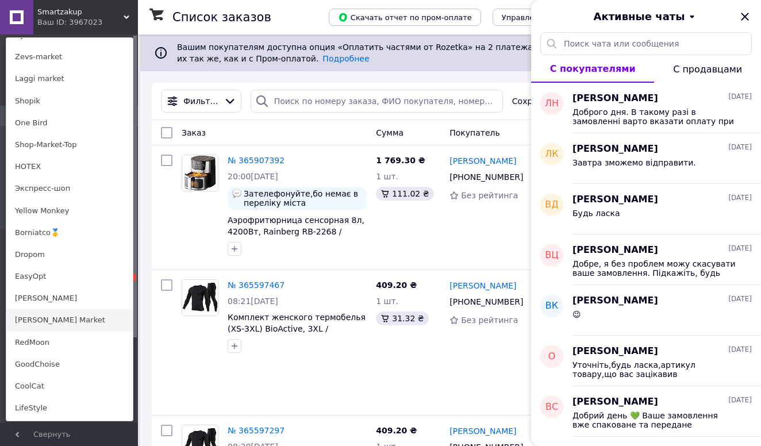
scroll to position [617, 0]
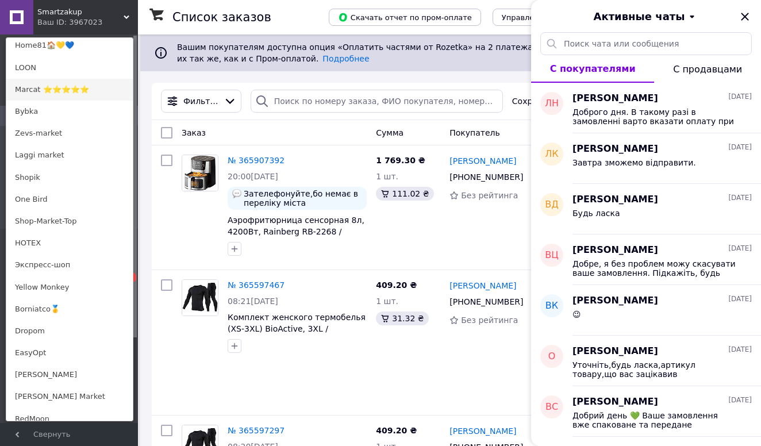
click at [84, 89] on link "Marcat ⭐⭐⭐⭐⭐" at bounding box center [69, 90] width 126 height 22
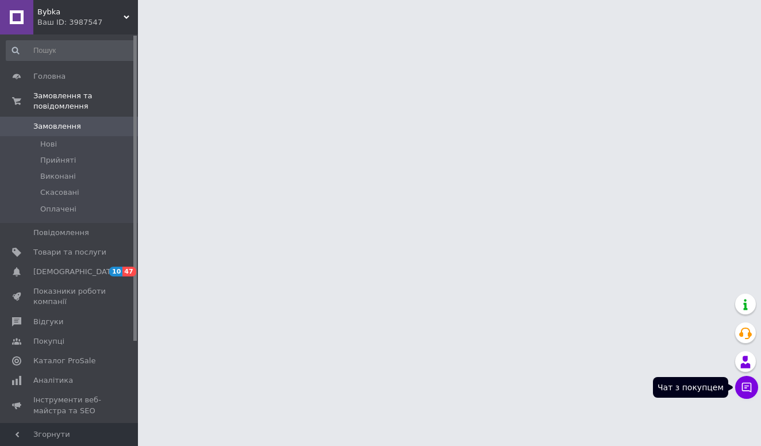
click at [741, 385] on icon at bounding box center [746, 387] width 11 height 11
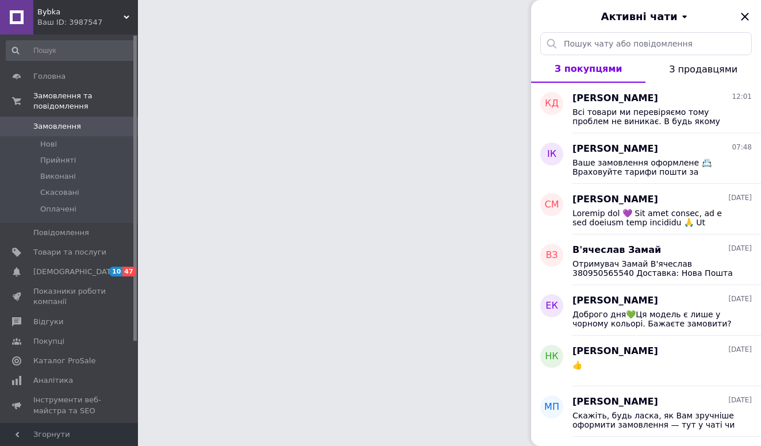
click at [64, 21] on div "Ваш ID: 3987547" at bounding box center [87, 22] width 101 height 10
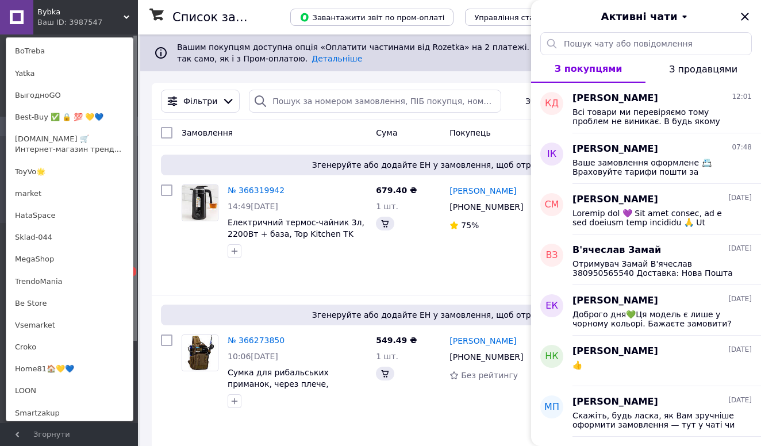
scroll to position [576, 0]
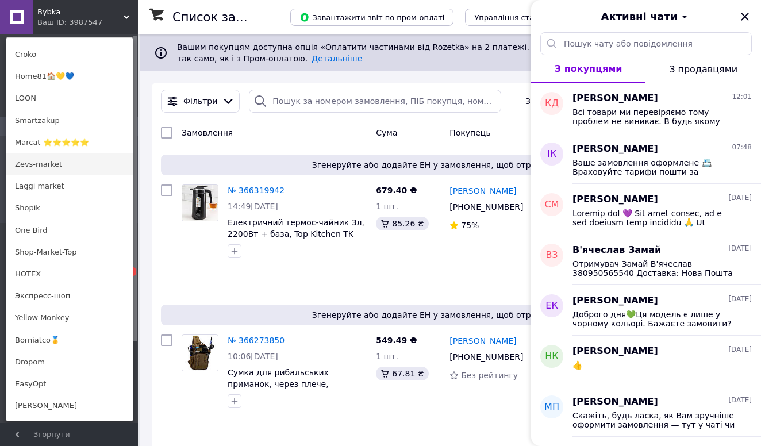
click at [58, 165] on link "Zevs-market" at bounding box center [69, 164] width 126 height 22
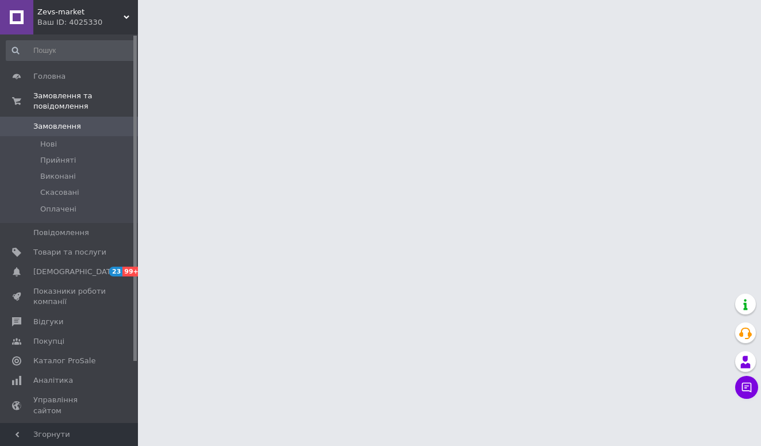
click at [745, 394] on button "Чат з покупцем" at bounding box center [746, 387] width 23 height 23
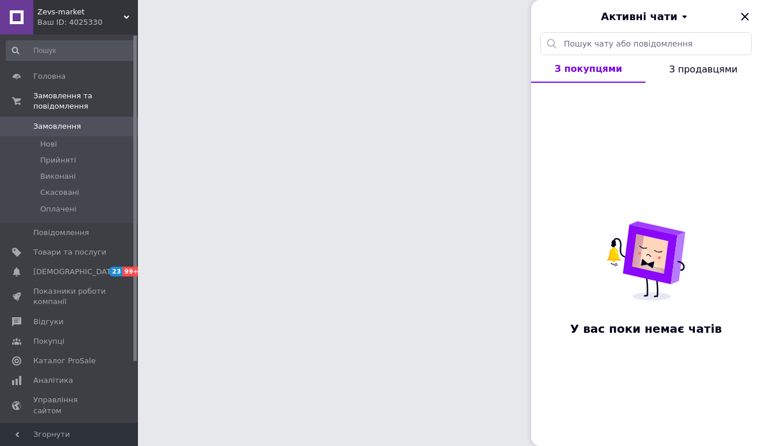
click at [64, 16] on span "Zevs-market" at bounding box center [80, 12] width 86 height 10
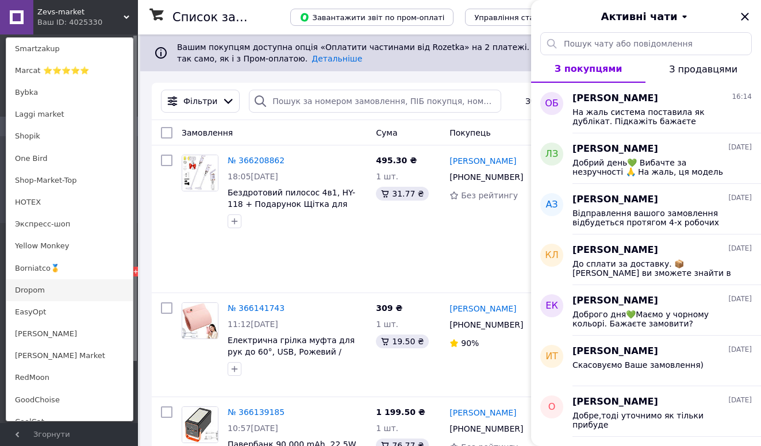
scroll to position [621, 0]
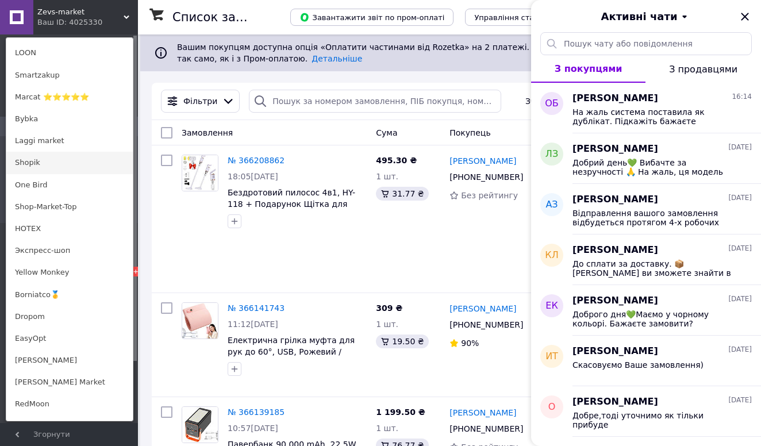
click at [52, 166] on link "Shopik" at bounding box center [69, 163] width 126 height 22
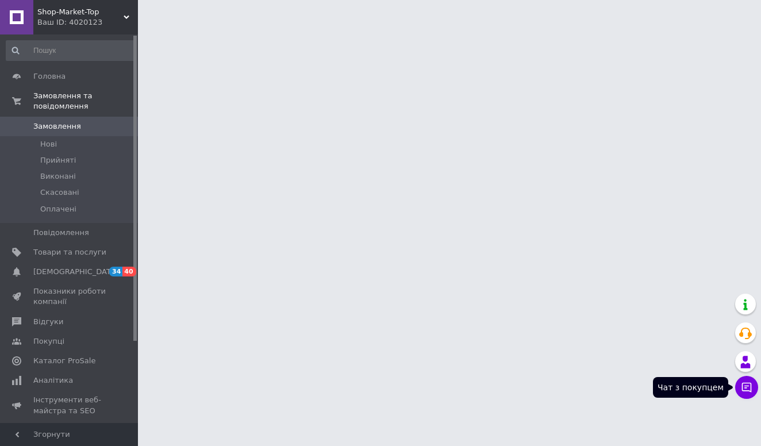
click at [738, 391] on button "Чат з покупцем" at bounding box center [746, 387] width 23 height 23
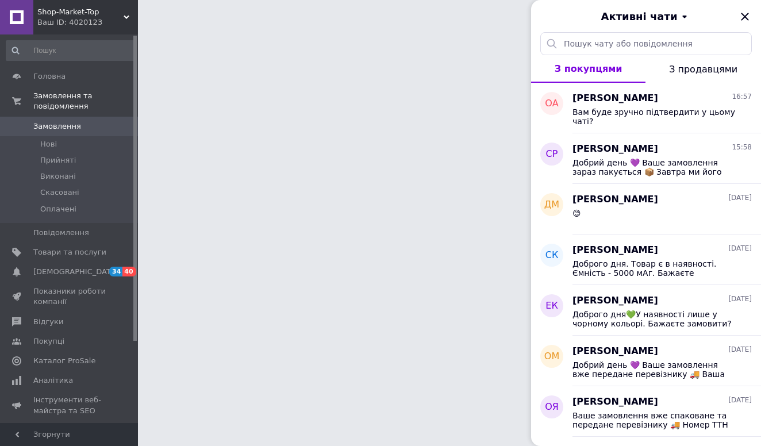
click at [71, 18] on div "Ваш ID: 4020123" at bounding box center [87, 22] width 101 height 10
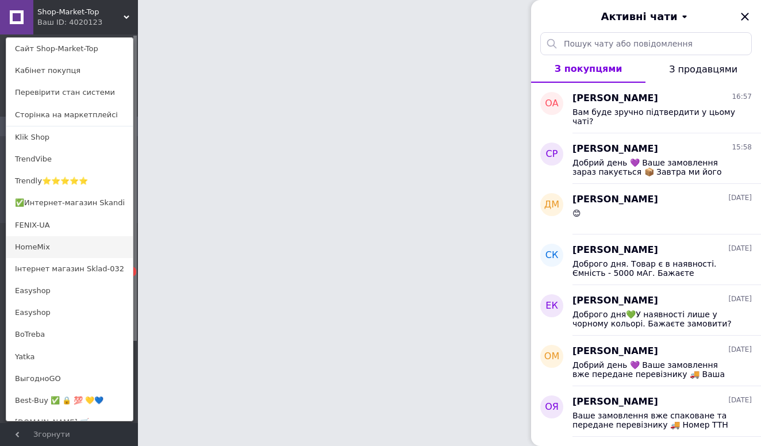
scroll to position [541, 0]
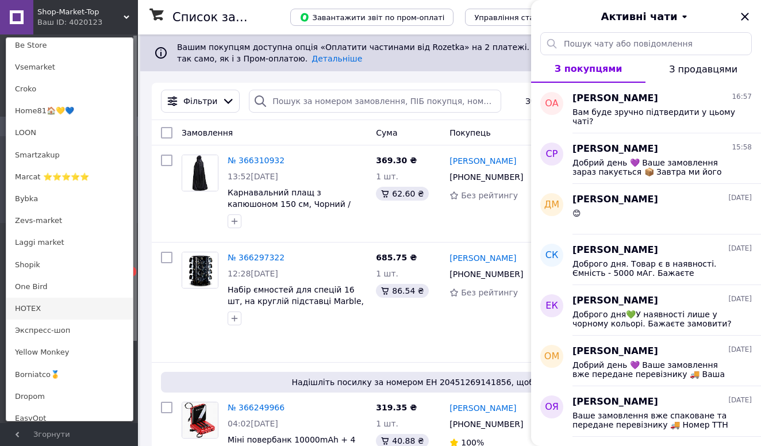
click at [58, 308] on link "HOTEX" at bounding box center [69, 309] width 126 height 22
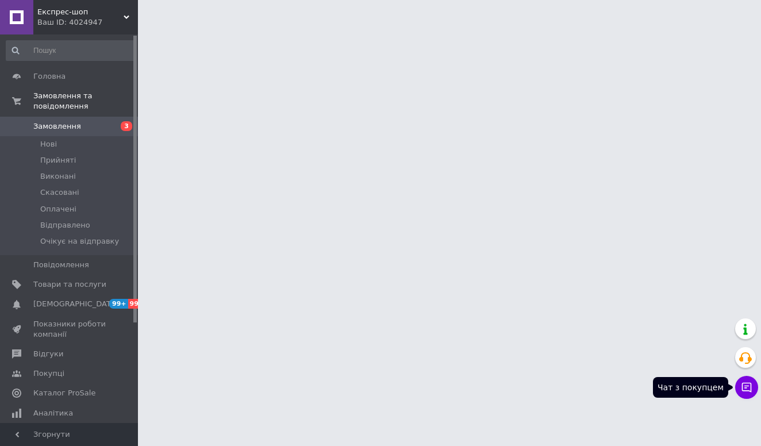
click at [752, 390] on icon at bounding box center [746, 387] width 11 height 11
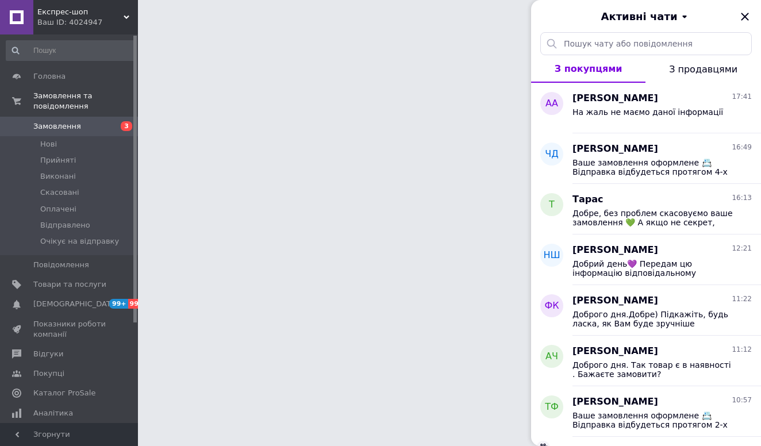
drag, startPoint x: 76, startPoint y: 25, endPoint x: 76, endPoint y: 184, distance: 159.8
click at [76, 24] on div "Ваш ID: 4024947" at bounding box center [87, 22] width 101 height 10
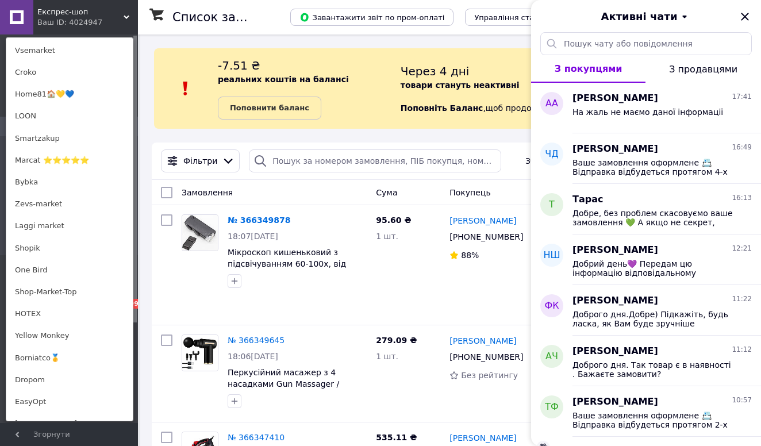
scroll to position [734, 0]
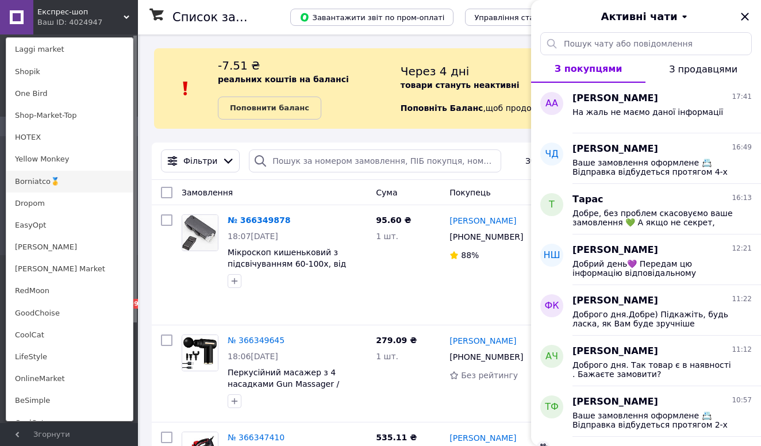
click at [63, 174] on link "Borniatco🥇" at bounding box center [69, 182] width 126 height 22
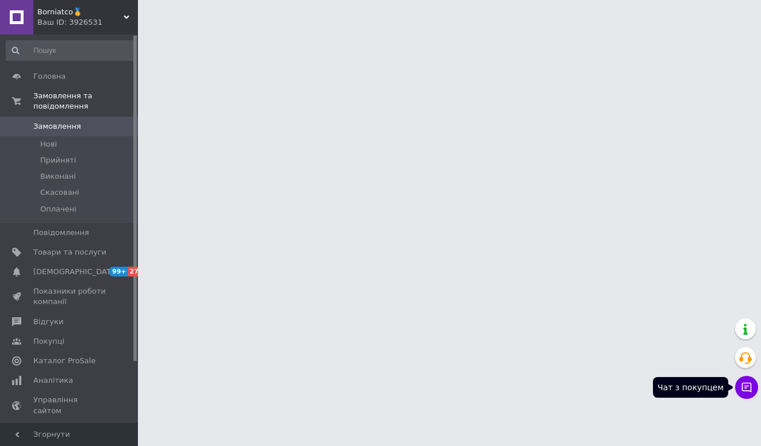
click at [744, 395] on button "Чат з покупцем" at bounding box center [746, 387] width 23 height 23
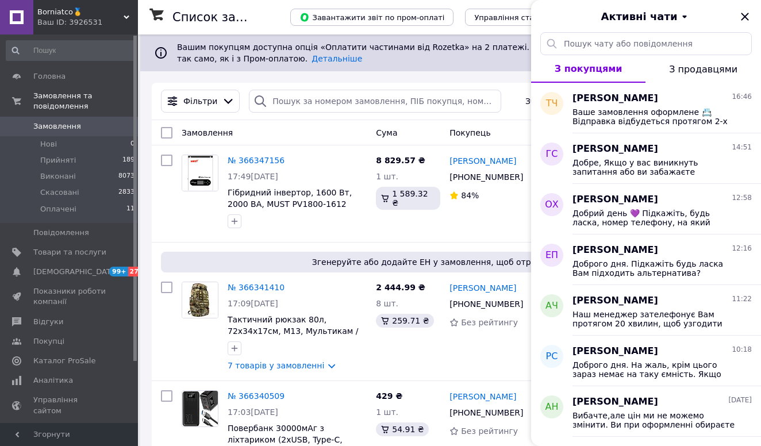
drag, startPoint x: 94, startPoint y: 24, endPoint x: 91, endPoint y: 112, distance: 88.0
click at [94, 24] on div "Ваш ID: 3926531" at bounding box center [87, 22] width 101 height 10
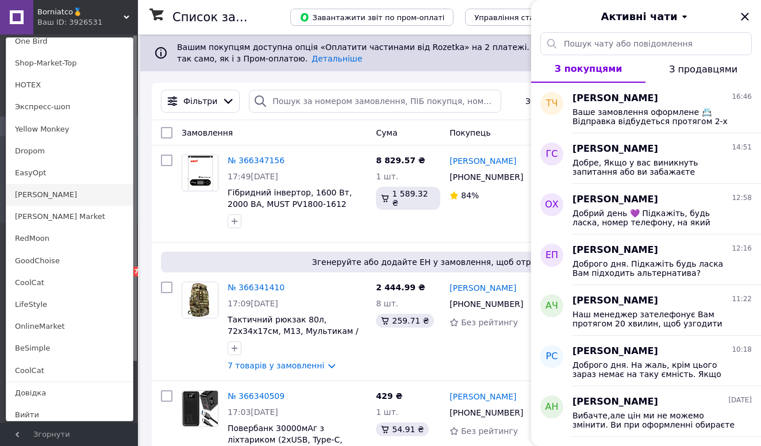
scroll to position [786, 0]
click at [37, 186] on link "[PERSON_NAME]" at bounding box center [69, 195] width 126 height 22
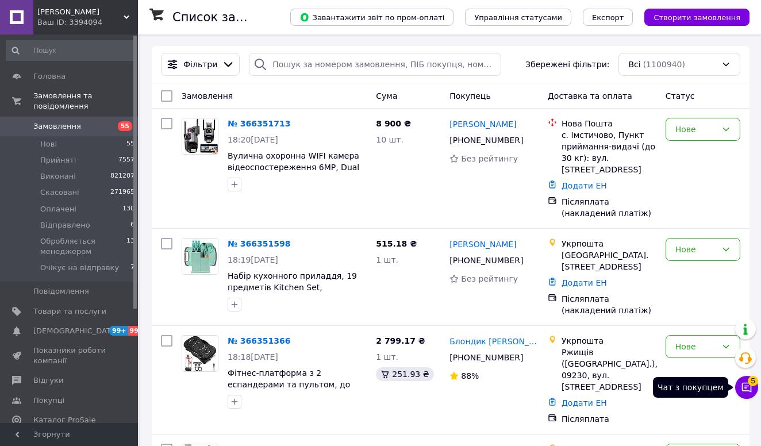
click at [743, 387] on icon at bounding box center [747, 388] width 10 height 10
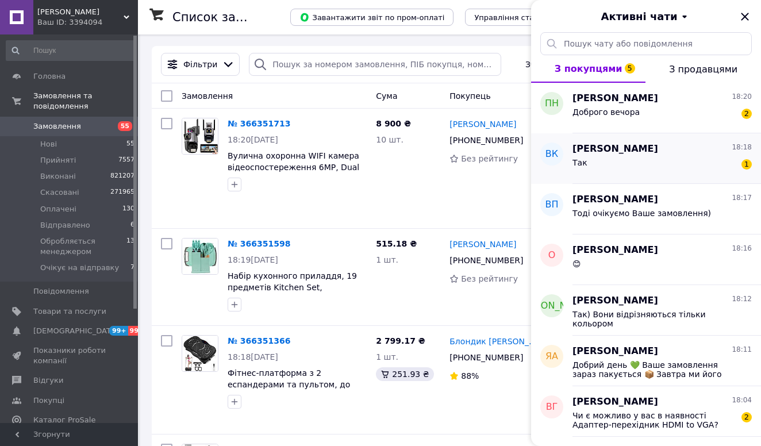
click at [647, 156] on div "Так 1" at bounding box center [661, 165] width 179 height 18
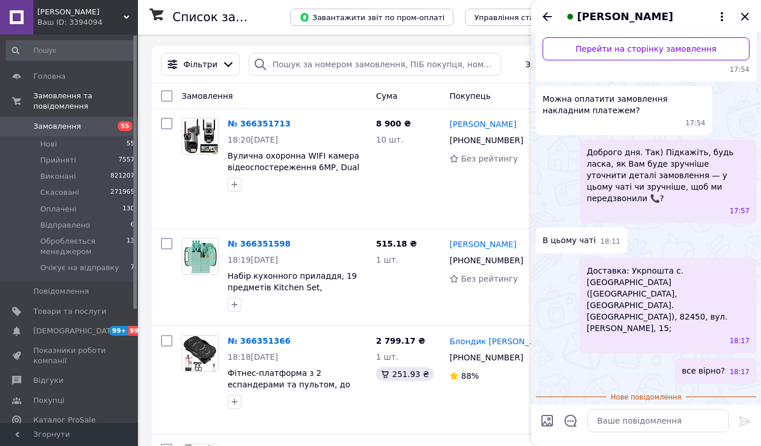
scroll to position [149, 0]
click at [549, 424] on input "Завантажити файли" at bounding box center [547, 421] width 14 height 14
click at [545, 11] on icon "Назад" at bounding box center [547, 17] width 14 height 14
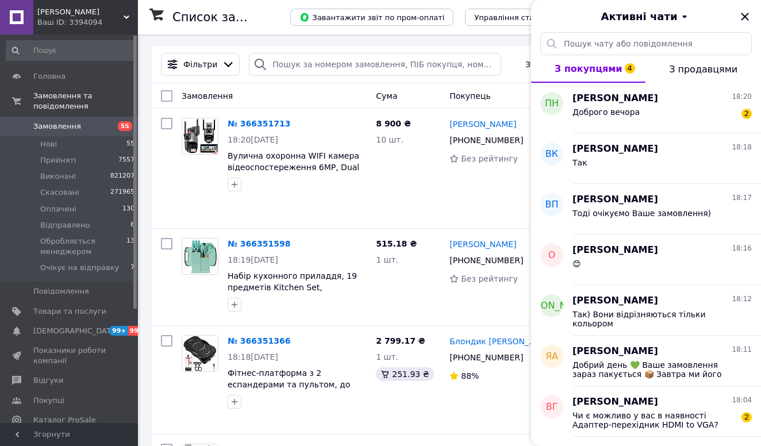
scroll to position [0, 0]
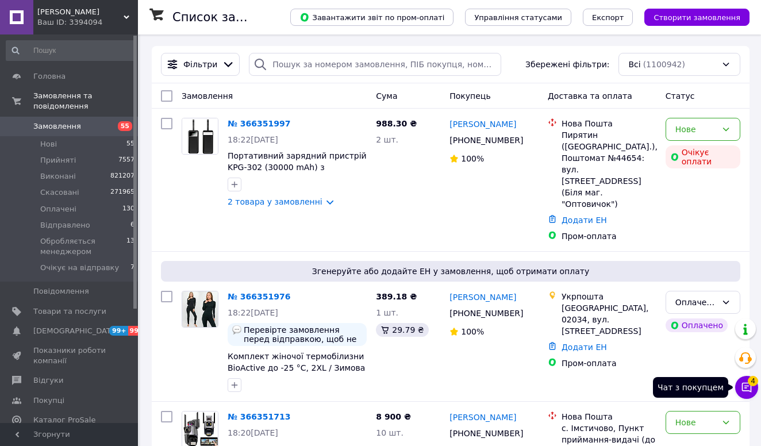
click at [741, 390] on icon at bounding box center [746, 387] width 11 height 11
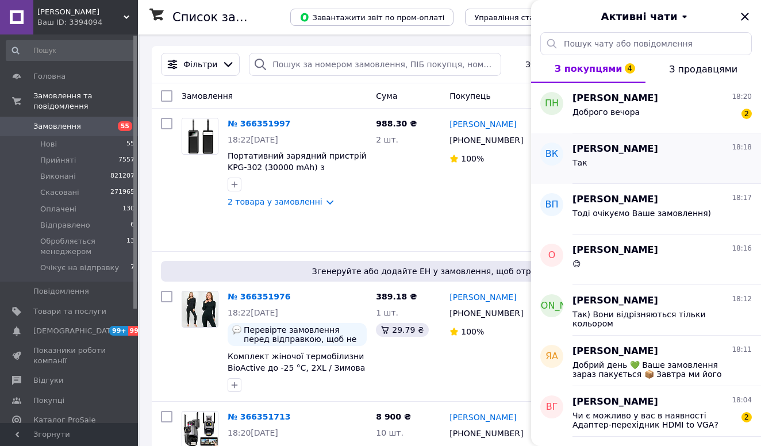
click at [649, 170] on div "Так" at bounding box center [661, 165] width 179 height 18
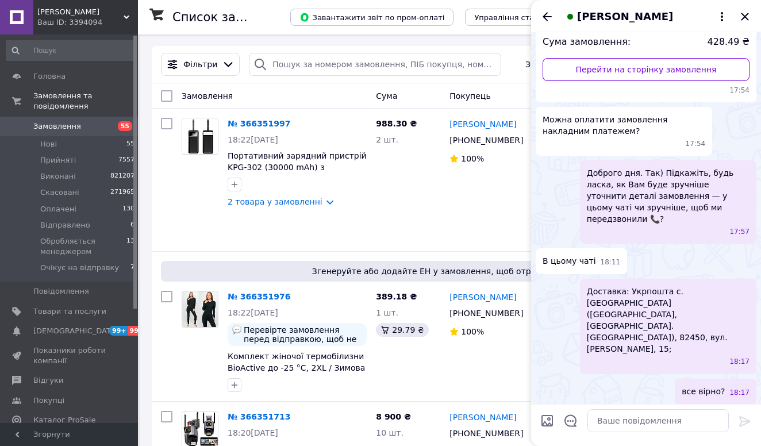
scroll to position [129, 0]
click at [543, 11] on icon "Назад" at bounding box center [547, 17] width 14 height 14
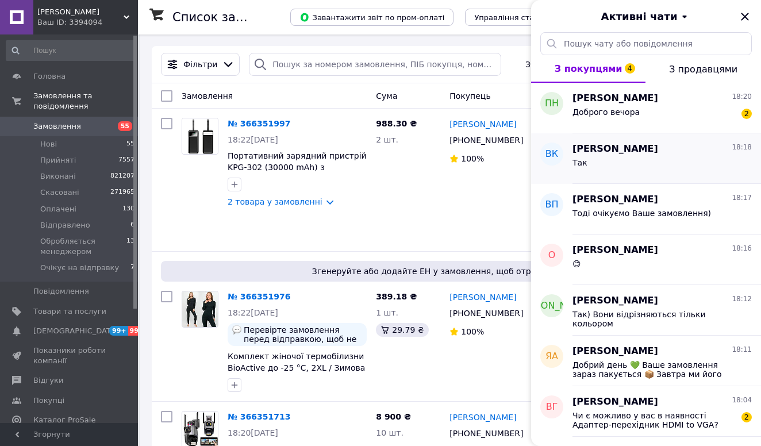
click at [606, 157] on div "Так" at bounding box center [661, 165] width 179 height 18
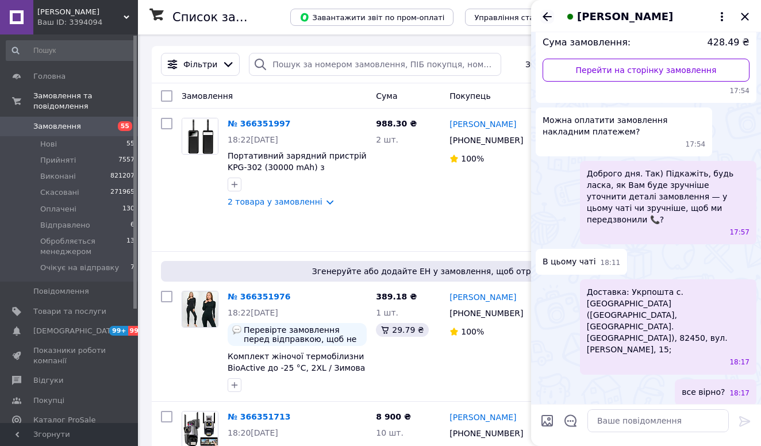
click at [546, 17] on icon "Назад" at bounding box center [547, 17] width 14 height 14
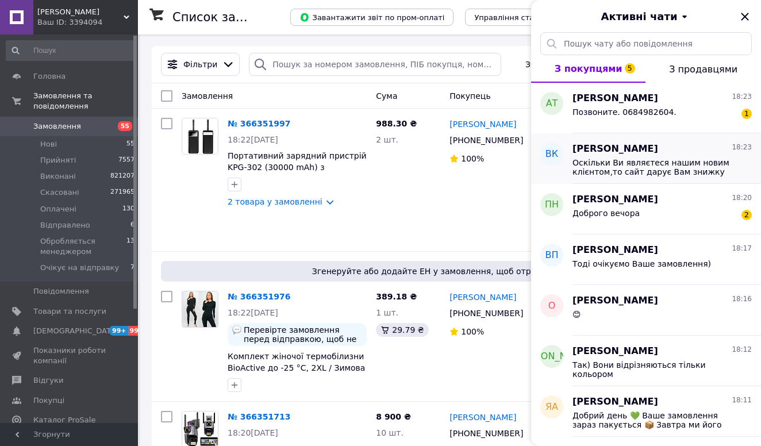
click at [628, 163] on span "Оскільки Ви являєтеся нашим новим клієнтом,то сайт дарує Вам знижку до -40% на …" at bounding box center [653, 167] width 163 height 18
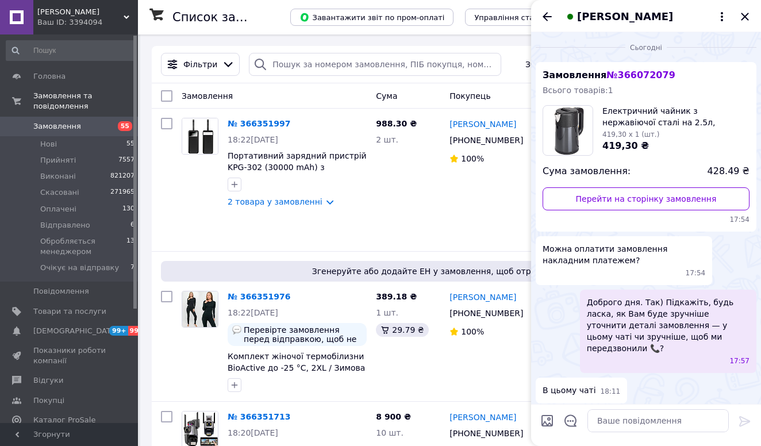
scroll to position [228, 0]
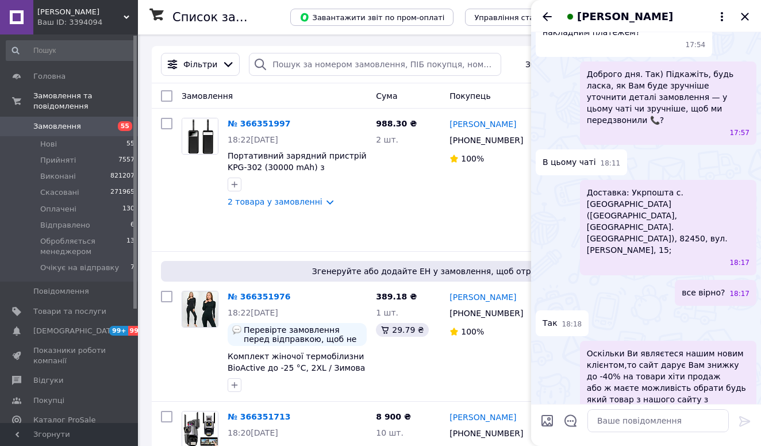
click at [540, 421] on input "Завантажити файли" at bounding box center [547, 421] width 14 height 14
type input "C:\fakepath\photo_2025-02-22 11.12.15.jpeg"
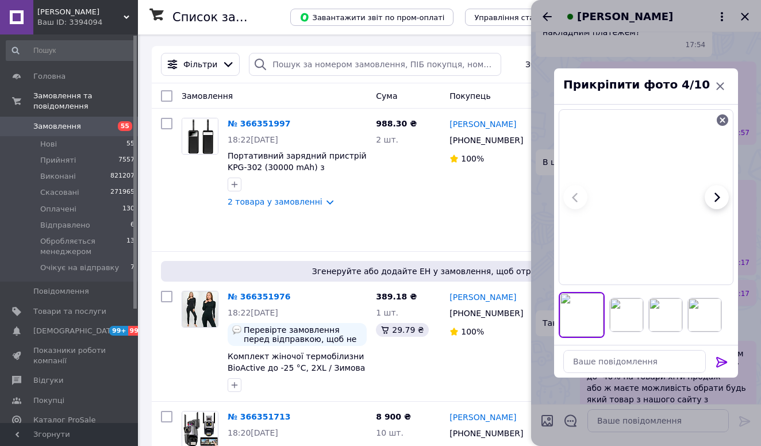
click at [718, 361] on icon at bounding box center [721, 362] width 11 height 10
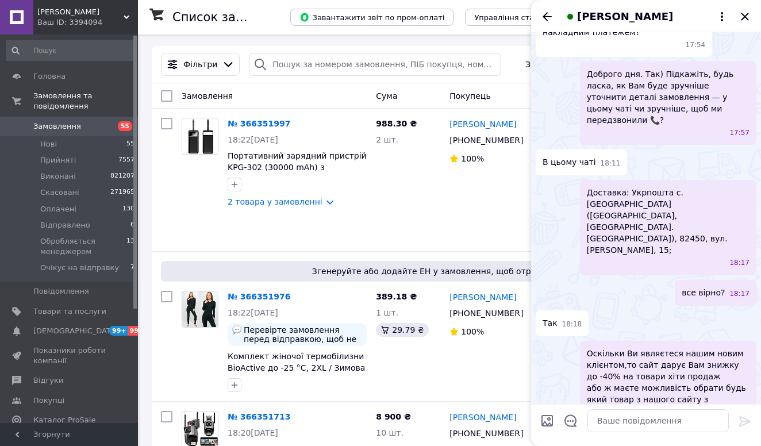
scroll to position [651, 0]
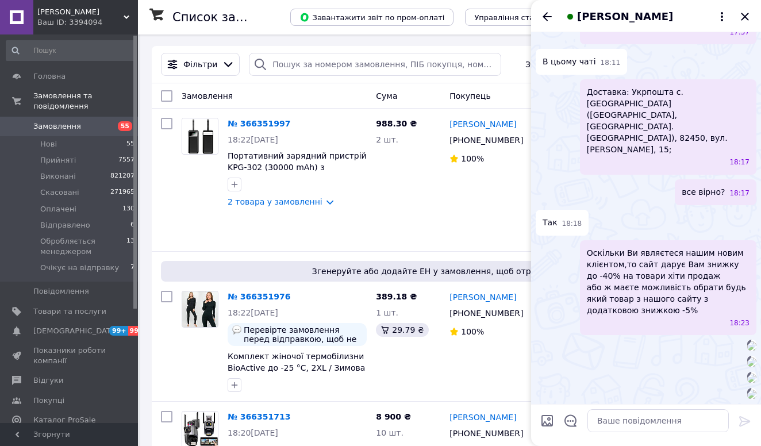
click at [548, 418] on input "Завантажити файли" at bounding box center [547, 421] width 14 height 14
type input "C:\fakepath\photo_2025-07-23 10.23.32.jpeg"
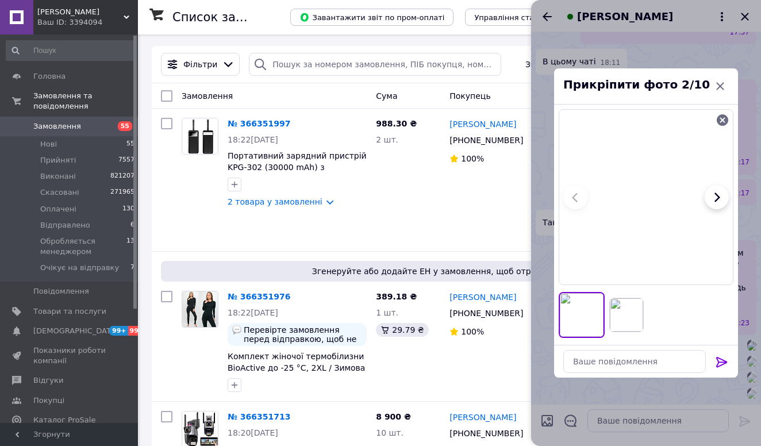
click at [718, 361] on icon at bounding box center [721, 362] width 11 height 10
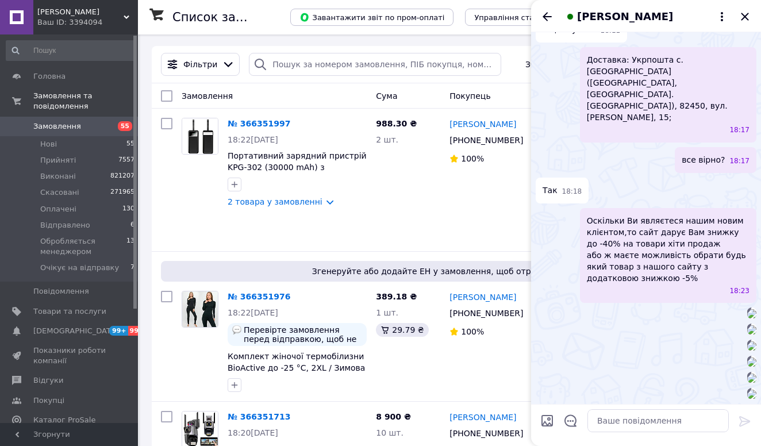
scroll to position [1148, 0]
click at [541, 21] on icon "Назад" at bounding box center [547, 17] width 14 height 14
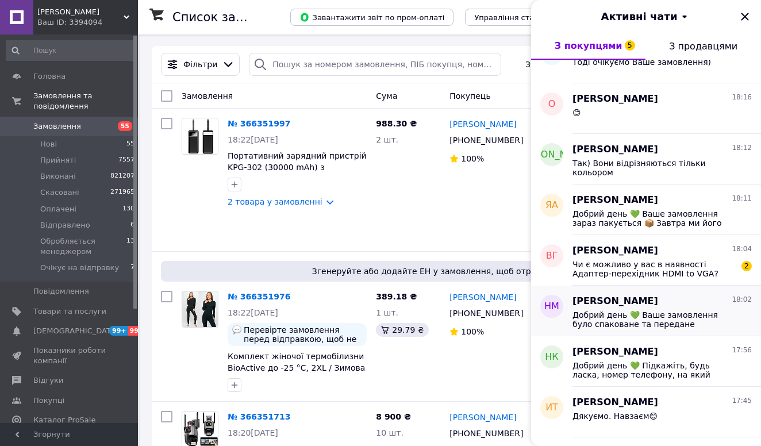
scroll to position [180, 0]
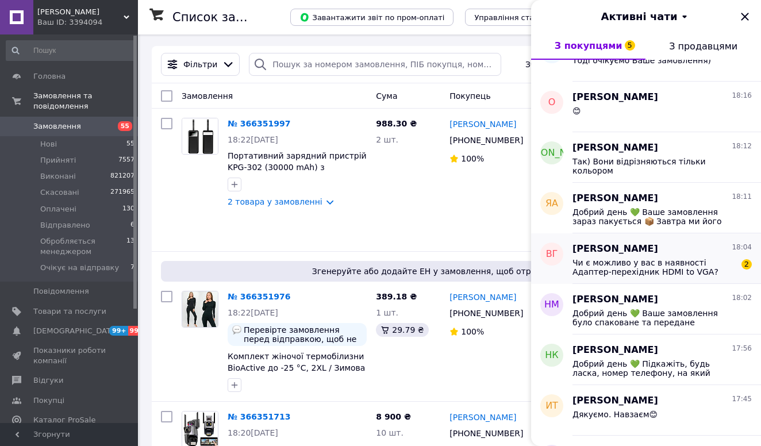
click at [618, 257] on div "Чи є можливо у вас в наявності Адаптер-перехідник HDMI to VGA? 2" at bounding box center [661, 266] width 179 height 21
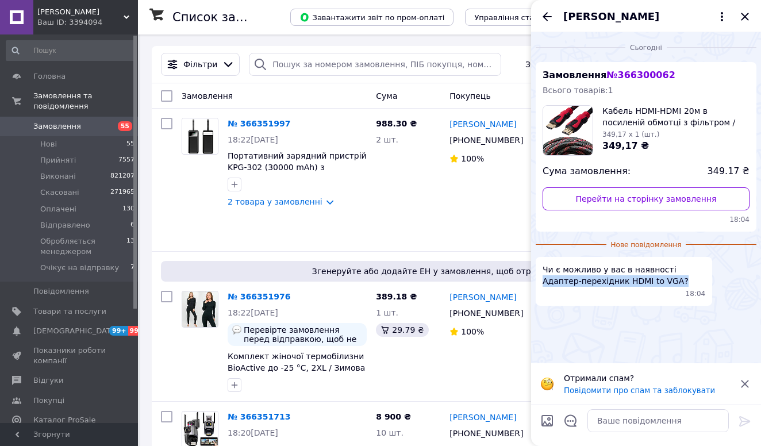
drag, startPoint x: 666, startPoint y: 264, endPoint x: 639, endPoint y: 276, distance: 29.6
click at [639, 276] on span "Чи є можливо у вас в наявності Адаптер-перехідник HDMI to VGA?" at bounding box center [624, 275] width 163 height 23
copy span "Адаптер-перехідник HDMI to VGA?"
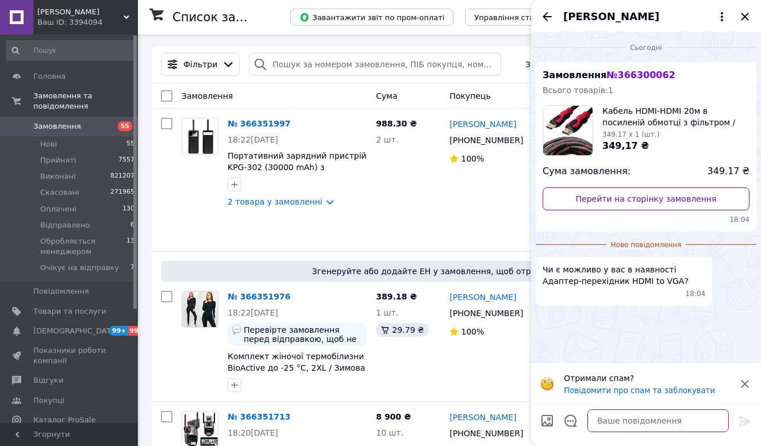
click at [601, 424] on textarea at bounding box center [657, 420] width 141 height 23
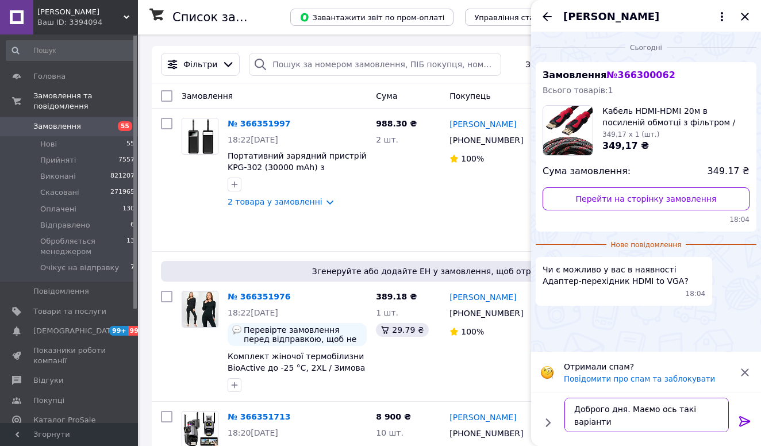
paste textarea "https://hugo.com.ua/ua/p1895086001-konverter-hdmi-vga.html"
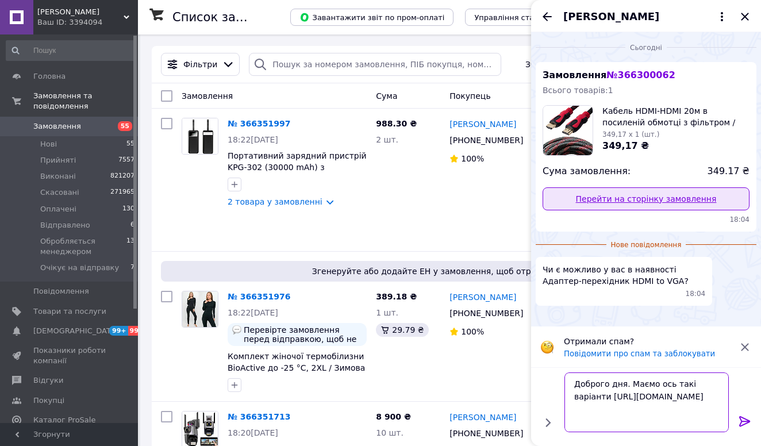
paste textarea "https://hugo.com.ua/ua/p1777637920-konverter-preobrazovatel-ukc.html"
type textarea "Доброго дня. Маємо ось такі варіанти https://hugo.com.ua/ua/p1895086001-konvert…"
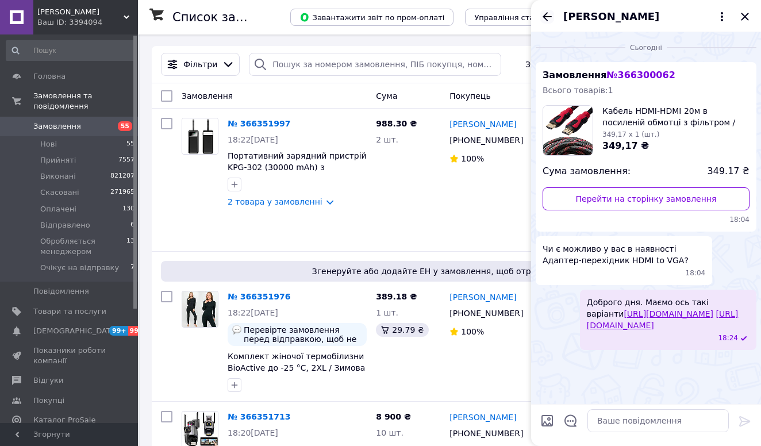
click at [542, 16] on icon "Назад" at bounding box center [547, 17] width 14 height 14
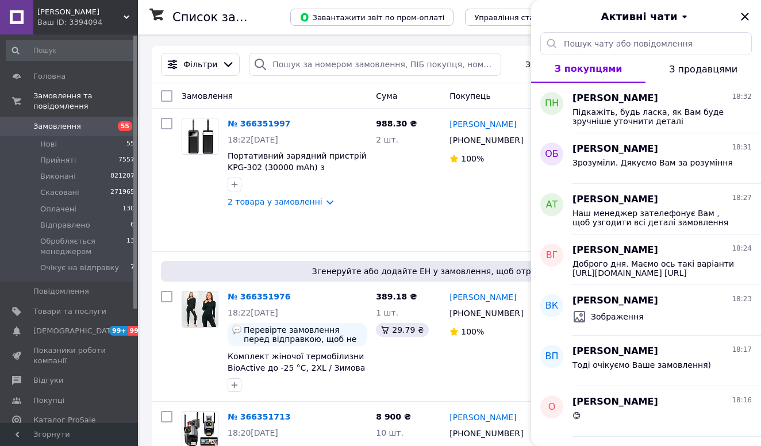
click at [60, 12] on span "[PERSON_NAME]" at bounding box center [80, 12] width 86 height 10
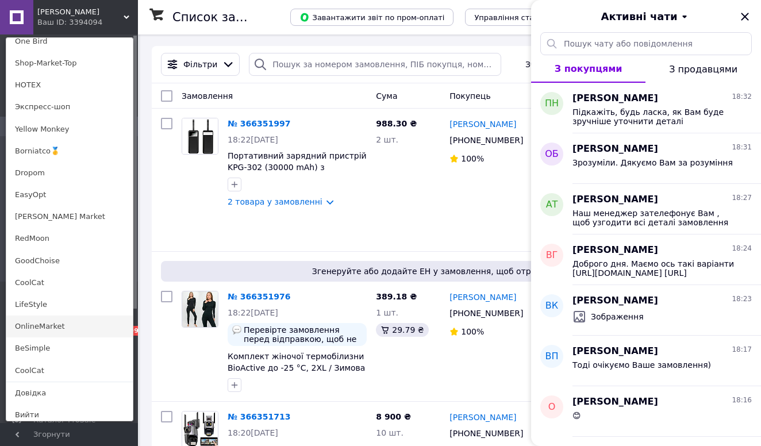
scroll to position [786, 0]
click at [32, 318] on link "OnlineMarket" at bounding box center [69, 327] width 126 height 22
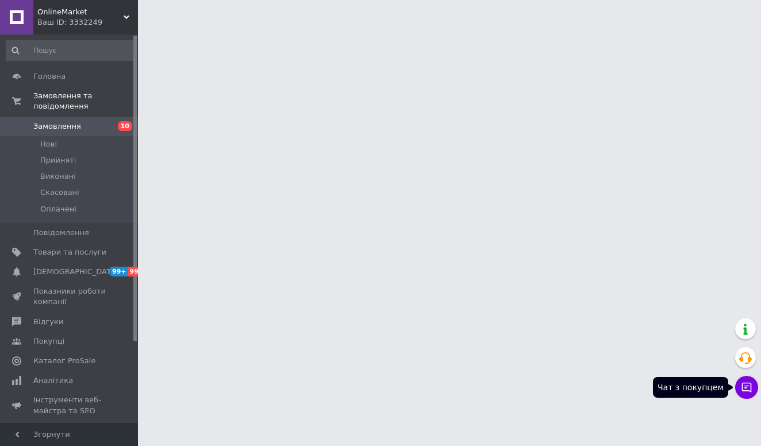
click at [743, 383] on icon at bounding box center [747, 388] width 10 height 10
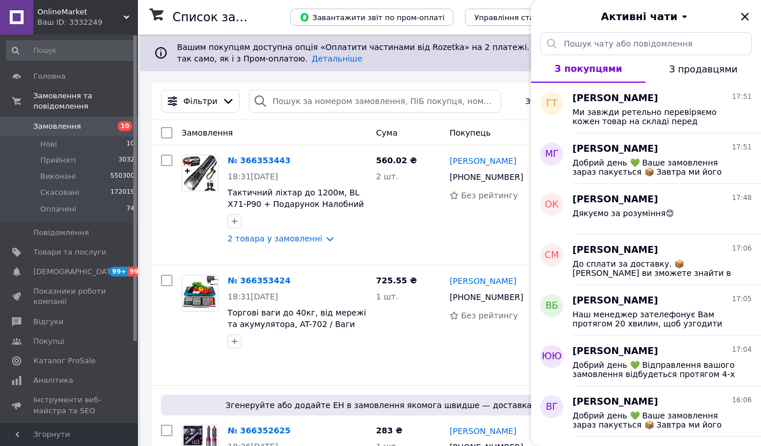
click at [95, 18] on div "Ваш ID: 3332249" at bounding box center [87, 22] width 101 height 10
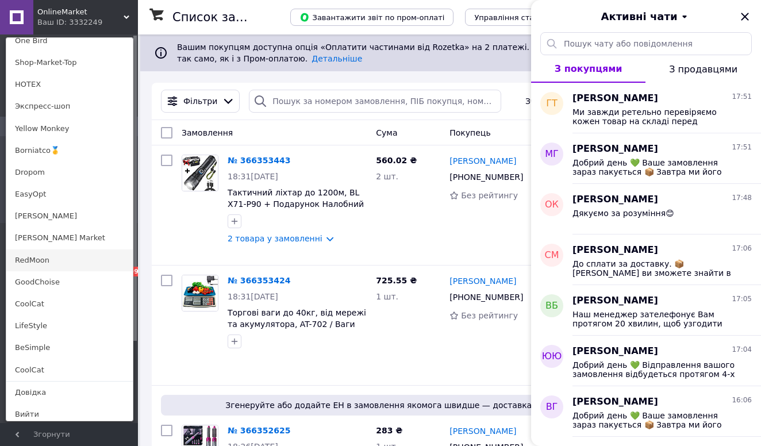
scroll to position [786, 0]
click at [50, 252] on link "RedMoon" at bounding box center [69, 262] width 126 height 22
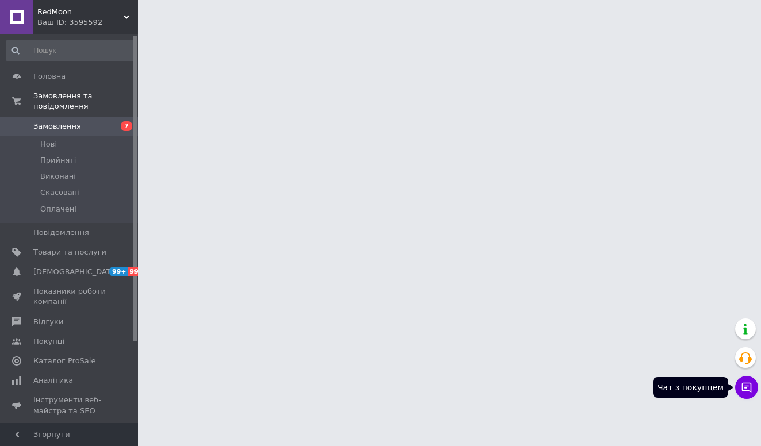
click at [751, 389] on icon at bounding box center [747, 388] width 10 height 10
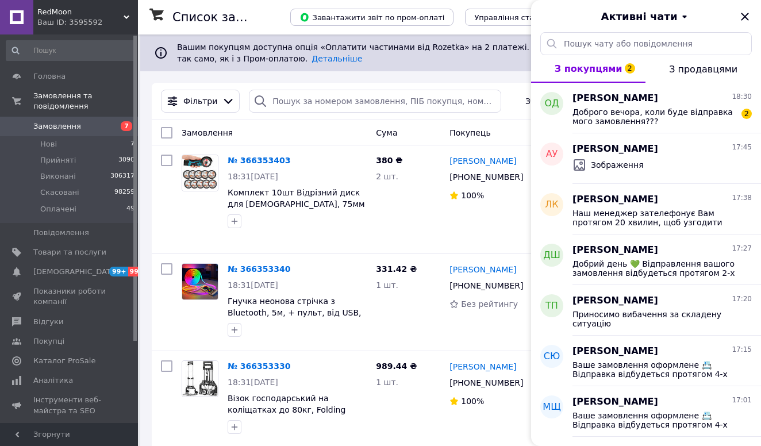
click at [112, 17] on span "RedMoon" at bounding box center [80, 12] width 86 height 10
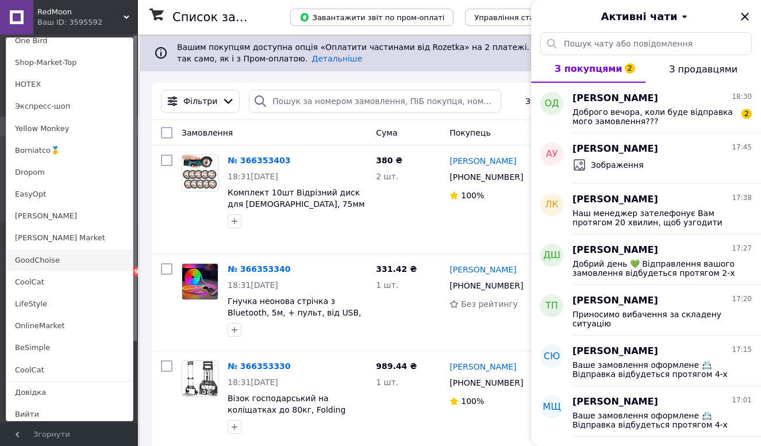
scroll to position [786, 0]
click at [32, 264] on link "GoodChoise" at bounding box center [69, 262] width 126 height 22
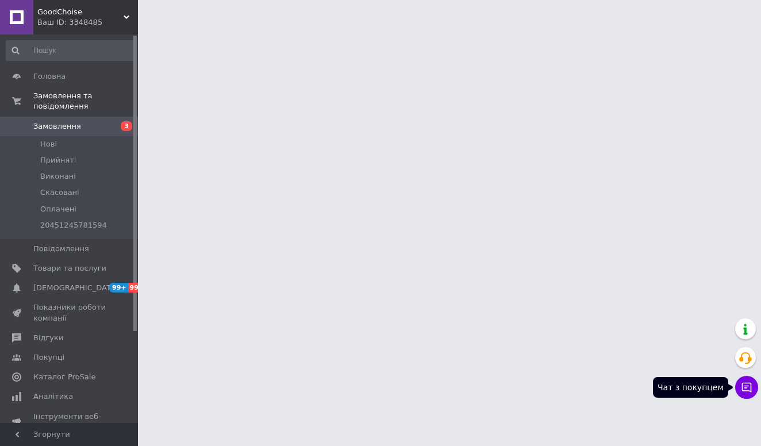
click at [745, 384] on icon at bounding box center [746, 387] width 11 height 11
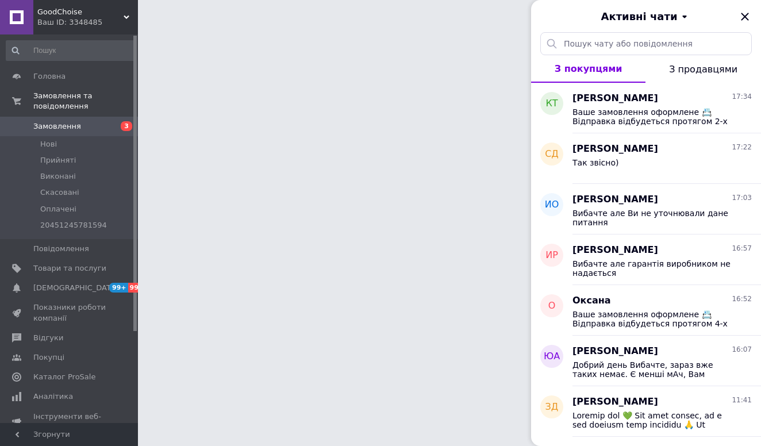
click at [82, 20] on div "Ваш ID: 3348485" at bounding box center [87, 22] width 101 height 10
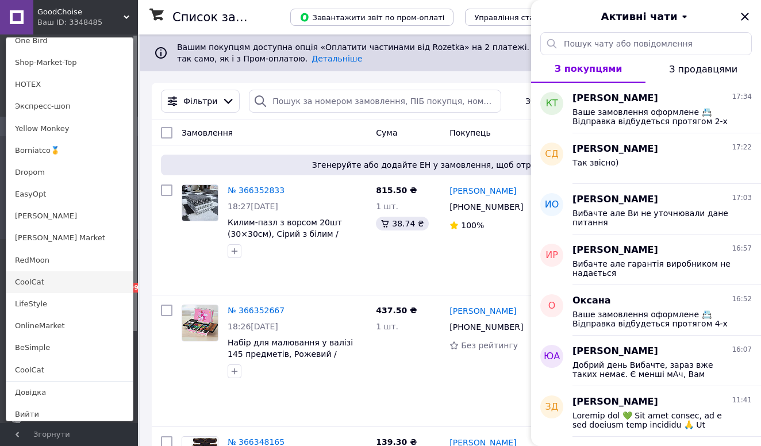
scroll to position [786, 0]
click at [60, 276] on link "CoolCat" at bounding box center [69, 283] width 126 height 22
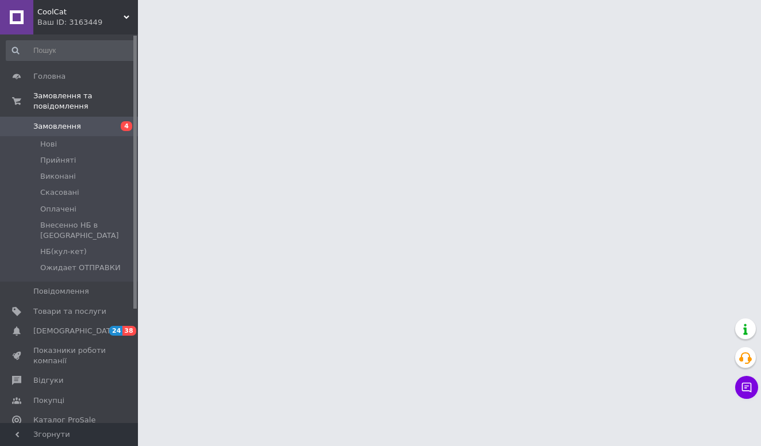
click at [738, 396] on div "Чат з покупцем" at bounding box center [746, 387] width 23 height 23
click at [748, 386] on icon at bounding box center [747, 388] width 10 height 10
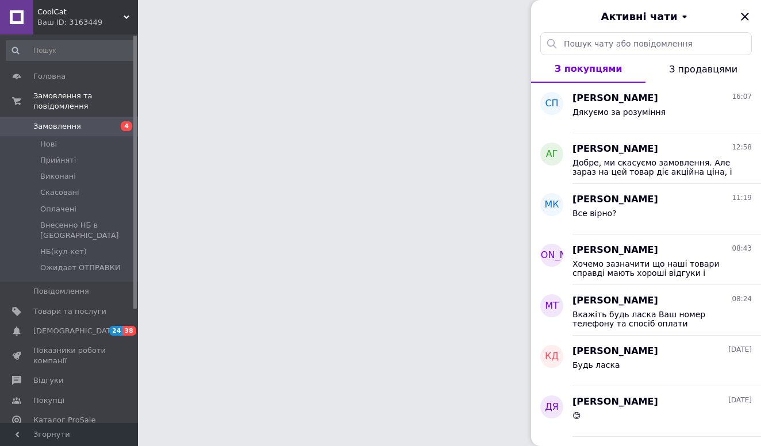
click at [64, 13] on span "CoolCat" at bounding box center [80, 12] width 86 height 10
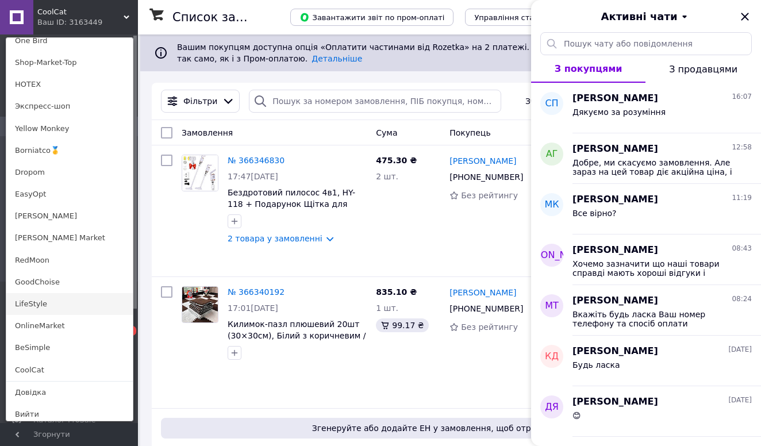
scroll to position [786, 0]
click at [39, 297] on link "LifeStyle" at bounding box center [69, 305] width 126 height 22
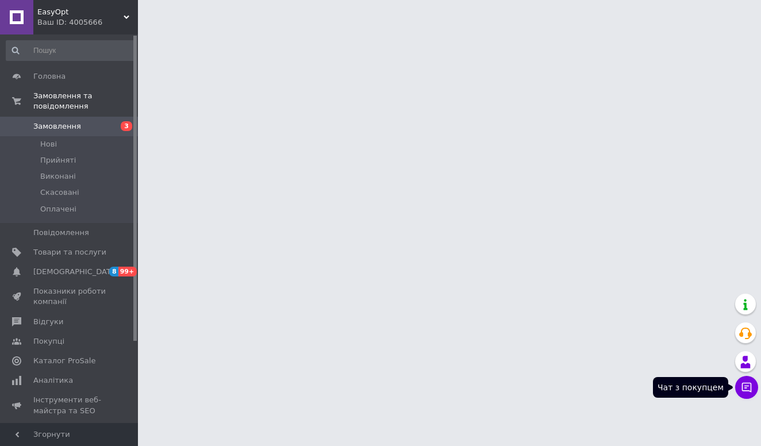
click at [744, 388] on icon at bounding box center [746, 387] width 11 height 11
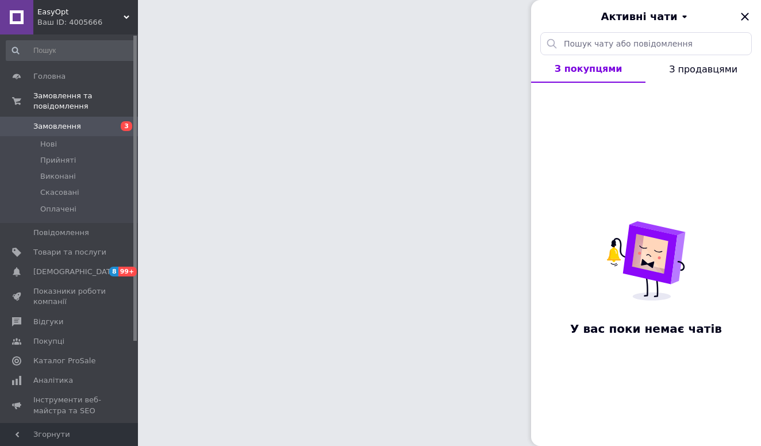
click at [89, 26] on div "Ваш ID: 4005666" at bounding box center [87, 22] width 101 height 10
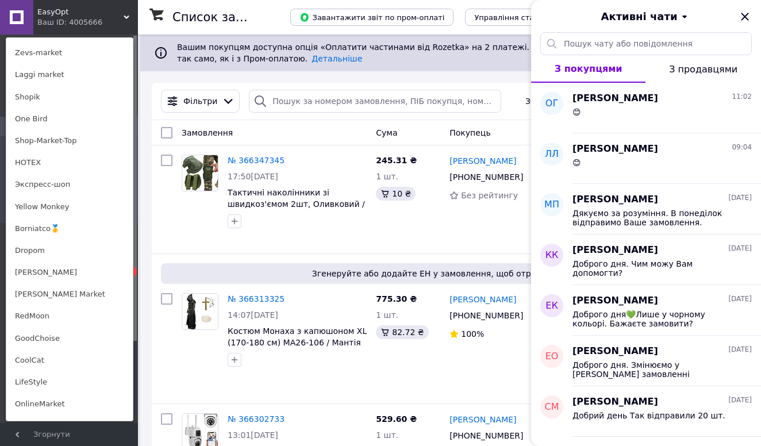
scroll to position [452, 0]
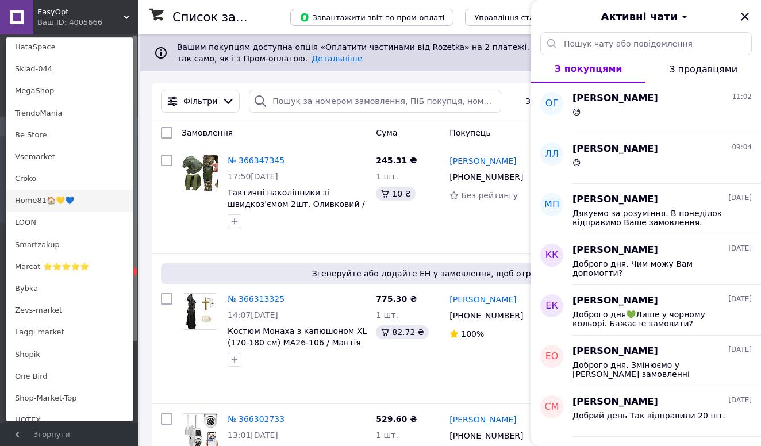
click at [79, 201] on link "Home81🏠💛💙" at bounding box center [69, 201] width 126 height 22
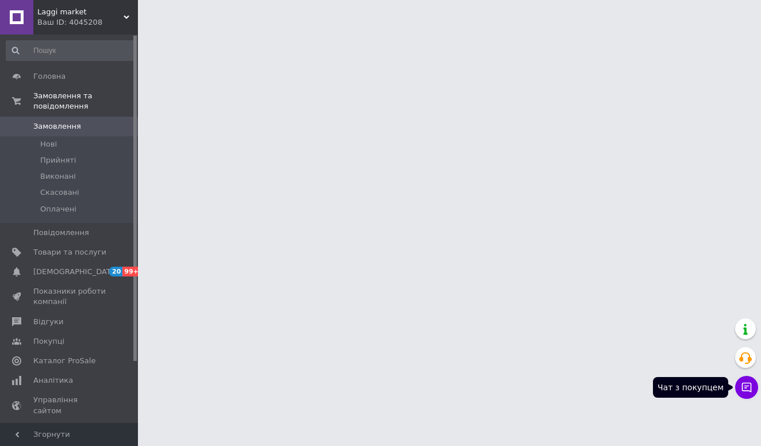
click at [739, 392] on button "Чат з покупцем" at bounding box center [746, 387] width 23 height 23
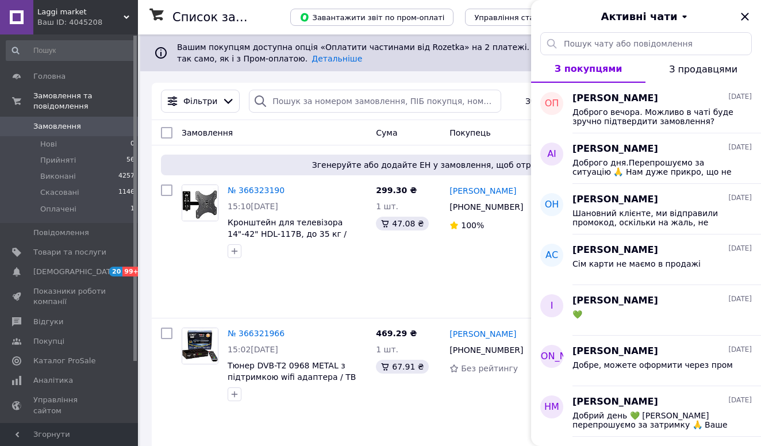
click at [101, 13] on span "Laggi market" at bounding box center [80, 12] width 86 height 10
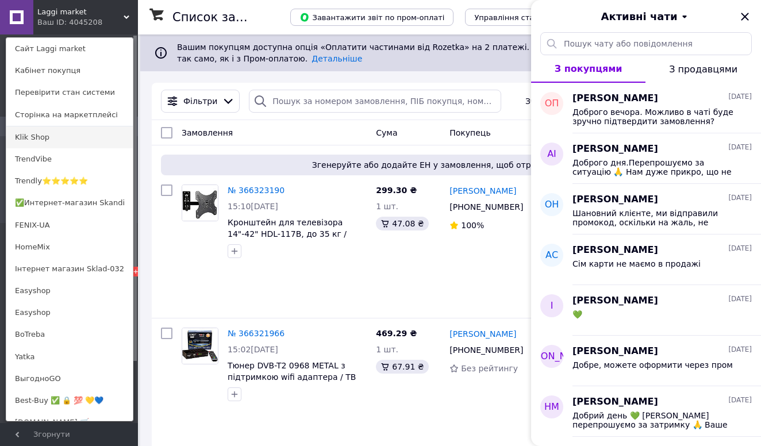
click at [55, 140] on link "Klik Shop" at bounding box center [69, 137] width 126 height 22
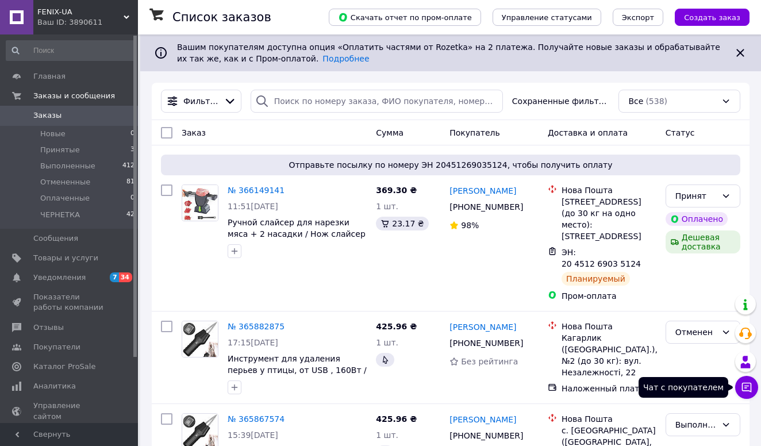
click at [749, 385] on icon at bounding box center [746, 387] width 11 height 11
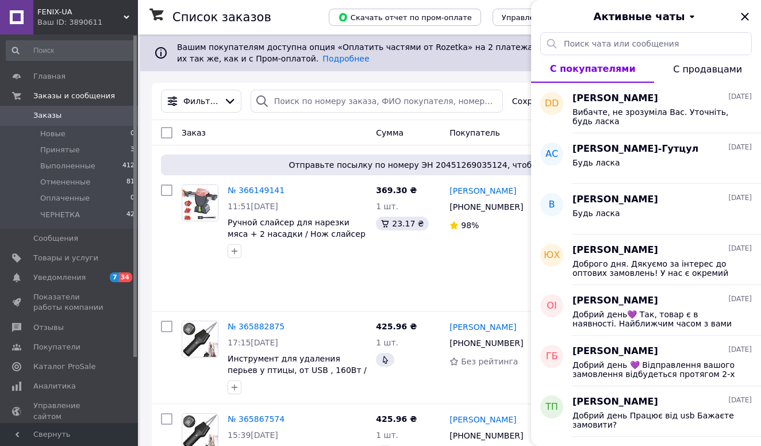
click at [83, 21] on div "Ваш ID: 3890611" at bounding box center [87, 22] width 101 height 10
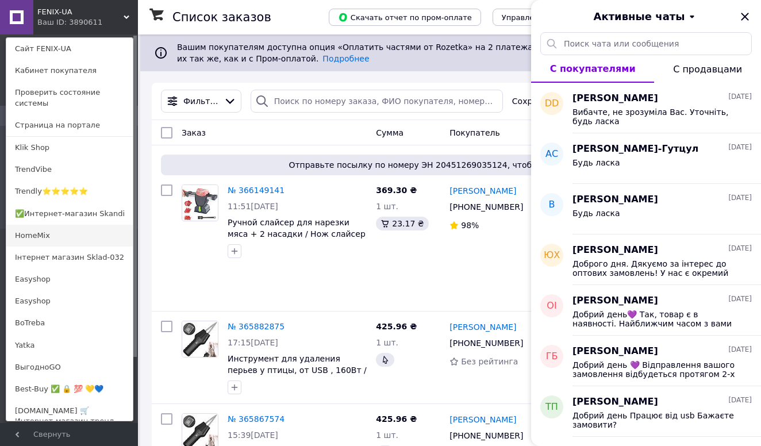
click at [61, 227] on link "HomeMix" at bounding box center [69, 236] width 126 height 22
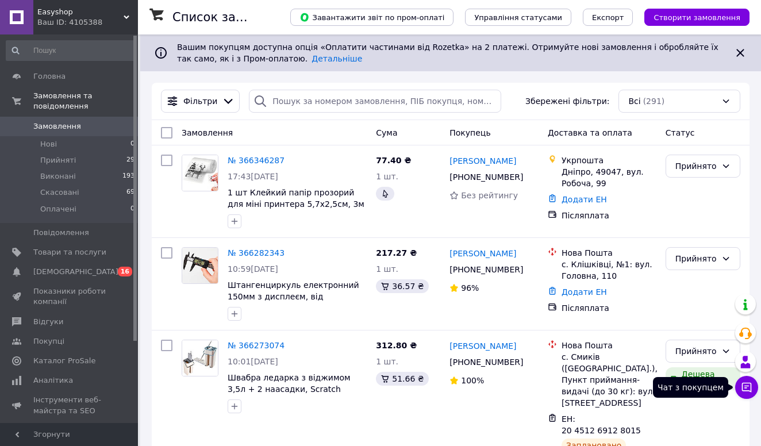
click at [755, 389] on button "Чат з покупцем" at bounding box center [746, 387] width 23 height 23
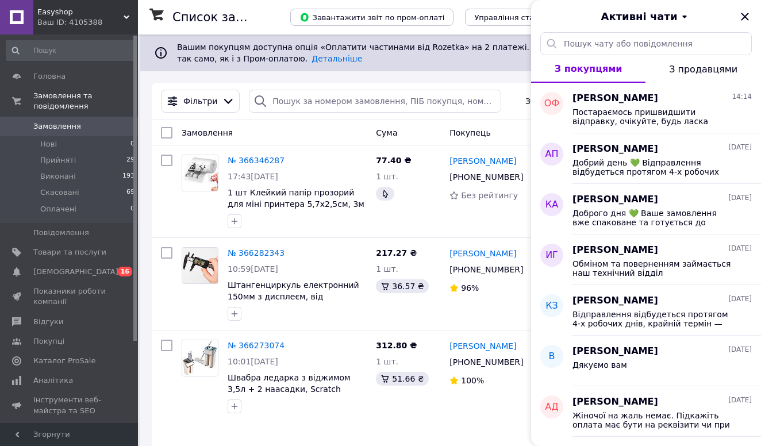
click at [59, 4] on div "Easyshop Ваш ID: 4105388" at bounding box center [85, 17] width 105 height 34
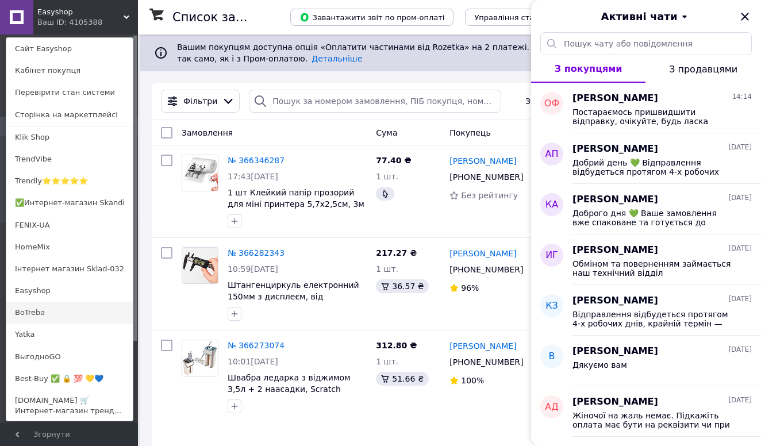
click at [43, 306] on link "BoTreba" at bounding box center [69, 313] width 126 height 22
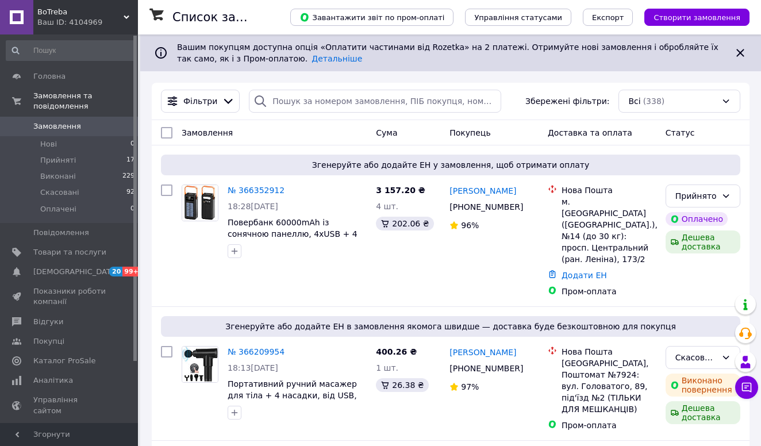
click at [744, 388] on icon at bounding box center [747, 388] width 10 height 10
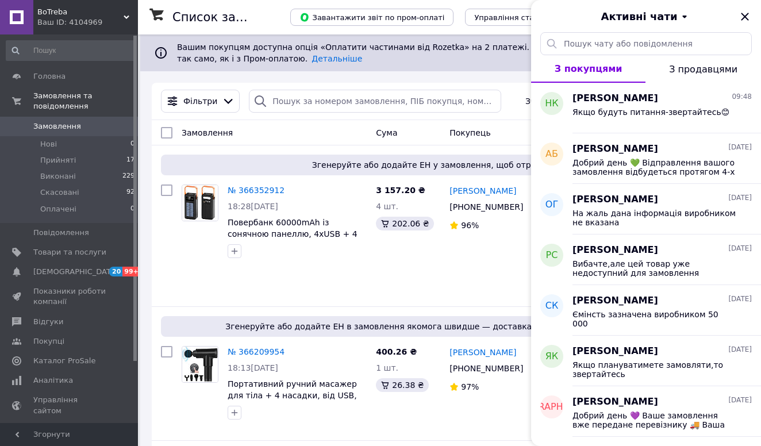
click at [67, 6] on div "BoTreba Ваш ID: 4104969" at bounding box center [85, 17] width 105 height 34
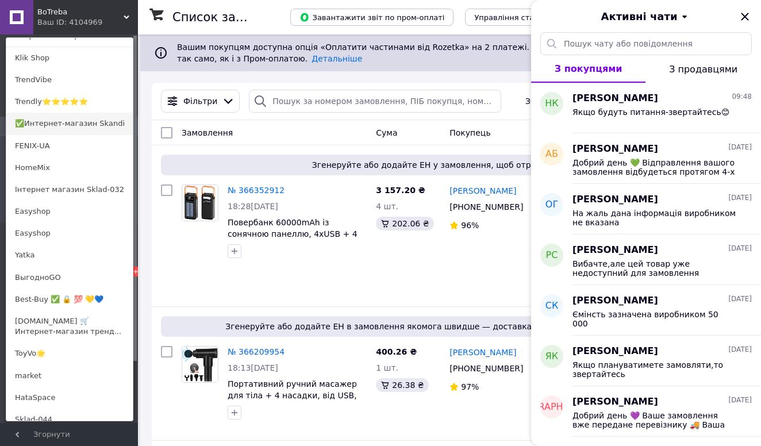
scroll to position [80, 0]
click at [46, 256] on link "Yatka" at bounding box center [69, 254] width 126 height 22
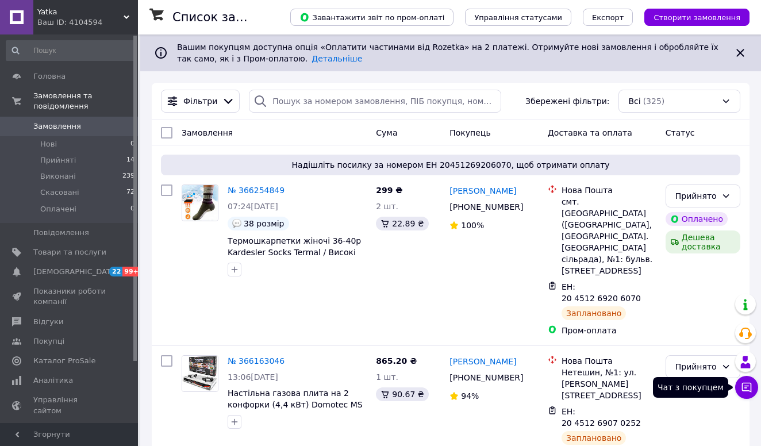
click at [741, 382] on icon at bounding box center [746, 387] width 11 height 11
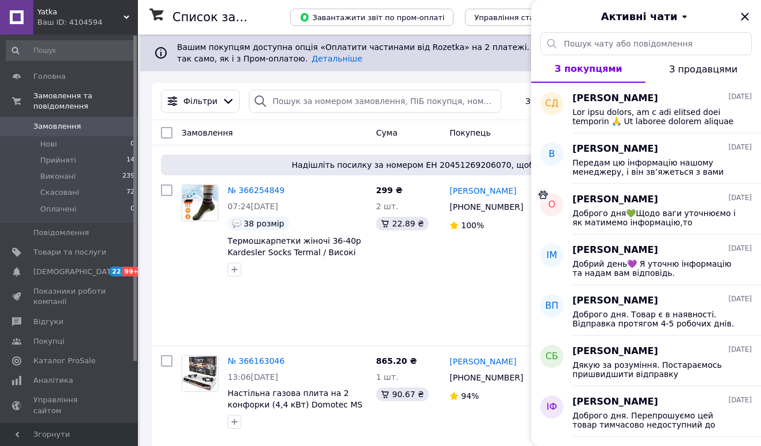
click at [82, 25] on div "Ваш ID: 4104594" at bounding box center [87, 22] width 101 height 10
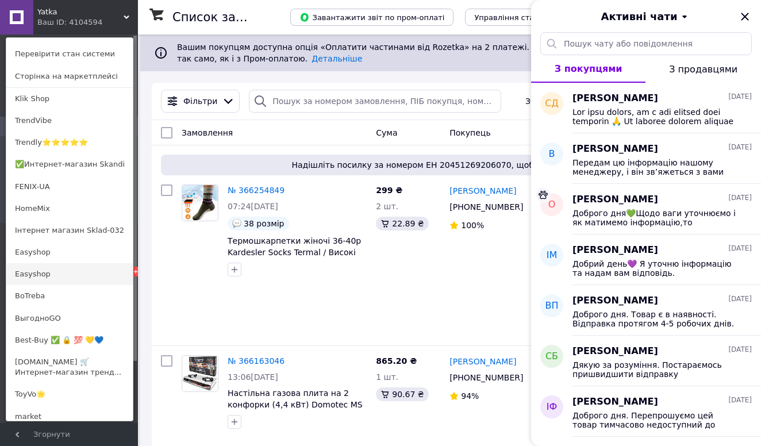
scroll to position [72, 0]
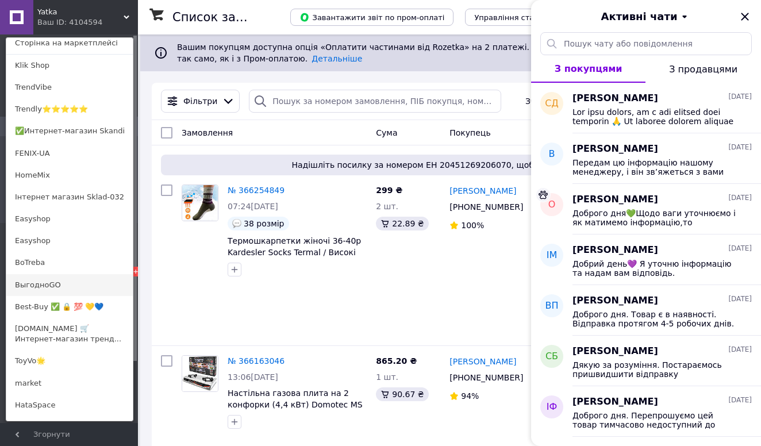
click at [64, 288] on link "ВыгодноGO" at bounding box center [69, 285] width 126 height 22
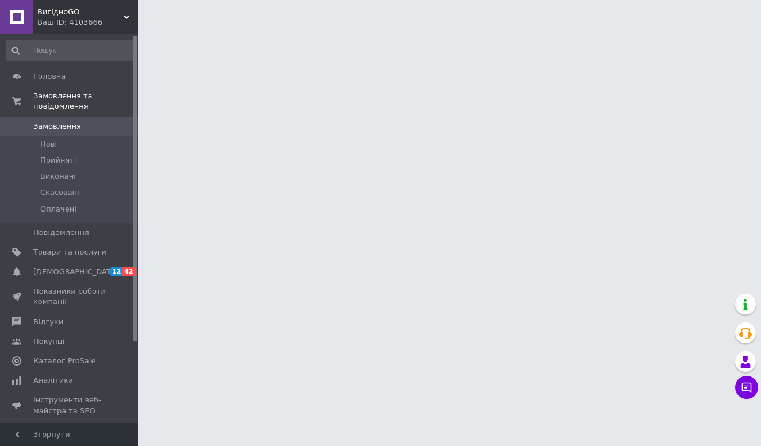
click at [748, 388] on icon at bounding box center [746, 387] width 11 height 11
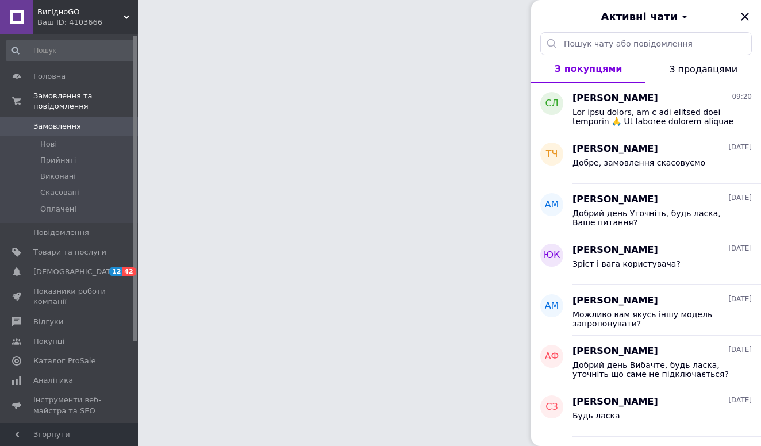
click at [84, 24] on div "Ваш ID: 4103666" at bounding box center [87, 22] width 101 height 10
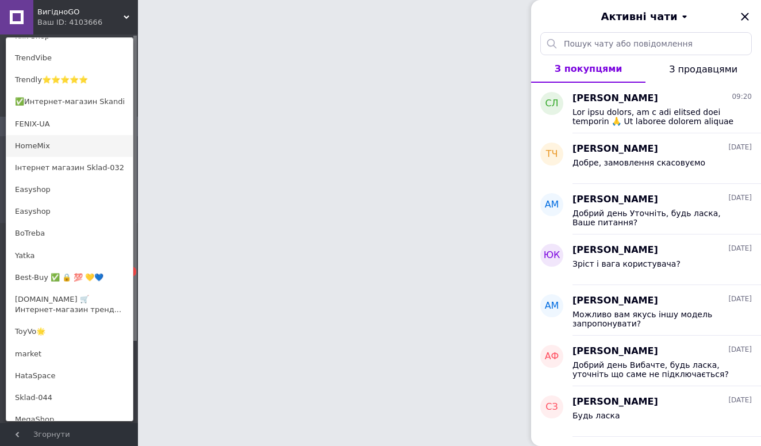
scroll to position [131, 0]
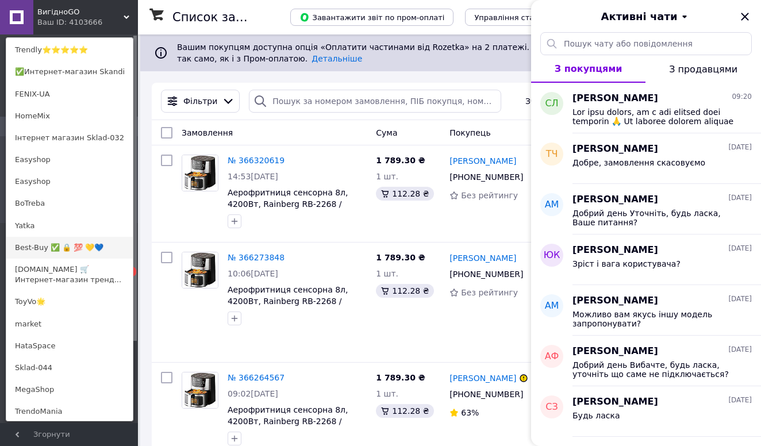
click at [79, 240] on link "Best-Buy ✅ 🔒 💯 💛💙" at bounding box center [69, 248] width 126 height 22
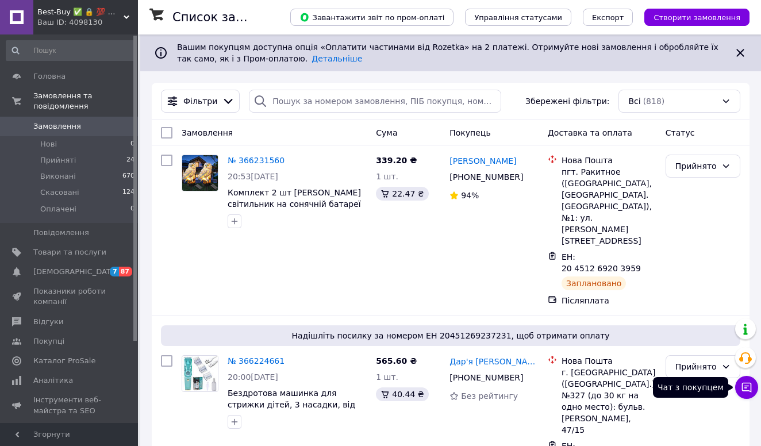
click at [745, 381] on button "Чат з покупцем" at bounding box center [746, 387] width 23 height 23
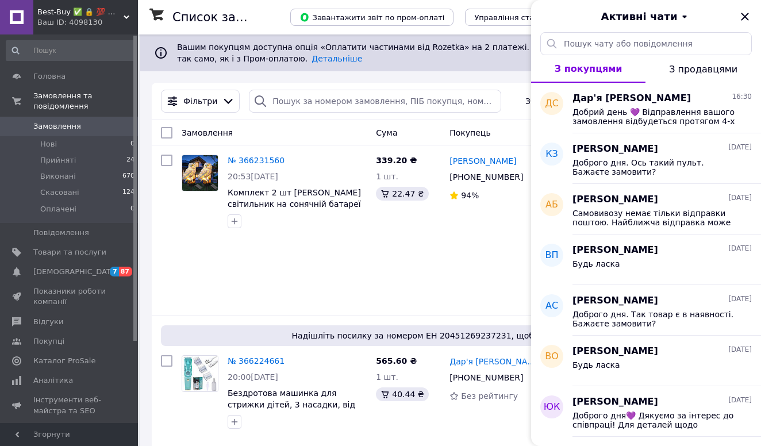
click at [55, 13] on span "Best-Buy ✅ 🔒 💯 💛💙" at bounding box center [80, 12] width 86 height 10
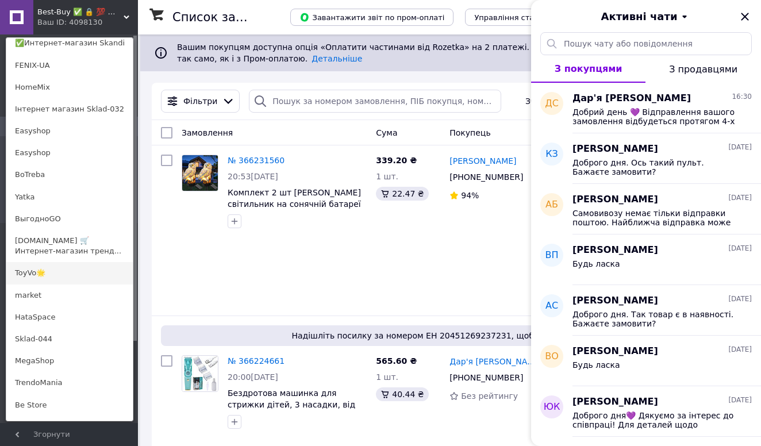
scroll to position [160, 0]
click at [55, 280] on link "ToyVo🌟" at bounding box center [69, 272] width 126 height 22
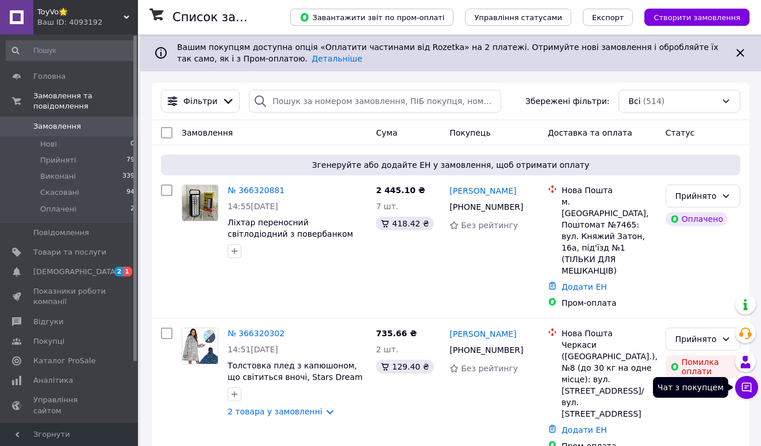
click at [749, 390] on icon at bounding box center [746, 387] width 11 height 11
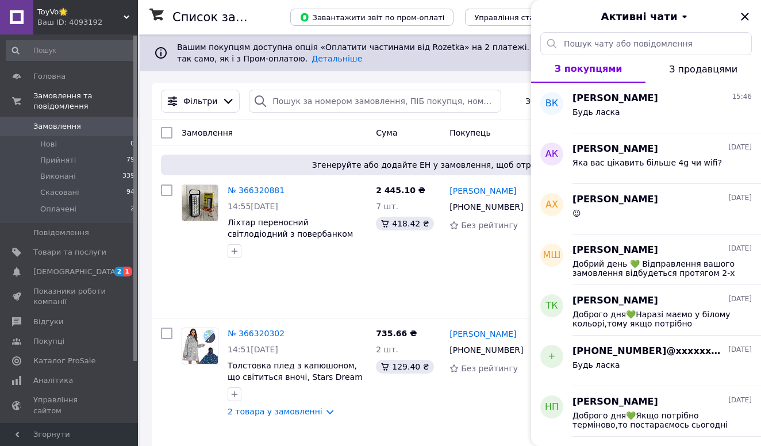
click at [76, 16] on span "ToyVo🌟" at bounding box center [80, 12] width 86 height 10
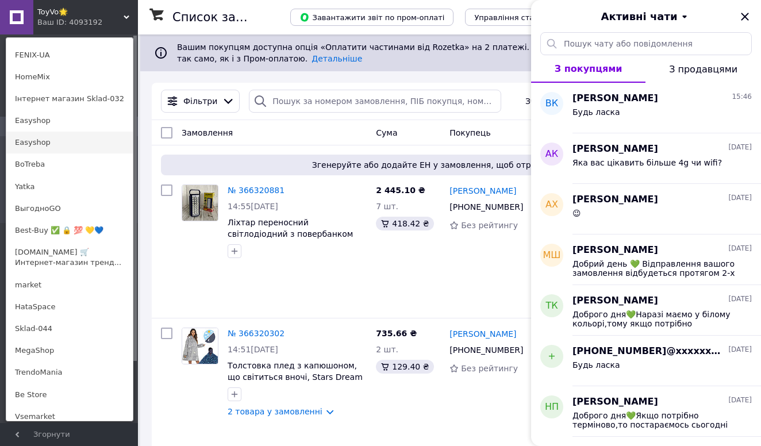
scroll to position [316, 0]
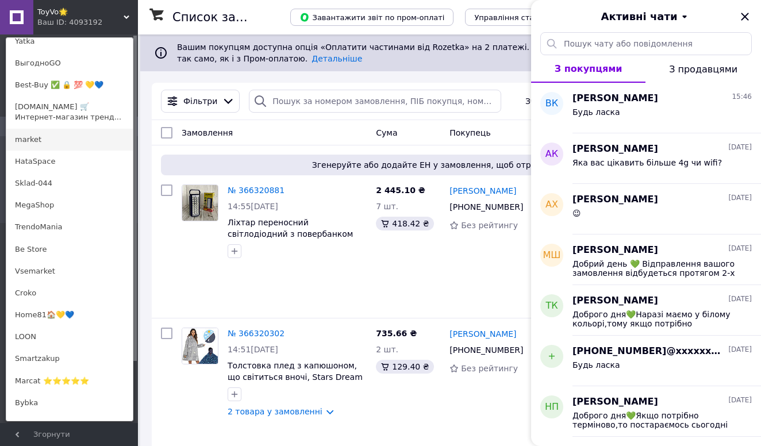
click at [57, 139] on link "market" at bounding box center [69, 140] width 126 height 22
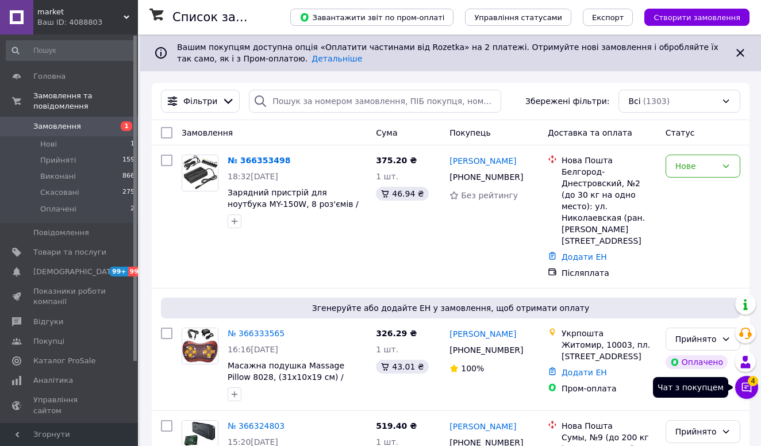
click at [755, 389] on button "Чат з покупцем 4" at bounding box center [746, 387] width 23 height 23
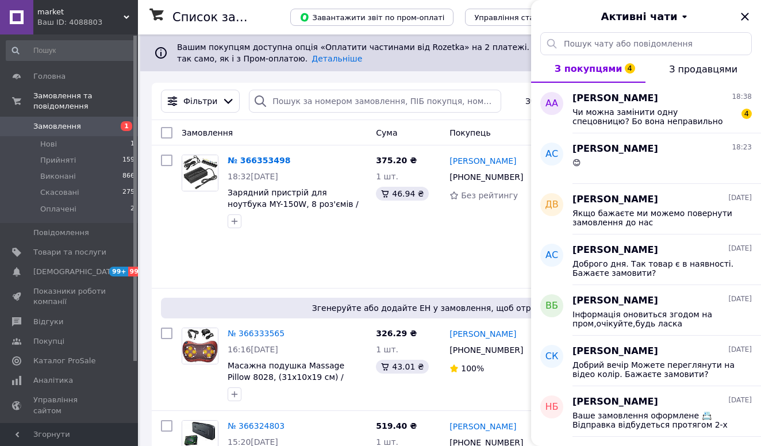
drag, startPoint x: 59, startPoint y: 7, endPoint x: 59, endPoint y: 72, distance: 64.9
click at [59, 7] on span "market" at bounding box center [80, 12] width 86 height 10
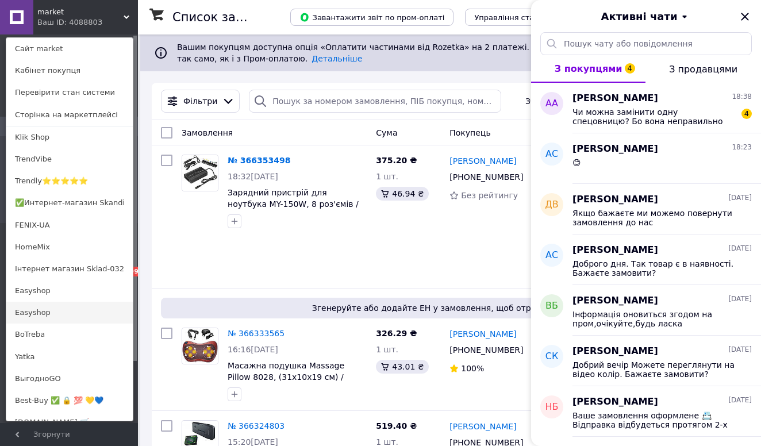
scroll to position [303, 0]
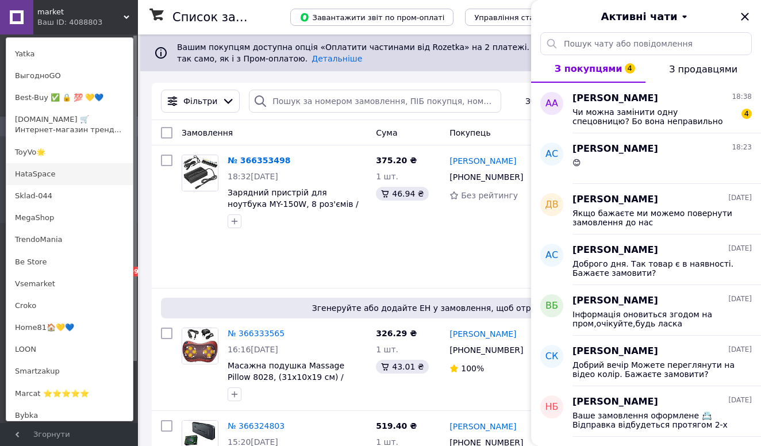
click at [45, 175] on link "HataSpace" at bounding box center [69, 174] width 126 height 22
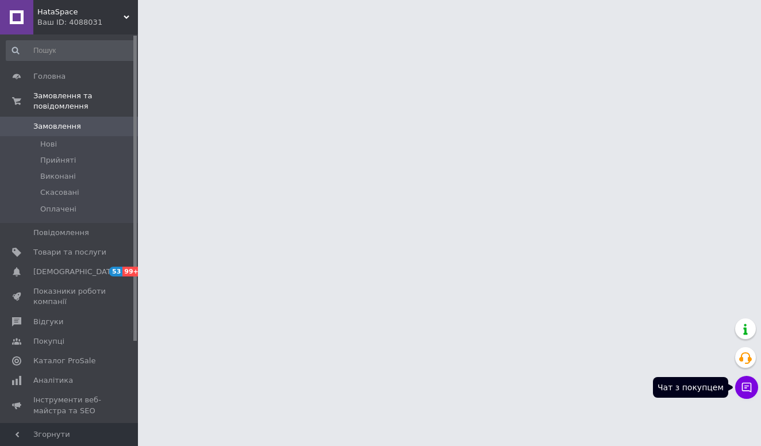
click at [745, 387] on icon at bounding box center [746, 387] width 11 height 11
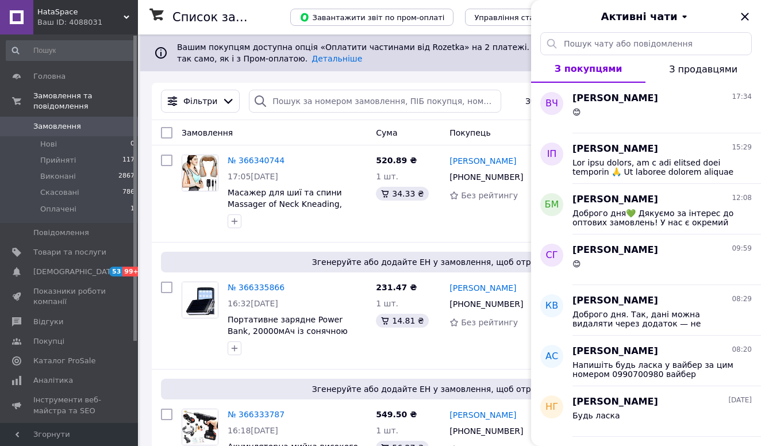
click at [60, 20] on div "Ваш ID: 4088031" at bounding box center [87, 22] width 101 height 10
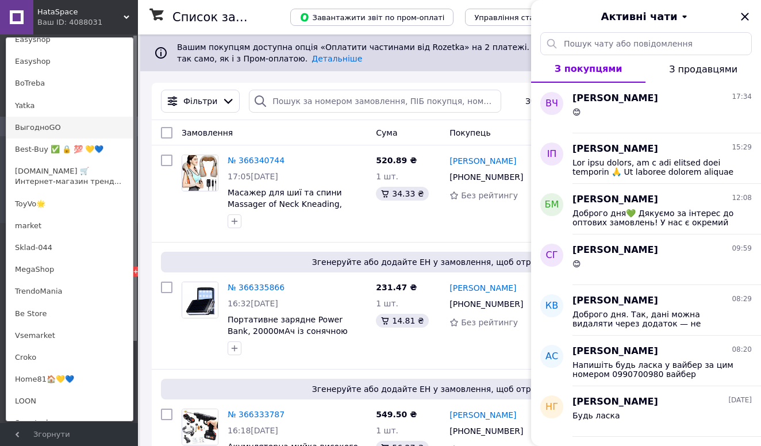
scroll to position [268, 0]
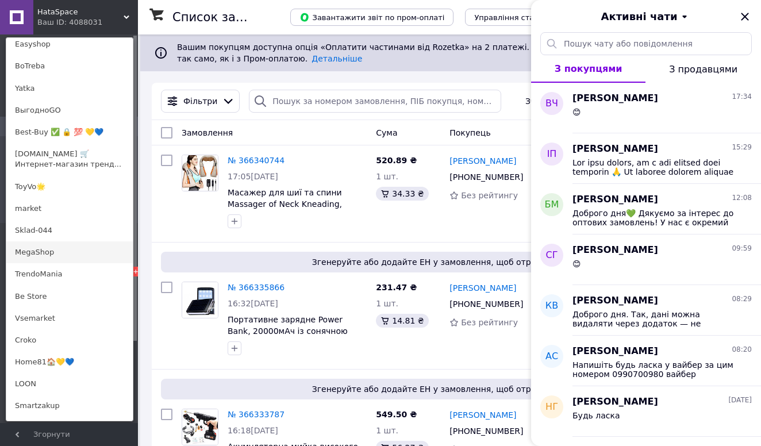
click at [79, 248] on link "MegaShop" at bounding box center [69, 252] width 126 height 22
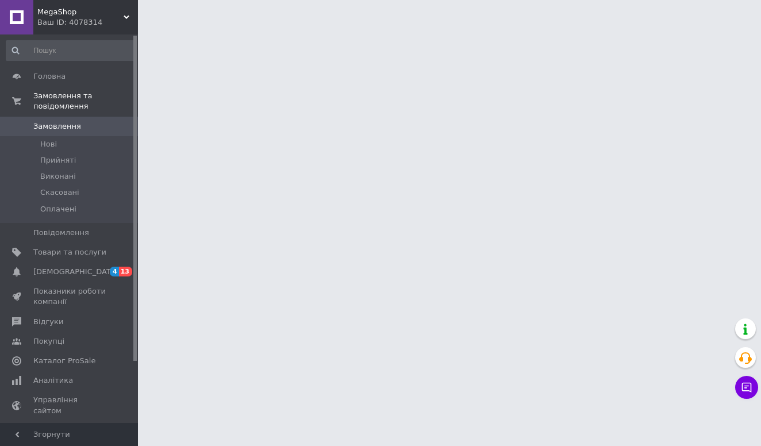
click at [736, 382] on button "Чат з покупцем" at bounding box center [746, 387] width 23 height 23
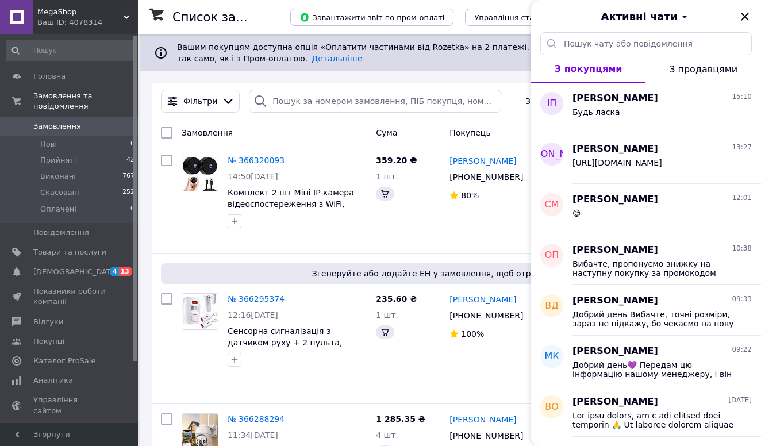
click at [61, 6] on div "MegaShop Ваш ID: 4078314" at bounding box center [85, 17] width 105 height 34
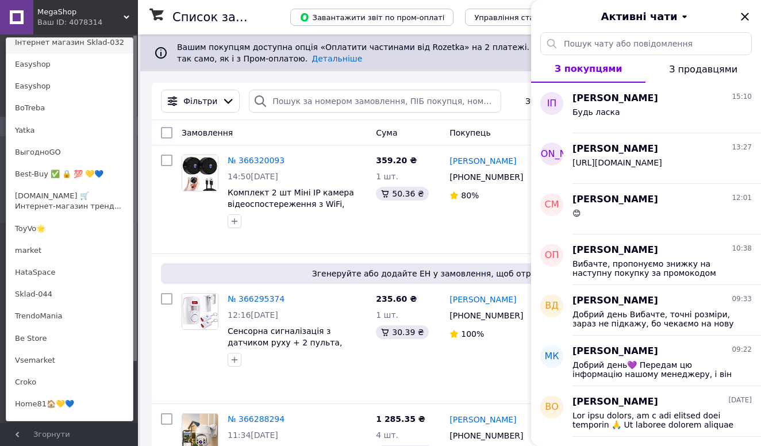
scroll to position [229, 0]
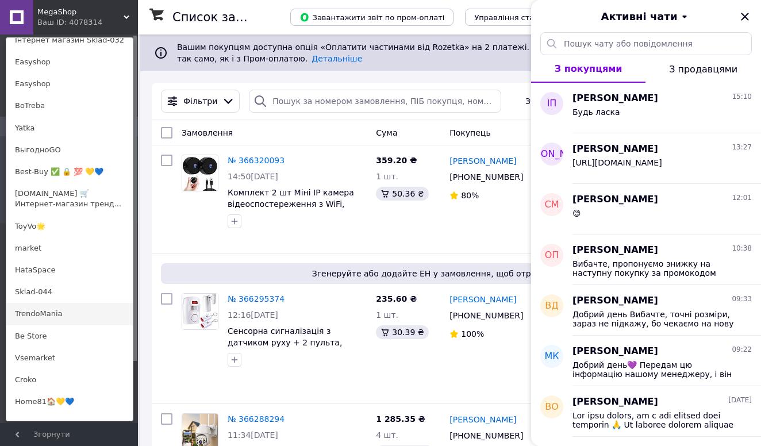
click at [64, 312] on link "TrendoMania" at bounding box center [69, 314] width 126 height 22
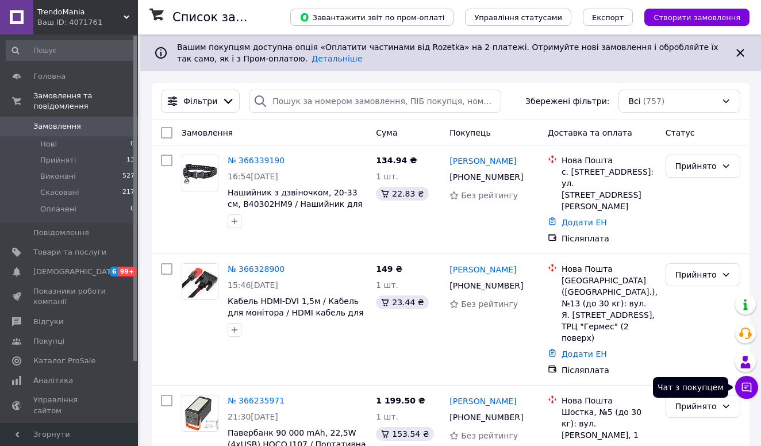
click at [745, 387] on icon at bounding box center [747, 388] width 10 height 10
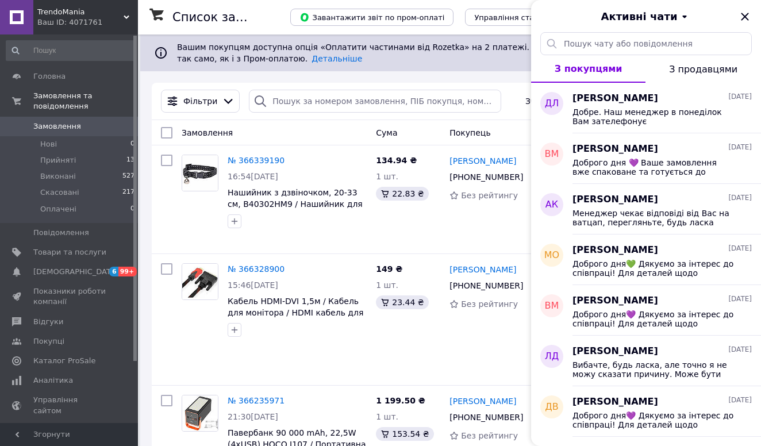
click at [51, 7] on span "TrendoMania" at bounding box center [80, 12] width 86 height 10
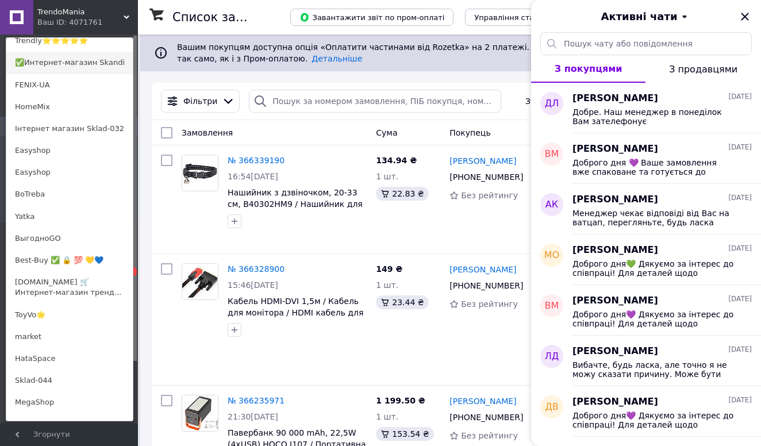
scroll to position [331, 0]
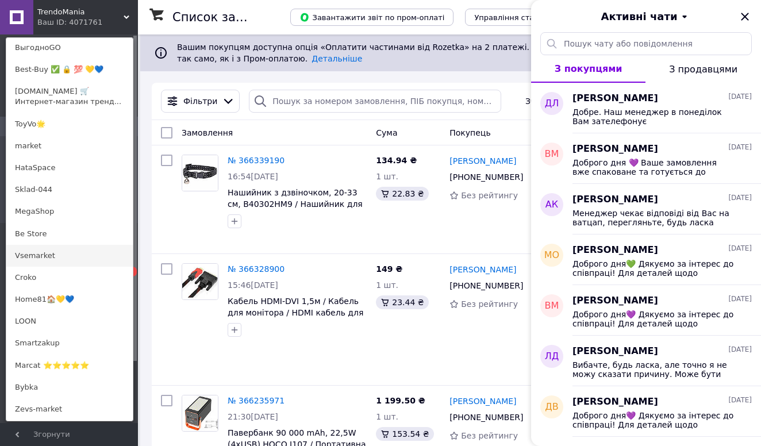
click at [47, 248] on link "Vsemarket" at bounding box center [69, 256] width 126 height 22
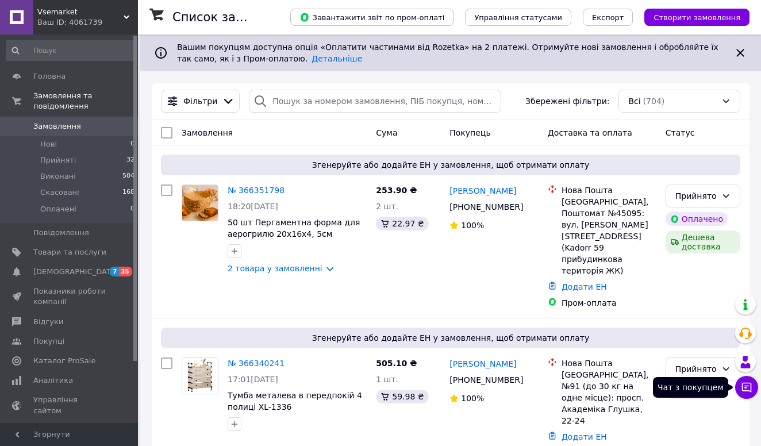
click at [740, 387] on button "Чат з покупцем" at bounding box center [746, 387] width 23 height 23
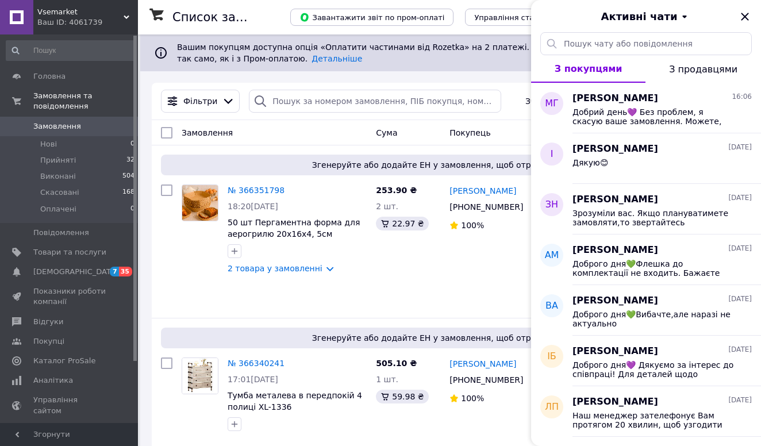
click at [63, 20] on div "Ваш ID: 4061739" at bounding box center [87, 22] width 101 height 10
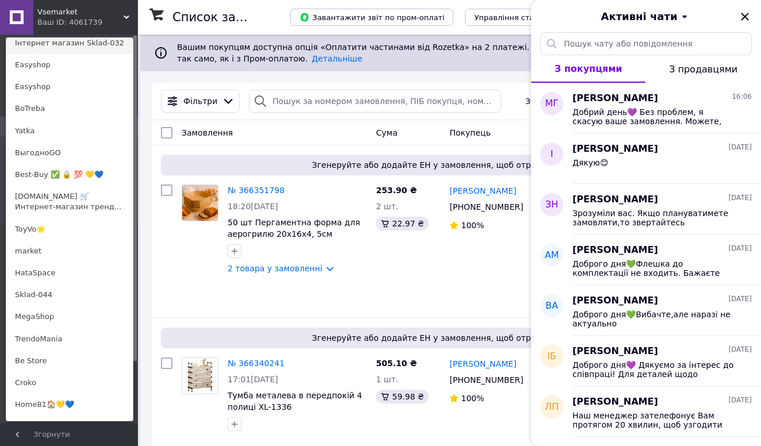
scroll to position [444, 0]
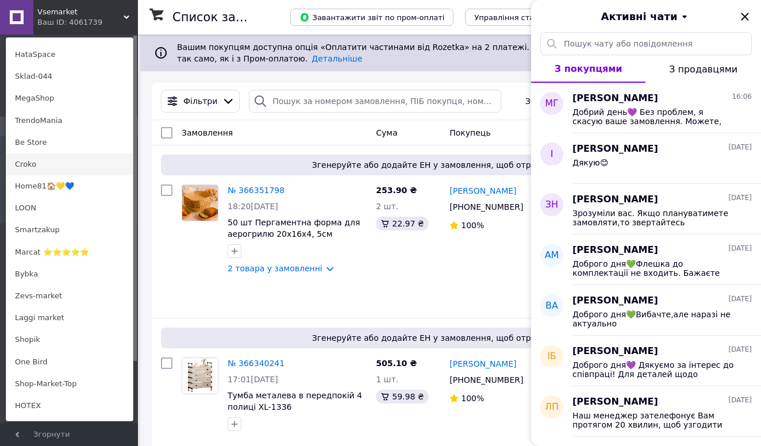
click at [34, 157] on link "Croko" at bounding box center [69, 164] width 126 height 22
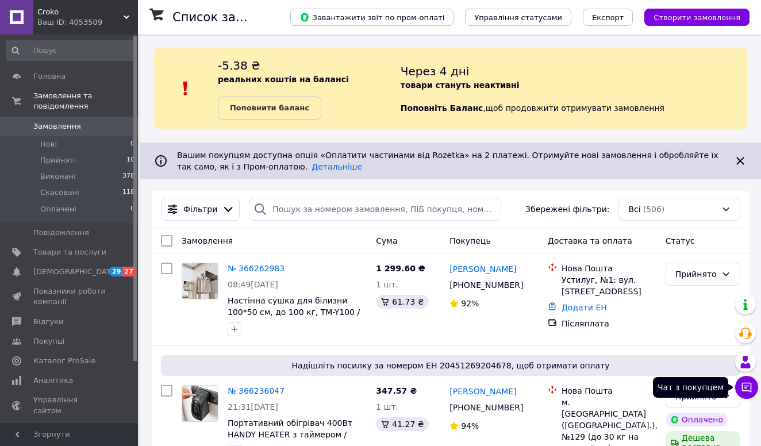
click at [745, 389] on icon at bounding box center [746, 387] width 11 height 11
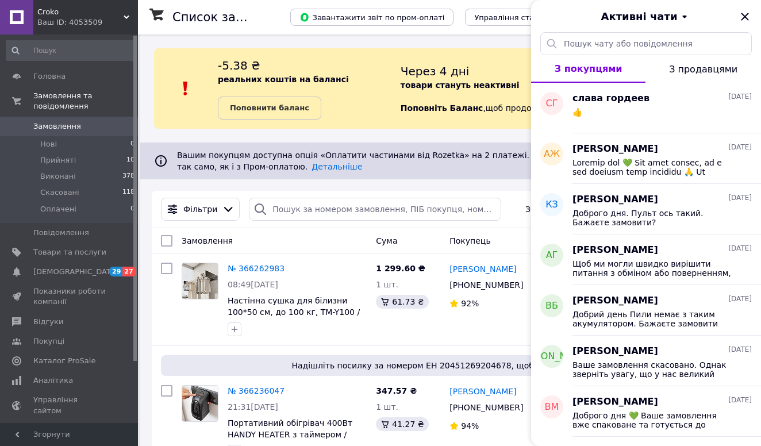
click at [86, 21] on div "Ваш ID: 4053509" at bounding box center [87, 22] width 101 height 10
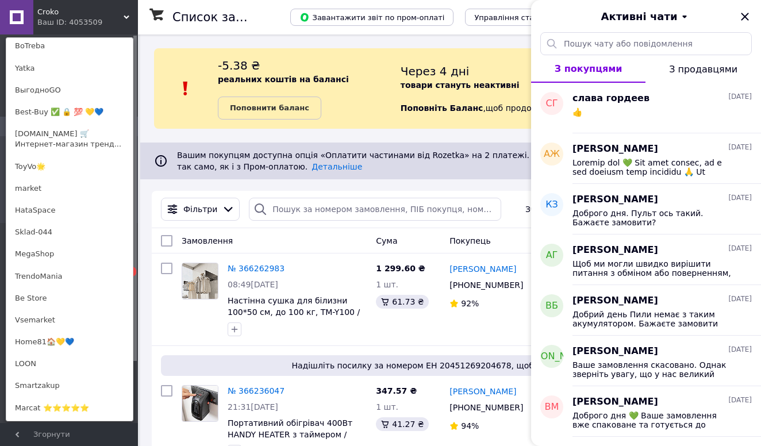
scroll to position [518, 0]
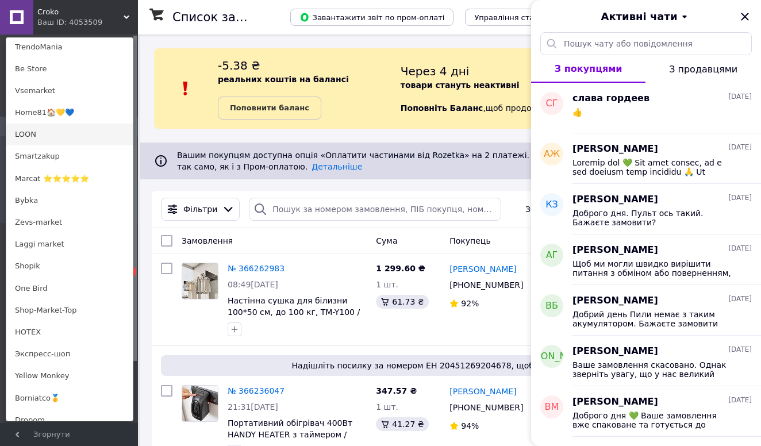
click at [42, 130] on link "LOON" at bounding box center [69, 135] width 126 height 22
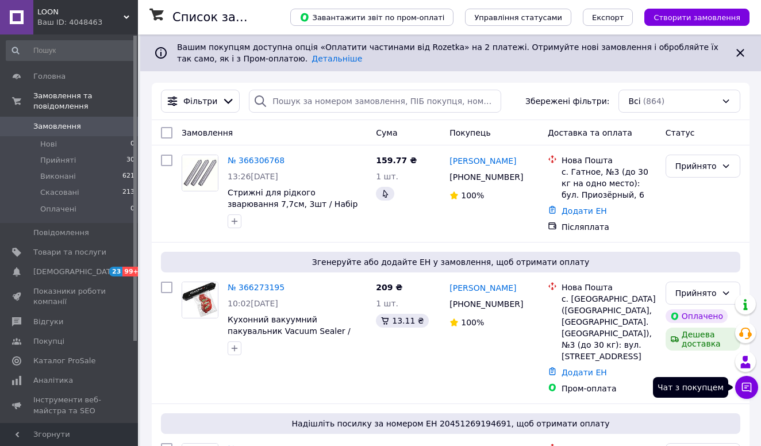
click at [740, 383] on button "Чат з покупцем" at bounding box center [746, 387] width 23 height 23
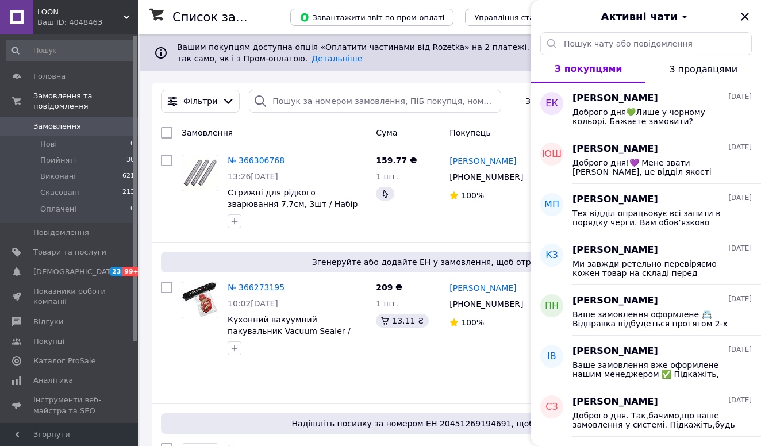
click at [49, 8] on span "LOON" at bounding box center [80, 12] width 86 height 10
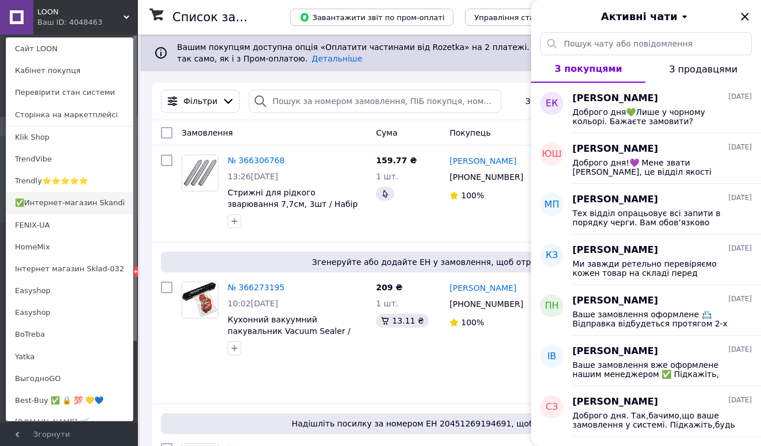
scroll to position [496, 0]
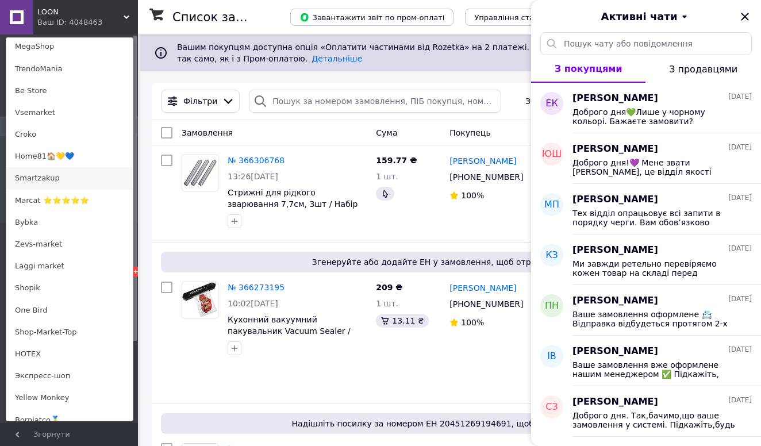
click at [57, 176] on link "Smartzakup" at bounding box center [69, 178] width 126 height 22
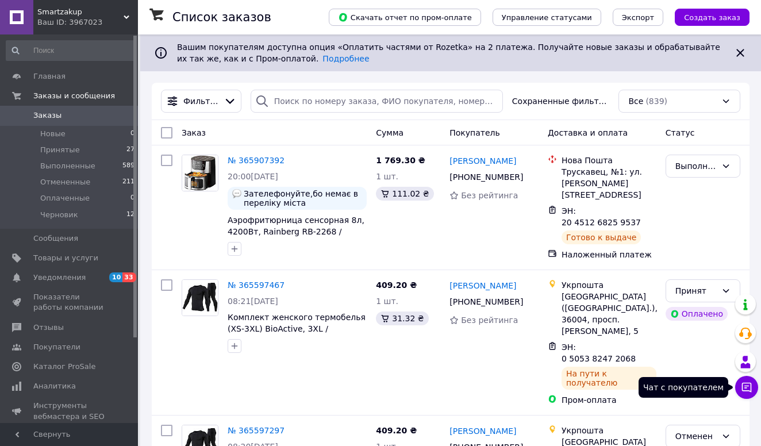
click at [748, 385] on icon at bounding box center [746, 387] width 11 height 11
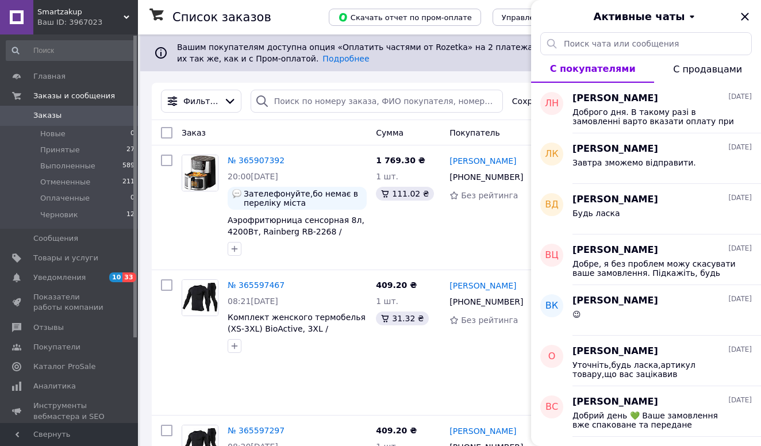
click at [99, 26] on div "Ваш ID: 3967023" at bounding box center [87, 22] width 101 height 10
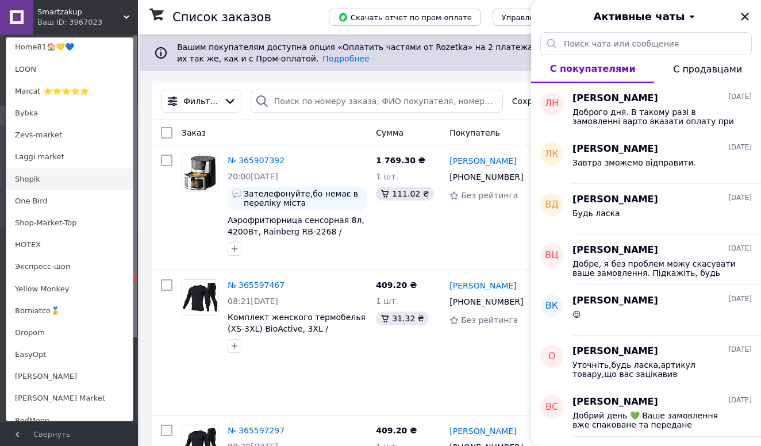
scroll to position [522, 0]
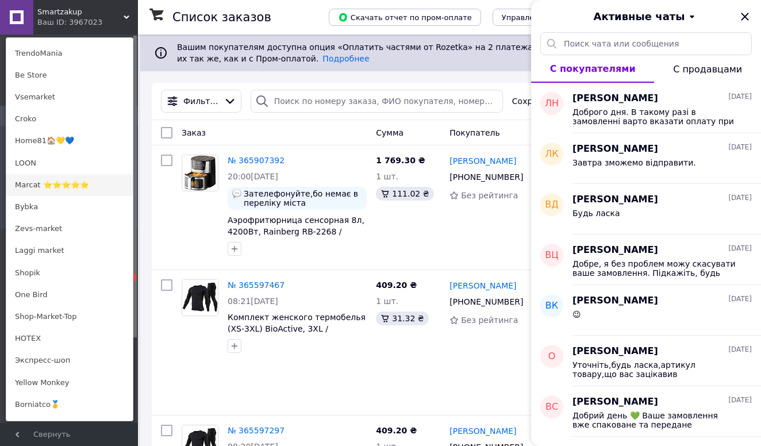
click at [43, 179] on link "Marcat ⭐⭐⭐⭐⭐" at bounding box center [69, 185] width 126 height 22
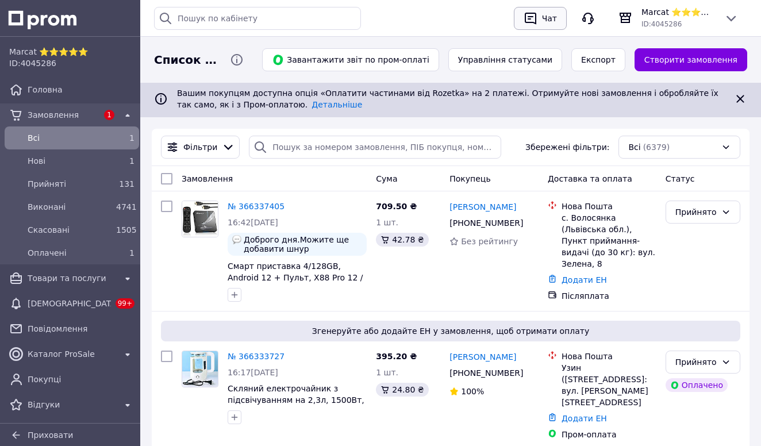
click at [556, 23] on div "Чат" at bounding box center [550, 18] width 20 height 17
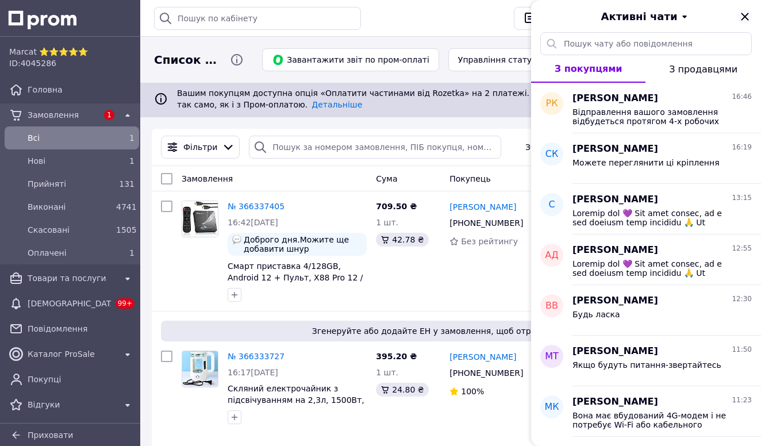
click at [744, 15] on icon "Закрити" at bounding box center [744, 16] width 7 height 7
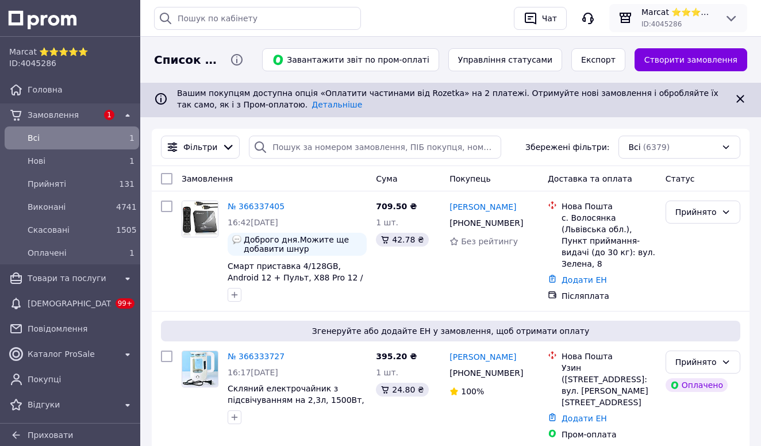
click at [692, 11] on span "Marcat ⭐⭐⭐⭐⭐" at bounding box center [678, 11] width 74 height 11
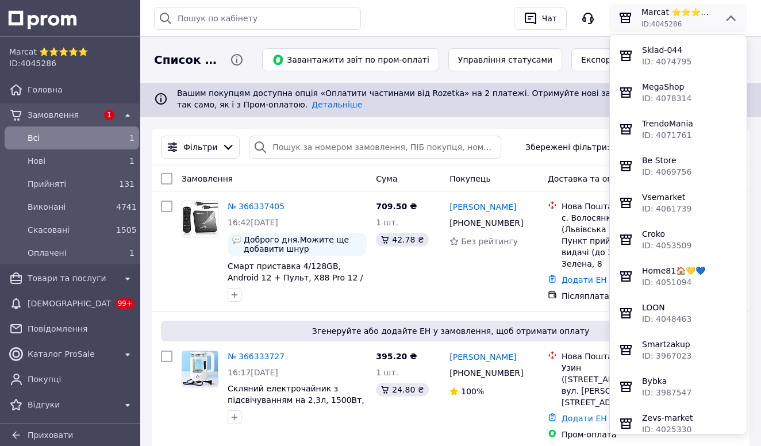
scroll to position [957, 0]
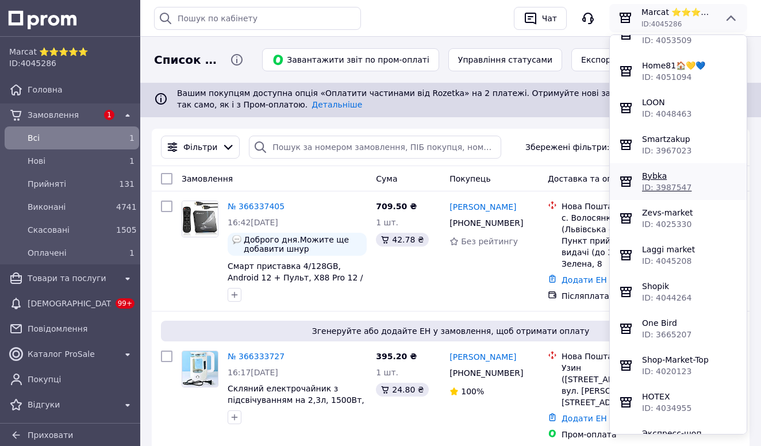
click at [656, 180] on span "Bybka" at bounding box center [654, 175] width 25 height 9
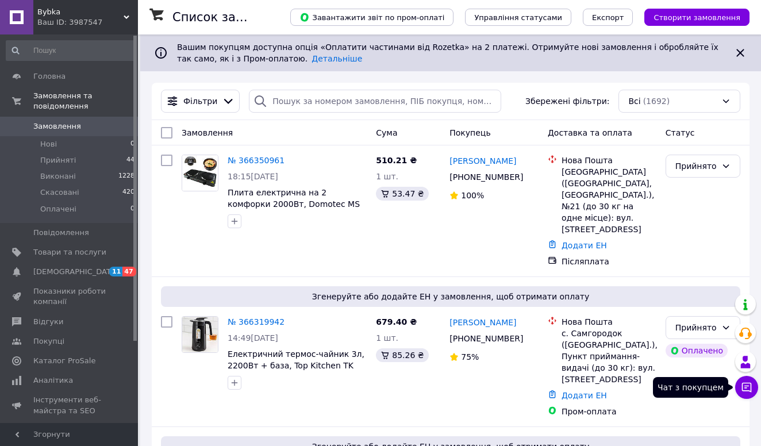
click at [749, 387] on icon at bounding box center [746, 387] width 11 height 11
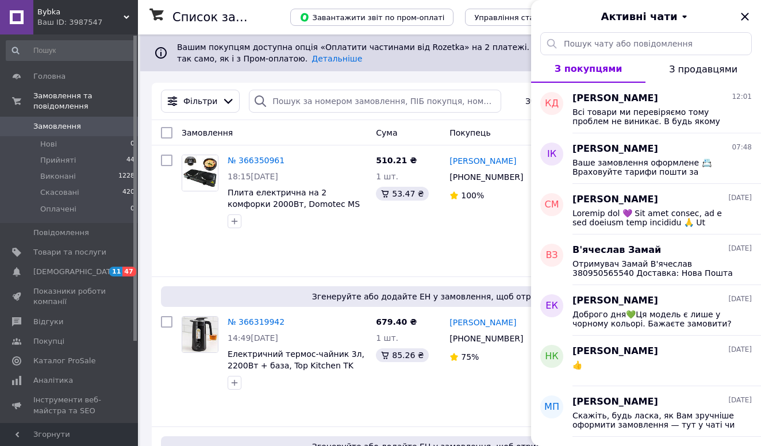
click at [53, 18] on div "Ваш ID: 3987547" at bounding box center [87, 22] width 101 height 10
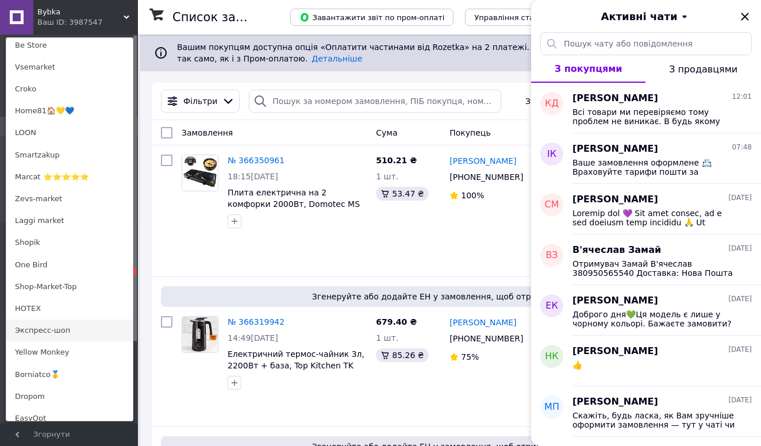
scroll to position [603, 0]
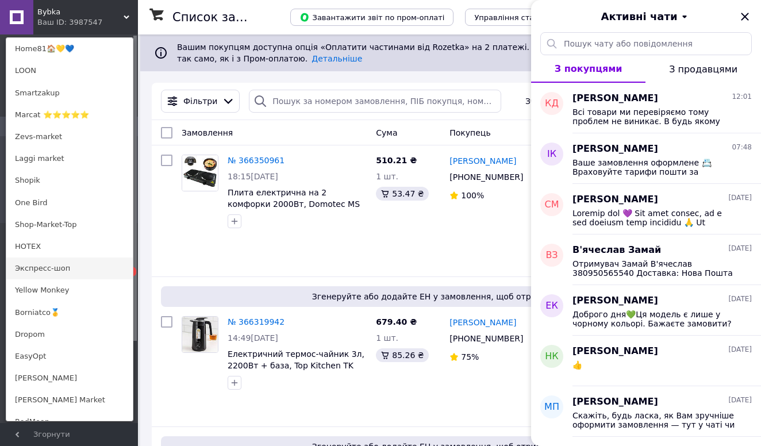
click at [60, 270] on link "Экспресс-шоп" at bounding box center [69, 268] width 126 height 22
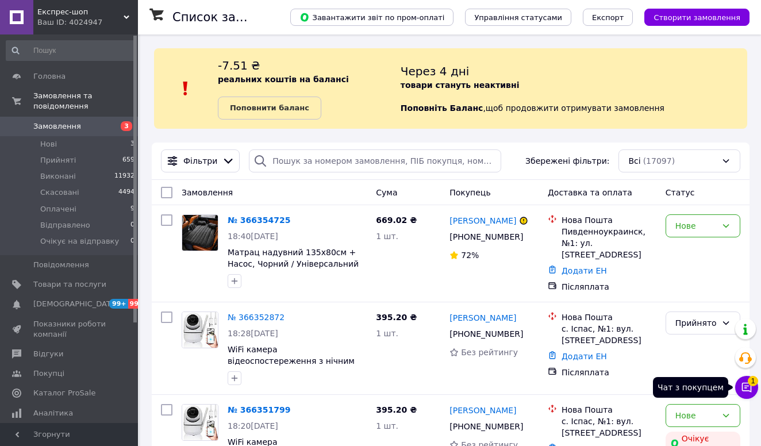
click at [747, 384] on icon at bounding box center [746, 387] width 11 height 11
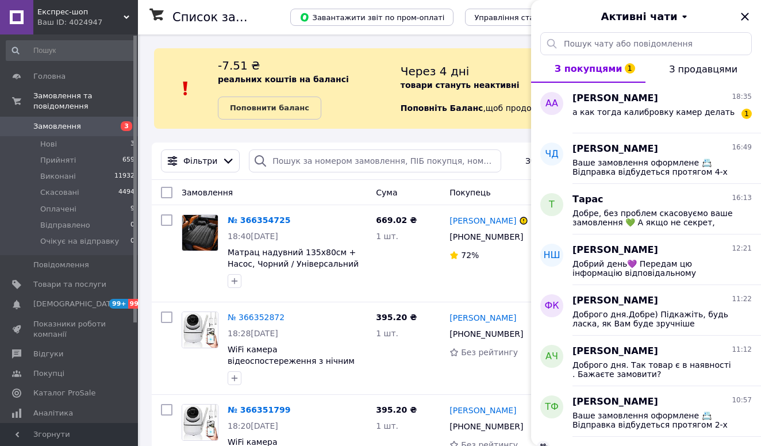
click at [58, 13] on span "Експрес-шоп" at bounding box center [80, 12] width 86 height 10
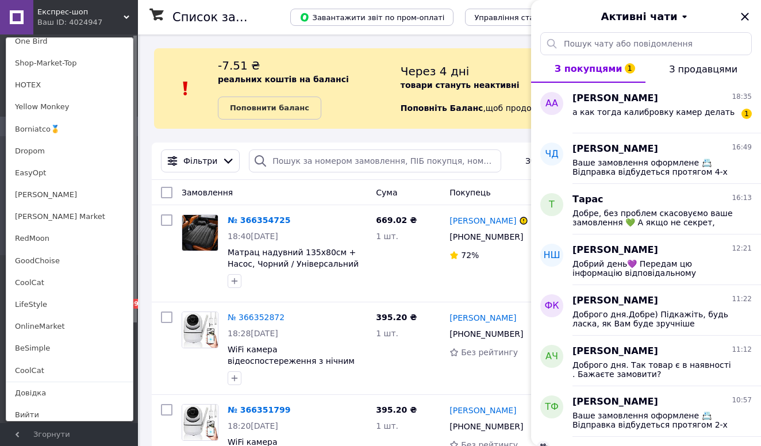
scroll to position [786, 0]
click at [59, 129] on link "Borniatco🥇" at bounding box center [69, 130] width 126 height 22
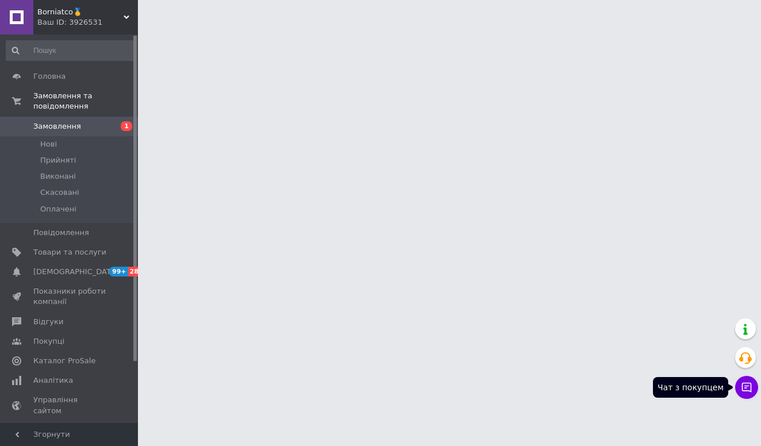
click at [753, 387] on button "Чат з покупцем" at bounding box center [746, 387] width 23 height 23
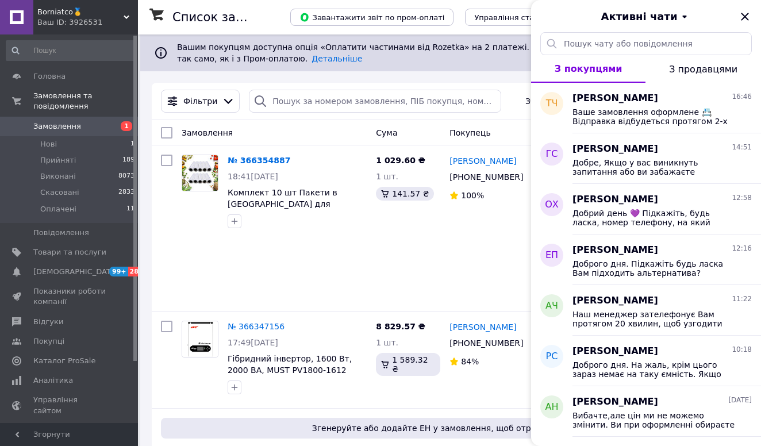
click at [78, 16] on span "Borniatco🥇" at bounding box center [80, 12] width 86 height 10
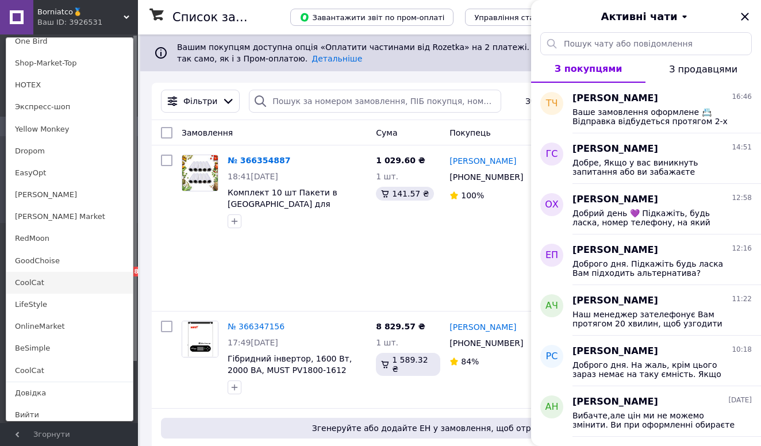
scroll to position [786, 0]
click at [45, 194] on link "[PERSON_NAME]" at bounding box center [69, 195] width 126 height 22
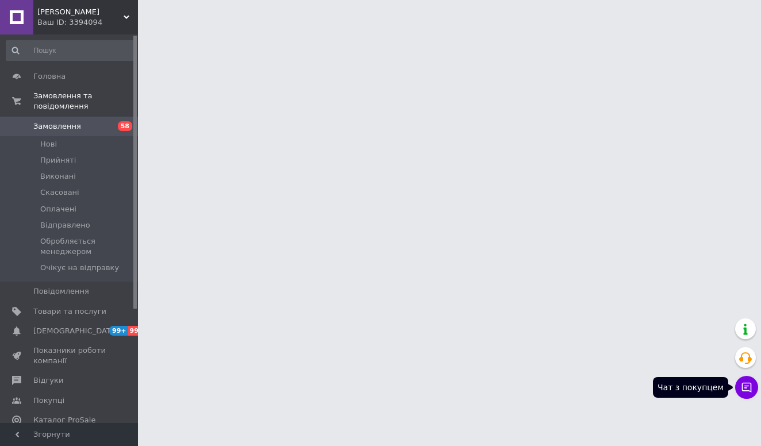
click at [743, 391] on icon at bounding box center [747, 388] width 10 height 10
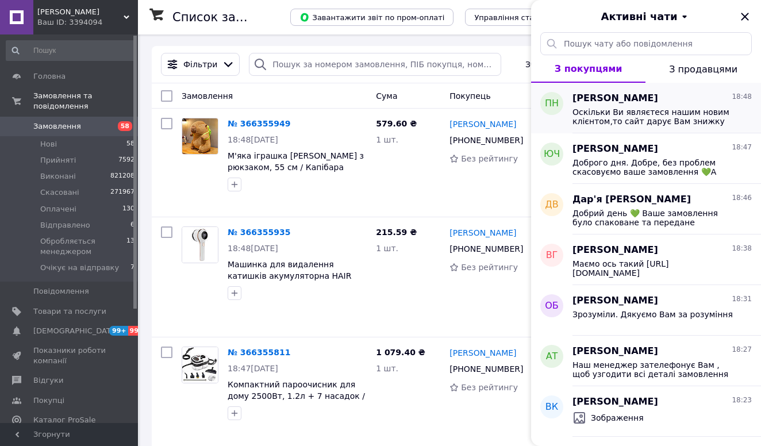
click at [607, 99] on span "Петро Намурований" at bounding box center [615, 98] width 86 height 13
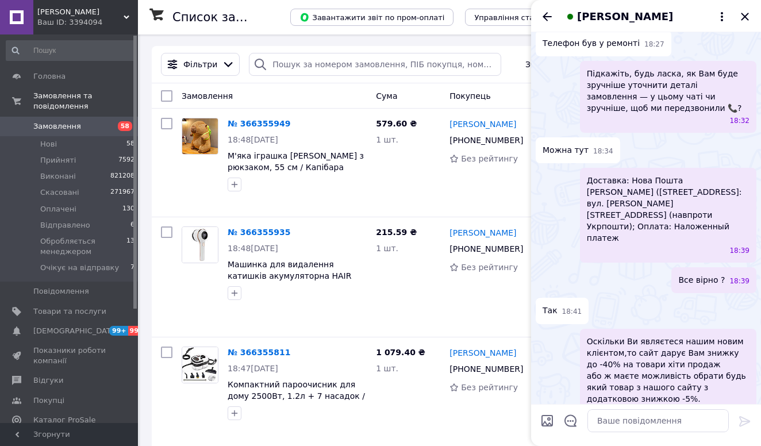
scroll to position [380, 0]
click at [545, 419] on input "Завантажити файли" at bounding box center [547, 421] width 14 height 14
type input "C:\fakepath\photo_2025-03-12 16.02.44.jpeg"
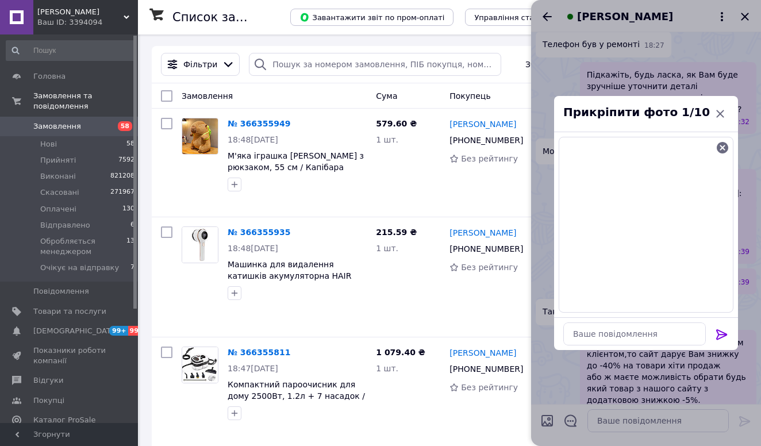
click at [724, 334] on icon at bounding box center [721, 334] width 11 height 10
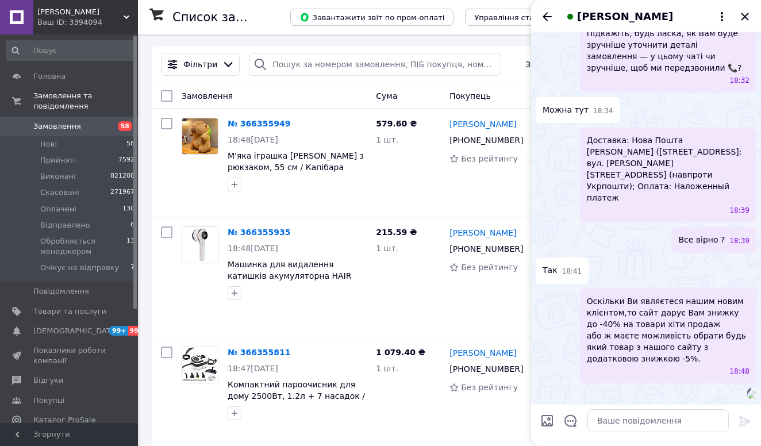
click at [548, 418] on input "Завантажити файли" at bounding box center [547, 421] width 14 height 14
type input "C:\fakepath\photo_2025-07-23 10.23.24.jpeg"
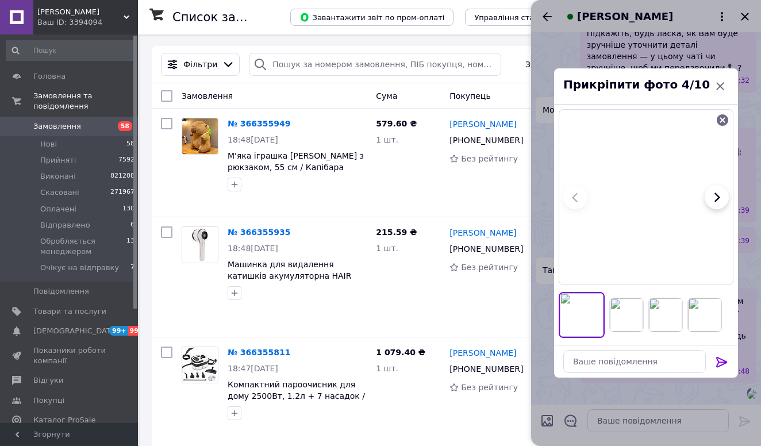
click at [720, 360] on icon at bounding box center [722, 362] width 14 height 14
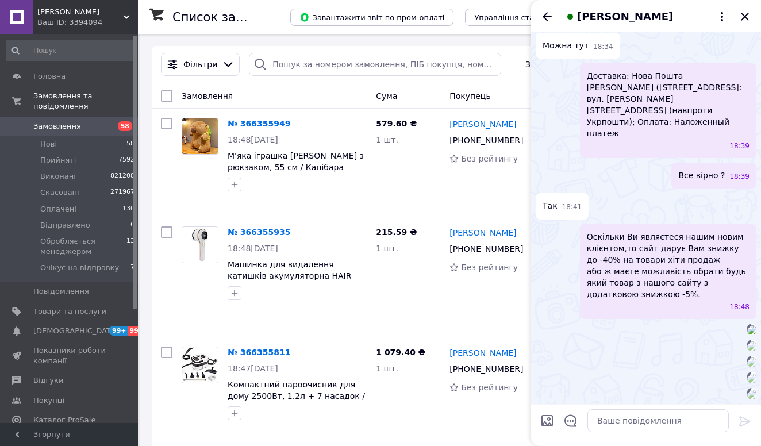
click at [548, 421] on input "Завантажити файли" at bounding box center [547, 421] width 14 height 14
type input "C:\fakepath\photo_2025-02-22 11.12.18.jpeg"
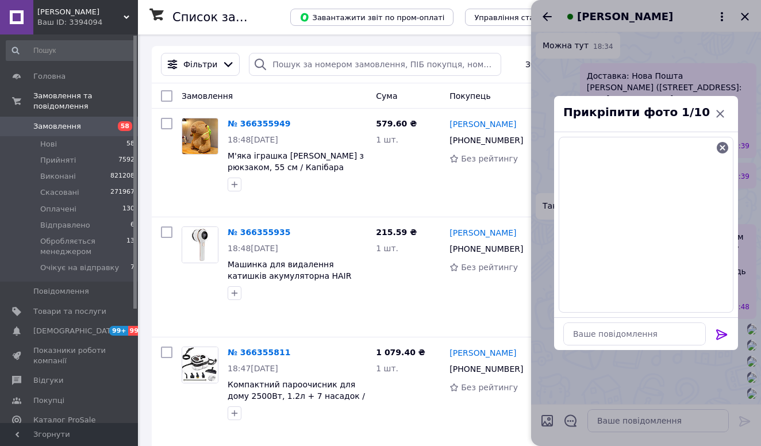
click at [721, 332] on icon at bounding box center [721, 334] width 11 height 10
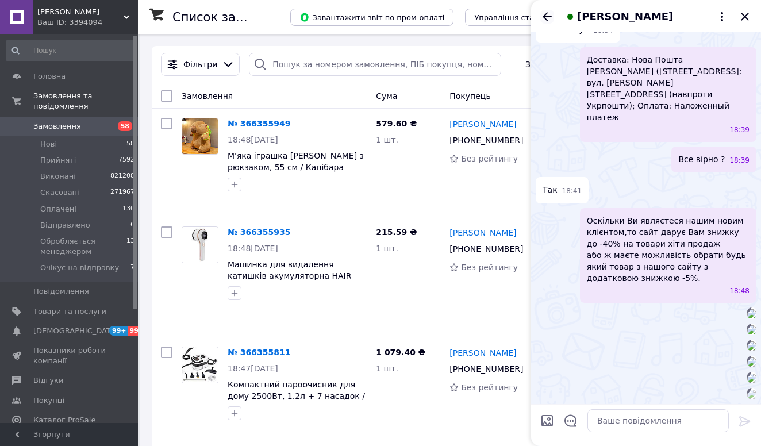
scroll to position [1371, 0]
click at [547, 15] on icon "Назад" at bounding box center [547, 17] width 14 height 14
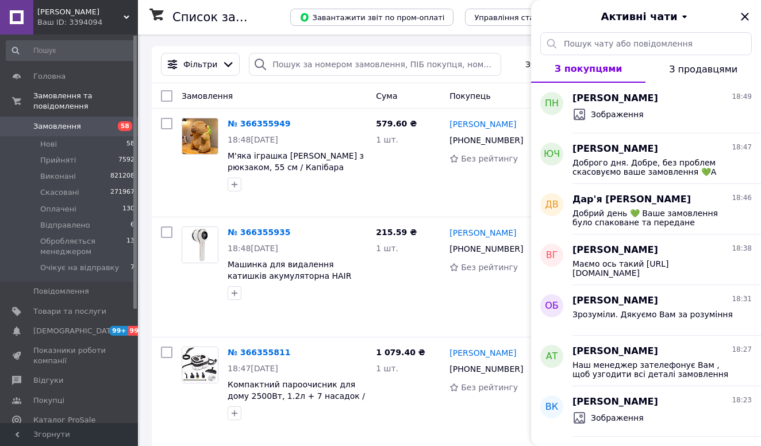
click at [89, 21] on div "Ваш ID: 3394094" at bounding box center [87, 22] width 101 height 10
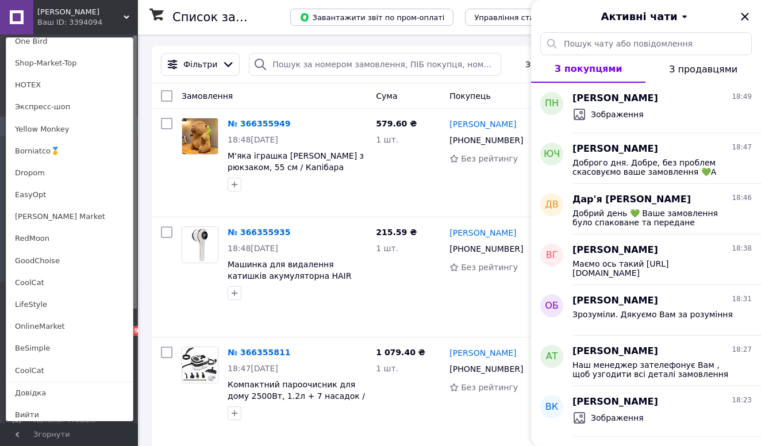
scroll to position [698, 0]
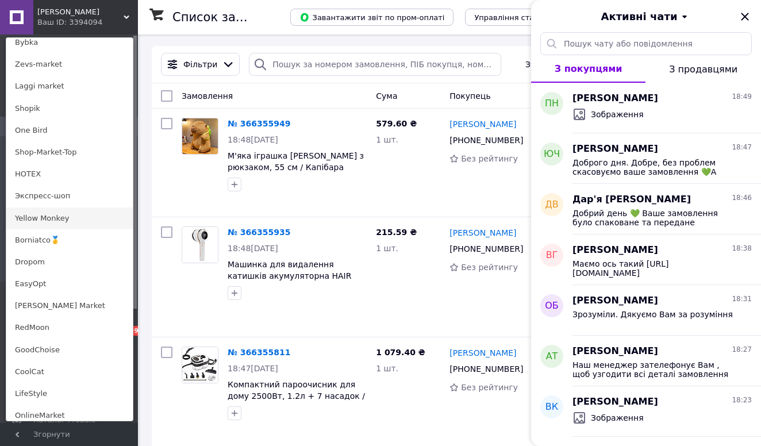
click at [65, 213] on link "Yellow Monkey" at bounding box center [69, 218] width 126 height 22
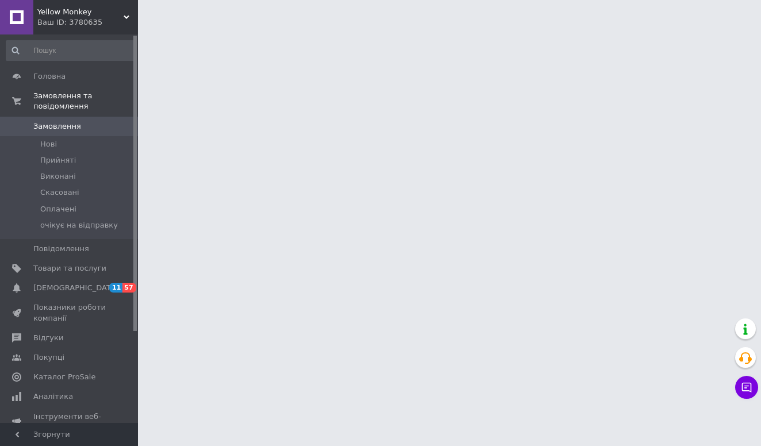
click at [67, 14] on span "Yellow Monkey" at bounding box center [80, 12] width 86 height 10
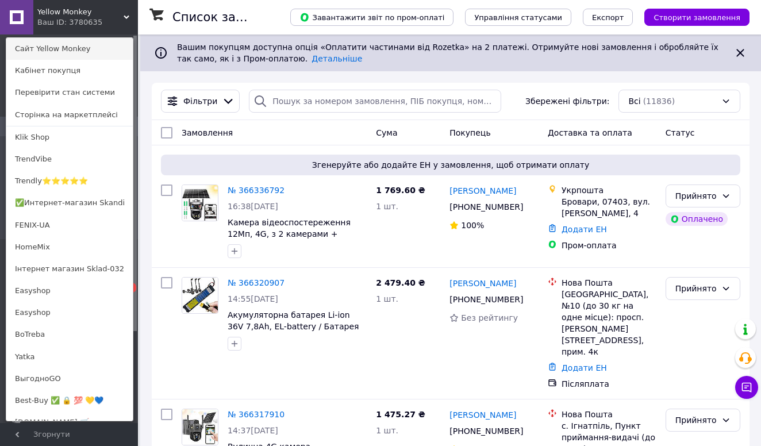
click at [57, 49] on link "Сайт Yellow Monkey" at bounding box center [69, 49] width 126 height 22
